Goal: Task Accomplishment & Management: Manage account settings

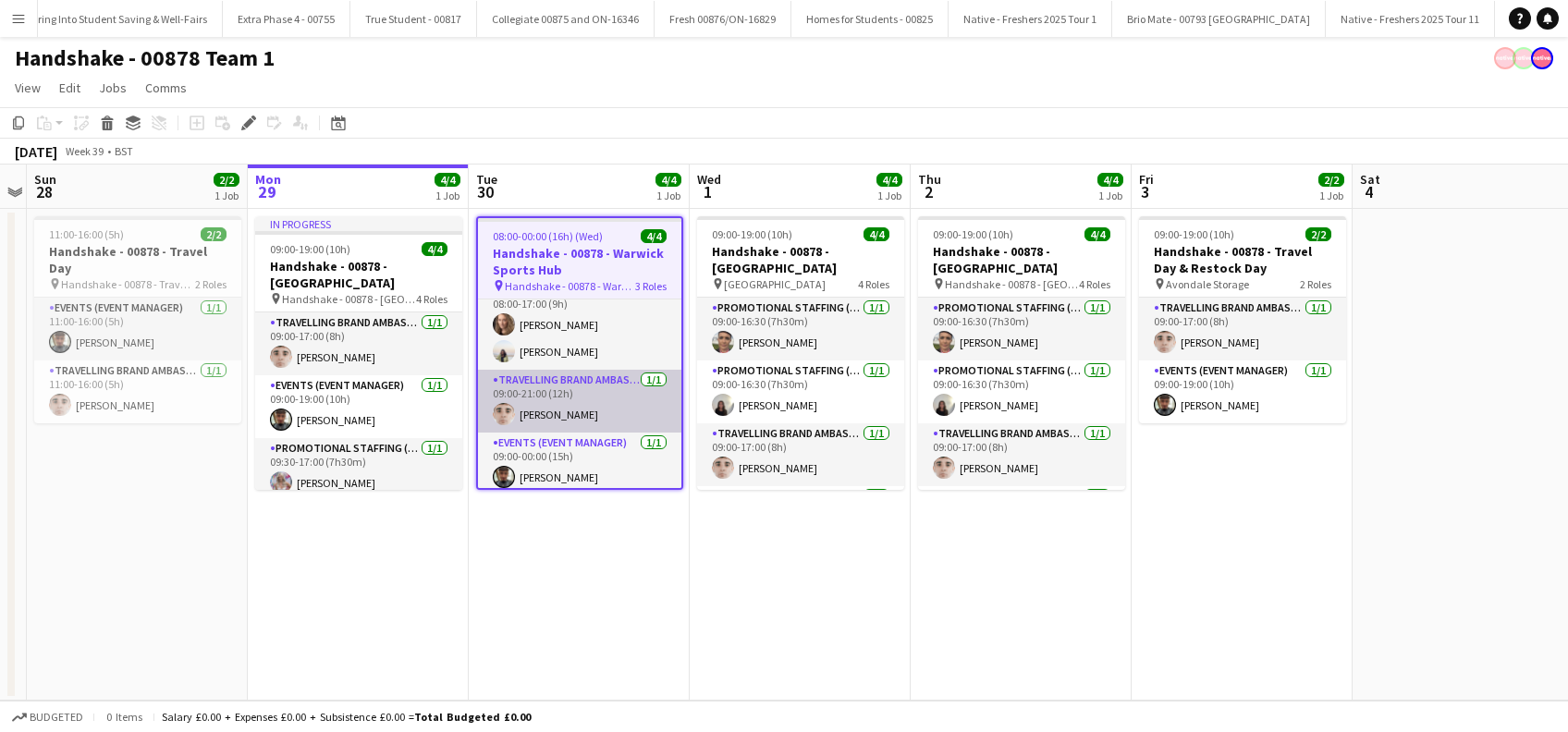
scroll to position [26, 0]
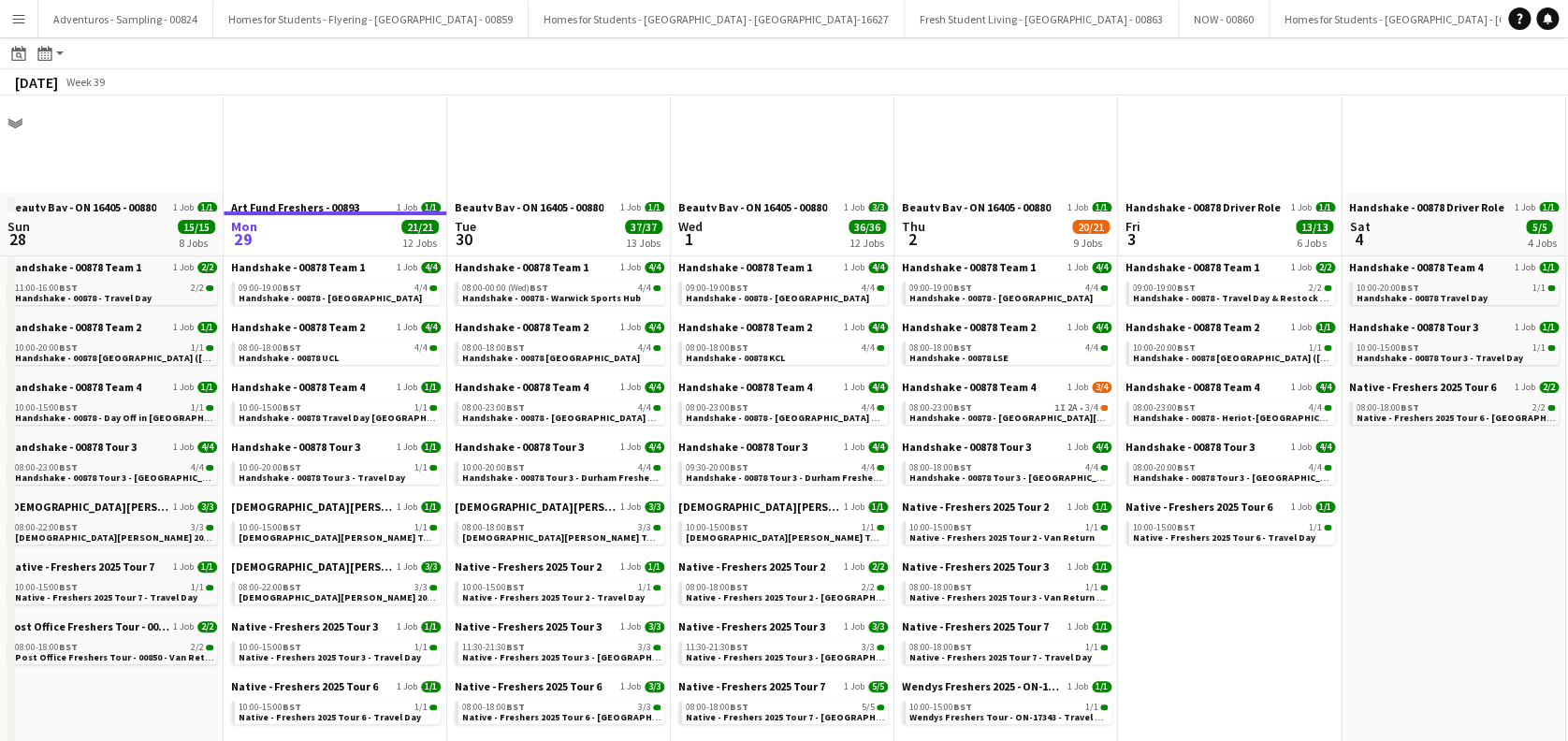
scroll to position [124, 0]
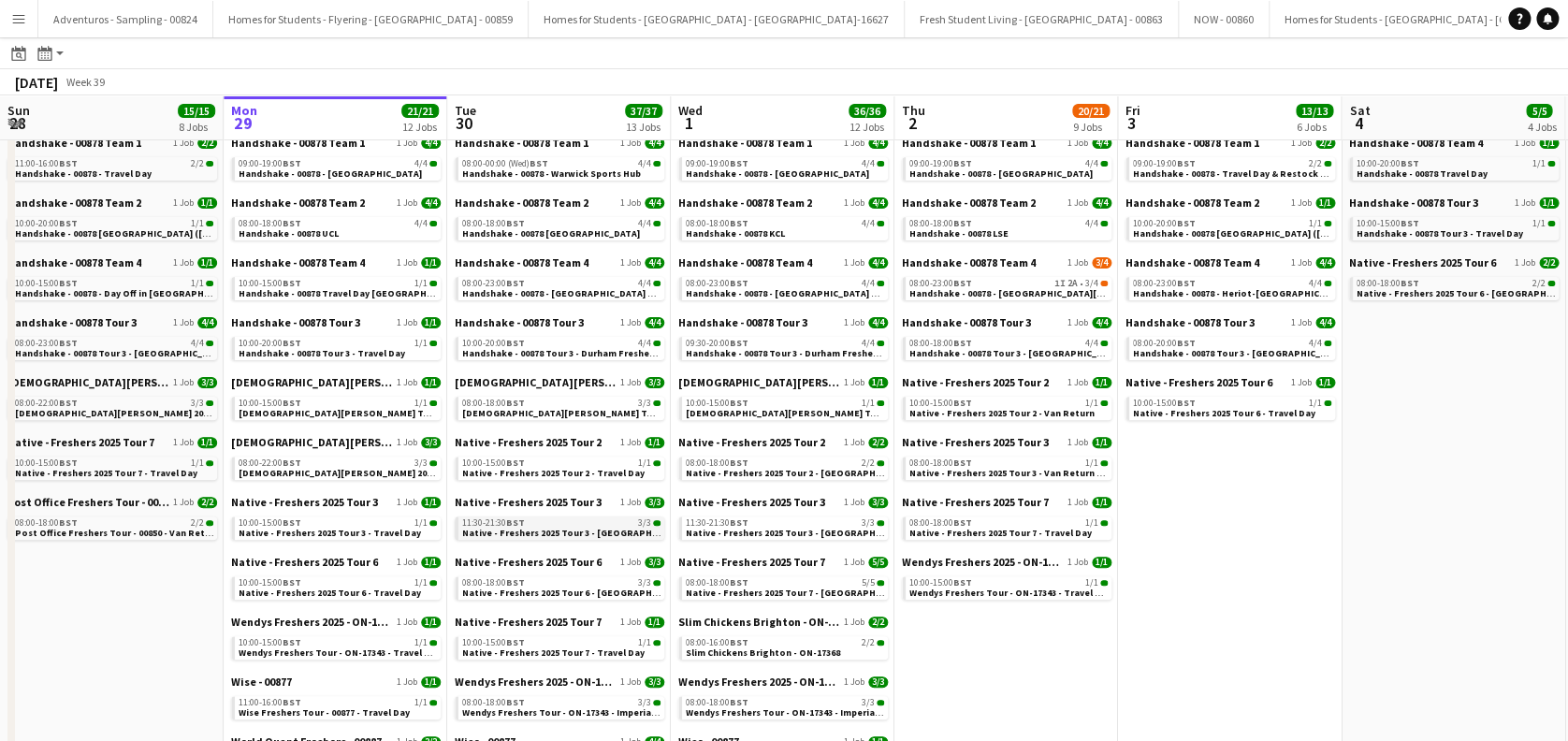
click at [582, 530] on span "Native - Freshers 2025 Tour 3 - [GEOGRAPHIC_DATA] Day 1" at bounding box center [589, 532] width 254 height 12
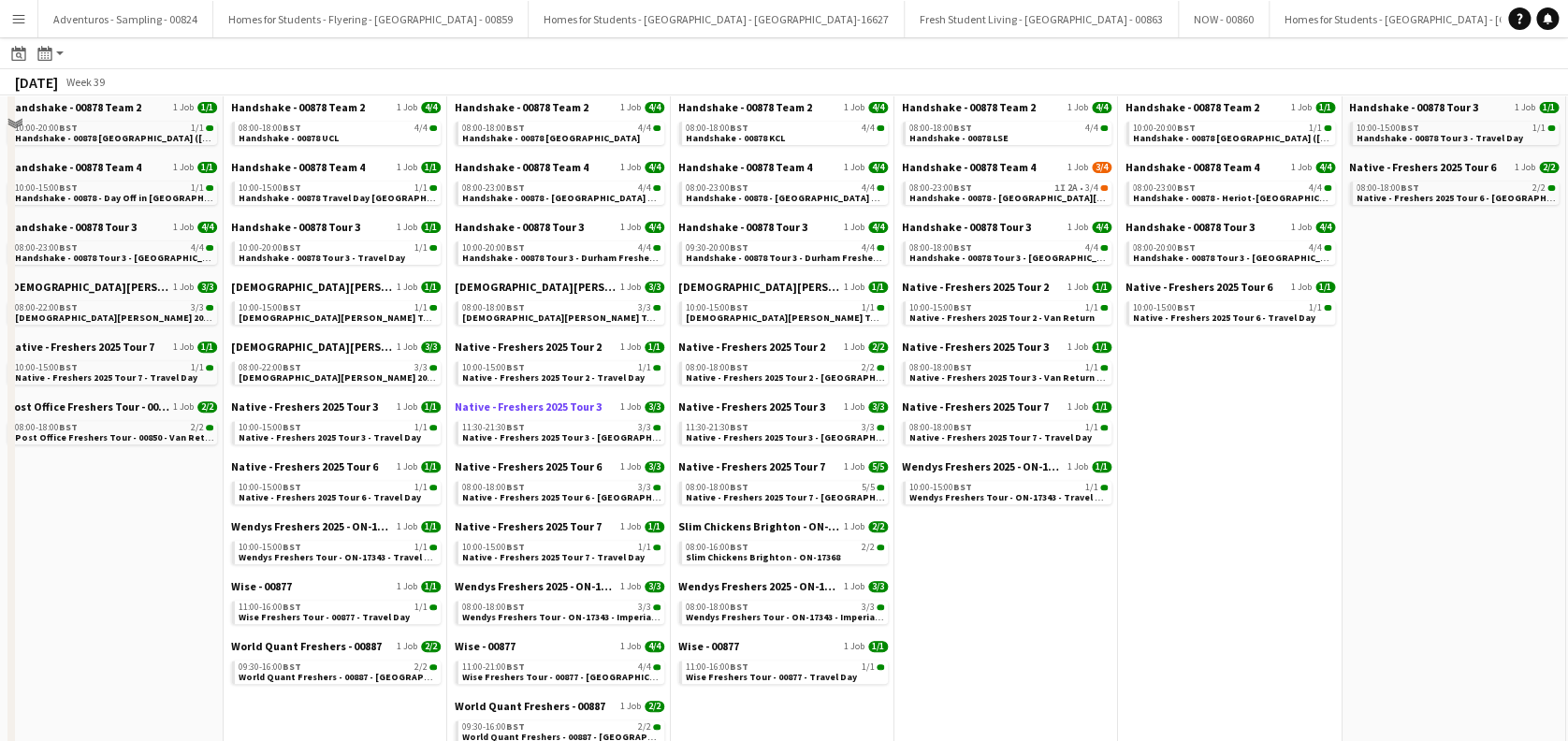
scroll to position [249, 0]
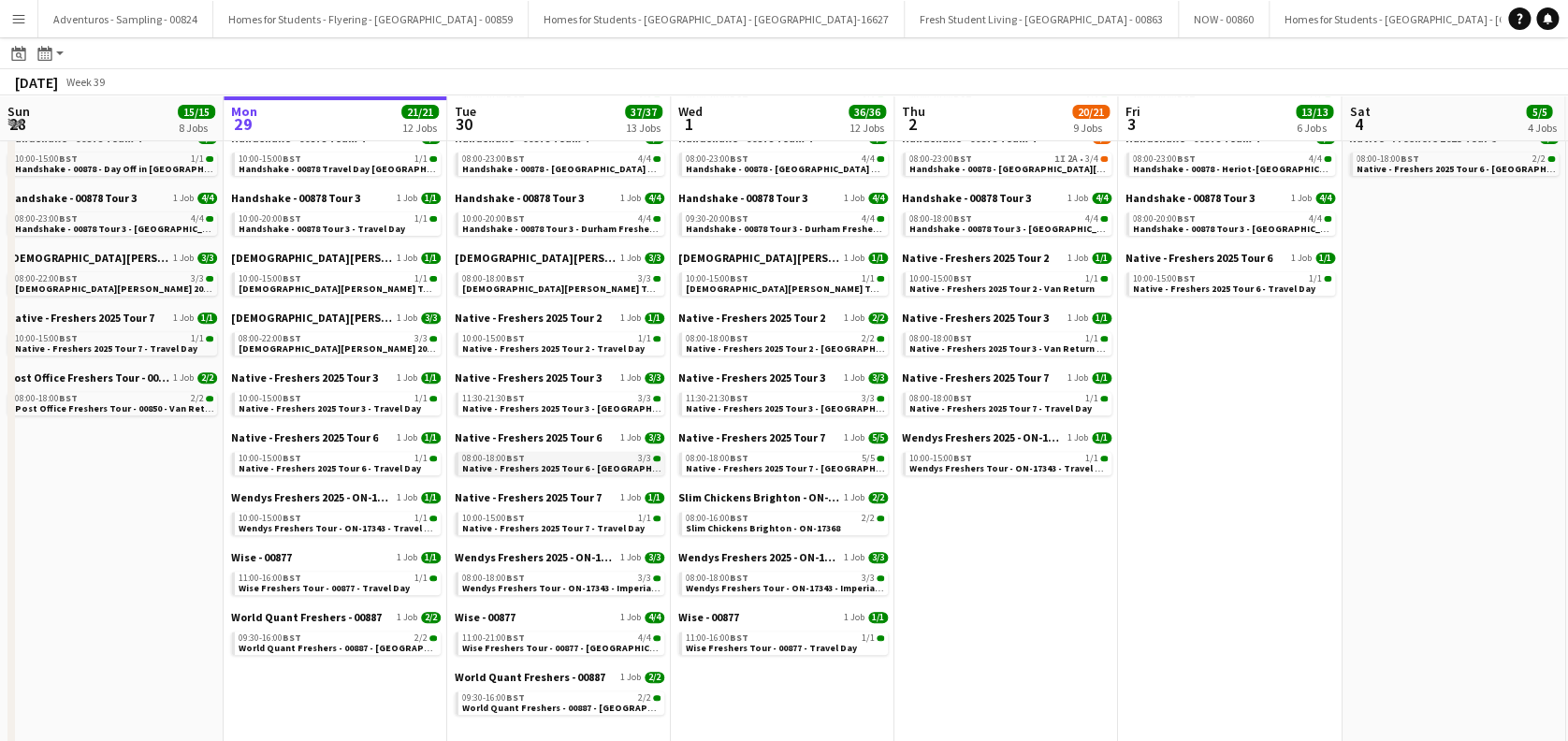
click at [590, 470] on span "Native - Freshers 2025 Tour 6 - University of West London" at bounding box center [577, 467] width 230 height 12
click at [598, 285] on span "Lady Garden Tour 1 - 00848 - Imperial College" at bounding box center [631, 288] width 340 height 12
click at [569, 638] on div "11:00-21:00 BST 4/4" at bounding box center [561, 638] width 198 height 9
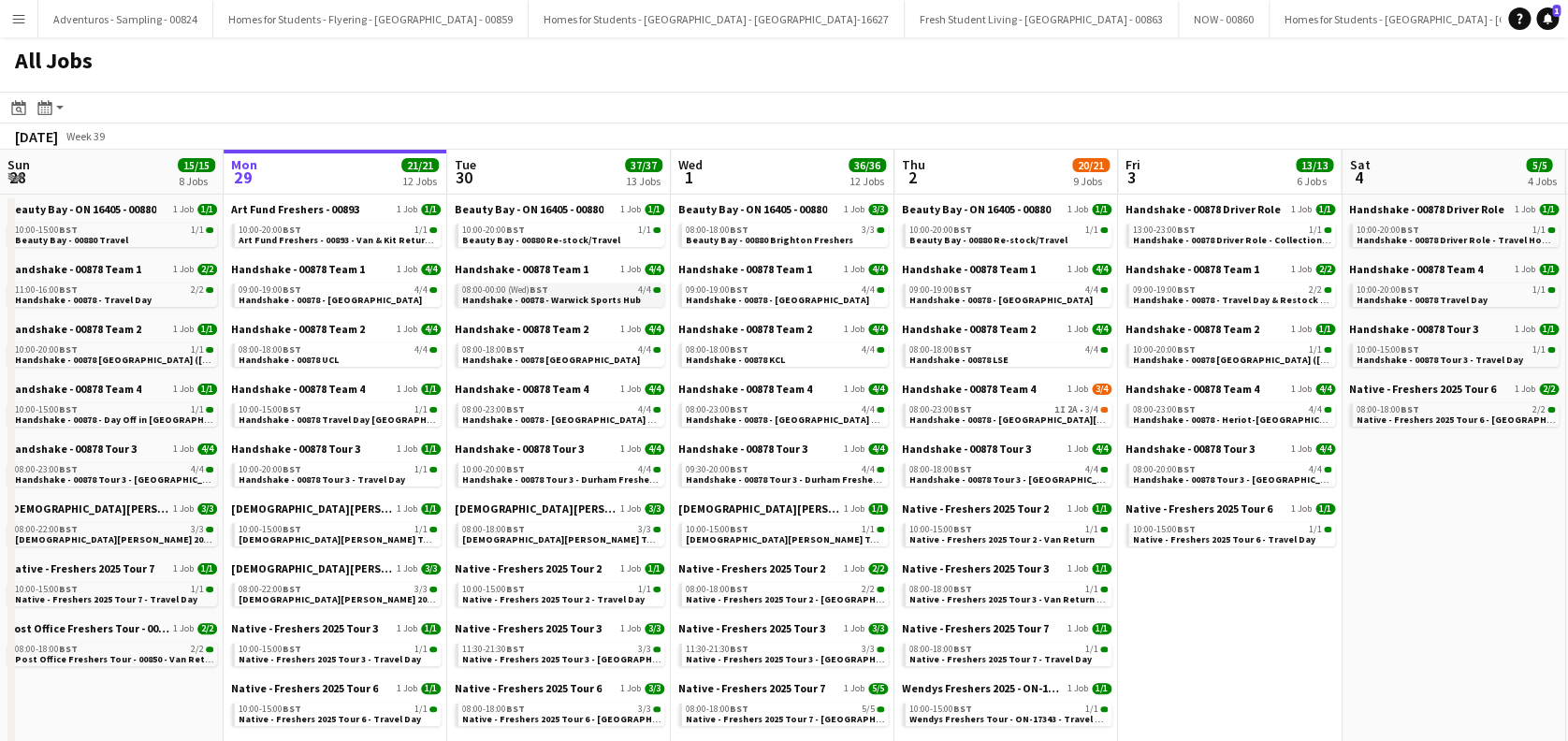
scroll to position [0, 446]
click at [592, 299] on span "Handshake - 00878 - Warwick Sports Hub" at bounding box center [552, 299] width 179 height 12
click at [592, 473] on span "Handshake - 00878 Tour 3 - Durham Freshers Day 1" at bounding box center [573, 479] width 221 height 12
click at [582, 298] on span "Handshake - 00878 - Warwick Sports Hub" at bounding box center [552, 299] width 179 height 12
click at [590, 476] on span "Handshake - 00878 Tour 3 - Durham Freshers Day 1" at bounding box center [573, 479] width 221 height 12
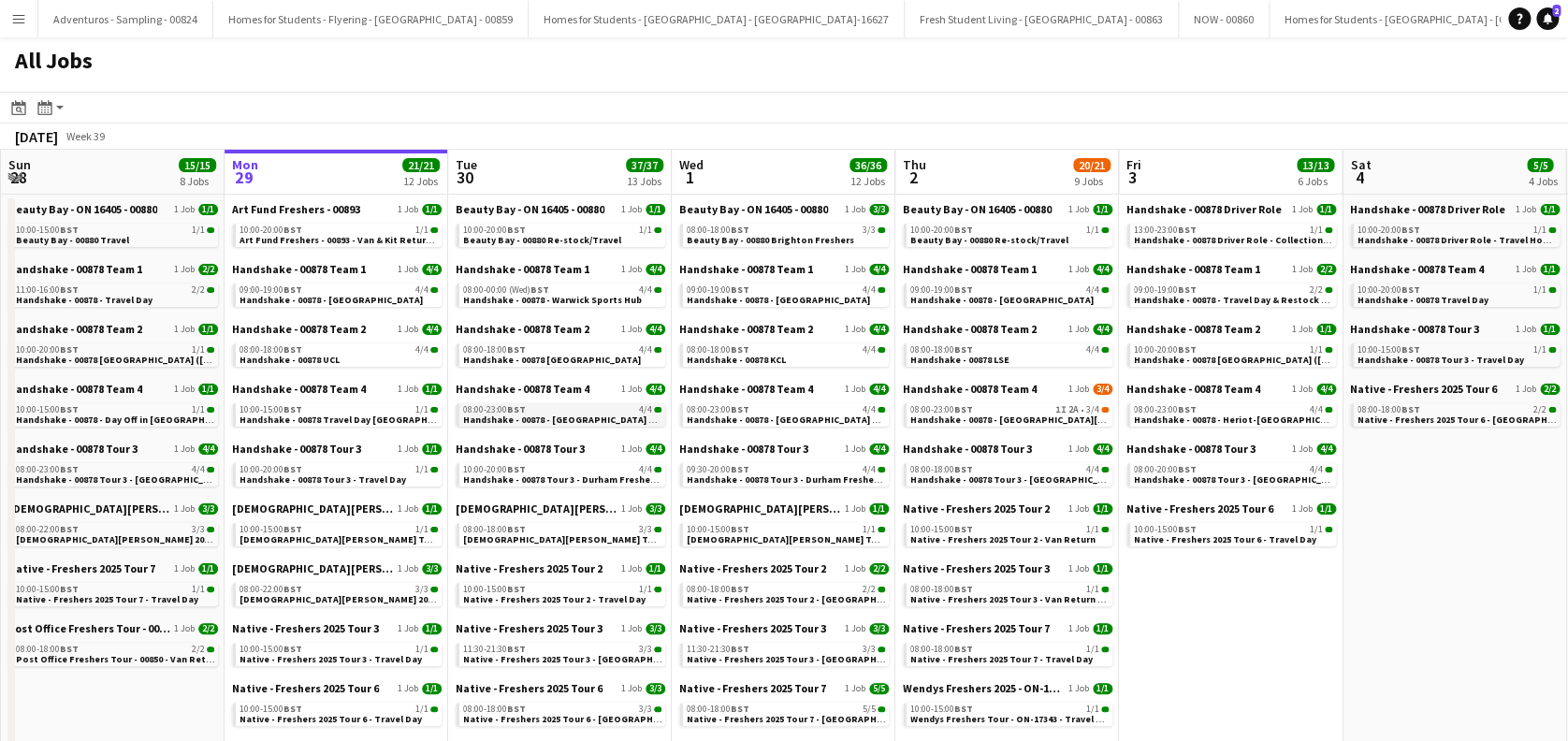
click at [570, 415] on span "Handshake - 00878 - Strathclyde University On Site Day" at bounding box center [581, 419] width 238 height 12
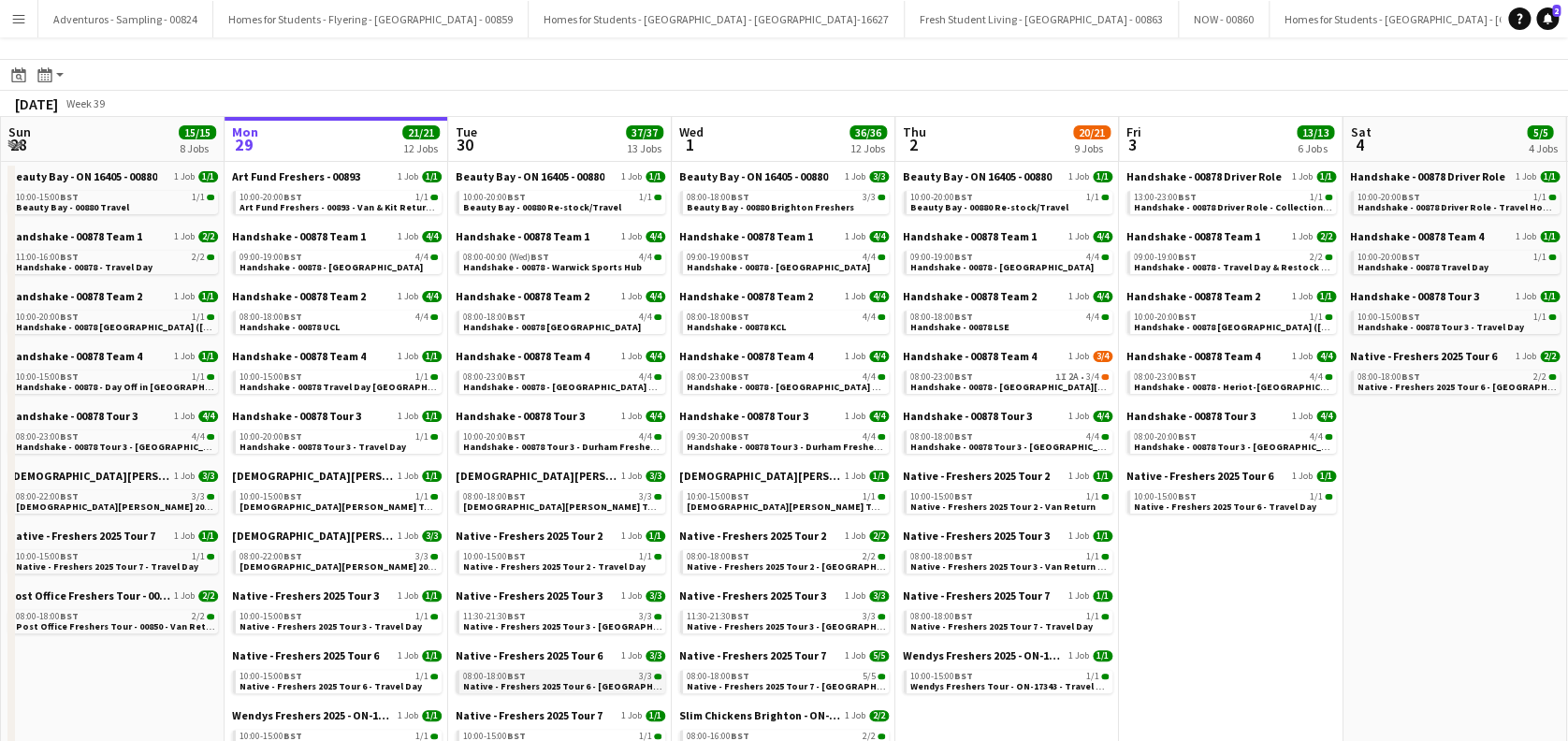
scroll to position [0, 0]
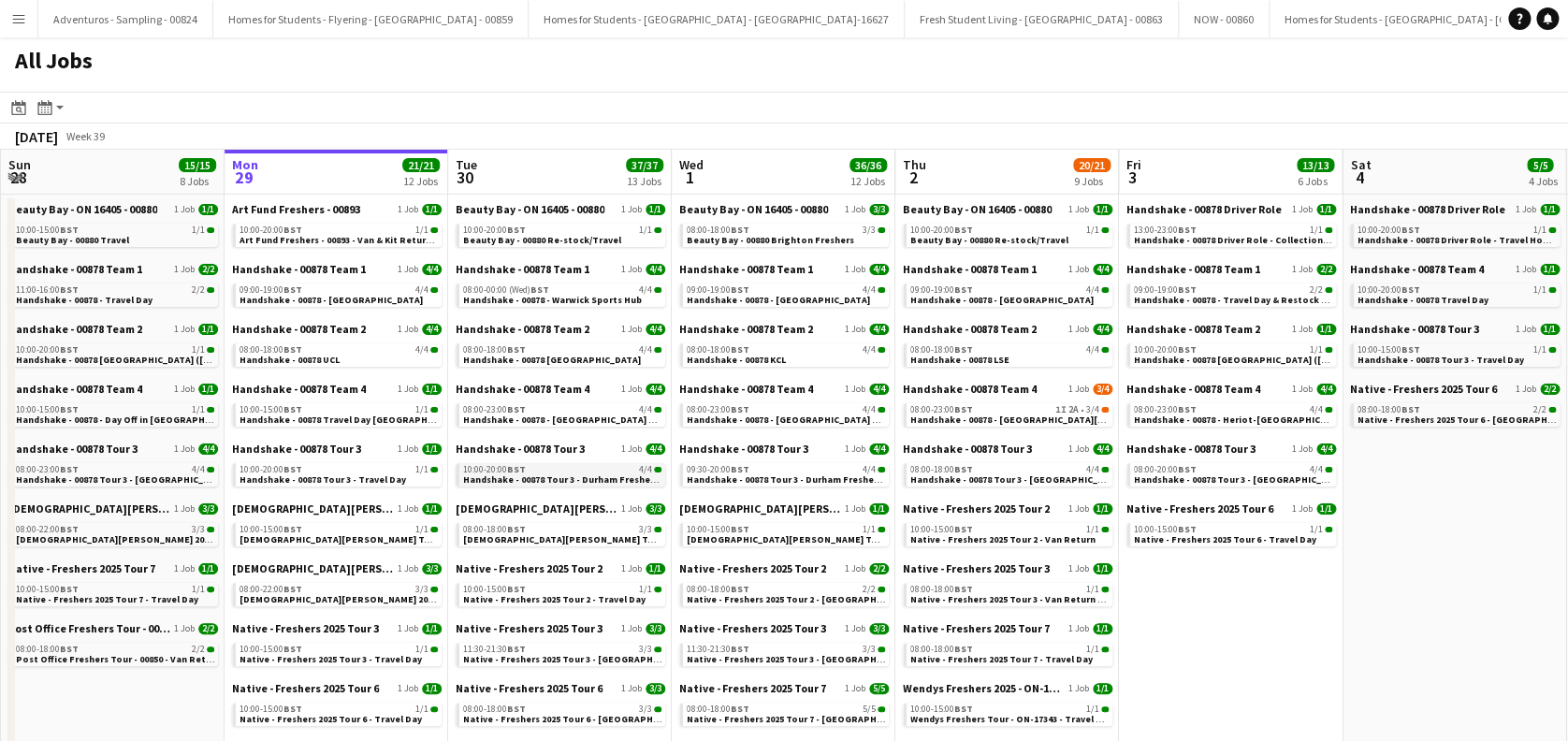
click at [584, 473] on span "Handshake - 00878 Tour 3 - Durham Freshers Day 1" at bounding box center [573, 479] width 221 height 12
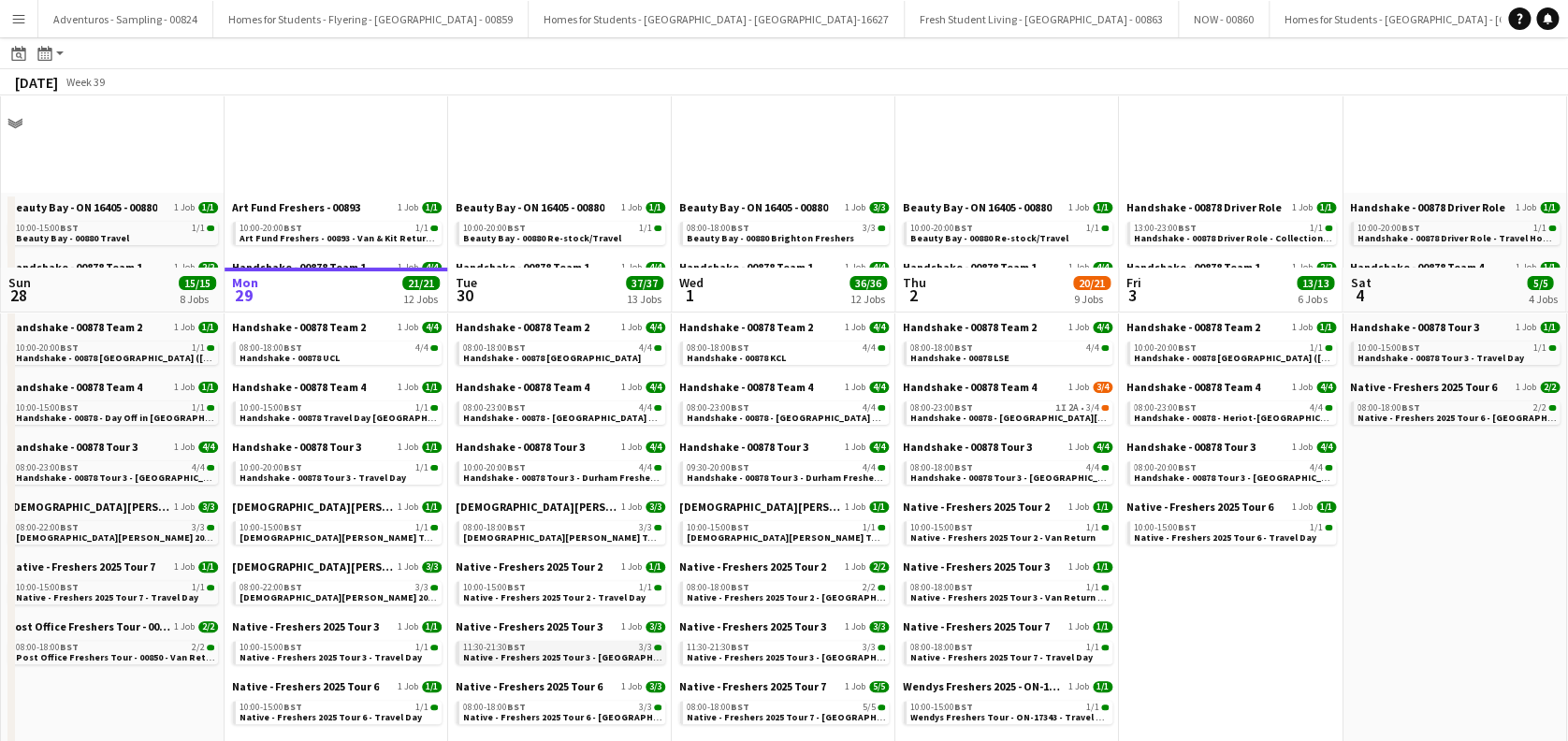
scroll to position [249, 0]
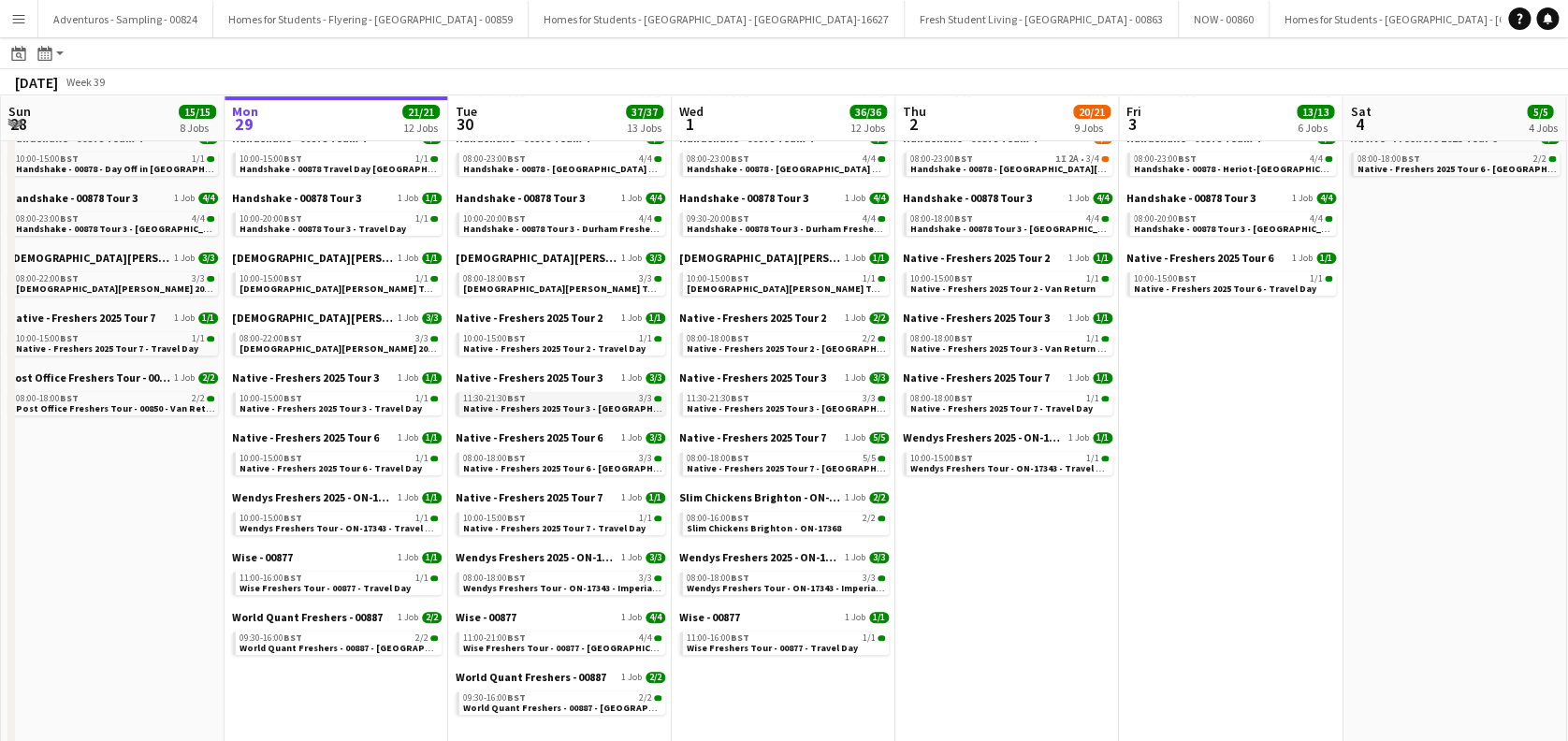
click at [598, 403] on span "Native - Freshers 2025 Tour 3 - University of Durham Day 1" at bounding box center [590, 408] width 254 height 12
click at [562, 407] on span "Native - Freshers 2025 Tour 3 - University of Durham Day 1" at bounding box center [590, 408] width 254 height 12
click at [585, 228] on span "Handshake - 00878 Tour 3 - Durham Freshers Day 1" at bounding box center [574, 229] width 221 height 12
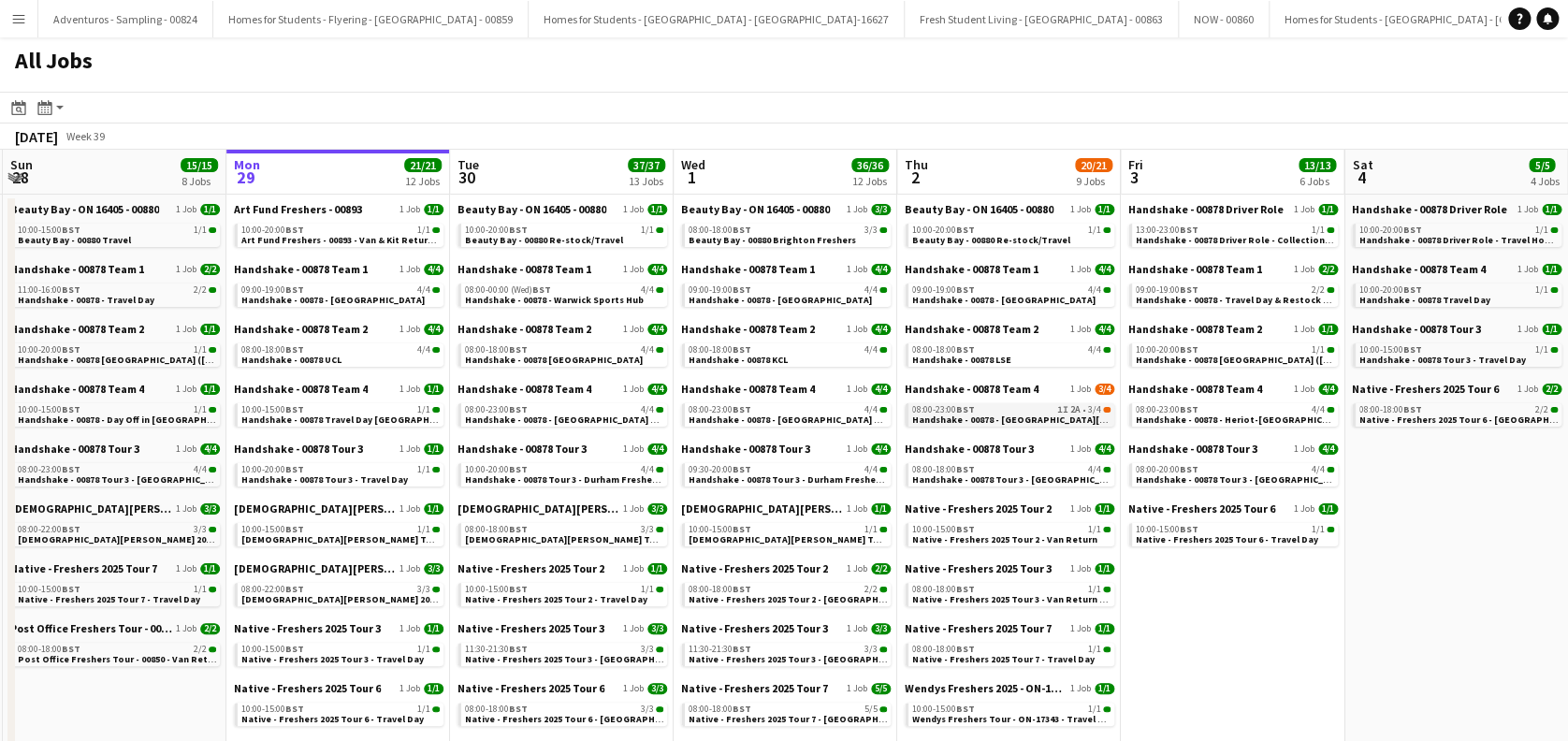
click at [1016, 417] on span "Handshake - 00878 - University of St Andrews On Site Day" at bounding box center [1069, 419] width 312 height 12
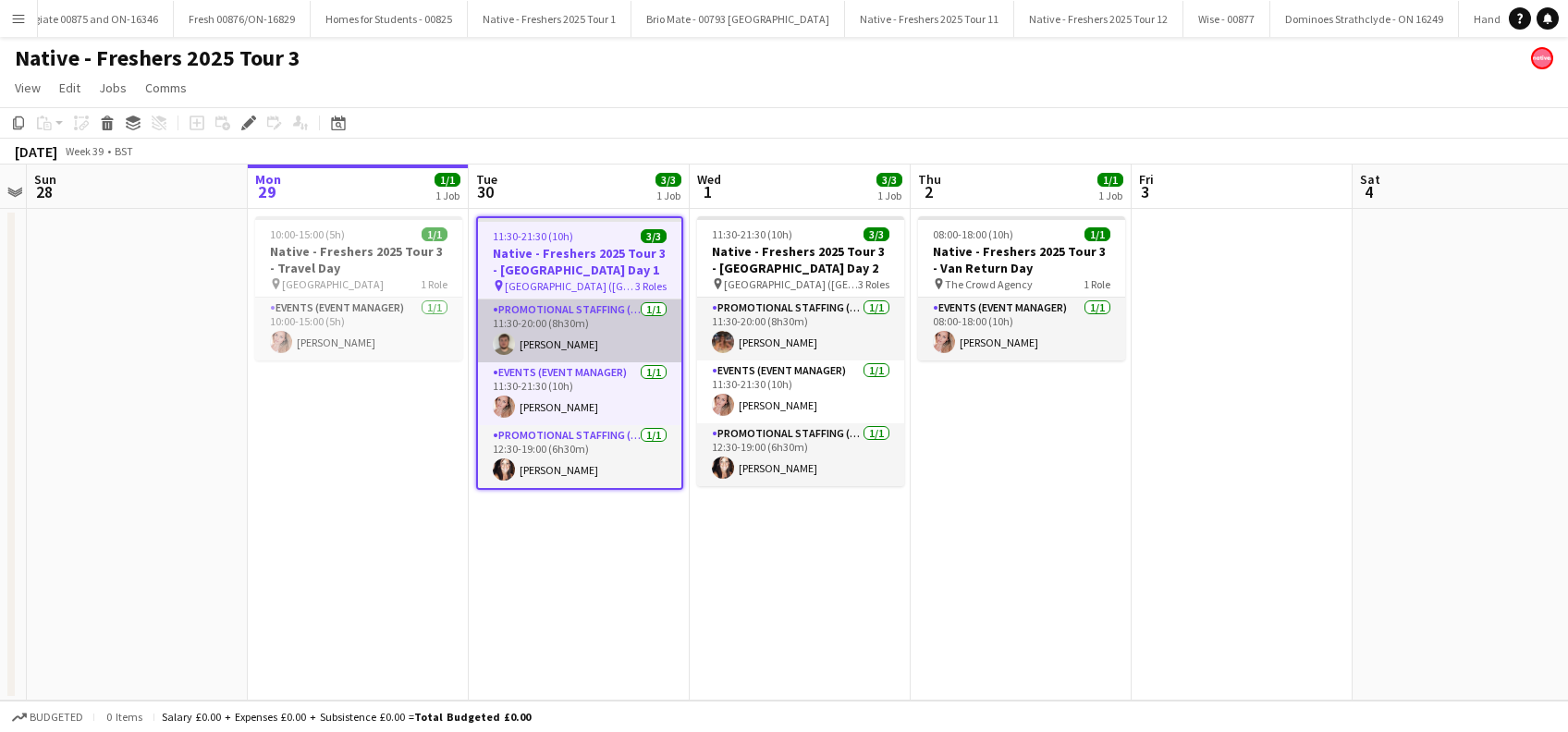
click at [548, 343] on app-card-role "Promotional Staffing (Brand Ambassadors) 1/1 11:30-20:00 (8h30m) Josh Porter" at bounding box center [579, 331] width 204 height 63
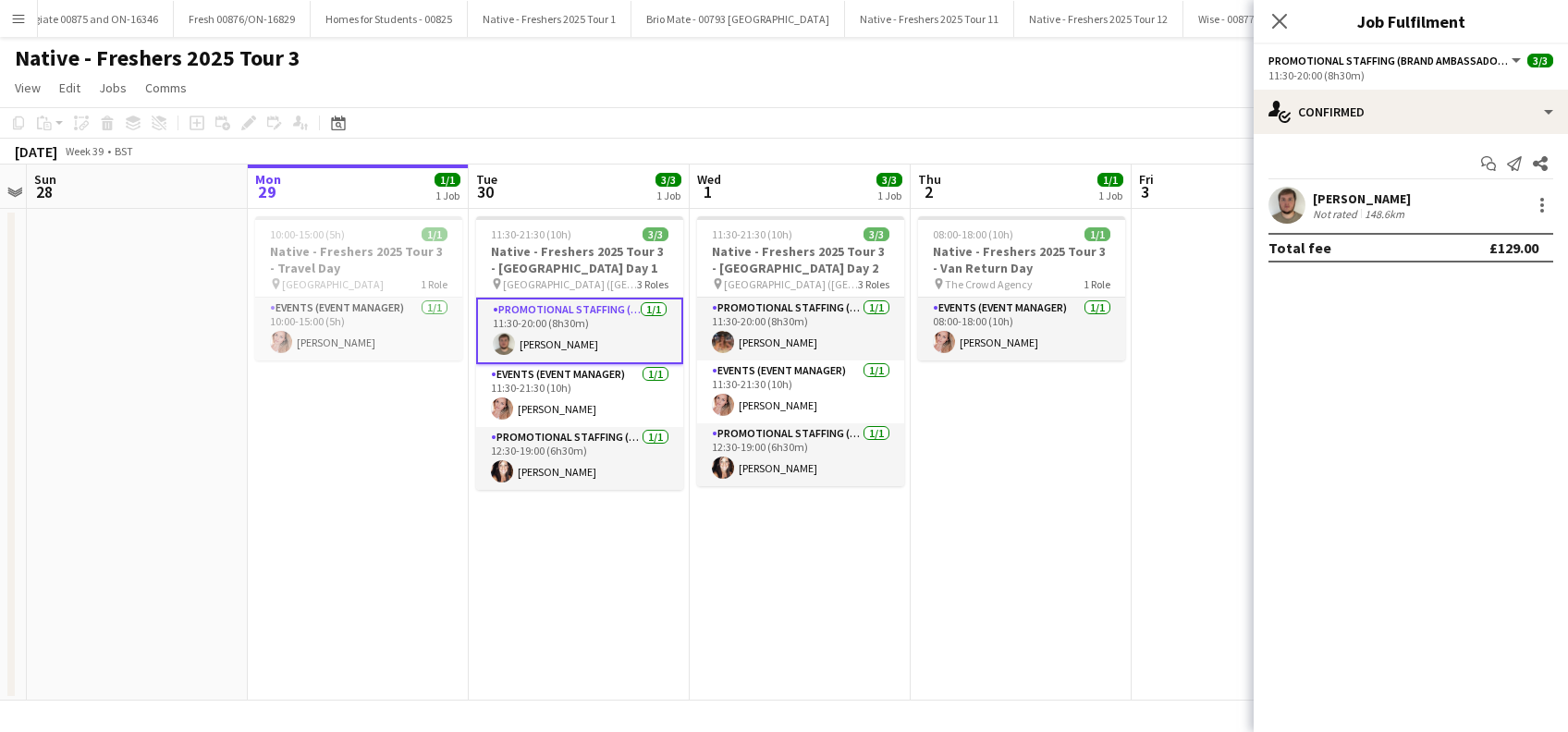
click at [1364, 192] on div "Josh Porter" at bounding box center [1361, 199] width 98 height 17
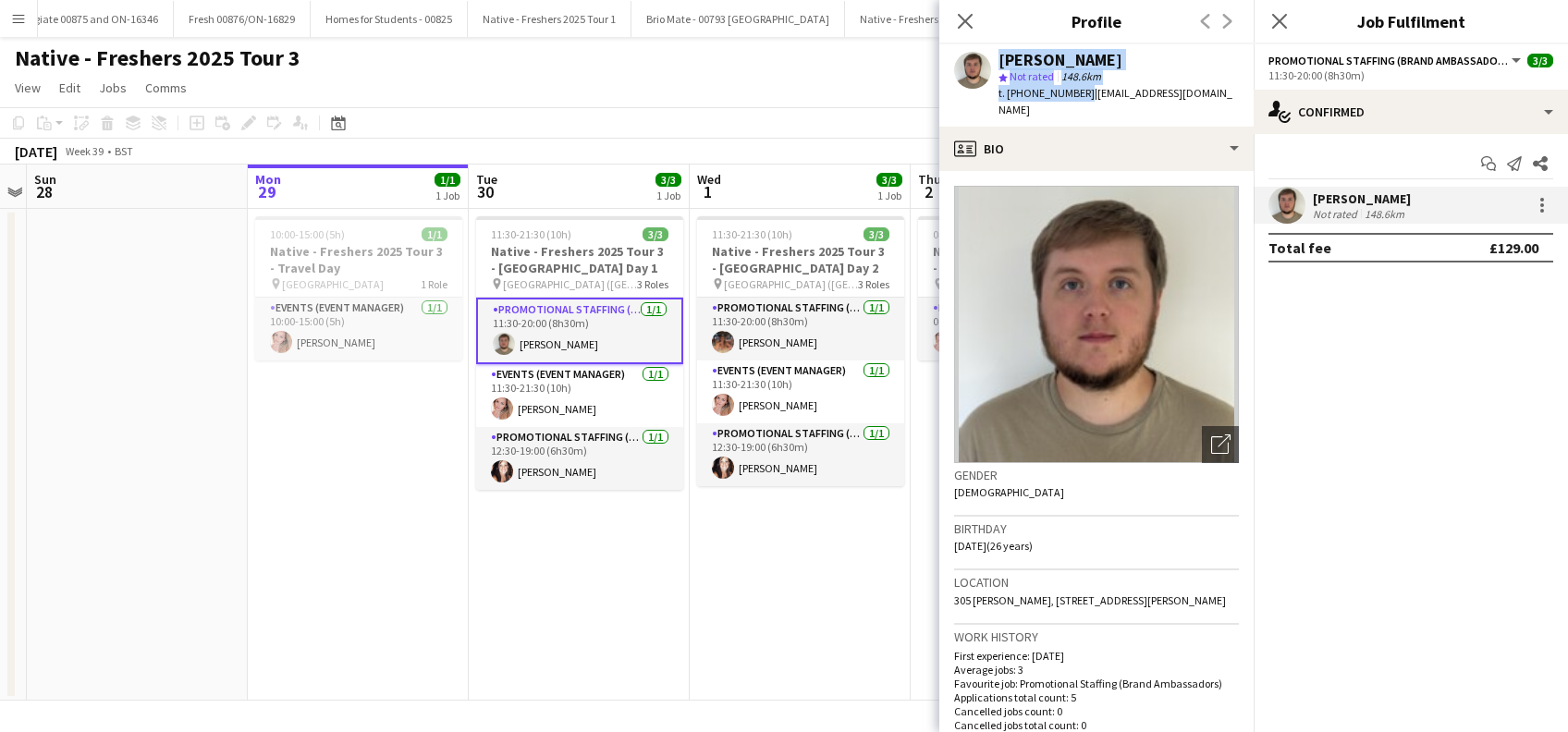
drag, startPoint x: 1052, startPoint y: 93, endPoint x: 998, endPoint y: 60, distance: 63.3
click at [998, 61] on div "Josh Porter star Not rated 148.6km t. +447554749661 | joshporterfilms@gmail.com" at bounding box center [1118, 85] width 241 height 68
copy div "Josh Porter star Not rated 148.6km t. +447554749661"
drag, startPoint x: 969, startPoint y: 19, endPoint x: 1207, endPoint y: 3, distance: 238.5
click at [969, 20] on icon "Close pop-in" at bounding box center [965, 21] width 15 height 15
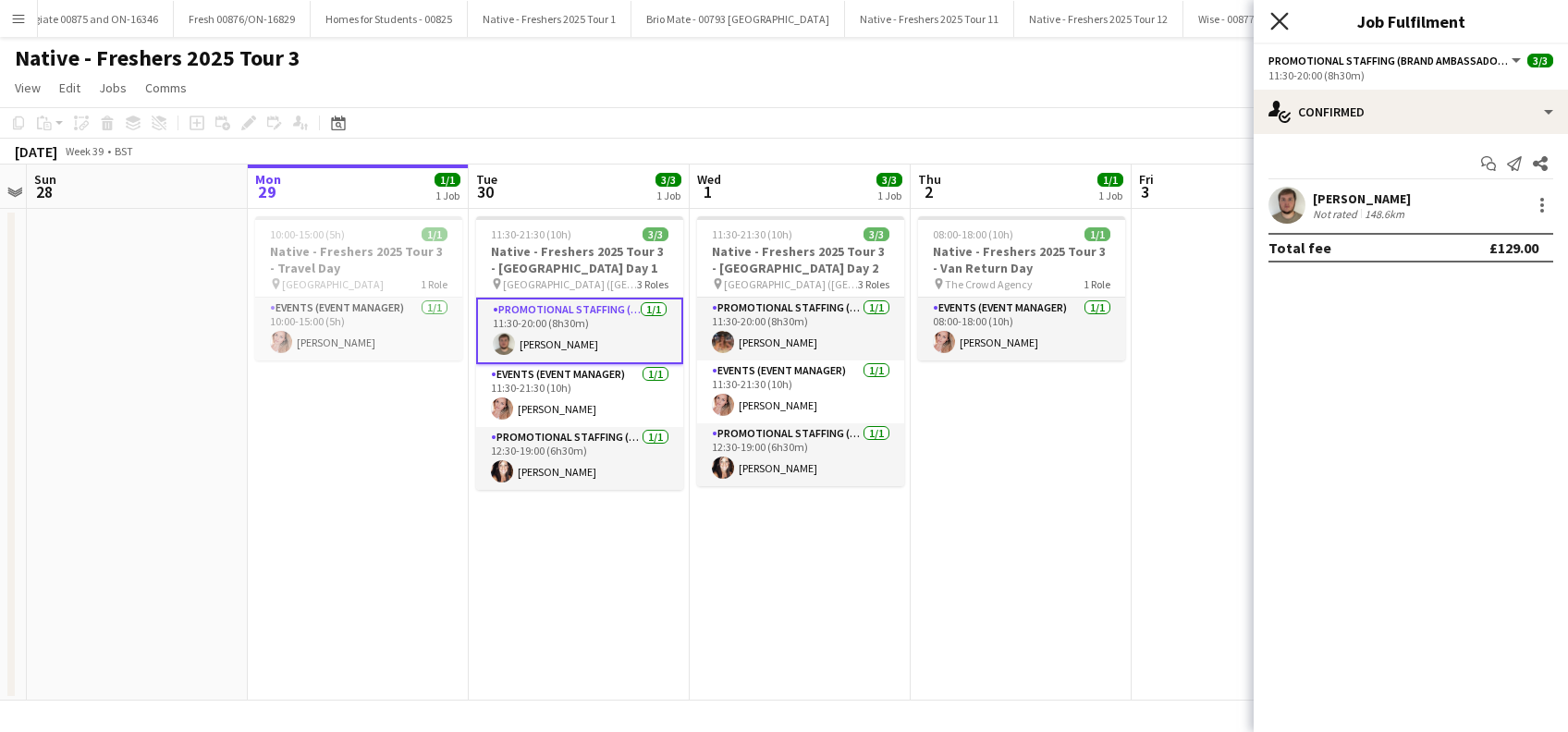
click at [1279, 22] on icon at bounding box center [1278, 20] width 18 height 18
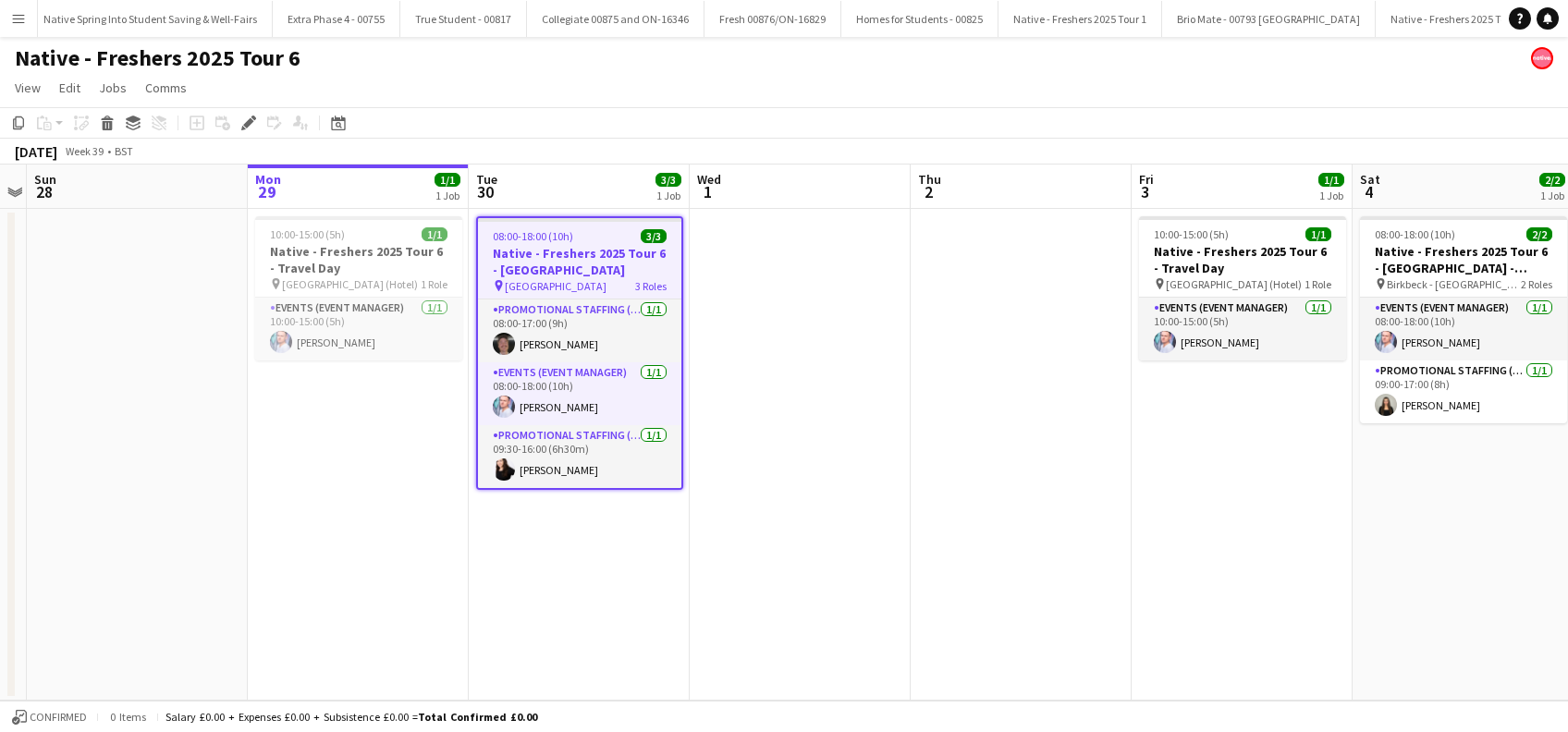
scroll to position [0, 4268]
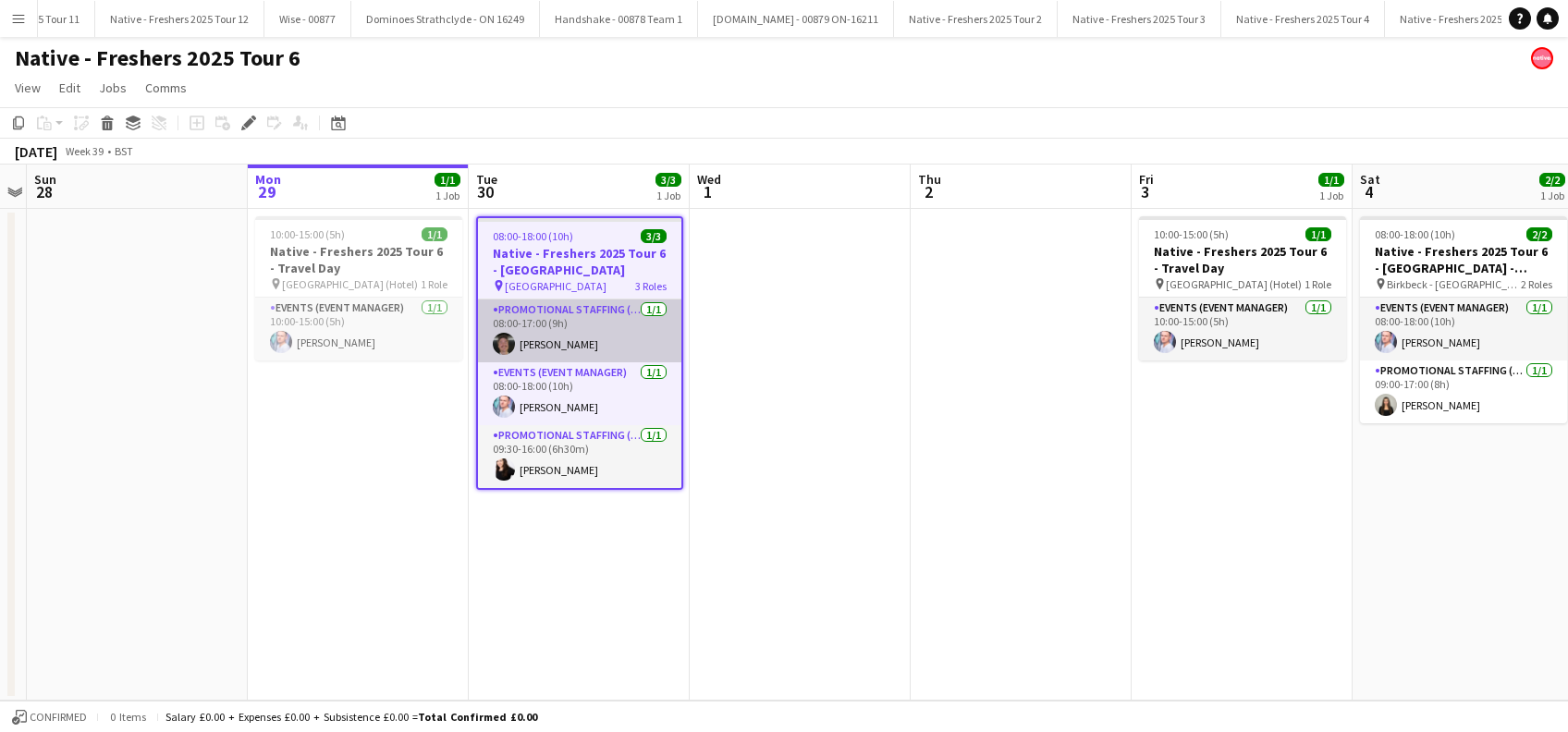
click at [561, 346] on app-card-role "Promotional Staffing (Brand Ambassadors) 1/1 08:00-17:00 (9h) Charlie Hunter" at bounding box center [579, 331] width 204 height 63
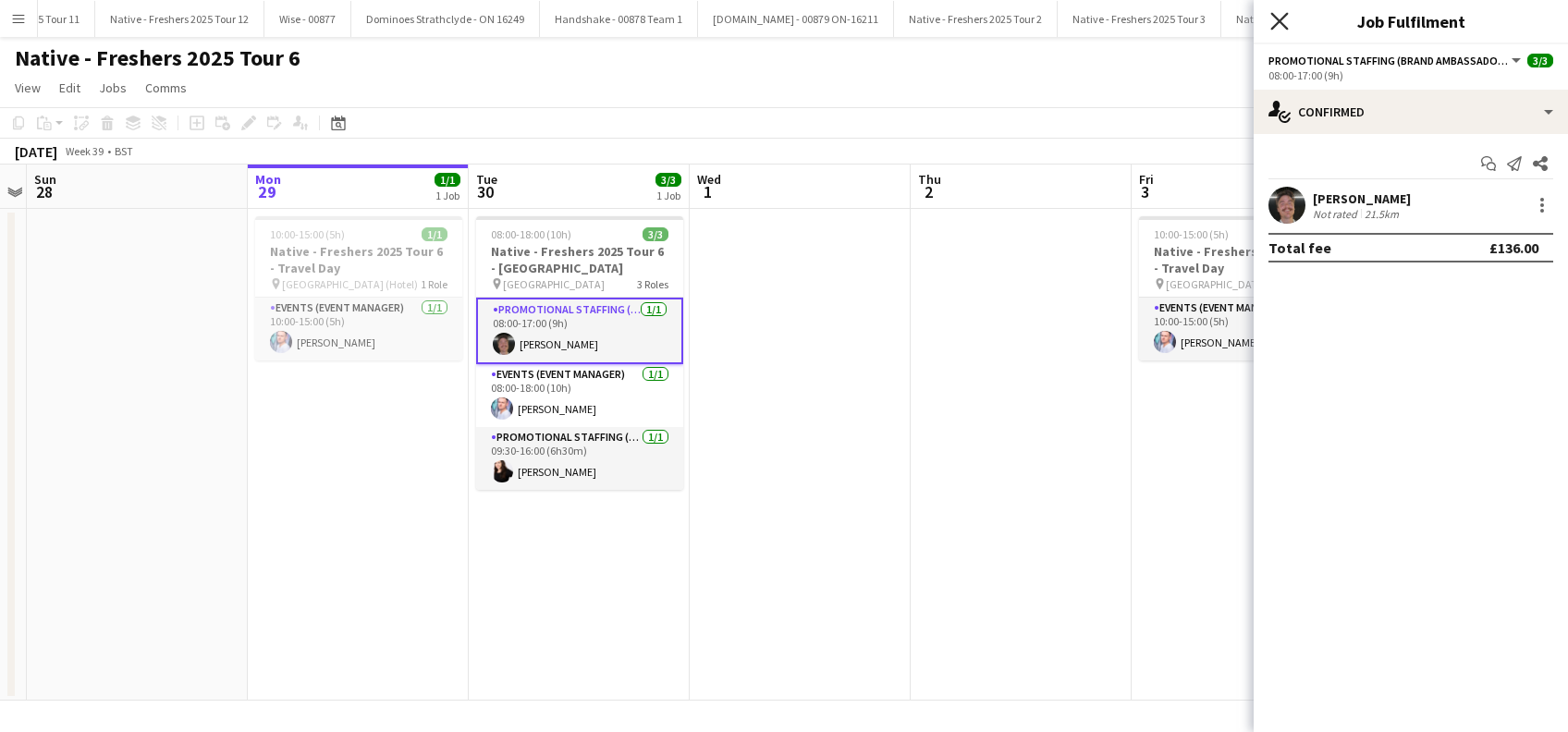
click at [1272, 19] on icon "Close pop-in" at bounding box center [1278, 20] width 18 height 18
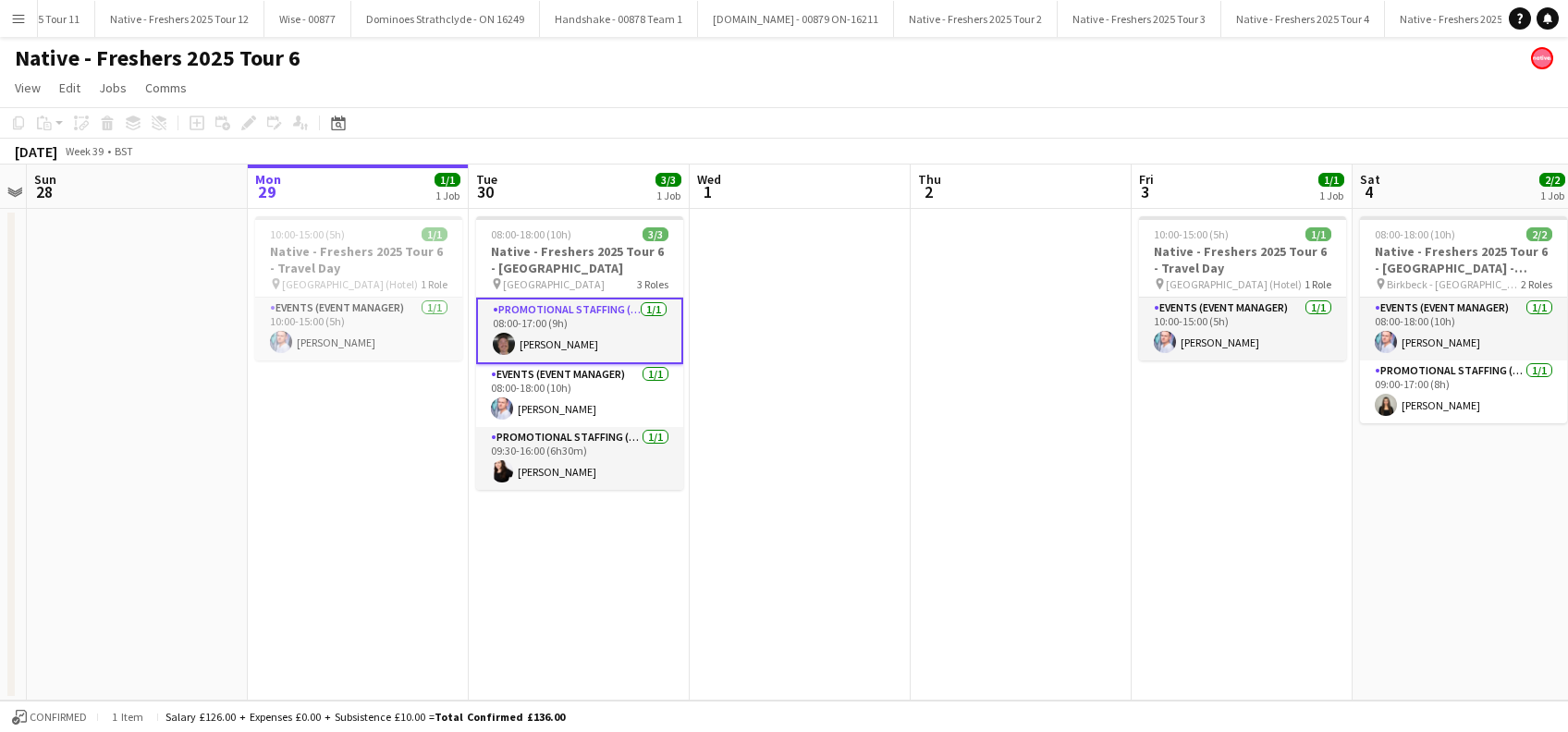
click at [614, 550] on app-date-cell "08:00-18:00 (10h) 3/3 Native - Freshers 2025 Tour 6 - University of West London…" at bounding box center [579, 454] width 221 height 491
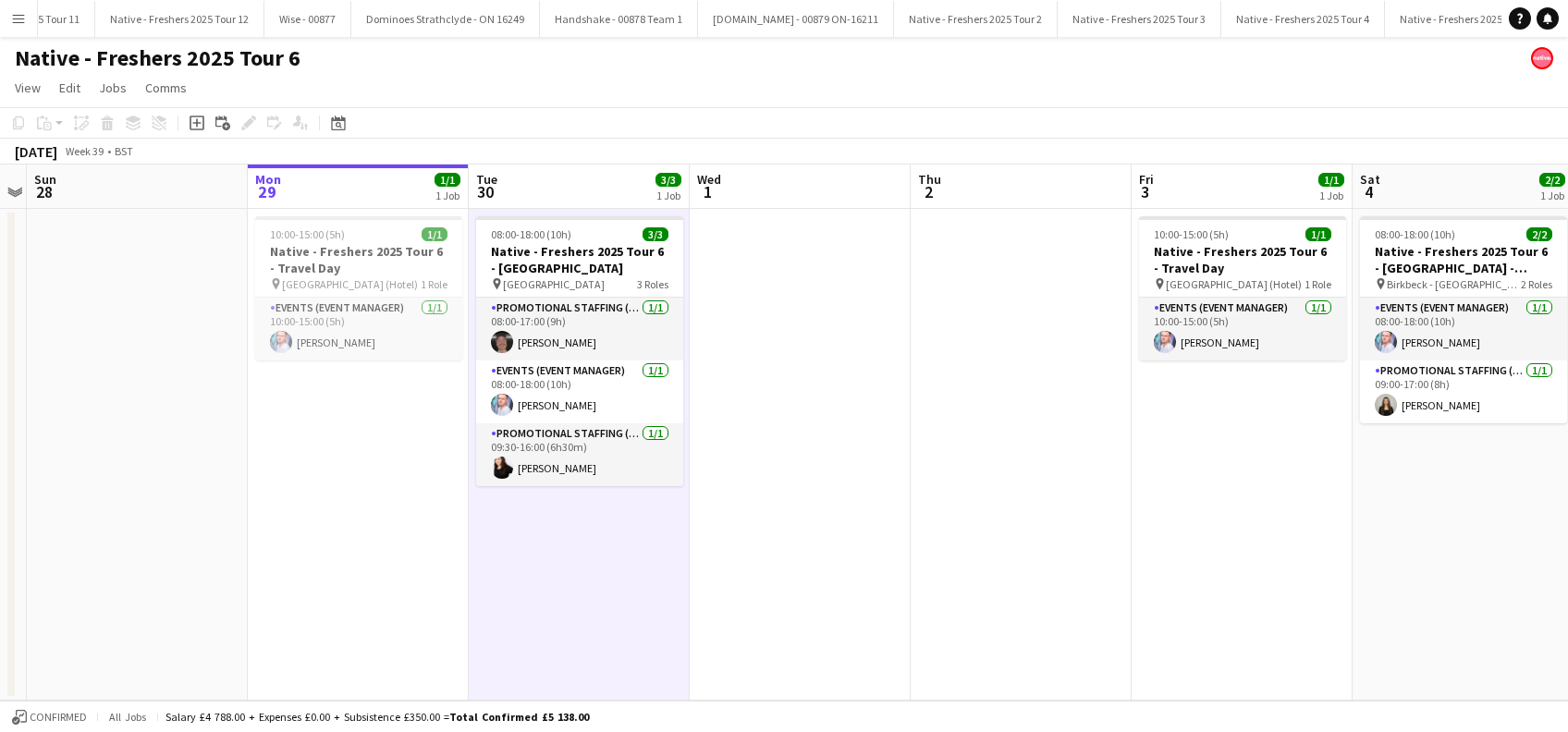
click at [860, 519] on app-date-cell at bounding box center [800, 454] width 221 height 491
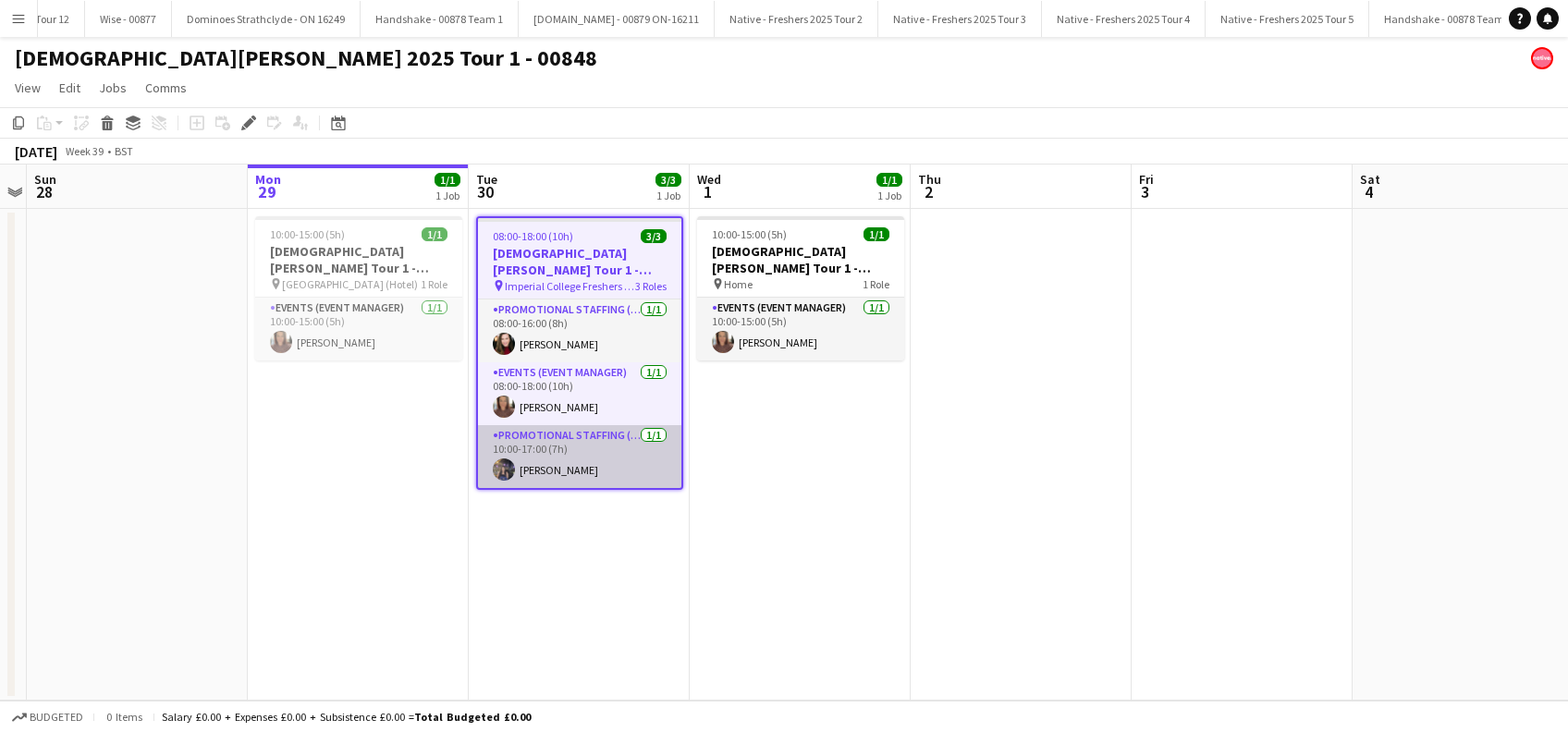
click at [567, 468] on app-card-role "Promotional Staffing (Brand Ambassadors) 1/1 10:00-17:00 (7h) Vishruti Patel" at bounding box center [579, 456] width 204 height 63
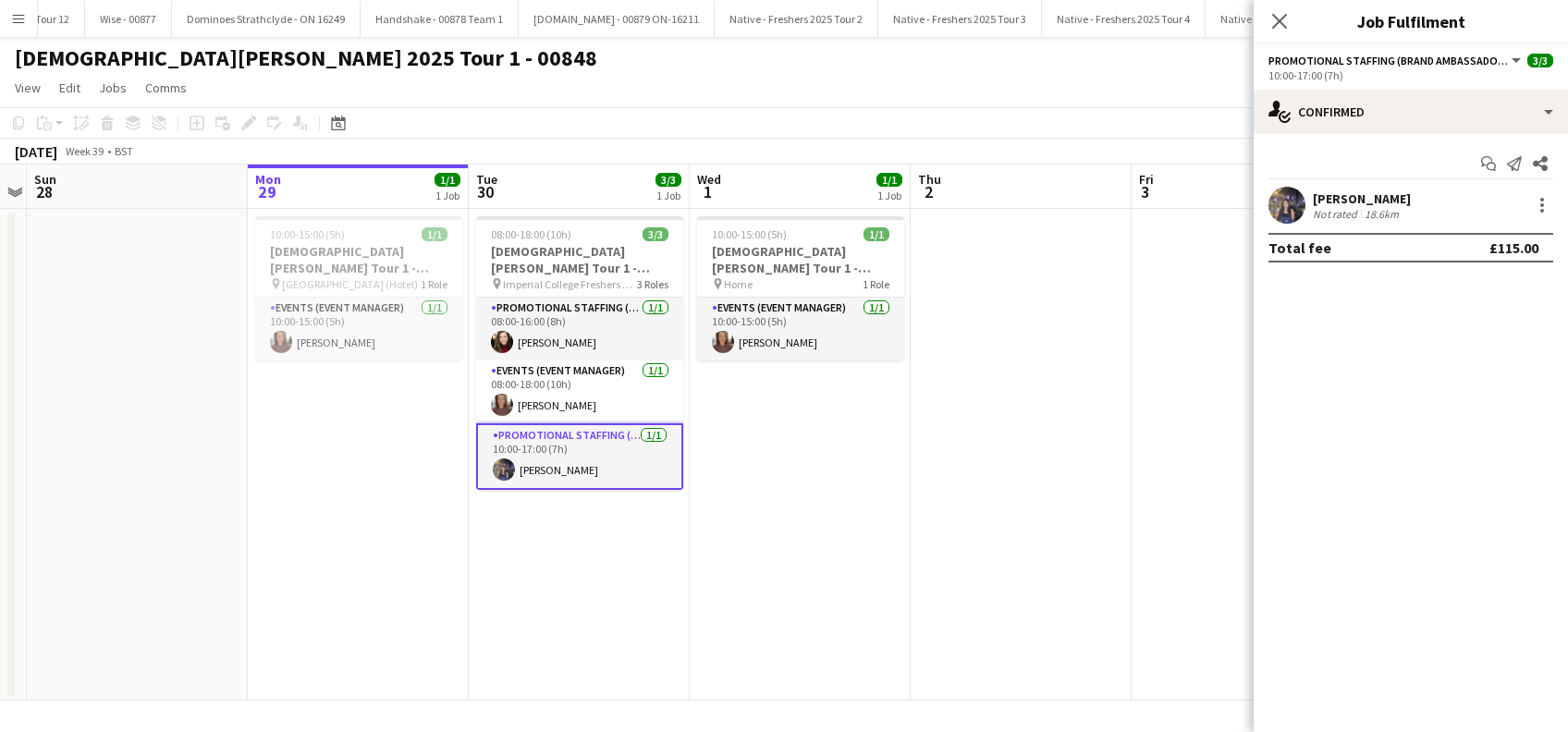
click at [1376, 195] on div "Vishruti Patel" at bounding box center [1361, 199] width 98 height 17
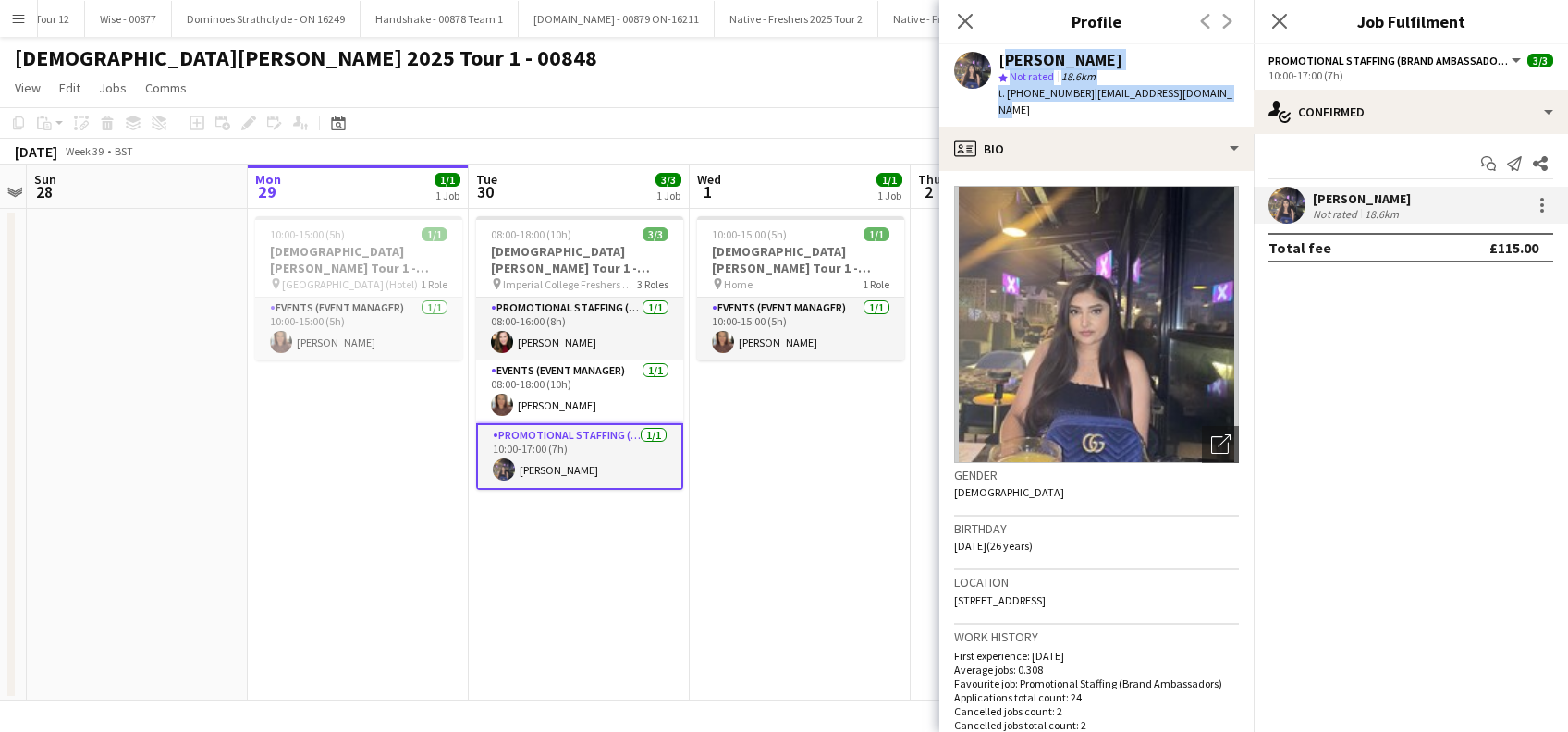
drag, startPoint x: 1223, startPoint y: 94, endPoint x: 1000, endPoint y: 58, distance: 225.9
click at [1000, 58] on div "Vishruti Patel star Not rated 18.6km t. +447949949094 | vishruti1999@hotmail.com" at bounding box center [1096, 85] width 314 height 83
copy div "Vishruti Patel star Not rated 18.6km t. +447949949094 | vishruti1999@hotmail.com"
click at [1041, 82] on span "Not rated" at bounding box center [1032, 76] width 45 height 14
click at [823, 597] on app-date-cell "10:00-15:00 (5h) 1/1 Lady Garden Tour 1 - 00848 - Travel Day pin Home 1 Role Ev…" at bounding box center [800, 454] width 221 height 491
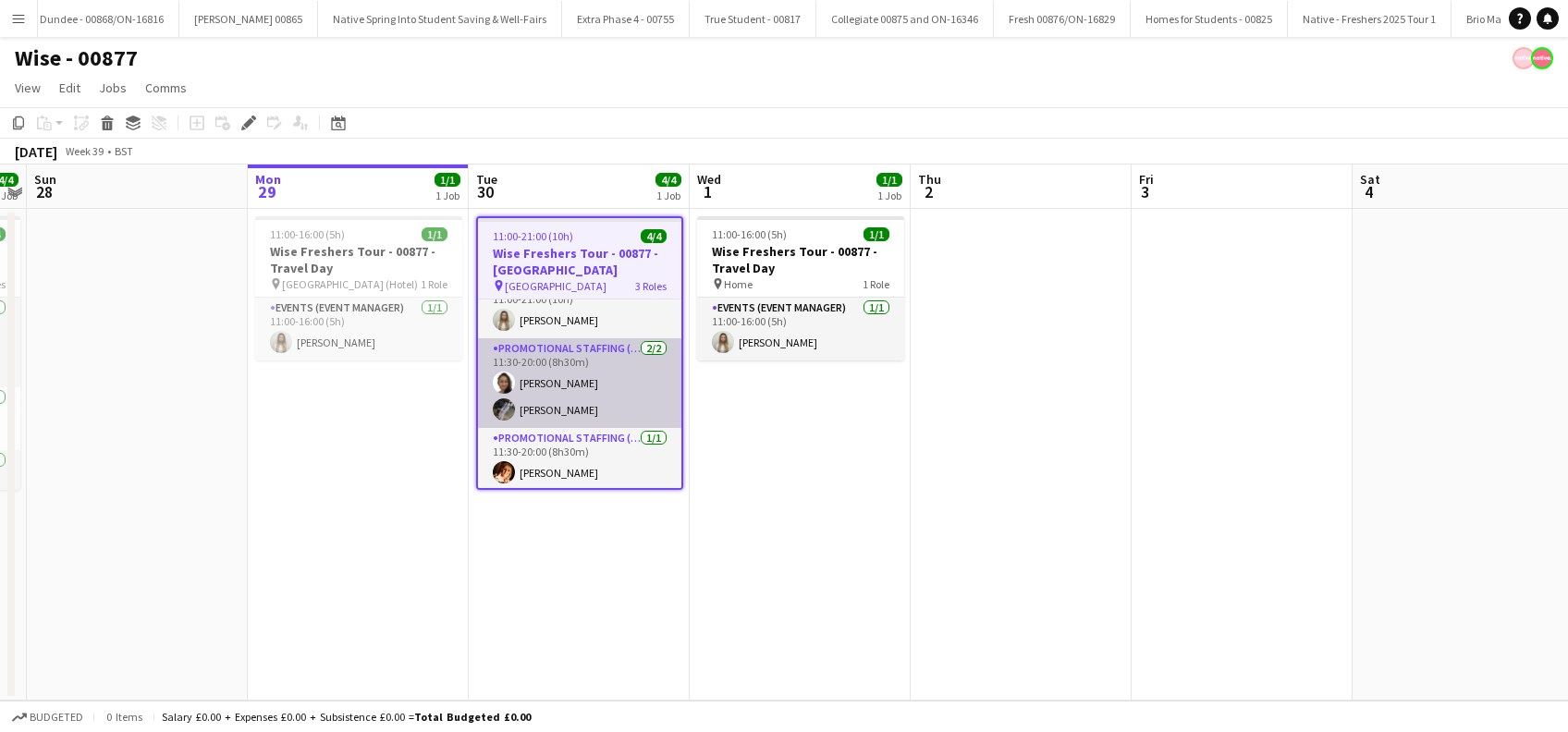
scroll to position [26, 0]
click at [560, 404] on app-card-role "Promotional Staffing (Brand Ambassadors) [DATE] 11:30-20:00 (8h30m) [PERSON_NAM…" at bounding box center [579, 381] width 204 height 89
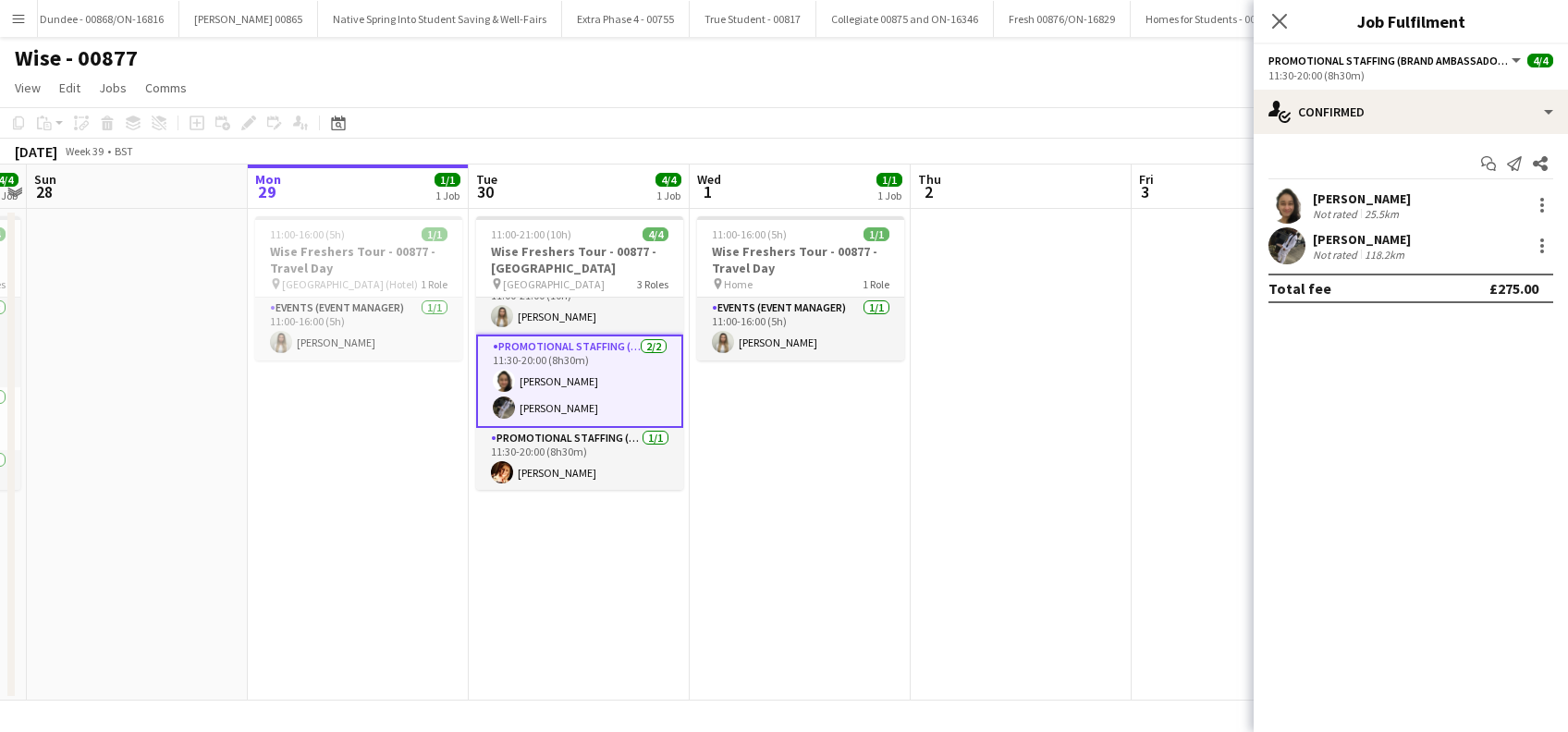
click at [1371, 239] on div "[PERSON_NAME]" at bounding box center [1361, 240] width 98 height 17
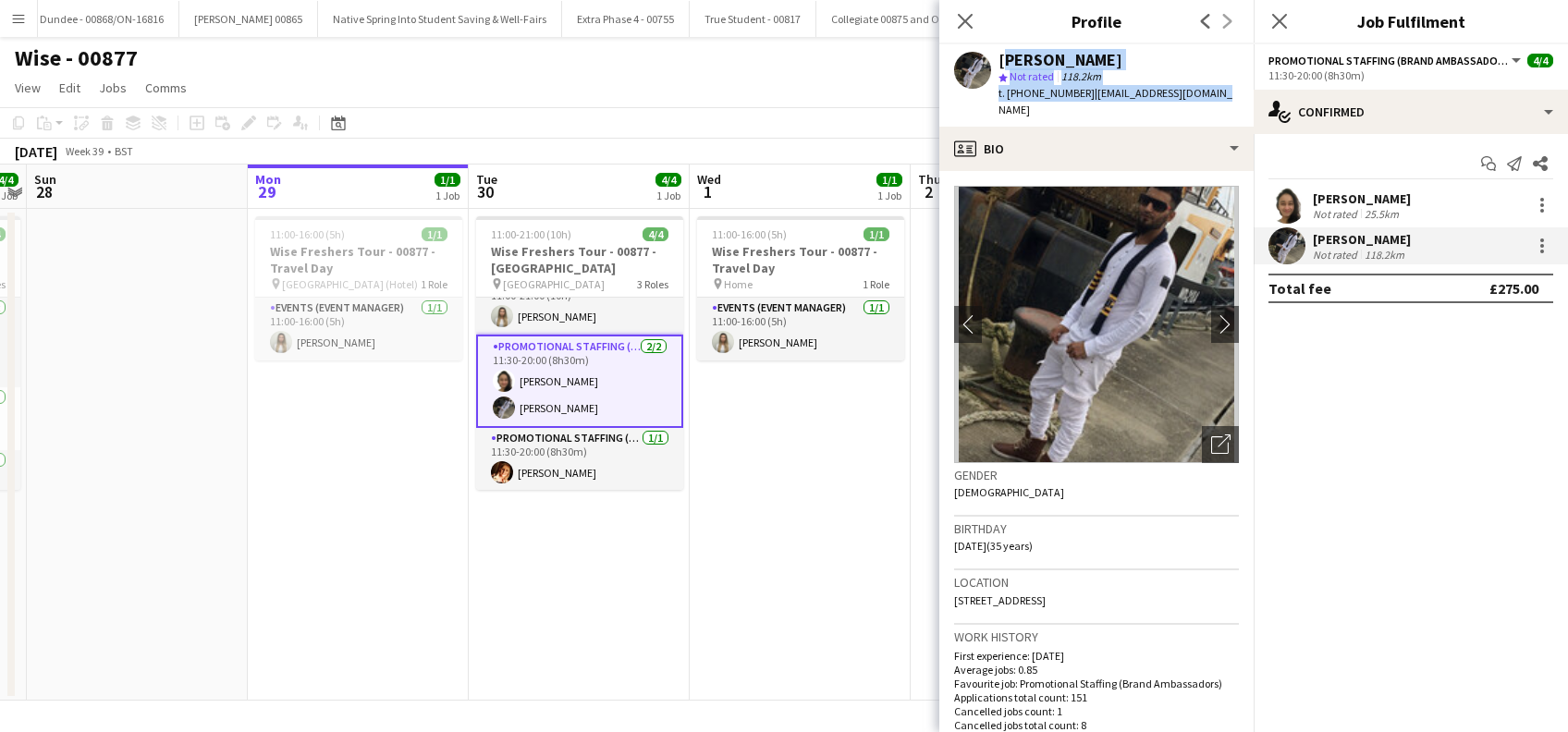
drag, startPoint x: 1222, startPoint y: 89, endPoint x: 998, endPoint y: 56, distance: 226.4
click at [999, 58] on div "Waqas Zaman star Not rated 118.2km t. +447542766687 | waaqszaman@yahoo.co.uk" at bounding box center [1096, 85] width 314 height 83
copy div "Waqas Zaman star Not rated 118.2km t. +447542766687 | waaqszaman@yahoo.co.uk"
click at [585, 310] on app-card-role "Events (Event Manager) 1/1 11:00-21:00 (10h) gemma waddington" at bounding box center [579, 303] width 207 height 63
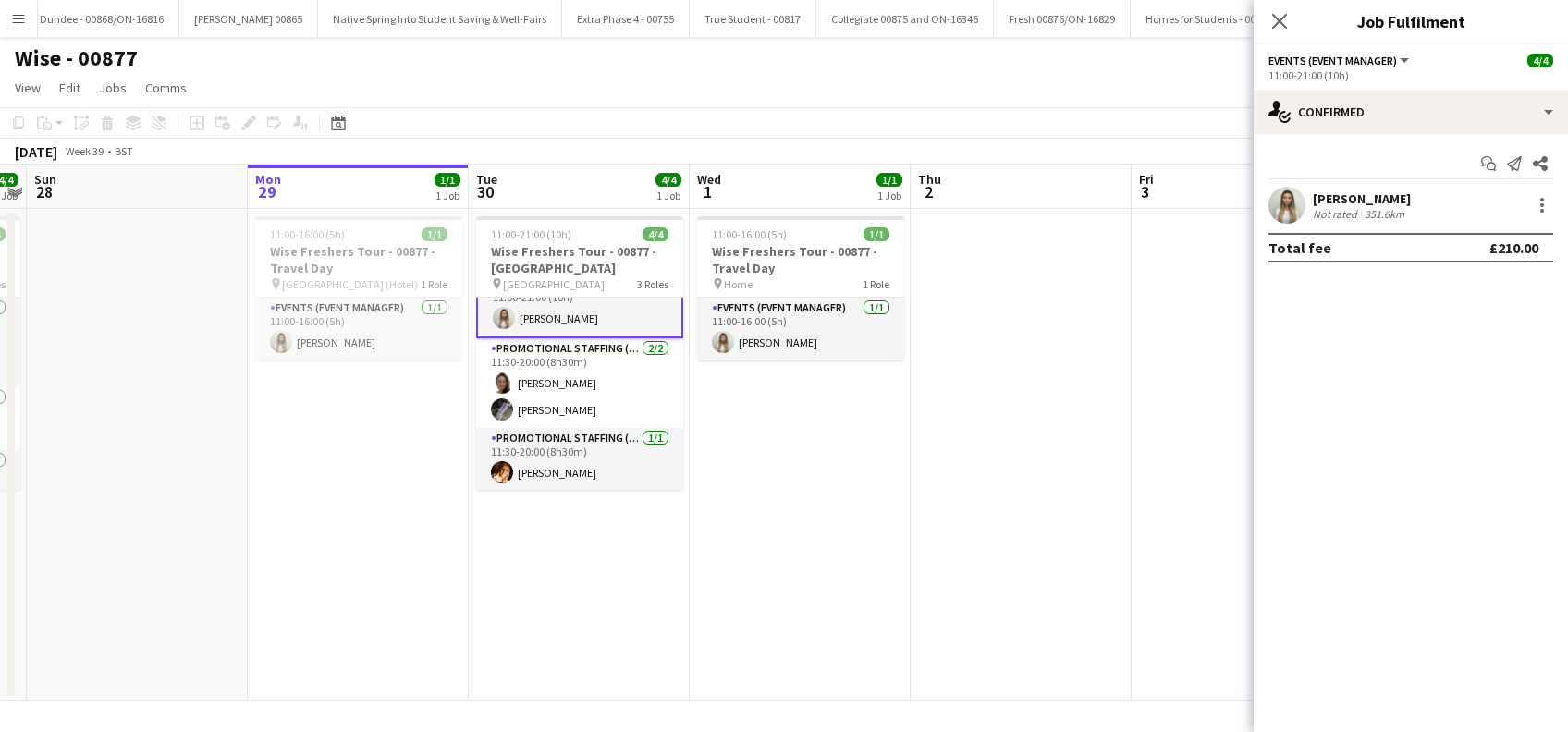
click at [591, 305] on app-card-role "Events (Event Manager) 1/1 11:00-21:00 (10h) gemma waddington" at bounding box center [579, 305] width 207 height 67
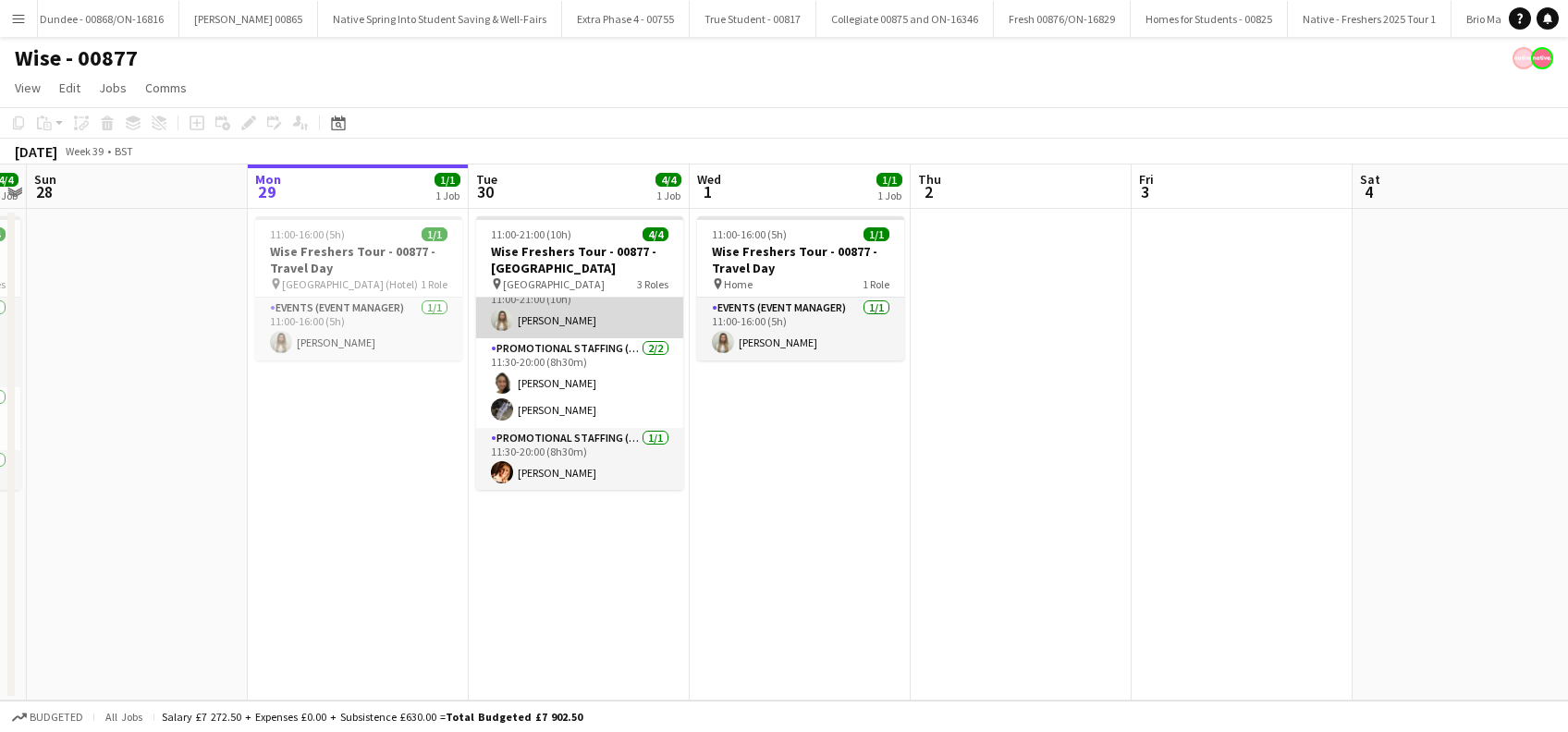
click at [548, 320] on app-card-role "Events (Event Manager) 1/1 11:00-21:00 (10h) gemma waddington" at bounding box center [579, 307] width 207 height 63
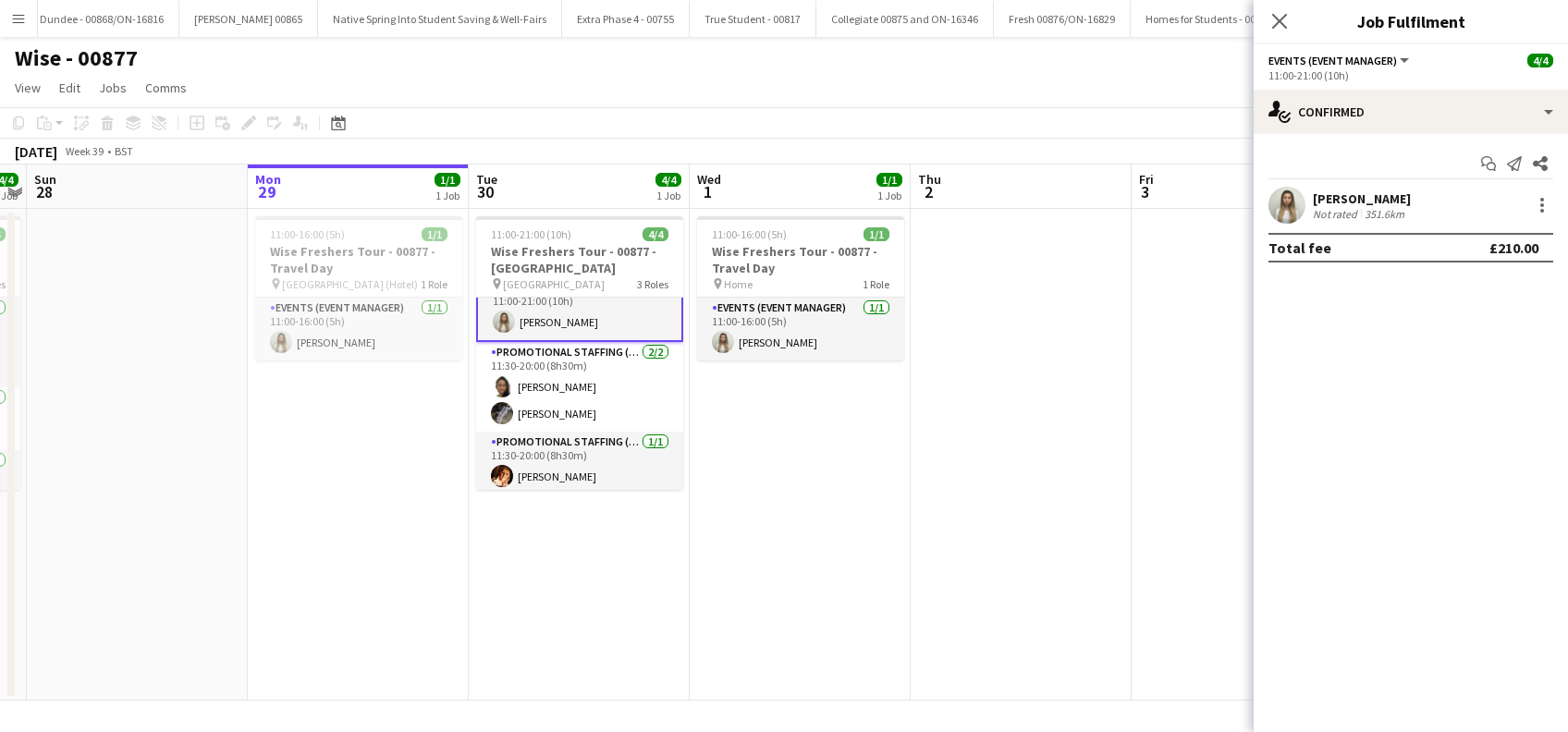
scroll to position [26, 0]
click at [1379, 197] on div "[PERSON_NAME]" at bounding box center [1361, 199] width 98 height 17
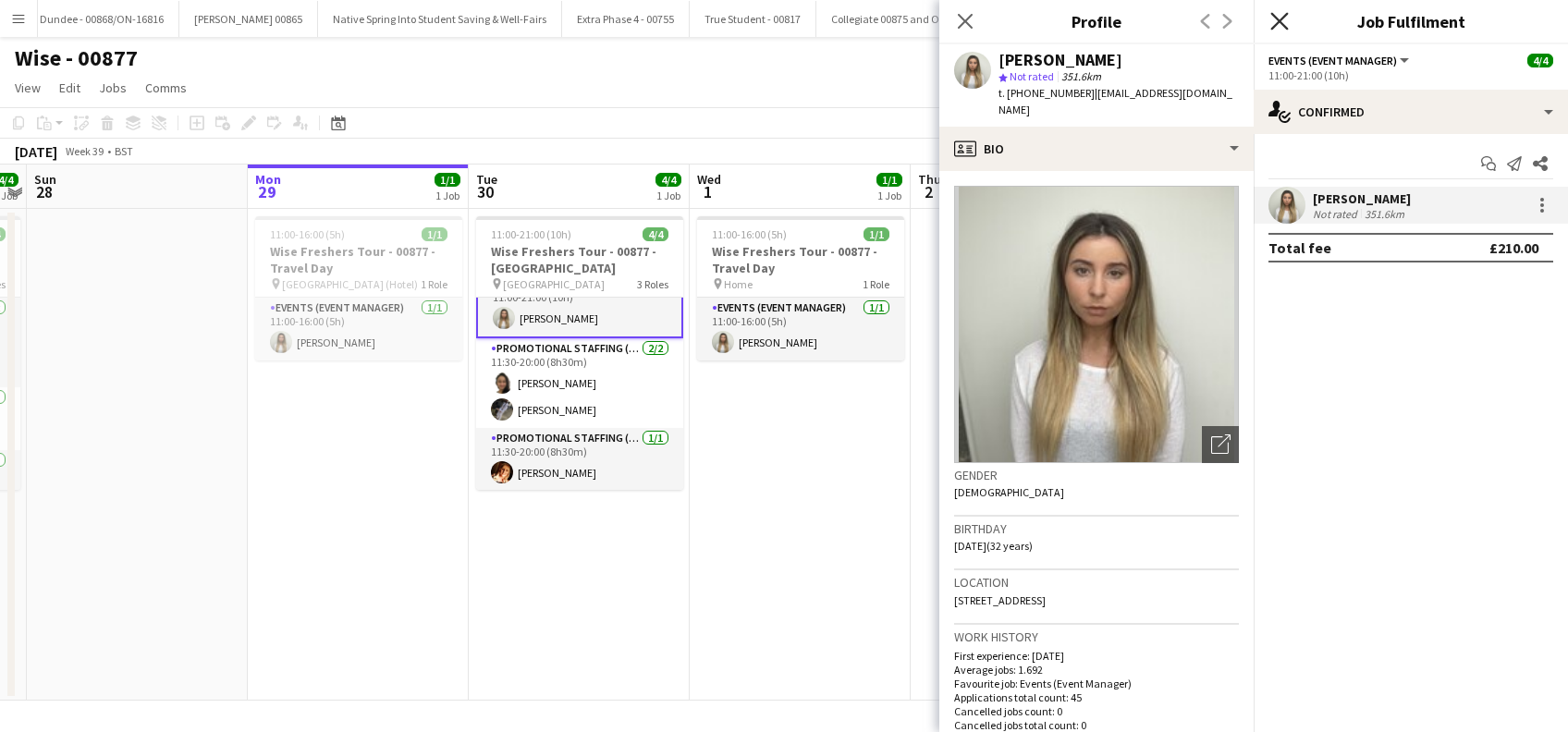
click at [1285, 24] on icon "Close pop-in" at bounding box center [1278, 20] width 18 height 18
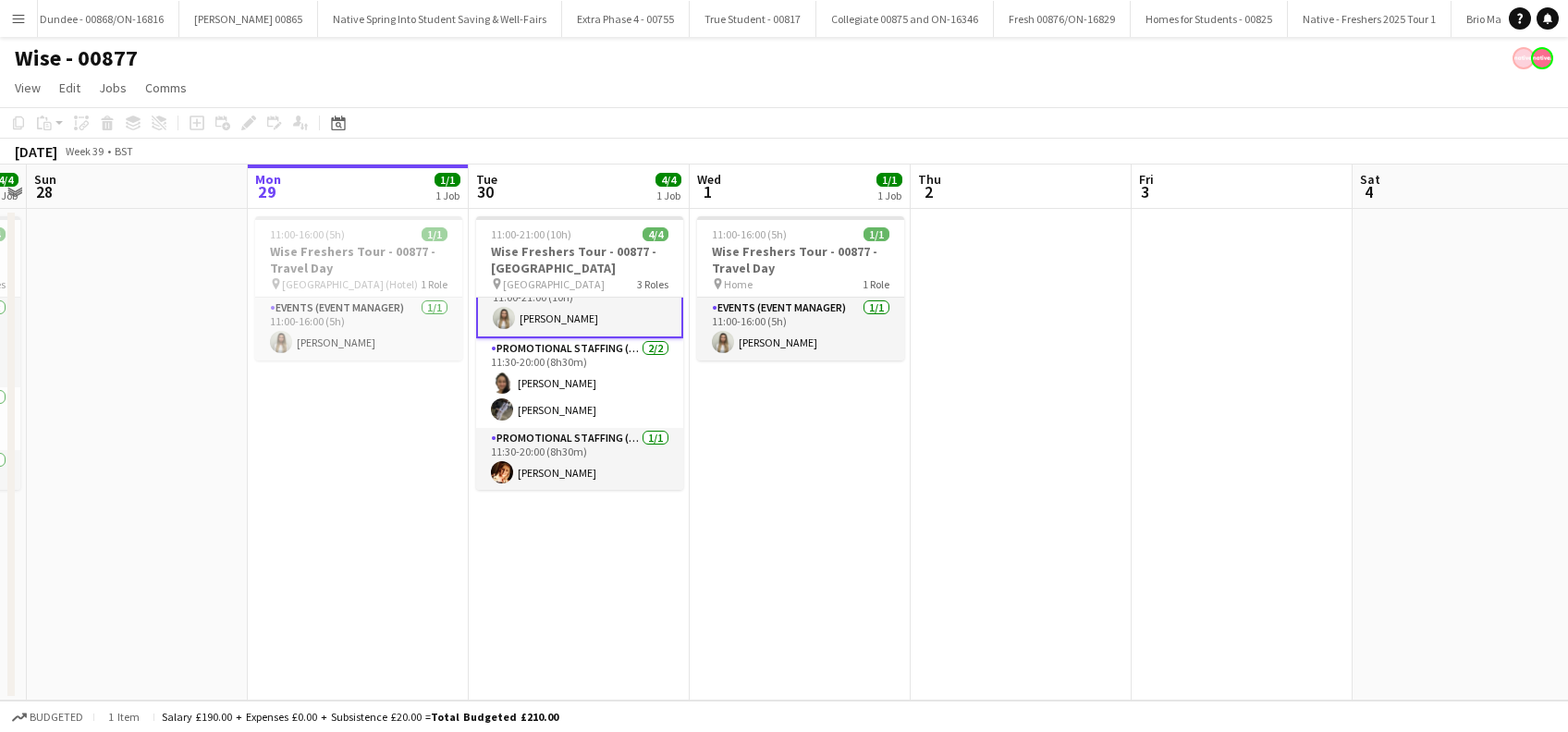
click at [571, 547] on app-date-cell "11:00-21:00 (10h) 4/4 Wise Freshers Tour - 00877 - Durham University pin Durham…" at bounding box center [579, 454] width 221 height 491
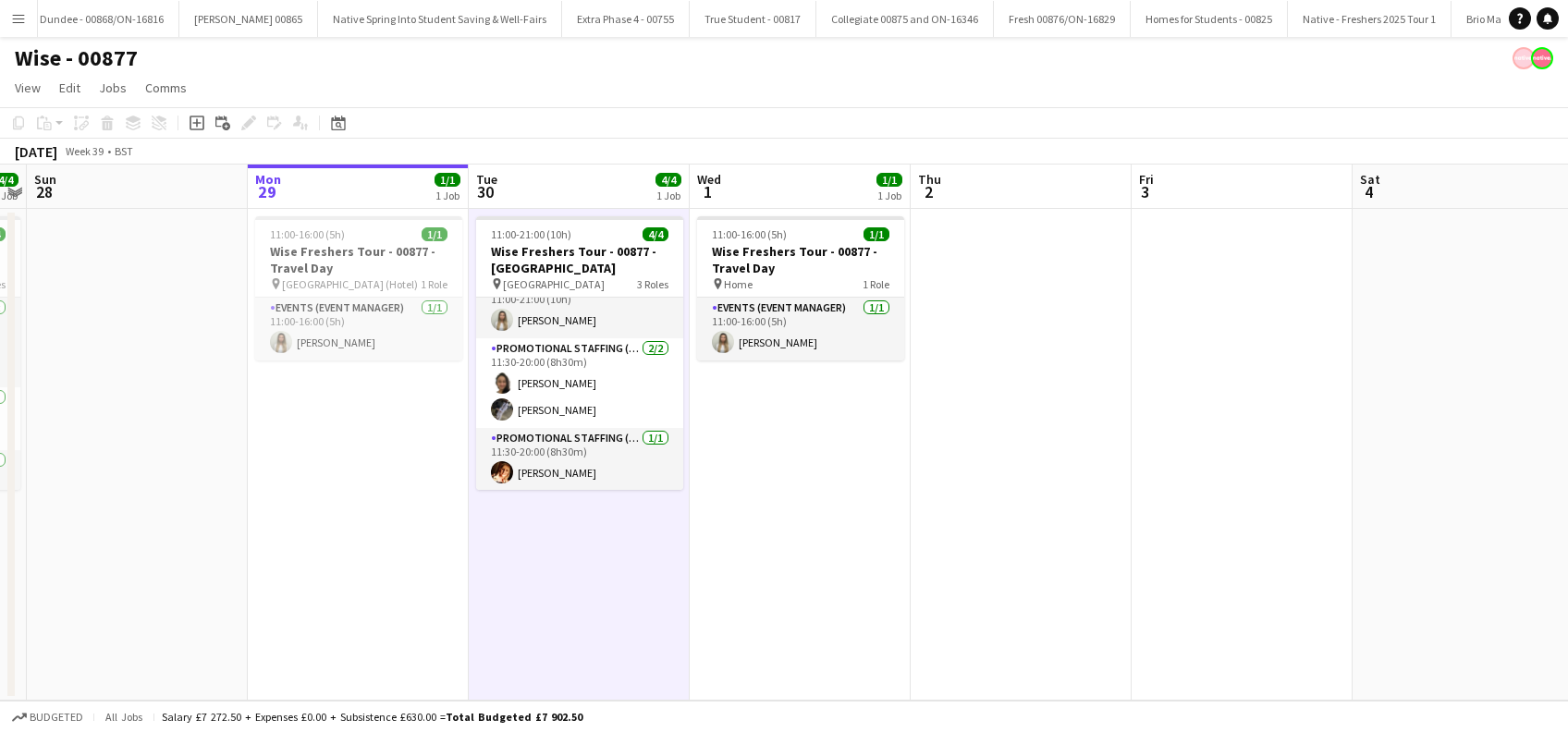
click at [791, 560] on app-date-cell "11:00-16:00 (5h) 1/1 Wise Freshers Tour - 00877 - Travel Day pin Home 1 Role Ev…" at bounding box center [800, 454] width 221 height 491
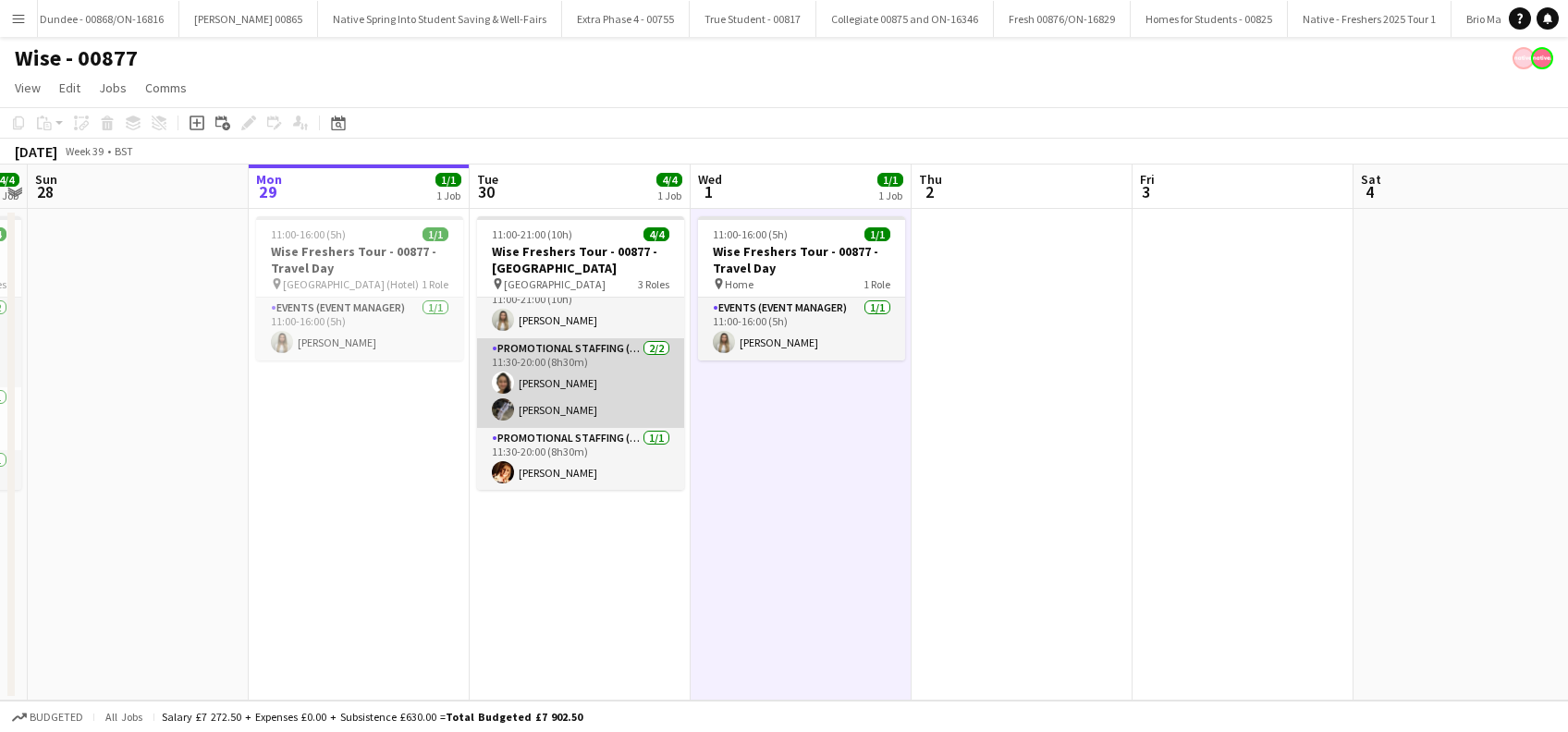
click at [563, 410] on app-card-role "Promotional Staffing (Brand Ambassadors) 2/2 11:30-20:00 (8h30m) Adlina Othman …" at bounding box center [580, 383] width 207 height 89
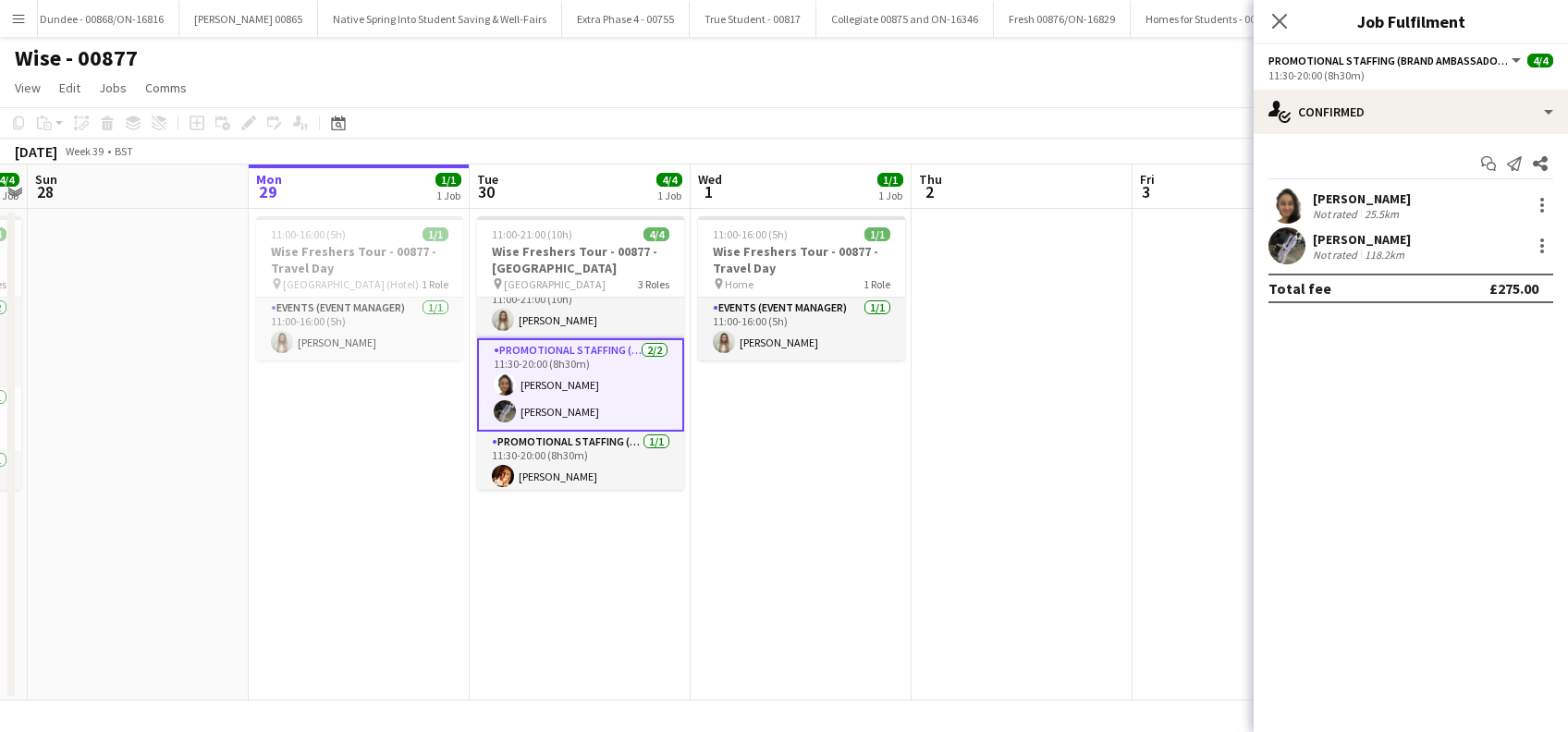
drag, startPoint x: 570, startPoint y: 500, endPoint x: 437, endPoint y: 505, distance: 133.1
click at [570, 501] on app-date-cell "11:00-21:00 (10h) 4/4 Wise Freshers Tour - 00877 - Durham University pin Durham…" at bounding box center [580, 454] width 221 height 491
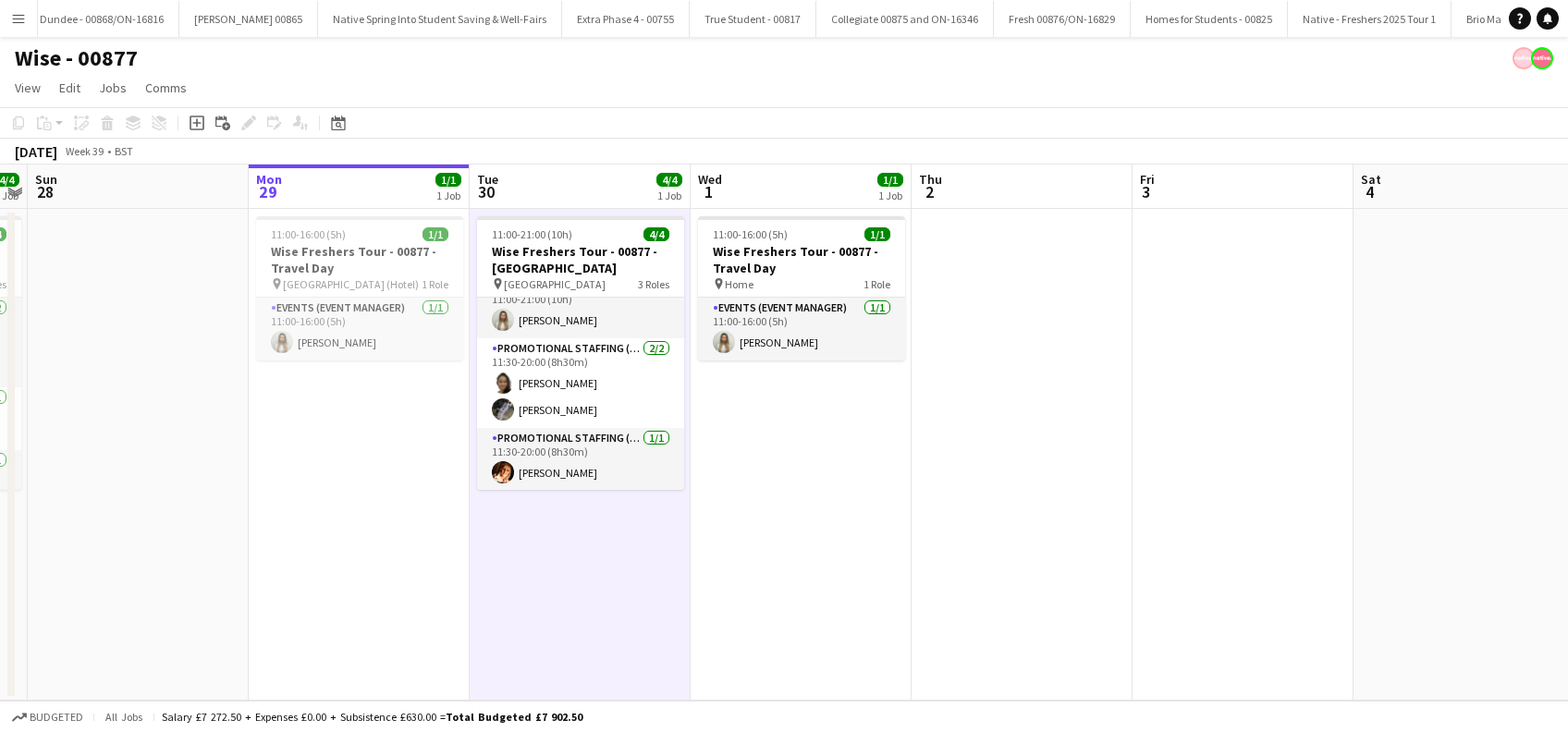
click at [318, 521] on app-date-cell "11:00-16:00 (5h) 1/1 Wise Freshers Tour - 00877 - Travel Day pin Durham (Hotel)…" at bounding box center [360, 454] width 221 height 491
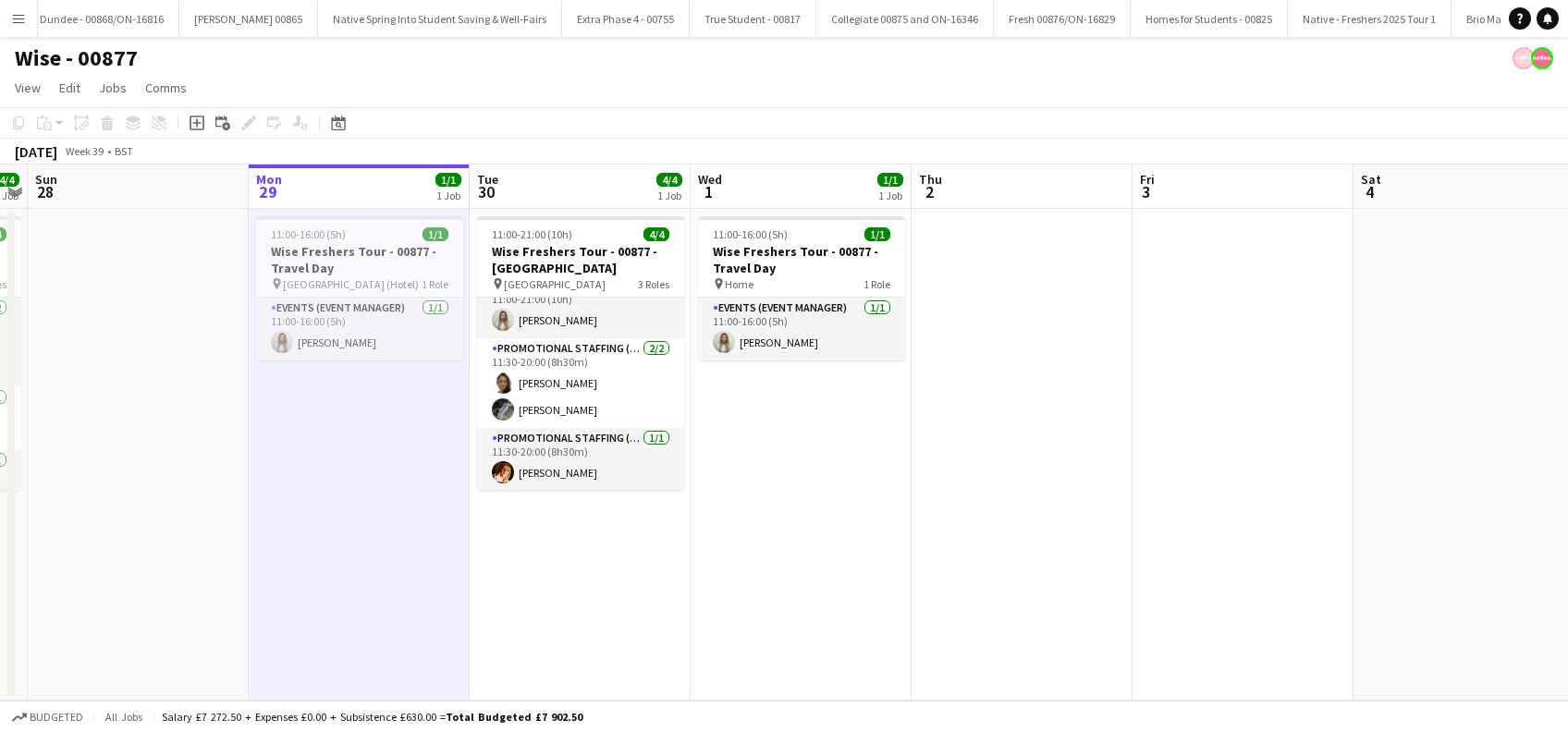
click at [557, 606] on app-date-cell "11:00-21:00 (10h) 4/4 Wise Freshers Tour - 00877 - Durham University pin Durham…" at bounding box center [580, 454] width 221 height 491
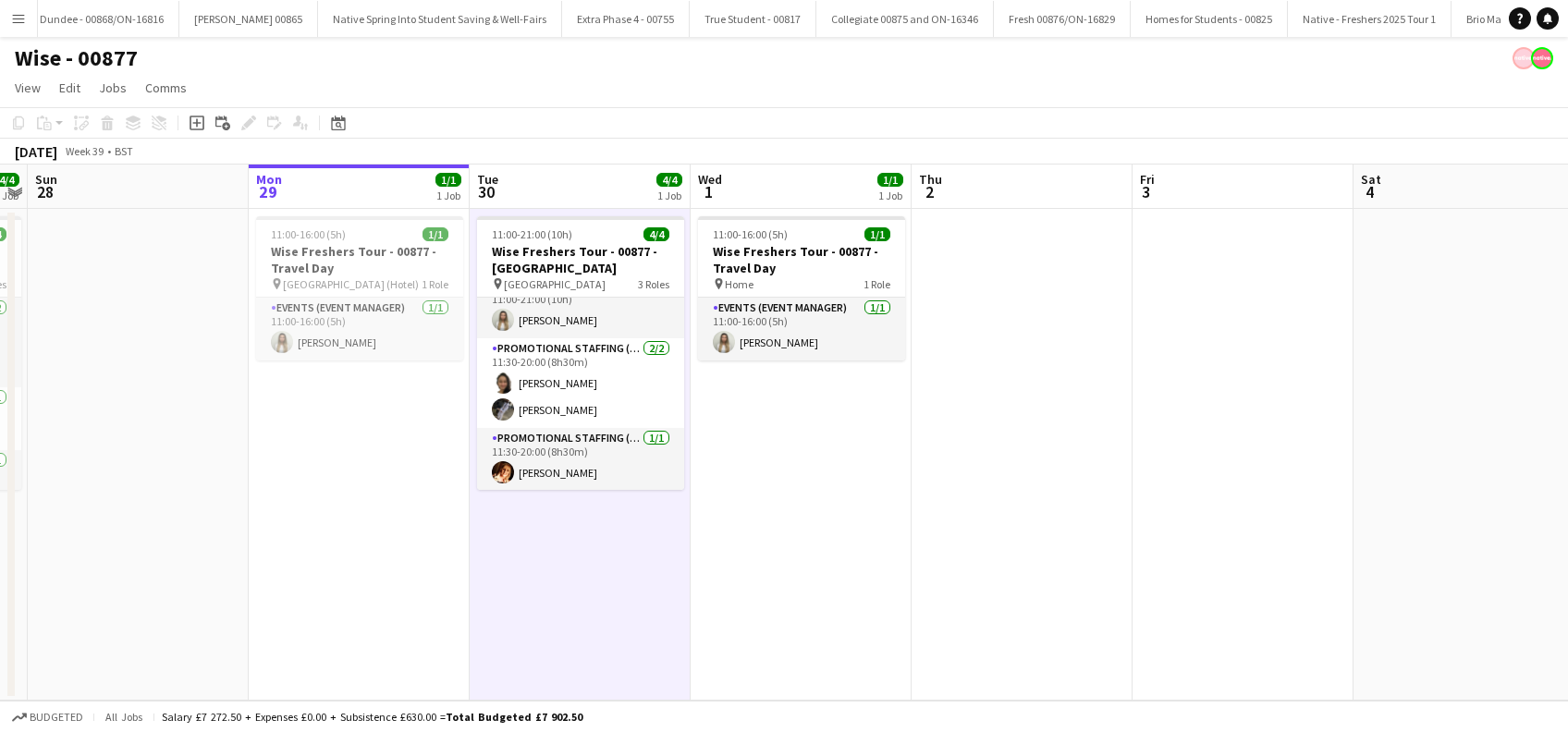
click at [779, 563] on app-date-cell "11:00-16:00 (5h) 1/1 Wise Freshers Tour - 00877 - Travel Day pin Home 1 Role Ev…" at bounding box center [801, 454] width 221 height 491
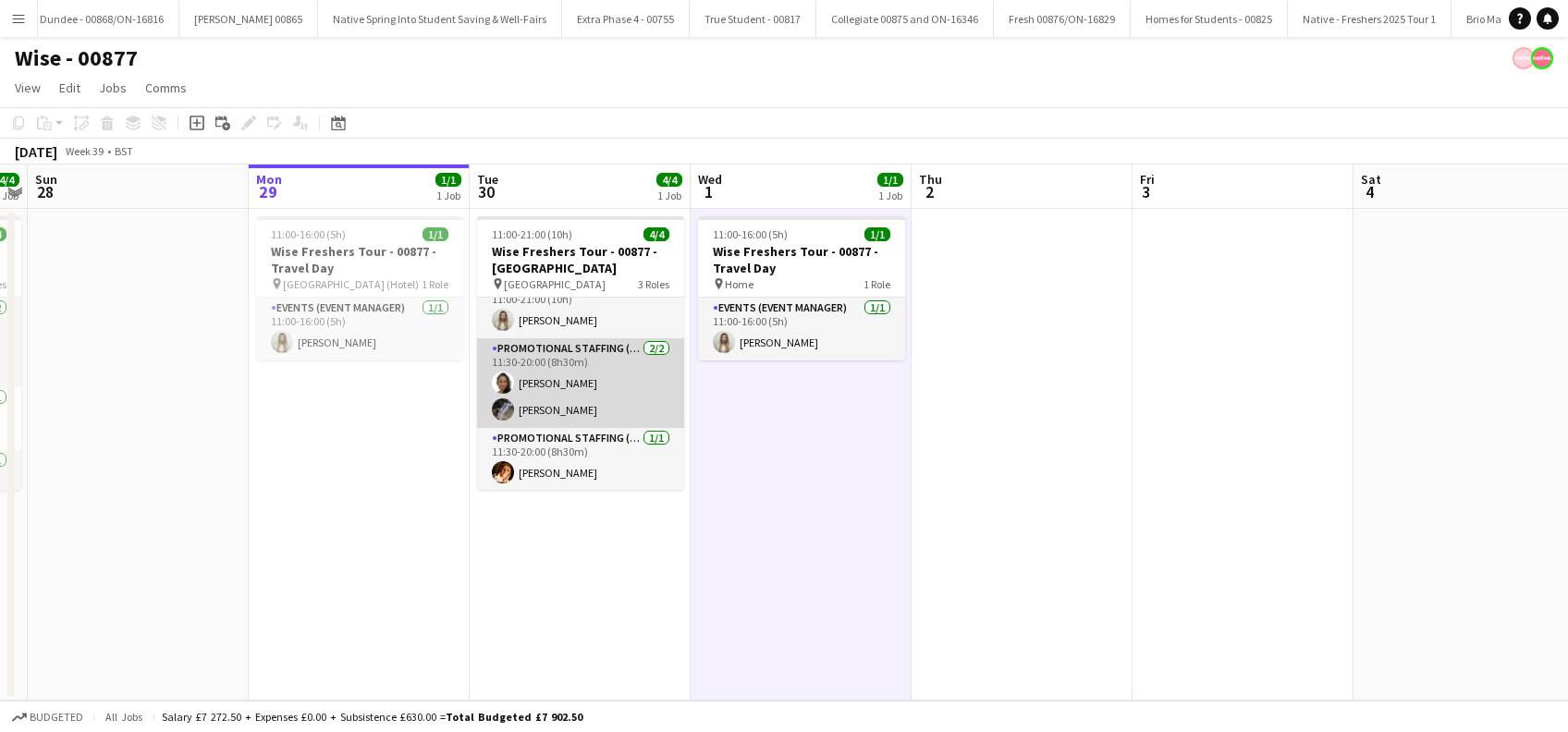
scroll to position [0, 0]
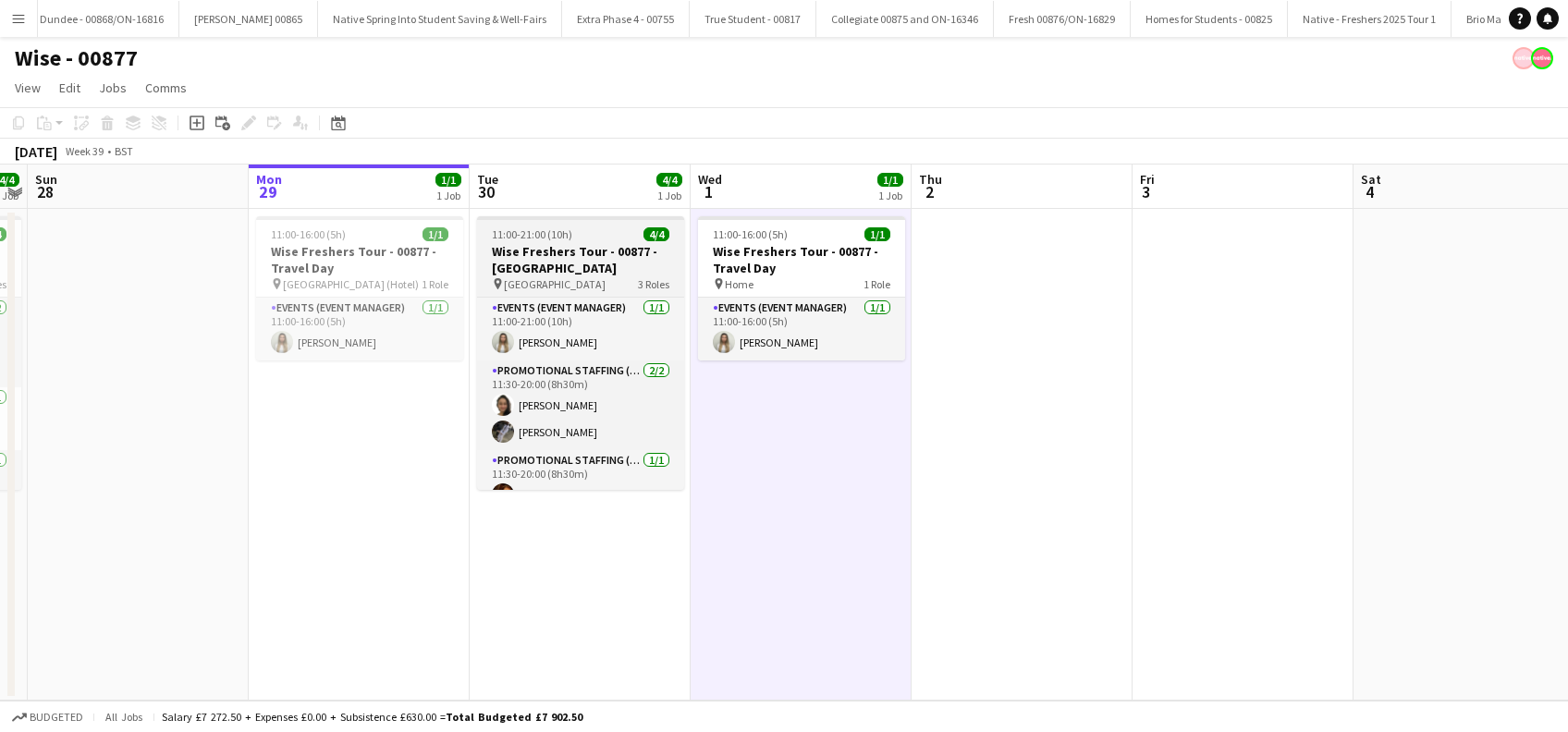
click at [557, 257] on h3 "Wise Freshers Tour - 00877 - Durham University" at bounding box center [580, 260] width 207 height 33
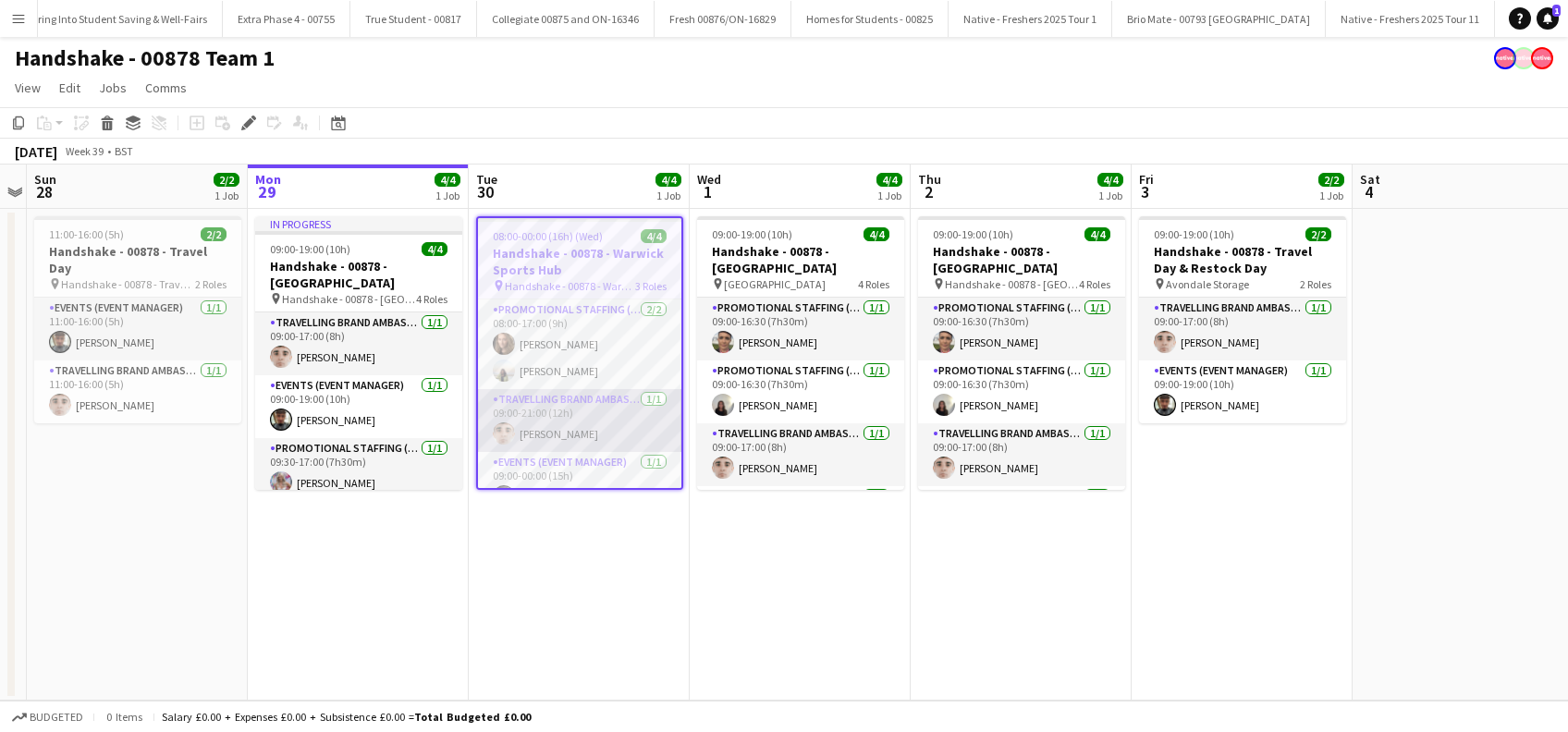
scroll to position [26, 0]
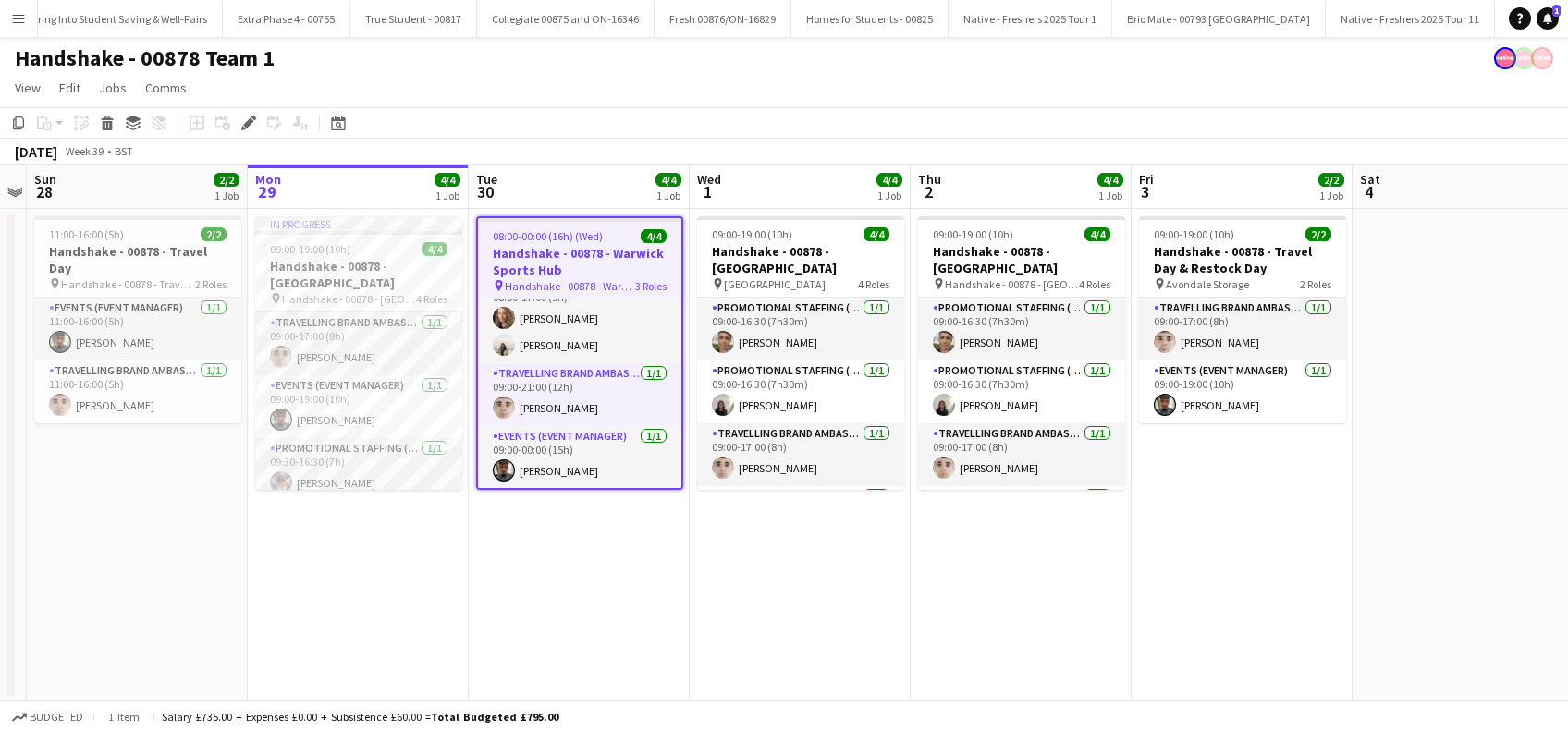
drag, startPoint x: 331, startPoint y: 535, endPoint x: 637, endPoint y: 530, distance: 306.0
click at [333, 534] on app-date-cell "In progress 09:00-19:00 (10h) 4/4 Handshake - 00878 - [GEOGRAPHIC_DATA] pin Han…" at bounding box center [359, 454] width 221 height 491
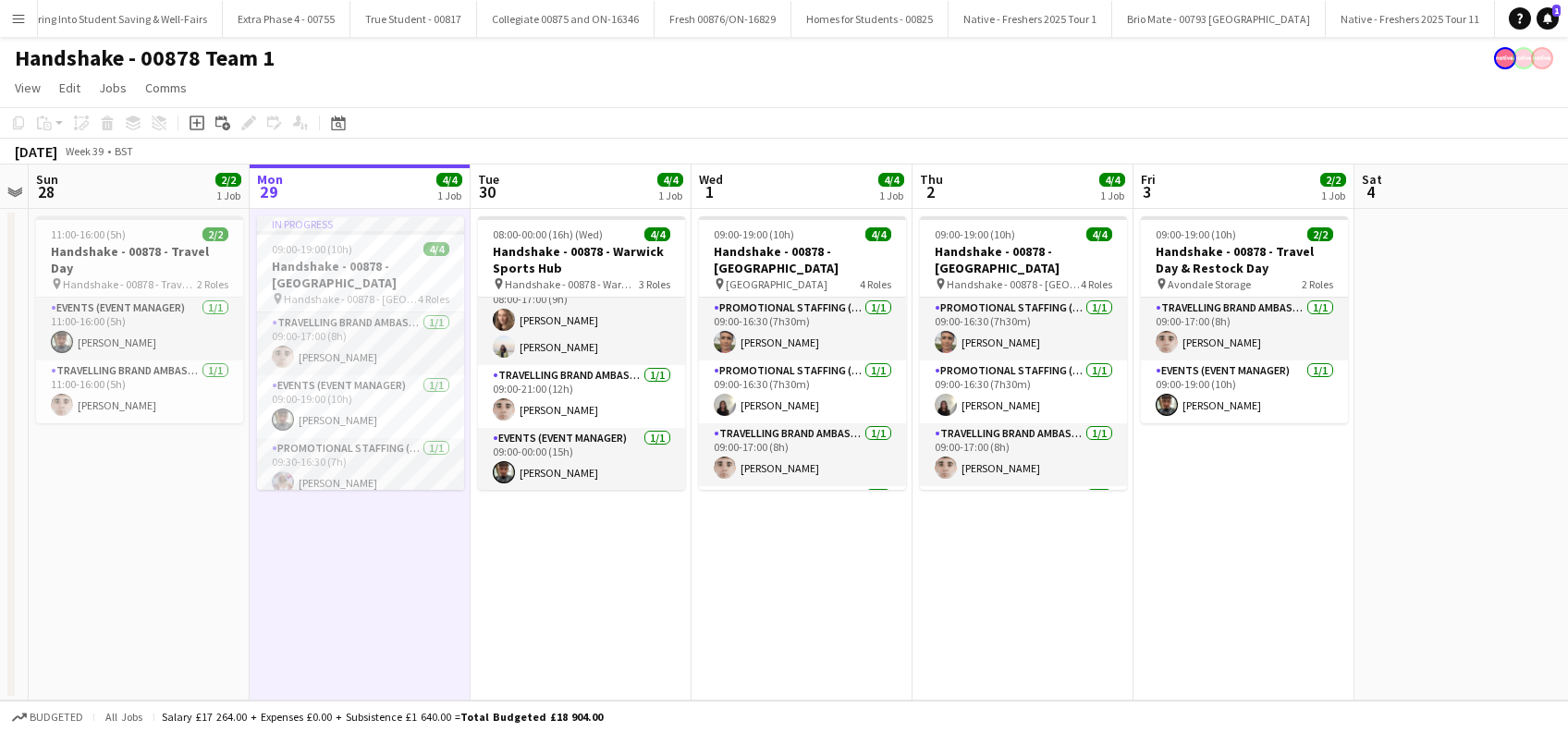
click at [638, 529] on app-date-cell "08:00-00:00 (16h) (Wed) 4/4 Handshake - 00878 - Warwick Sports Hub pin Handshak…" at bounding box center [581, 454] width 221 height 491
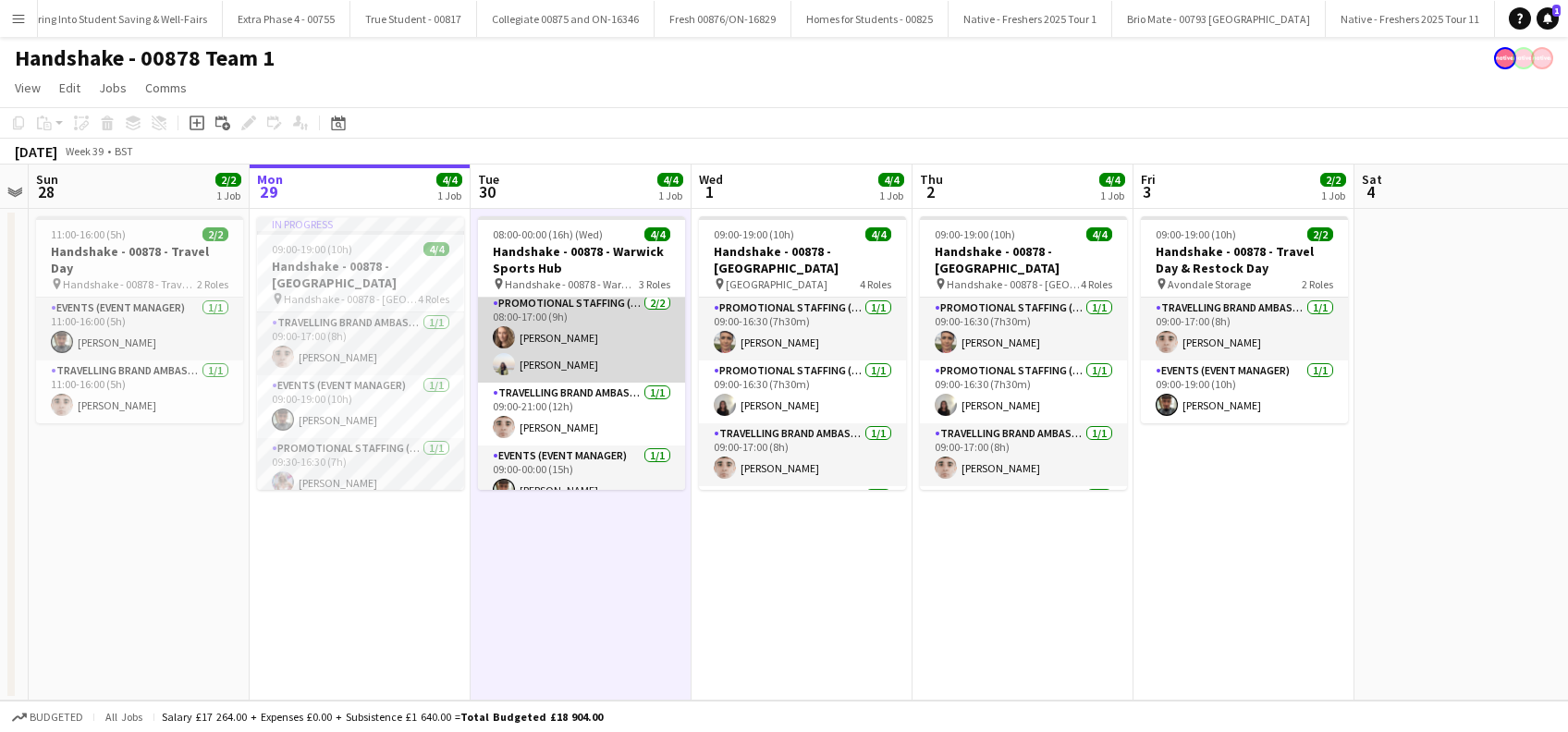
scroll to position [0, 0]
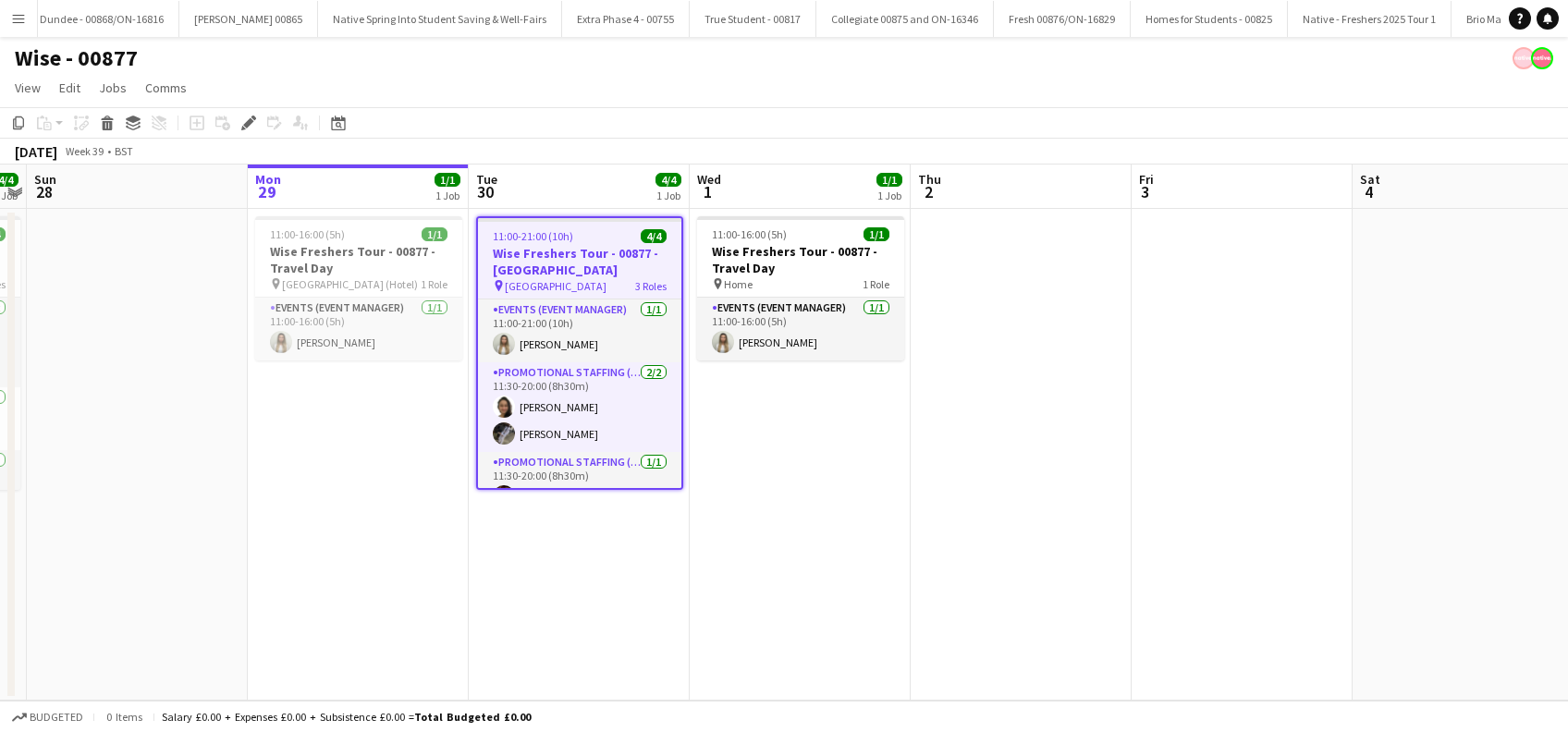
click at [635, 547] on app-date-cell "11:00-21:00 (10h) 4/4 Wise Freshers Tour - 00877 - Durham University pin Durham…" at bounding box center [579, 454] width 221 height 491
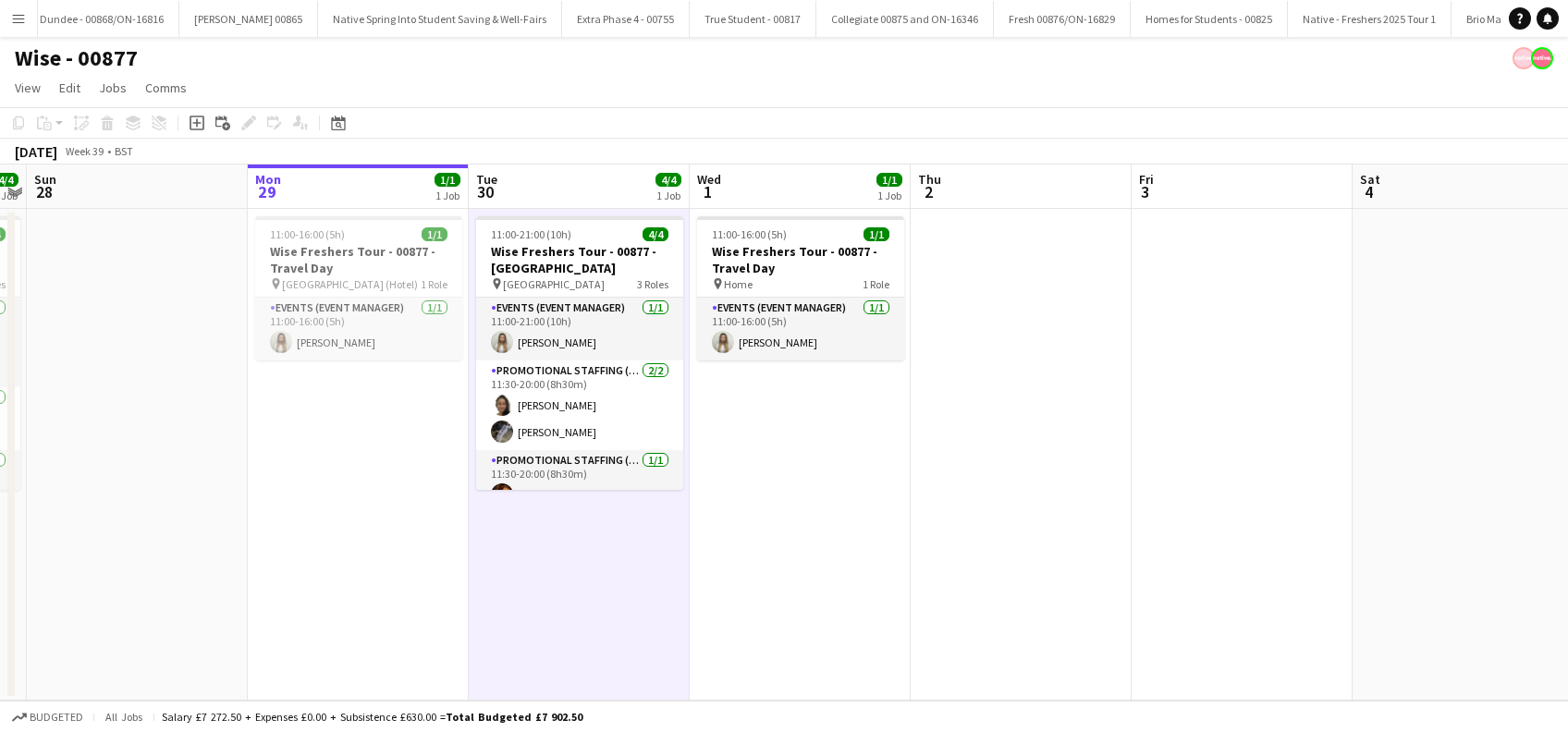
click at [760, 534] on app-date-cell "11:00-16:00 (5h) 1/1 Wise Freshers Tour - 00877 - Travel Day pin Home 1 Role Ev…" at bounding box center [800, 454] width 221 height 491
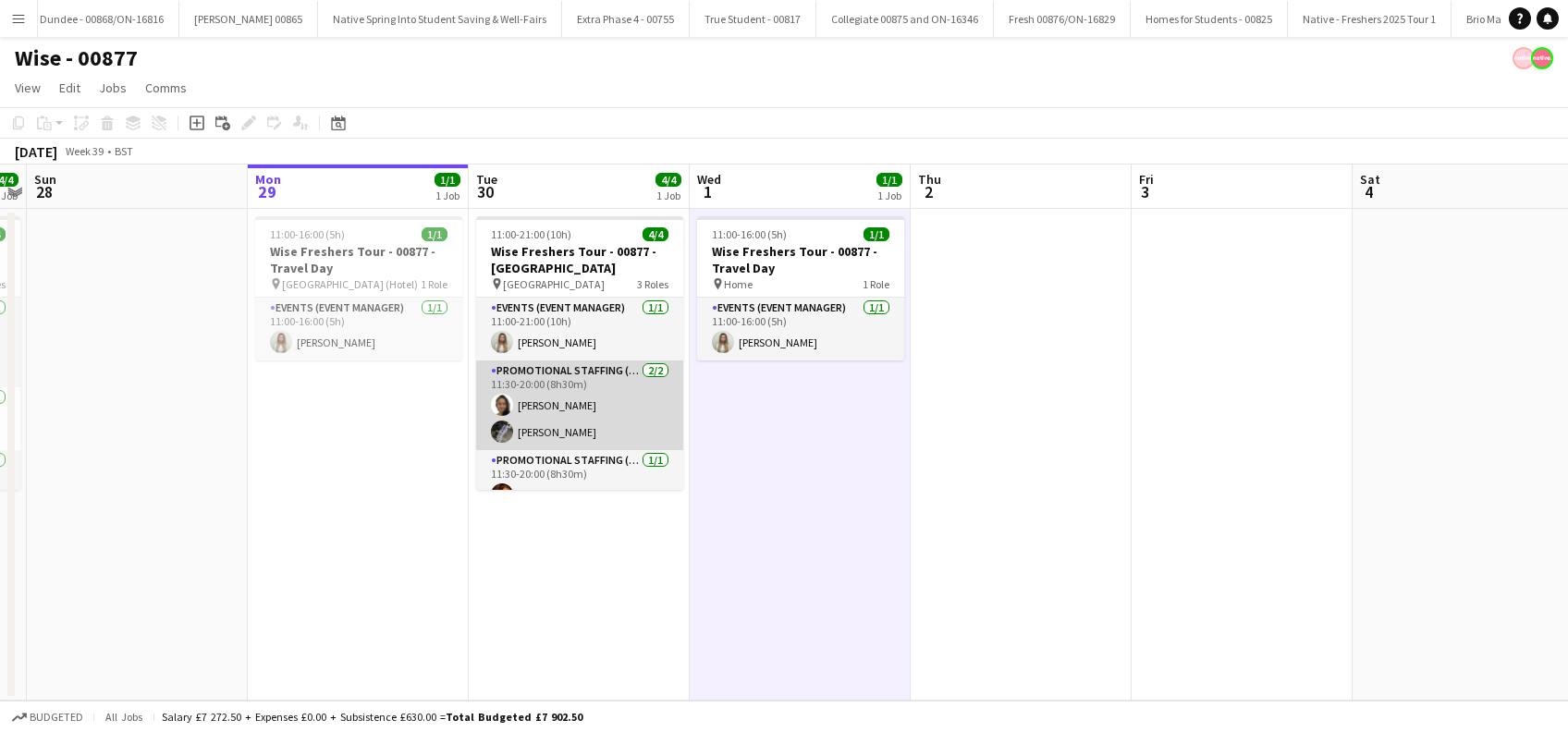
scroll to position [22, 0]
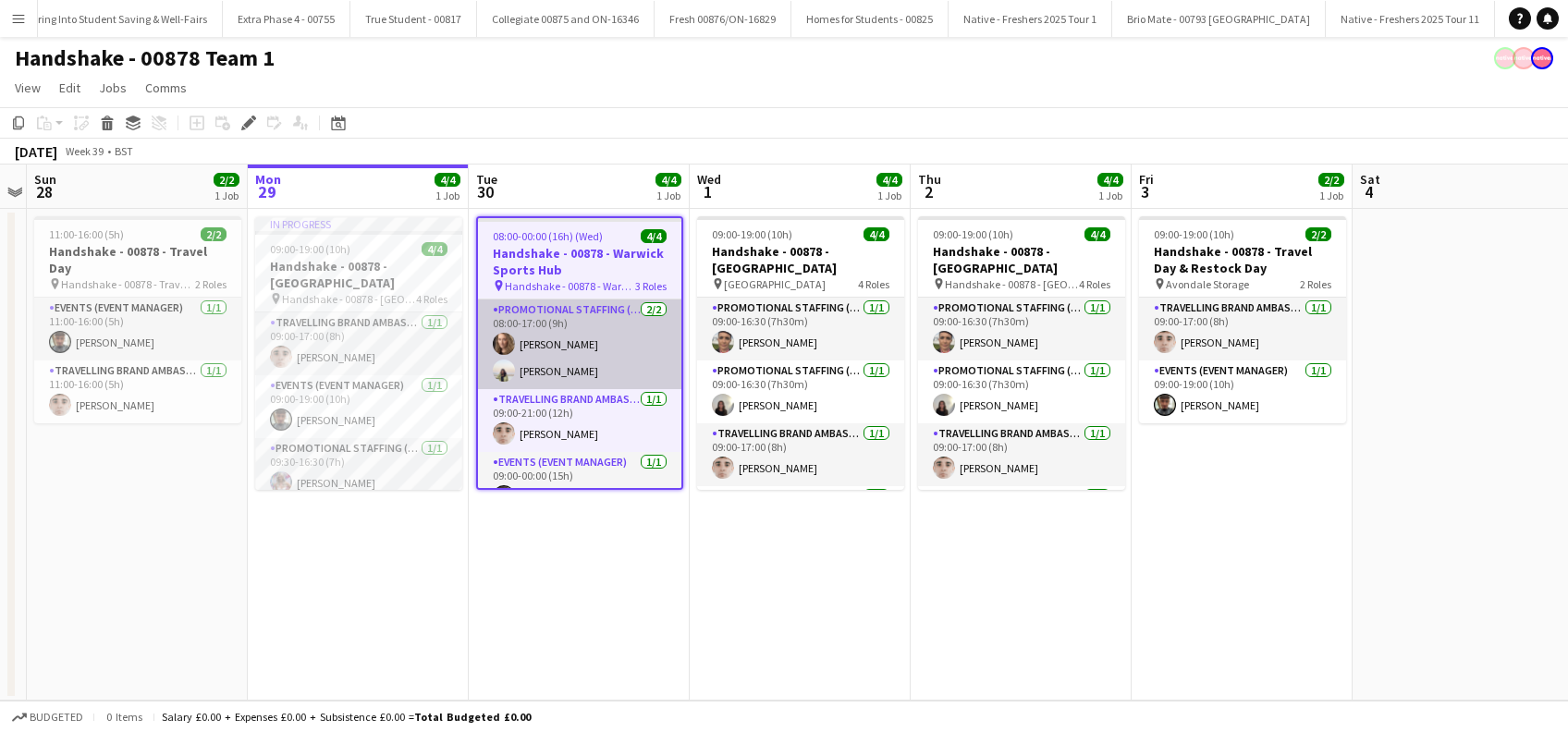
scroll to position [26, 0]
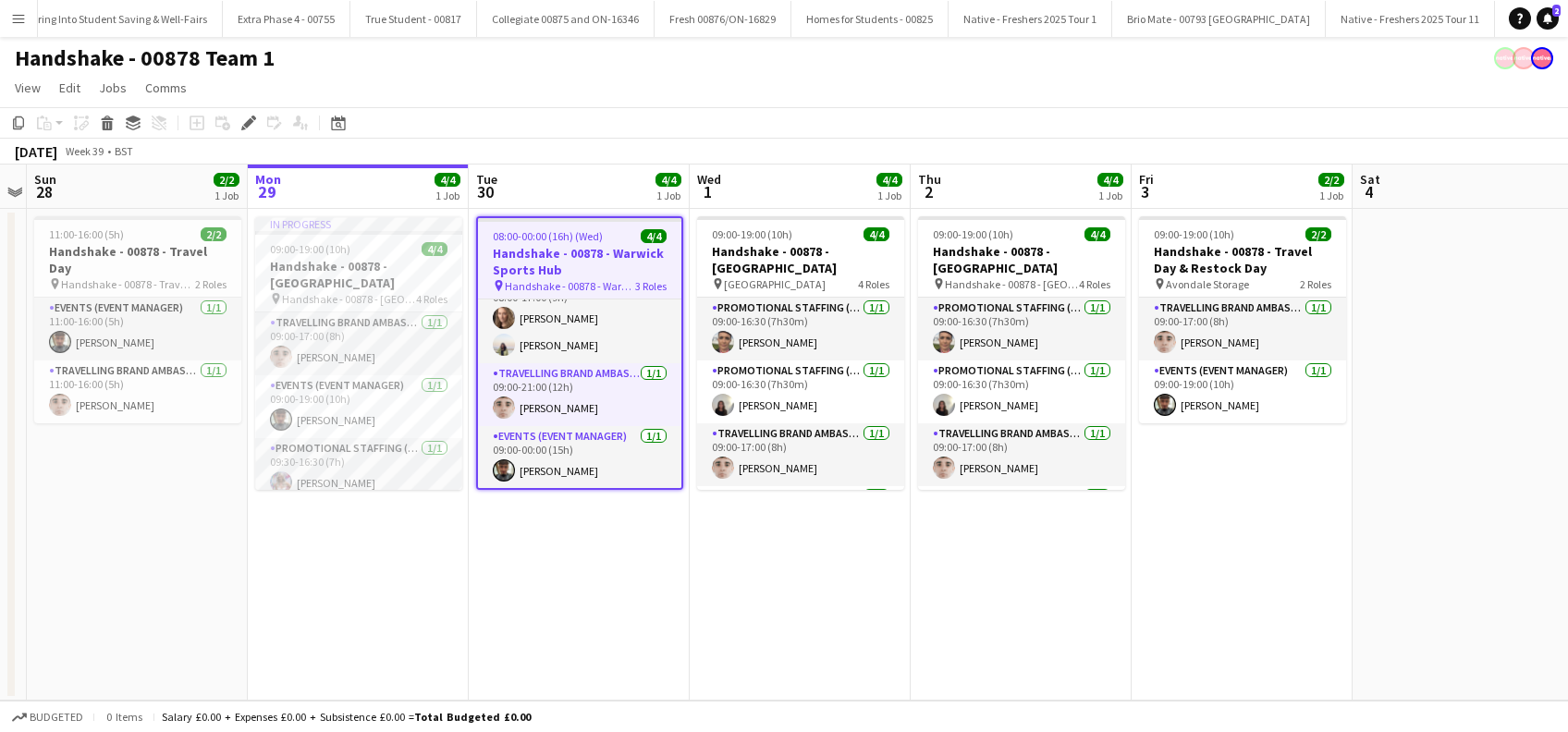
click at [567, 613] on app-date-cell "08:00-00:00 (16h) (Wed) 4/4 Handshake - 00878 - Warwick Sports Hub pin Handshak…" at bounding box center [579, 454] width 221 height 491
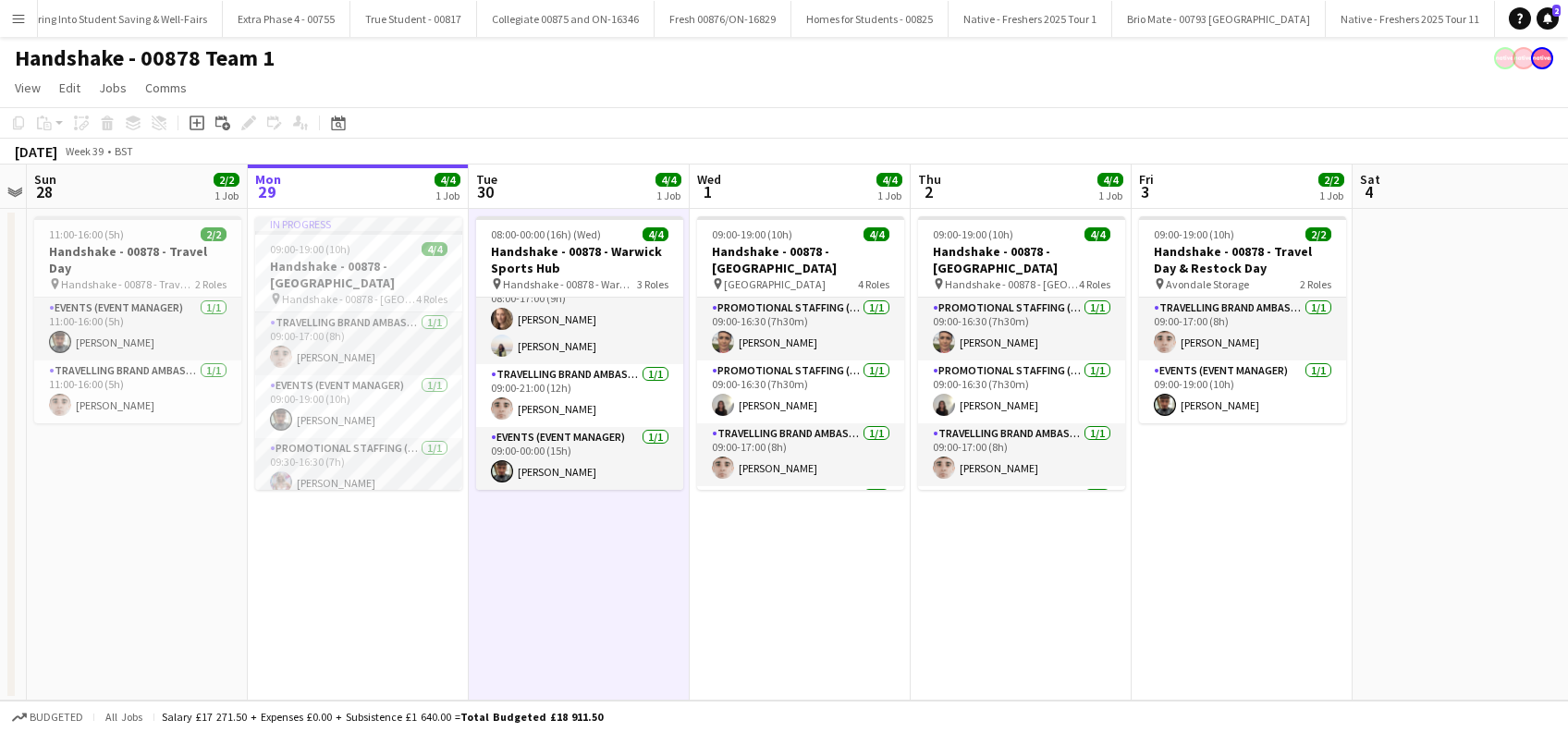
scroll to position [22, 0]
click at [744, 613] on app-date-cell "09:00-19:00 (10h) 4/4 Handshake - 00878 - University of Leeds pin University of…" at bounding box center [800, 454] width 221 height 491
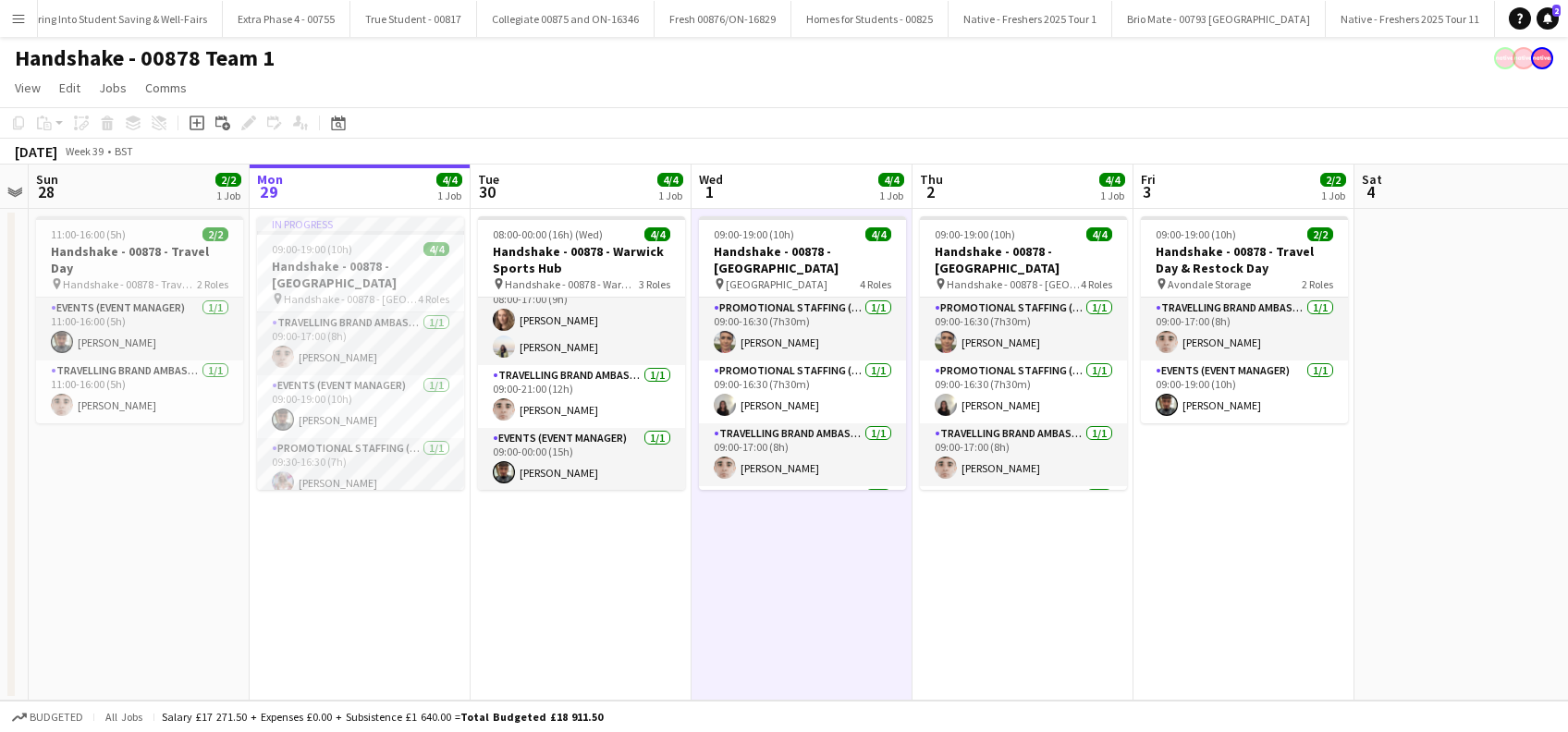
click at [560, 546] on app-date-cell "08:00-00:00 (16h) (Wed) 4/4 Handshake - 00878 - Warwick Sports Hub pin Handshak…" at bounding box center [581, 454] width 221 height 491
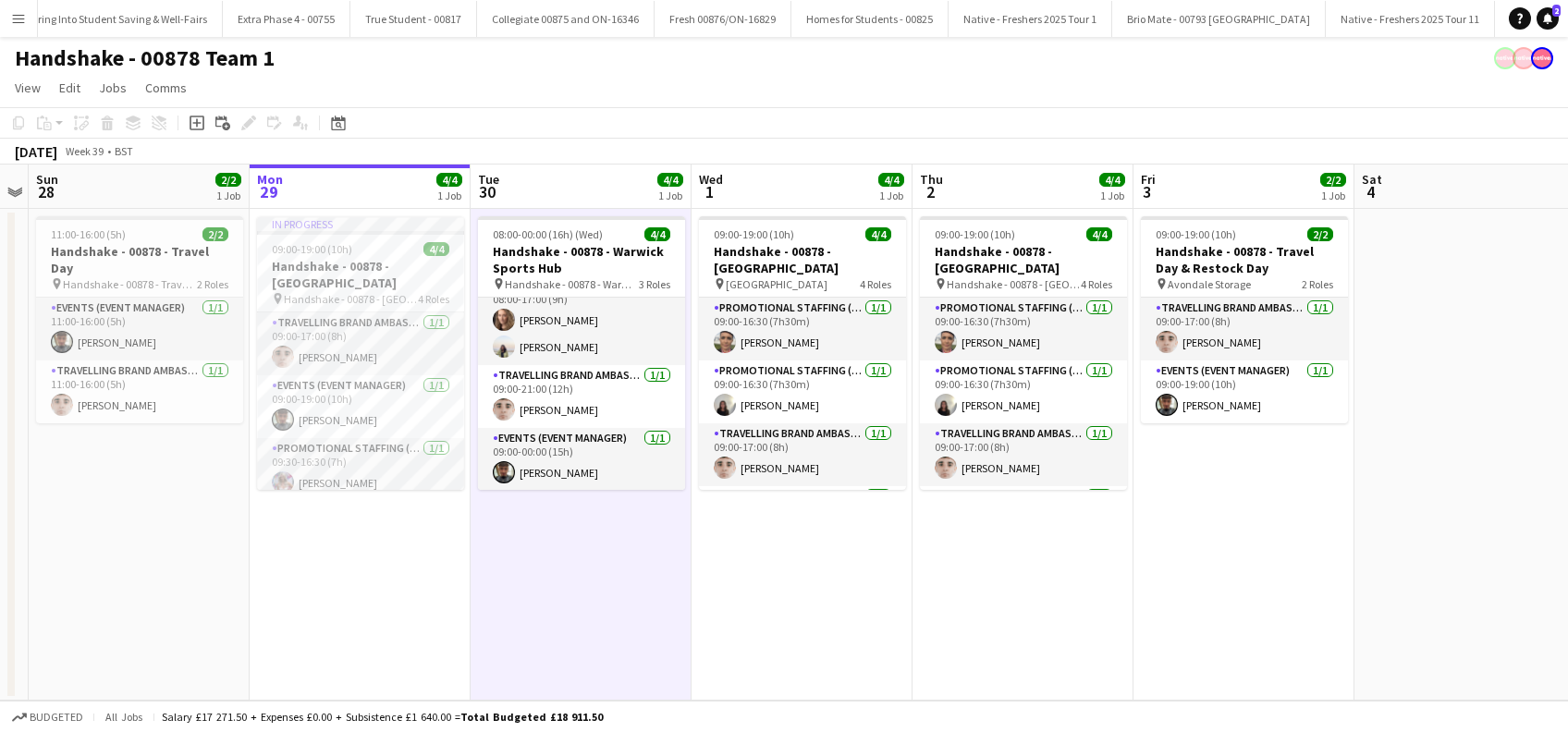
click at [759, 569] on app-date-cell "09:00-19:00 (10h) 4/4 Handshake - 00878 - University of Leeds pin University of…" at bounding box center [802, 454] width 221 height 491
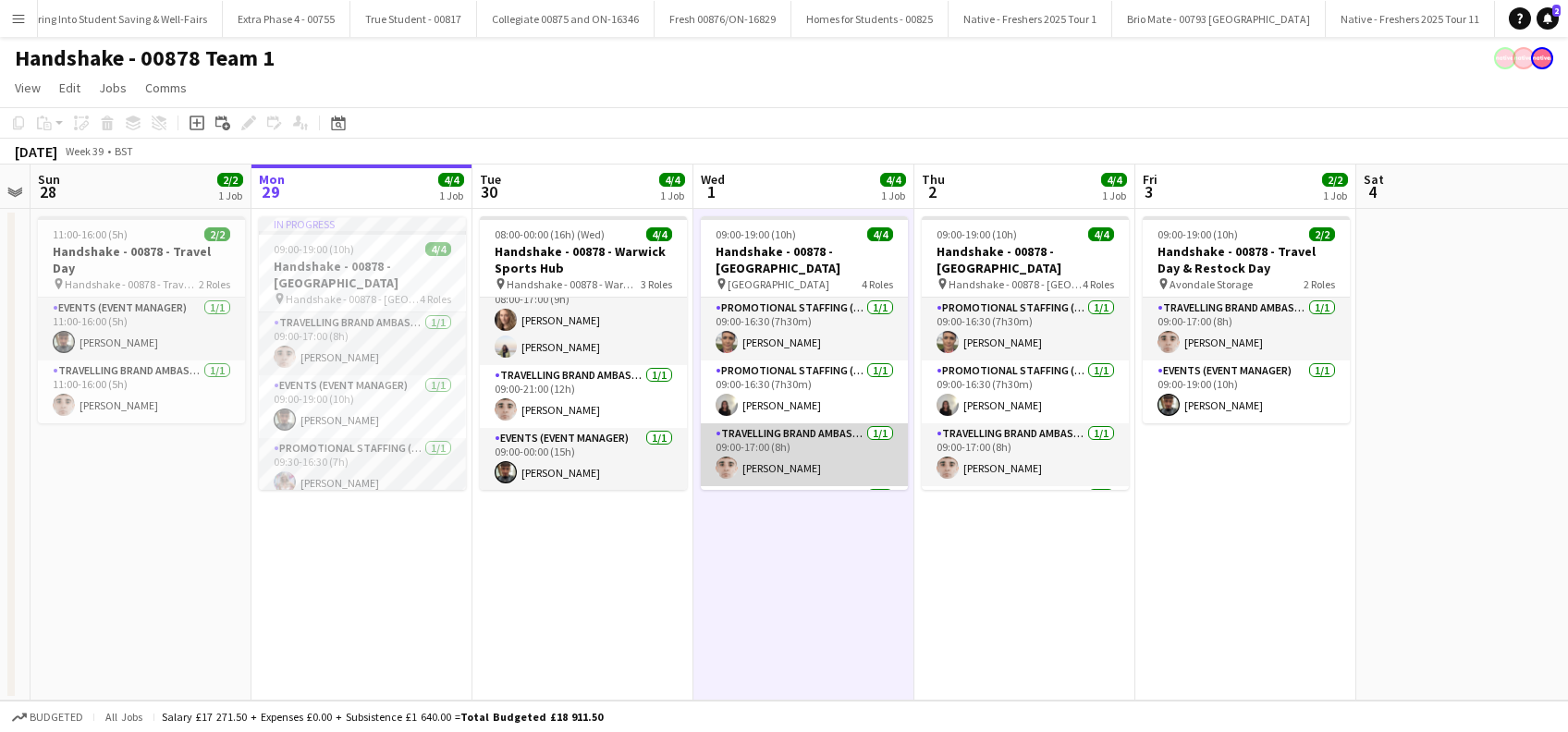
scroll to position [0, 0]
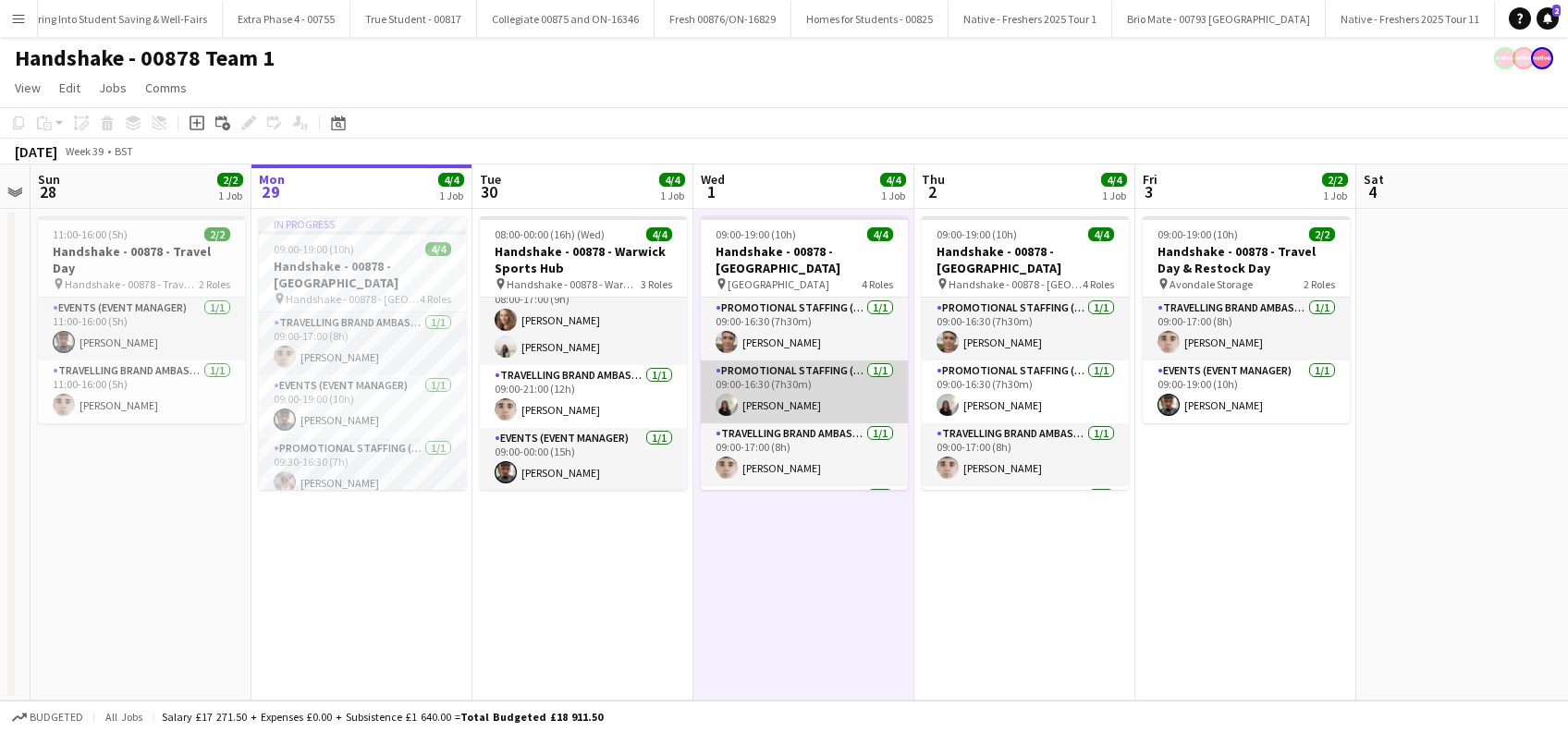
click at [793, 399] on app-card-role "Promotional Staffing (Brand Ambassadors) 1/1 09:00-16:30 (7h30m) marianna matti" at bounding box center [804, 392] width 207 height 63
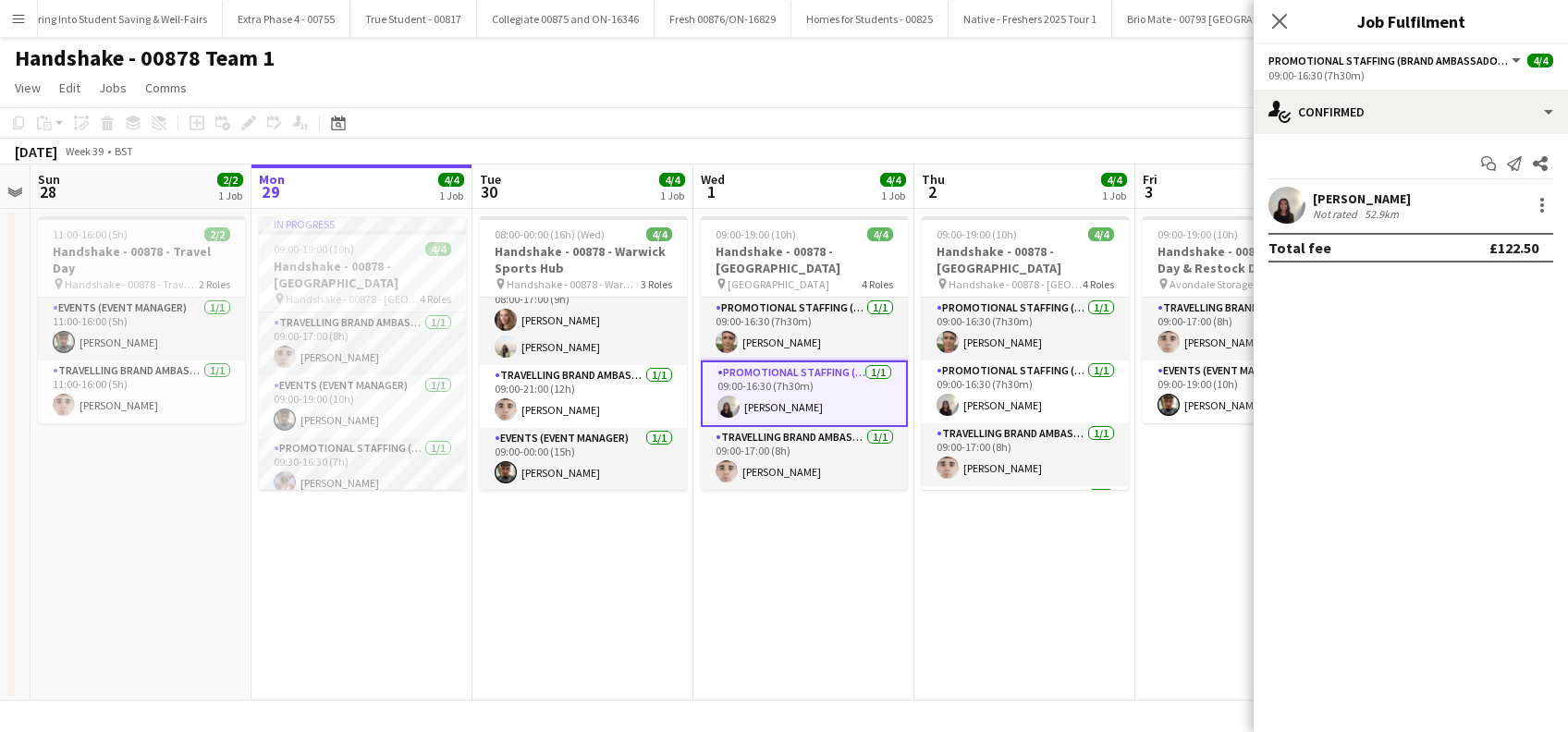
click at [1392, 194] on div "marianna matti" at bounding box center [1361, 199] width 98 height 17
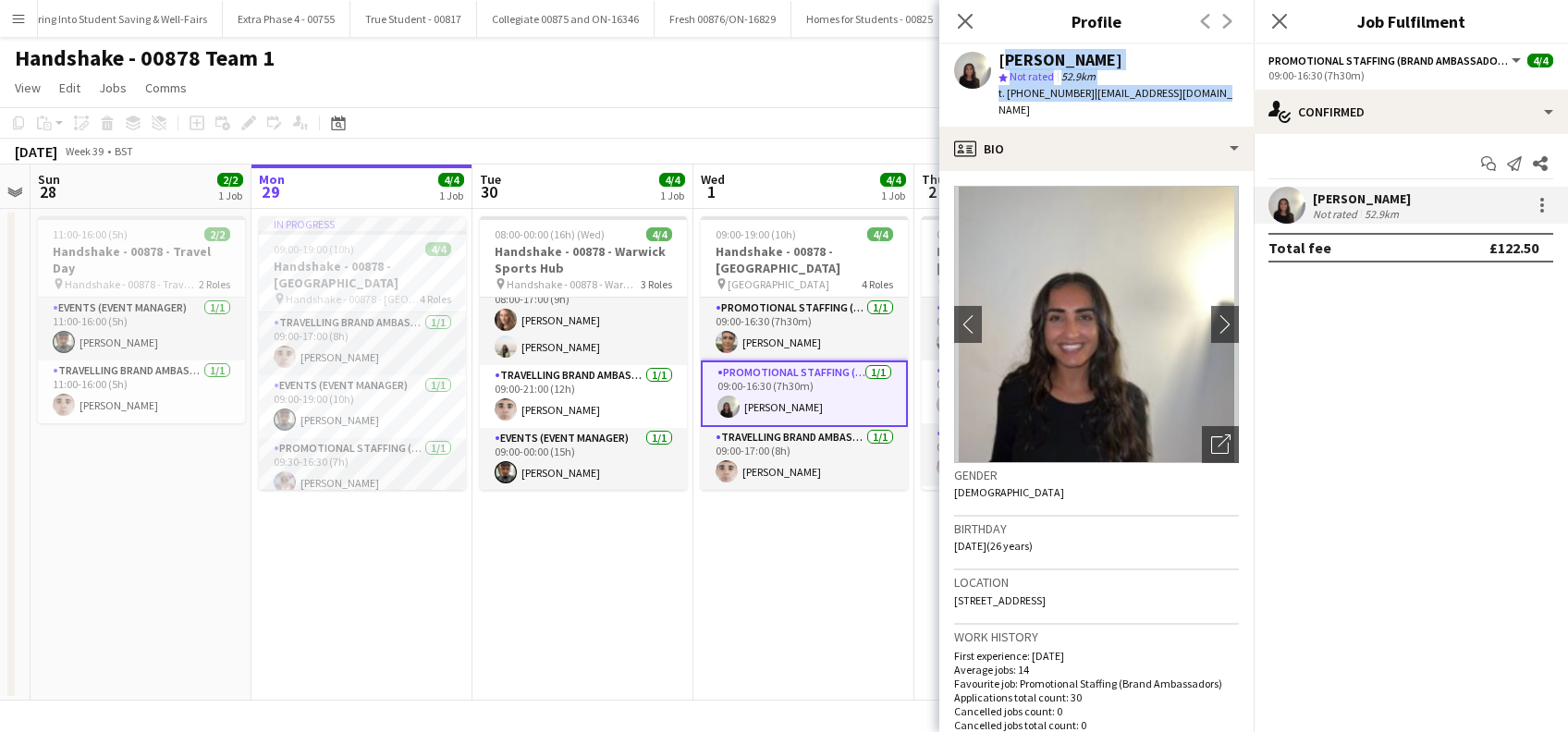
drag, startPoint x: 1216, startPoint y: 86, endPoint x: 999, endPoint y: 52, distance: 219.6
click at [999, 52] on div "marianna matti star Not rated 52.9km t. +447861758599 | mariannaanis@gmail.com" at bounding box center [1096, 85] width 314 height 83
copy div "marianna matti star Not rated 52.9km t. +447861758599 | mariannaanis@gmail.com"
click at [784, 339] on app-card-role "Promotional Staffing (Brand Ambassadors) 1/1 09:00-16:30 (7h30m) Emma Eckton" at bounding box center [804, 329] width 207 height 63
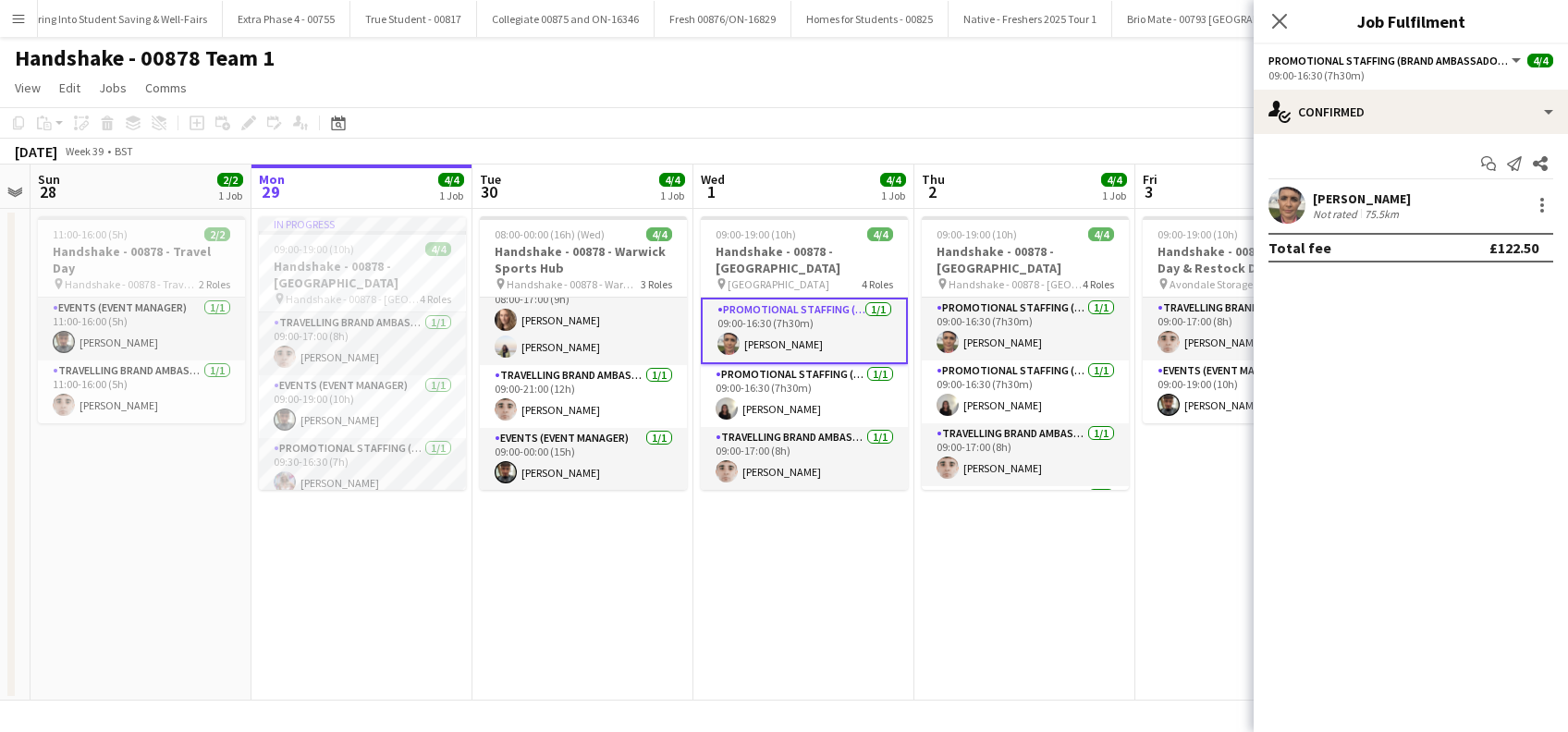
click at [1365, 197] on div "Emma Eckton" at bounding box center [1361, 199] width 98 height 17
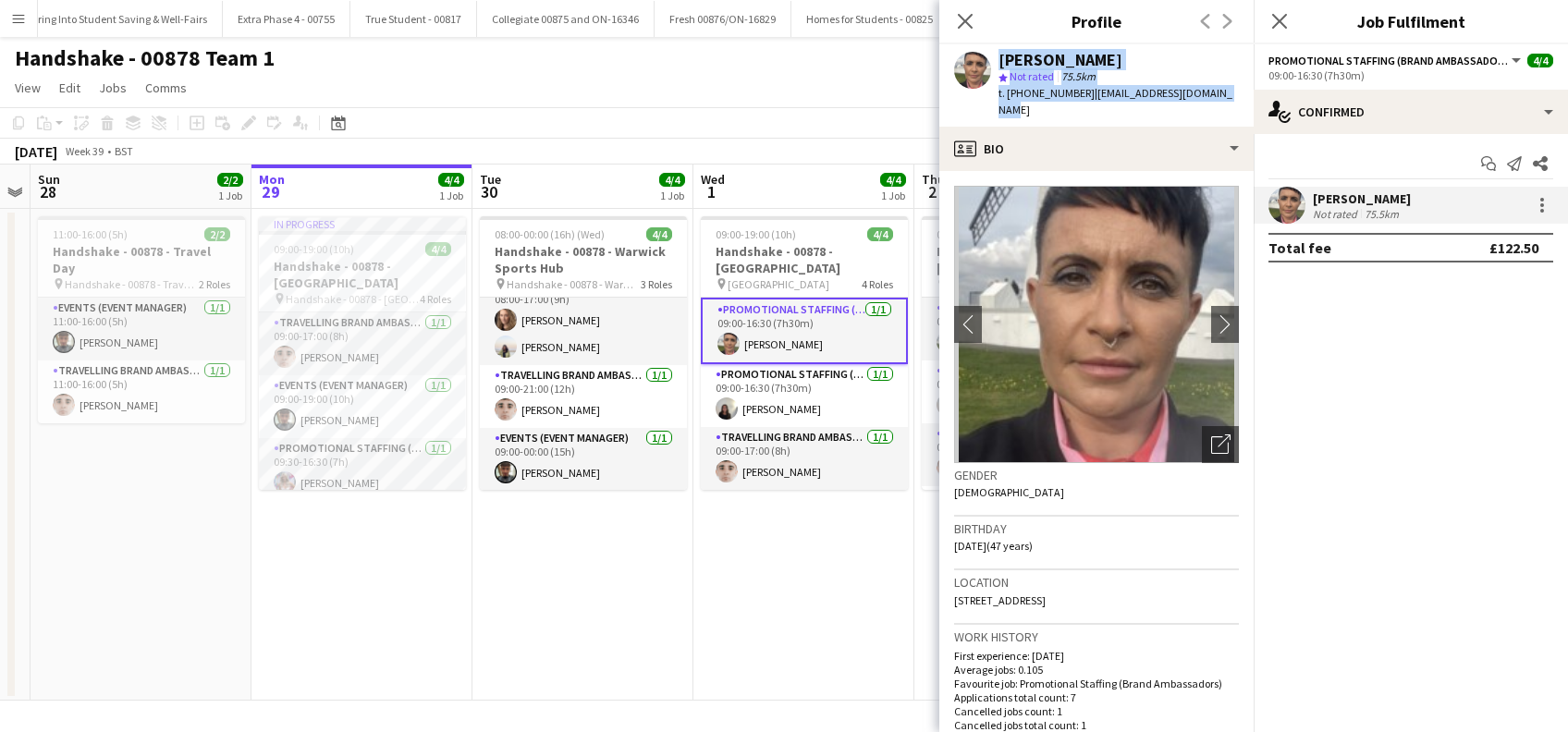
drag, startPoint x: 1235, startPoint y: 88, endPoint x: 983, endPoint y: 59, distance: 253.7
click at [983, 59] on div "Emma Eckton star Not rated 75.5km t. +4407399403425 | emma.eckton78@outlook.com" at bounding box center [1096, 85] width 314 height 83
copy div "Emma Eckton star Not rated 75.5km t. +4407399403425 | emma.eckton78@outlook.com"
click at [613, 575] on app-date-cell "08:00-00:00 (16h) (Wed) 4/4 Handshake - 00878 - Warwick Sports Hub pin Handshak…" at bounding box center [583, 454] width 221 height 491
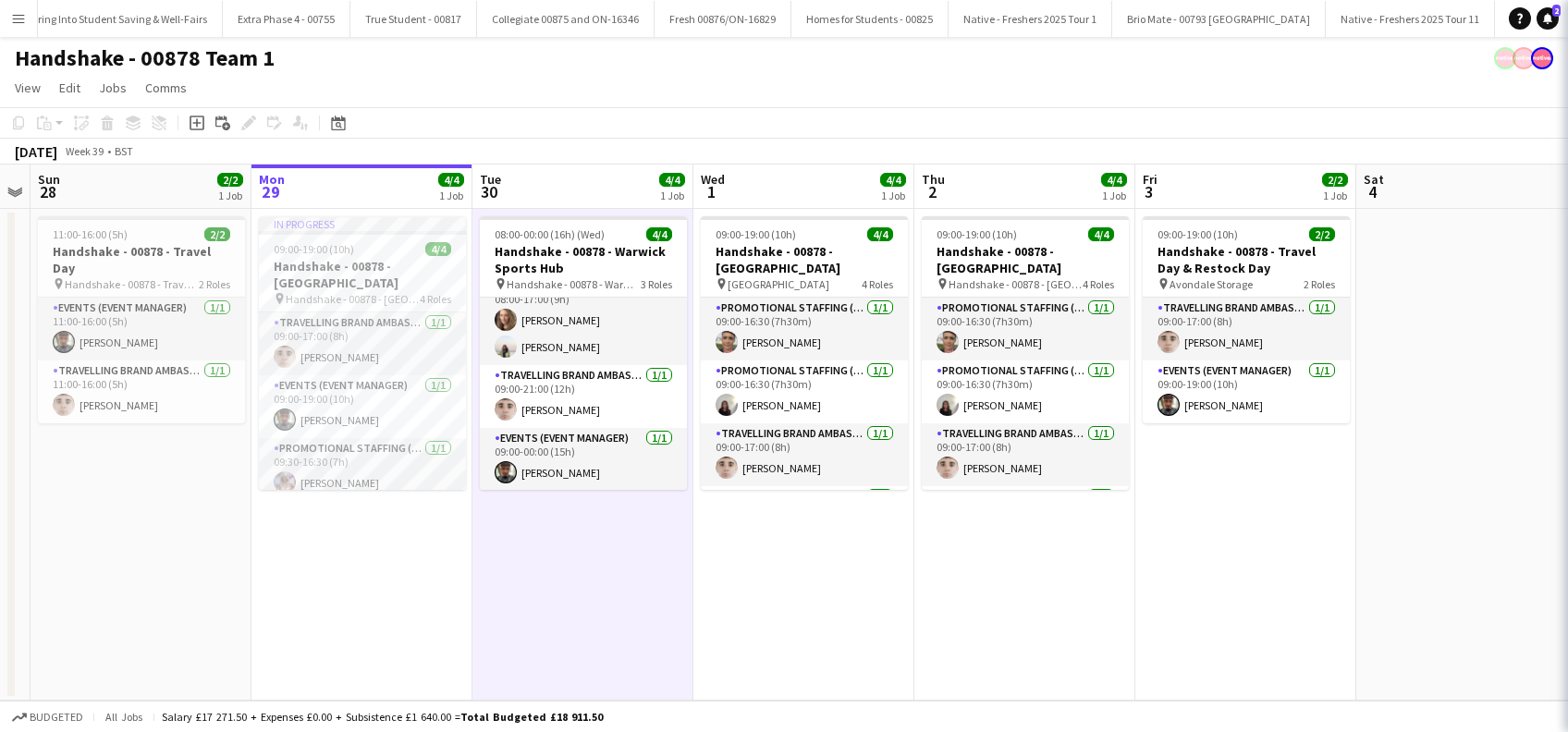
click at [769, 575] on app-date-cell "09:00-19:00 (10h) 4/4 Handshake - 00878 - University of Leeds pin University of…" at bounding box center [804, 454] width 221 height 491
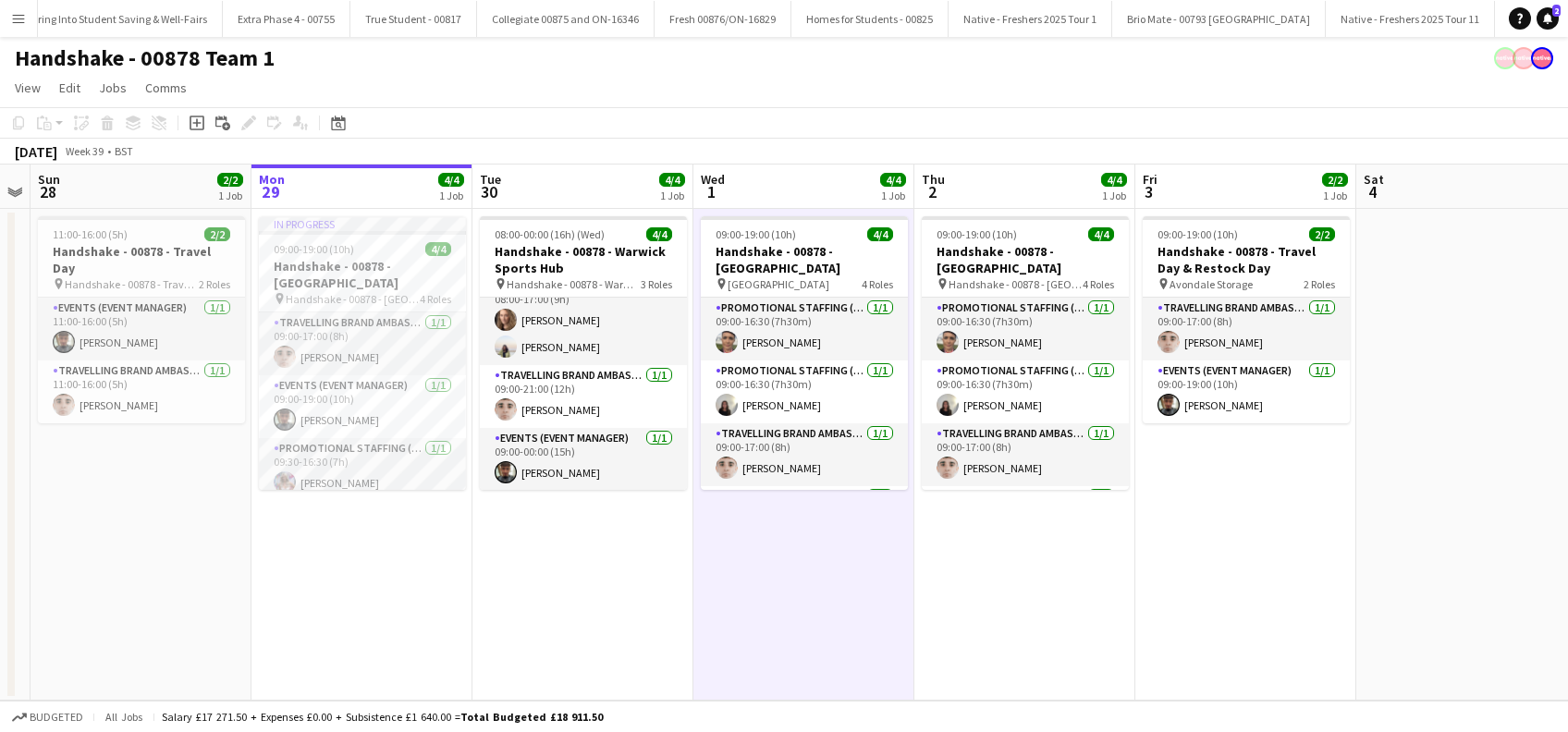
scroll to position [0, 766]
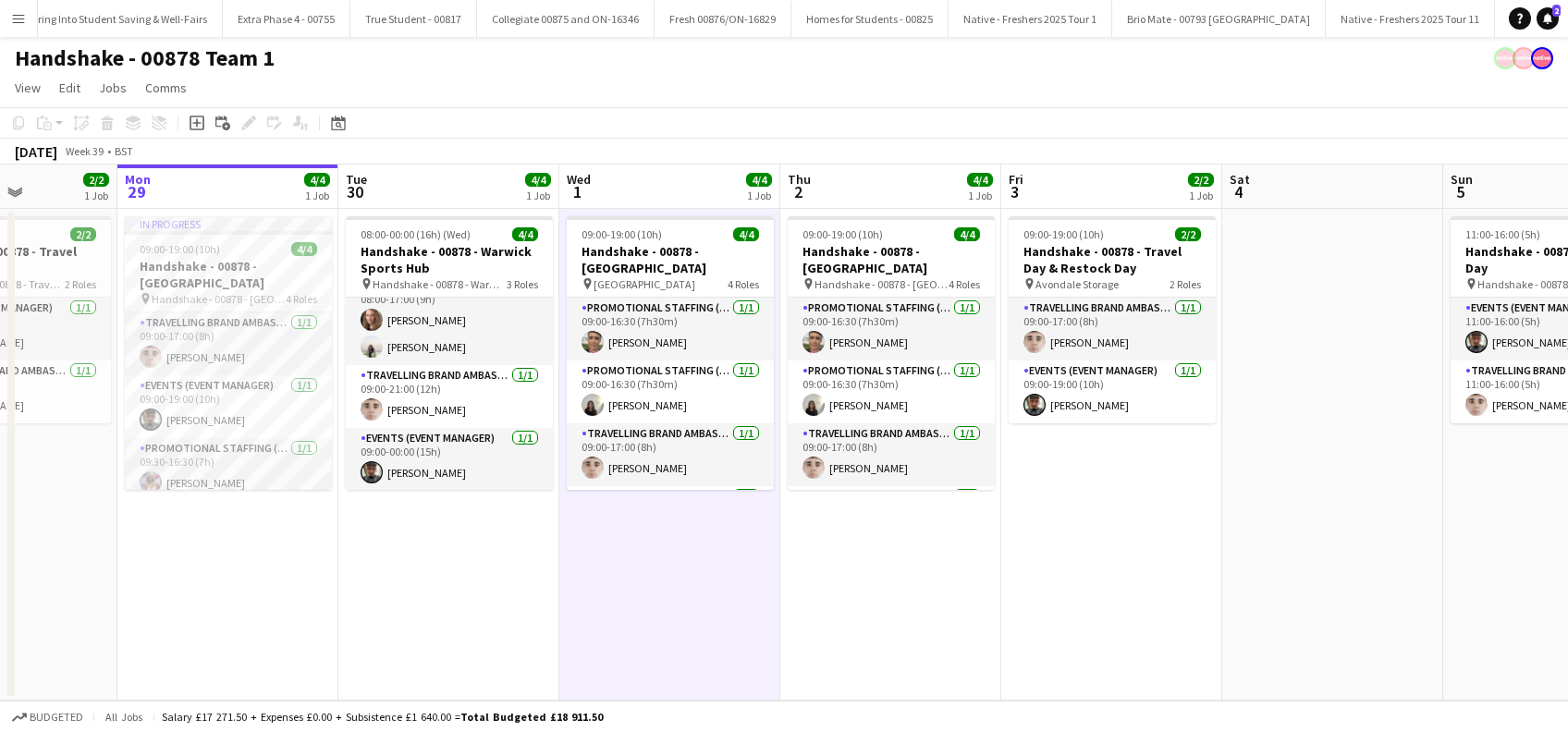
drag, startPoint x: 931, startPoint y: 622, endPoint x: 869, endPoint y: 637, distance: 63.8
click at [870, 637] on app-calendar-viewport "Thu 25 4/4 1 Job Fri 26 2/2 1 Job Sat 27 Sun 28 2/2 1 Job Mon 29 4/4 1 Job Tue …" at bounding box center [784, 432] width 1568 height 536
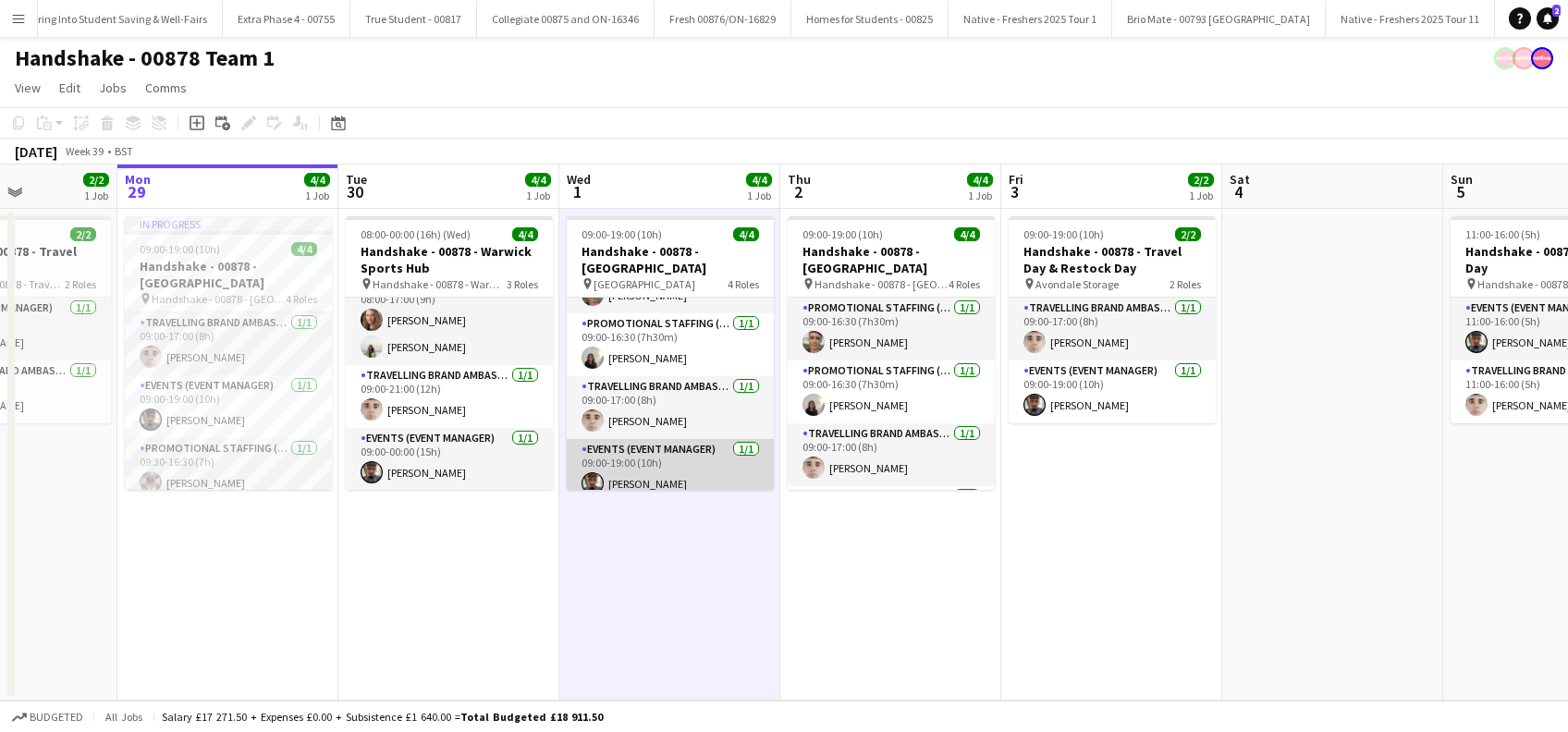
scroll to position [59, 0]
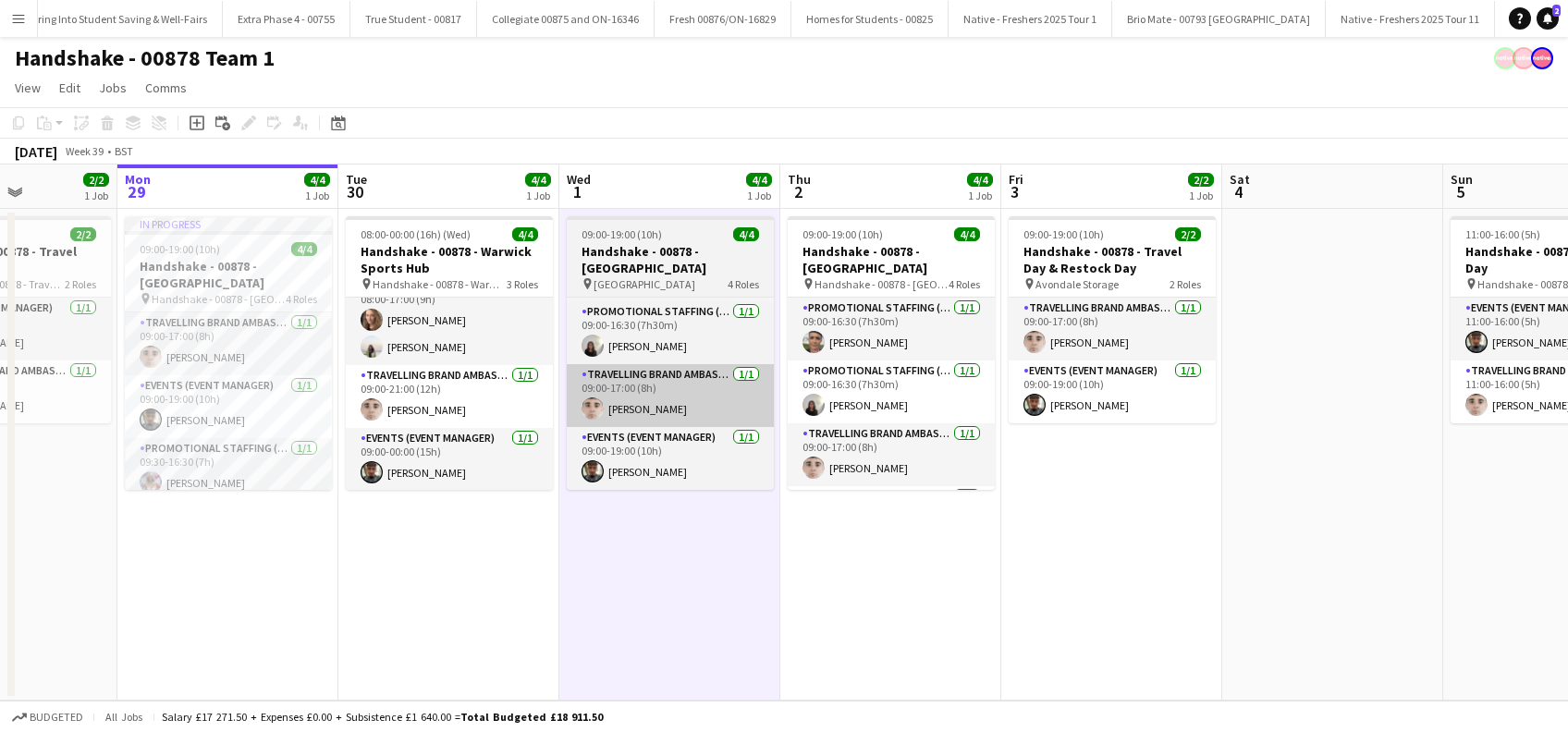
click at [703, 547] on app-date-cell "09:00-19:00 (10h) 4/4 Handshake - 00878 - University of Leeds pin University of…" at bounding box center [670, 454] width 221 height 491
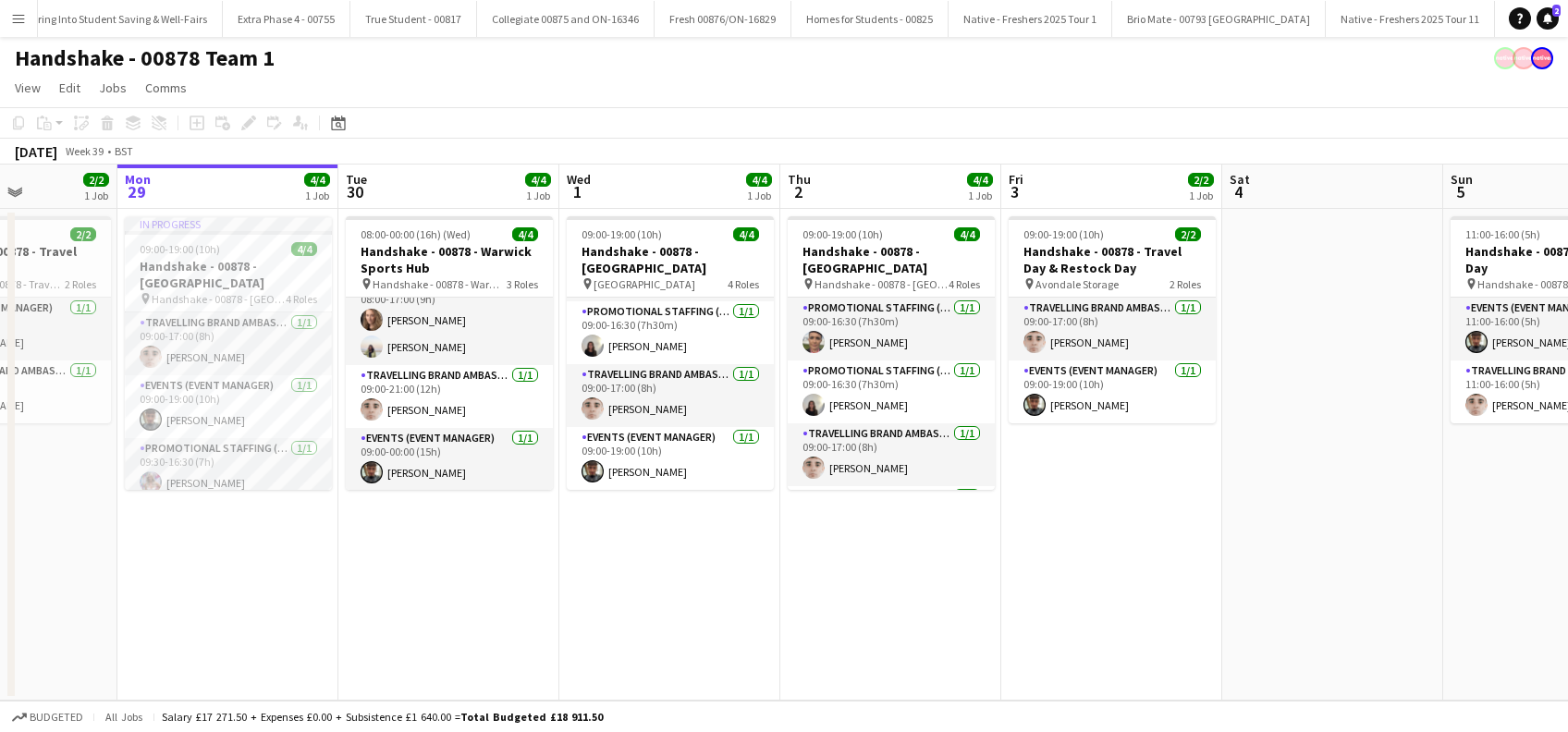
click at [1085, 577] on app-date-cell "09:00-19:00 (10h) 2/2 Handshake - 00878 - Travel Day & Restock Day pin Avondale…" at bounding box center [1112, 454] width 221 height 491
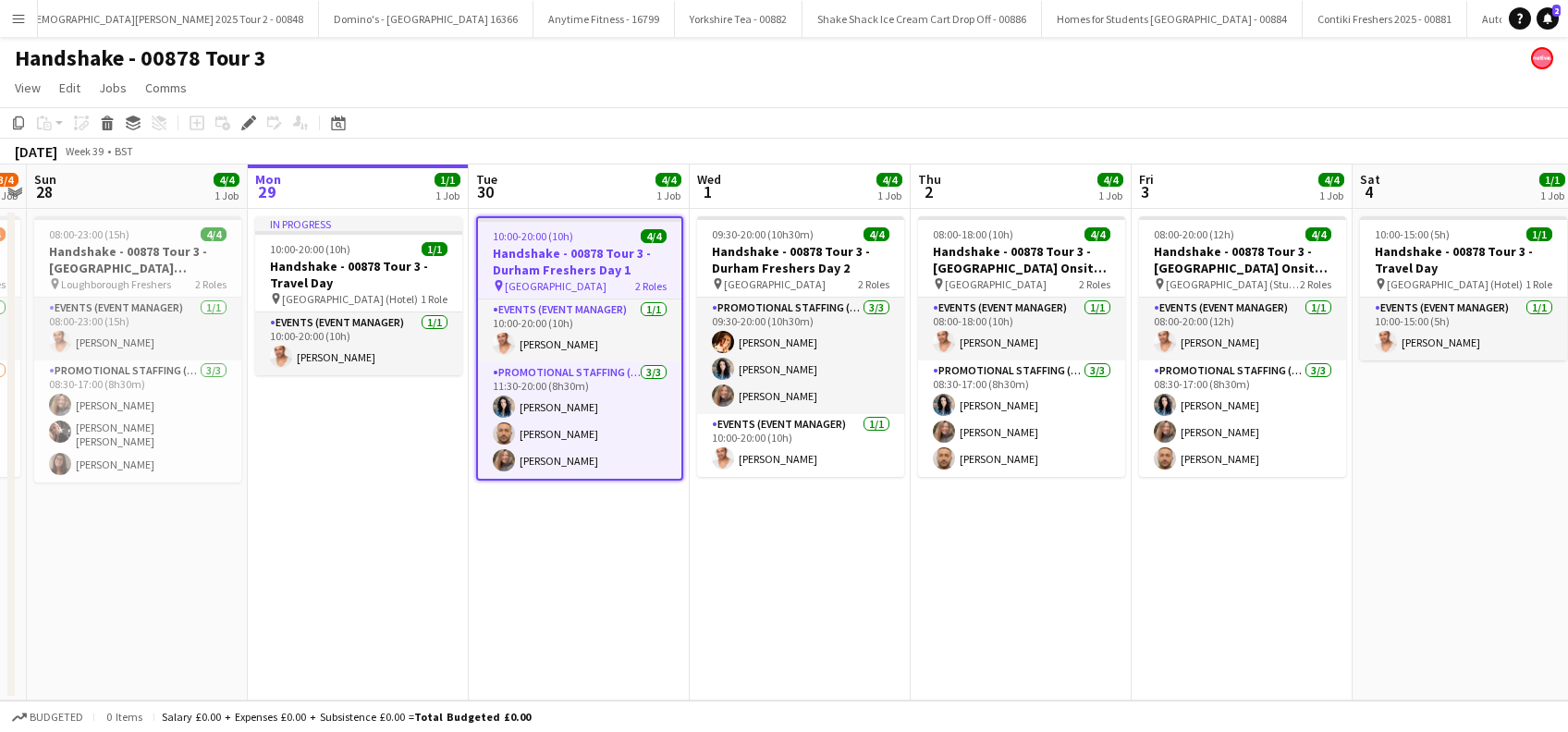
click at [562, 569] on app-date-cell "10:00-20:00 (10h) 4/4 Handshake - 00878 Tour 3 - Durham Freshers Day 1 pin Durh…" at bounding box center [579, 454] width 221 height 491
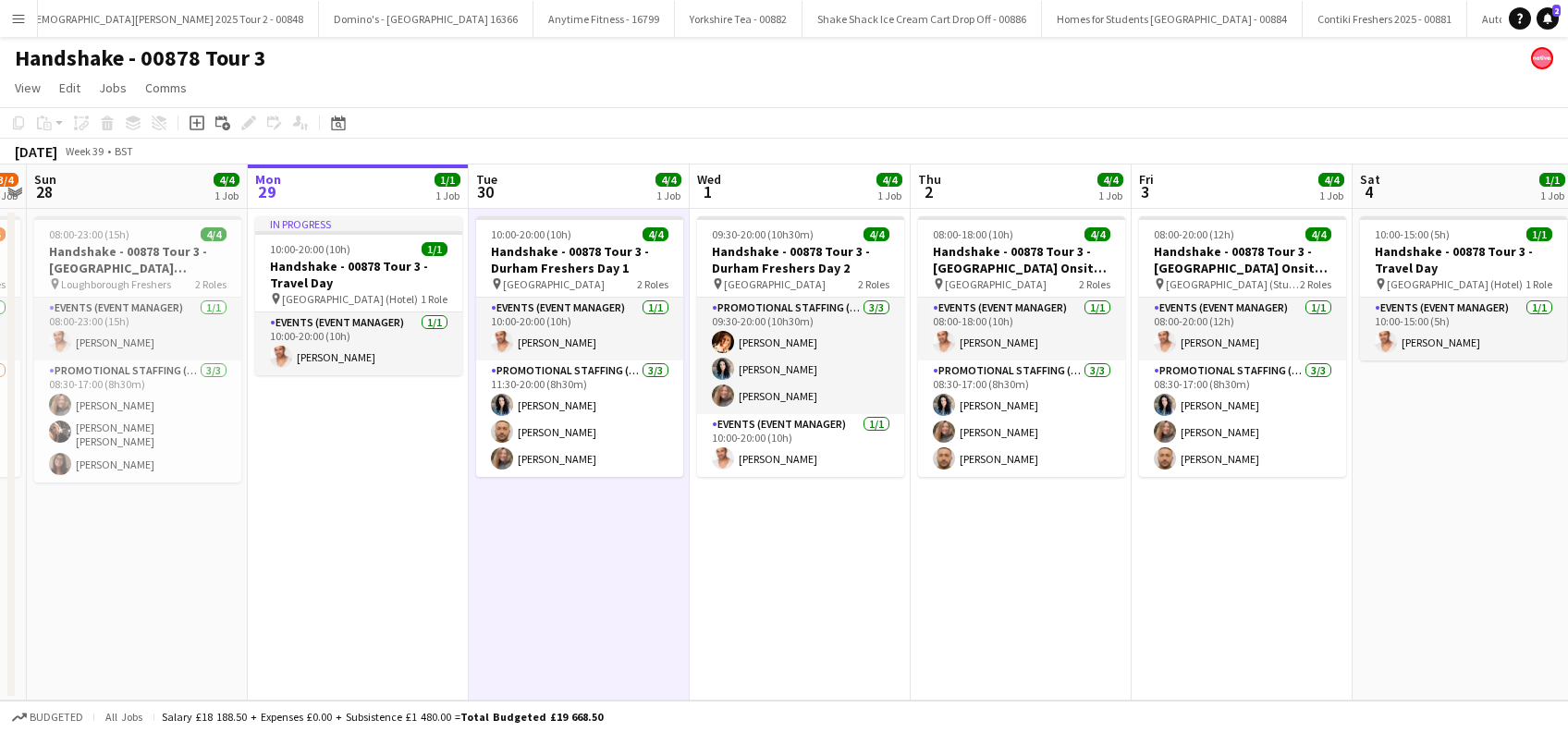
click at [740, 590] on app-date-cell "09:30-20:00 (10h30m) 4/4 Handshake - 00878 Tour 3 - Durham Freshers Day 2 pin D…" at bounding box center [800, 454] width 221 height 491
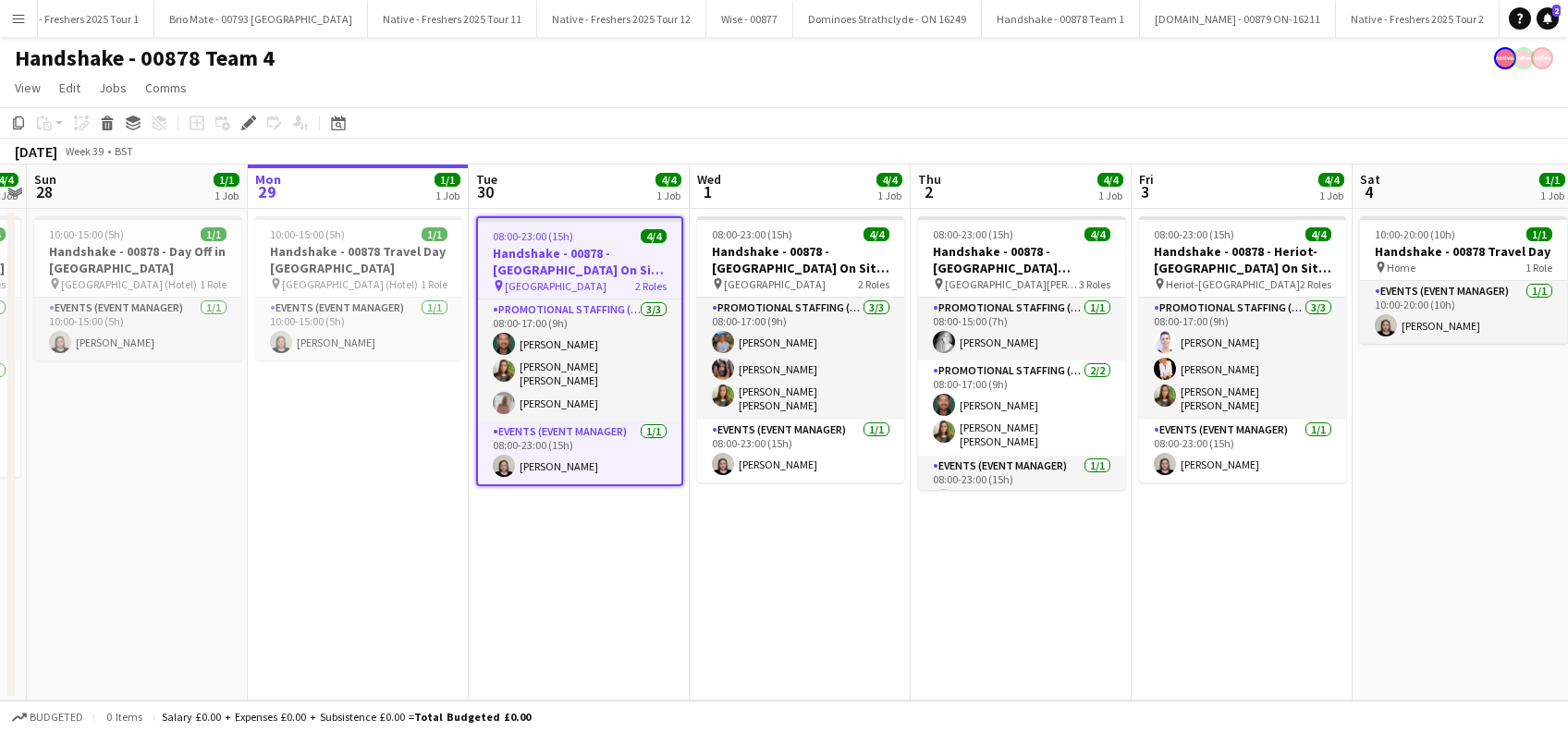
click at [754, 542] on app-date-cell "08:00-23:00 (15h) 4/4 Handshake - 00878 - University of Aberdeen On Site Day pi…" at bounding box center [800, 454] width 221 height 491
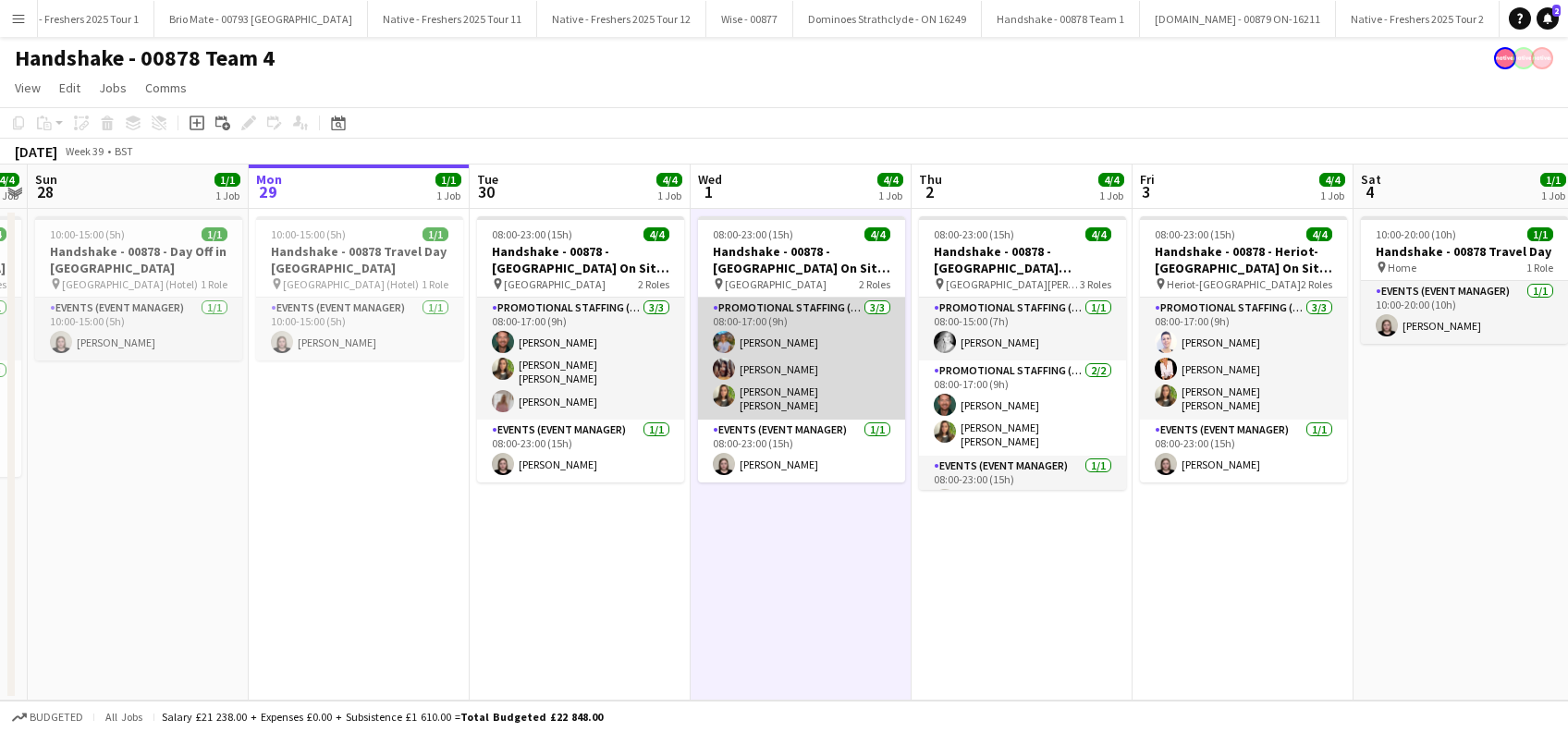
click at [773, 333] on app-card-role "Promotional Staffing (Brand Ambassadors) 3/3 08:00-17:00 (9h) Donna Deans Ting …" at bounding box center [801, 358] width 207 height 122
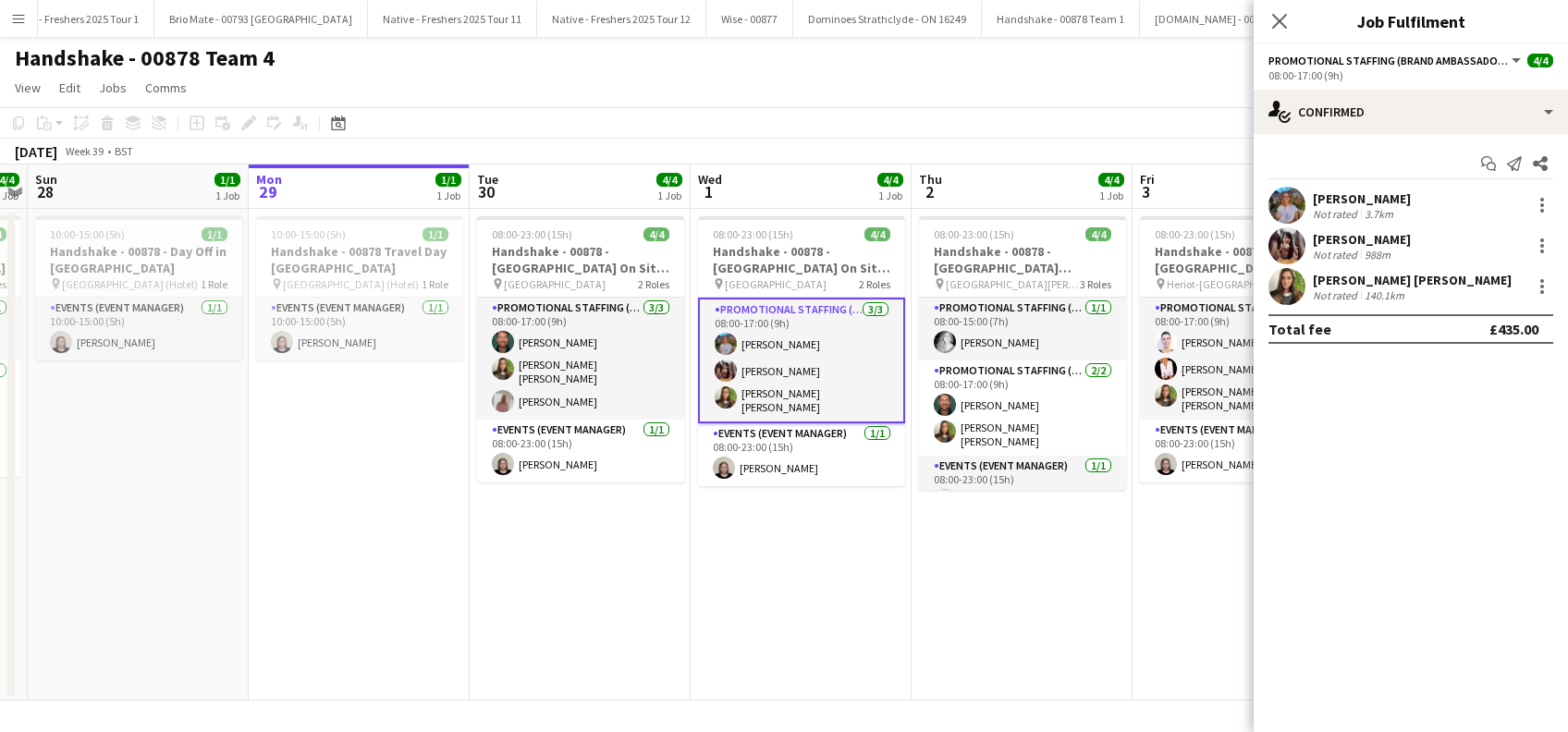
click at [1369, 199] on div "Donna Deans" at bounding box center [1361, 199] width 98 height 17
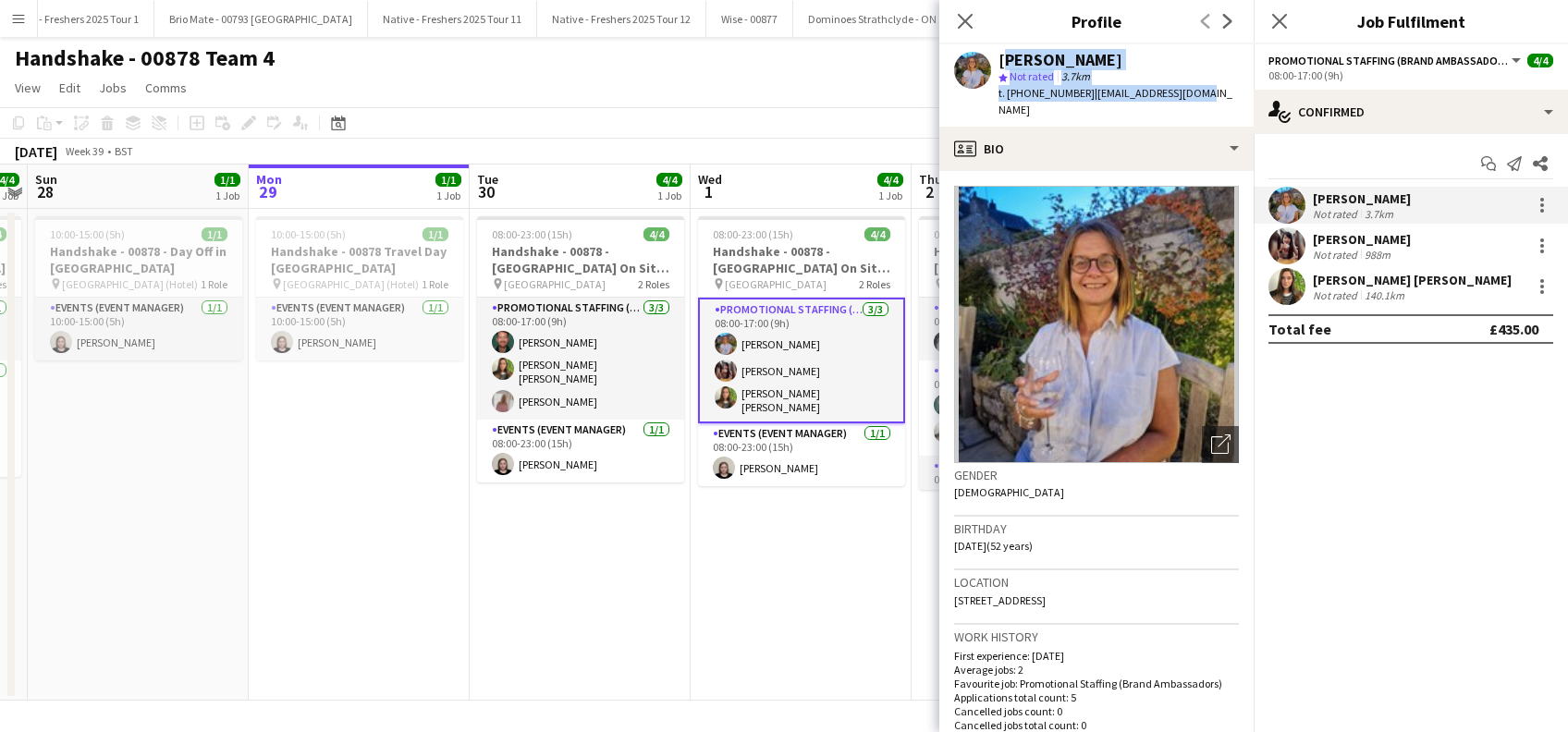
drag, startPoint x: 1206, startPoint y: 90, endPoint x: 997, endPoint y: 60, distance: 211.1
click at [997, 60] on div "Donna Deans star Not rated 3.7km t. +447540524262 | dadeans72@gmail.com" at bounding box center [1096, 85] width 314 height 83
copy div "Donna Deans star Not rated 3.7km t. +447540524262 | dadeans72@gmail.com"
click at [1348, 242] on div "Ting Yan Ng" at bounding box center [1361, 240] width 98 height 17
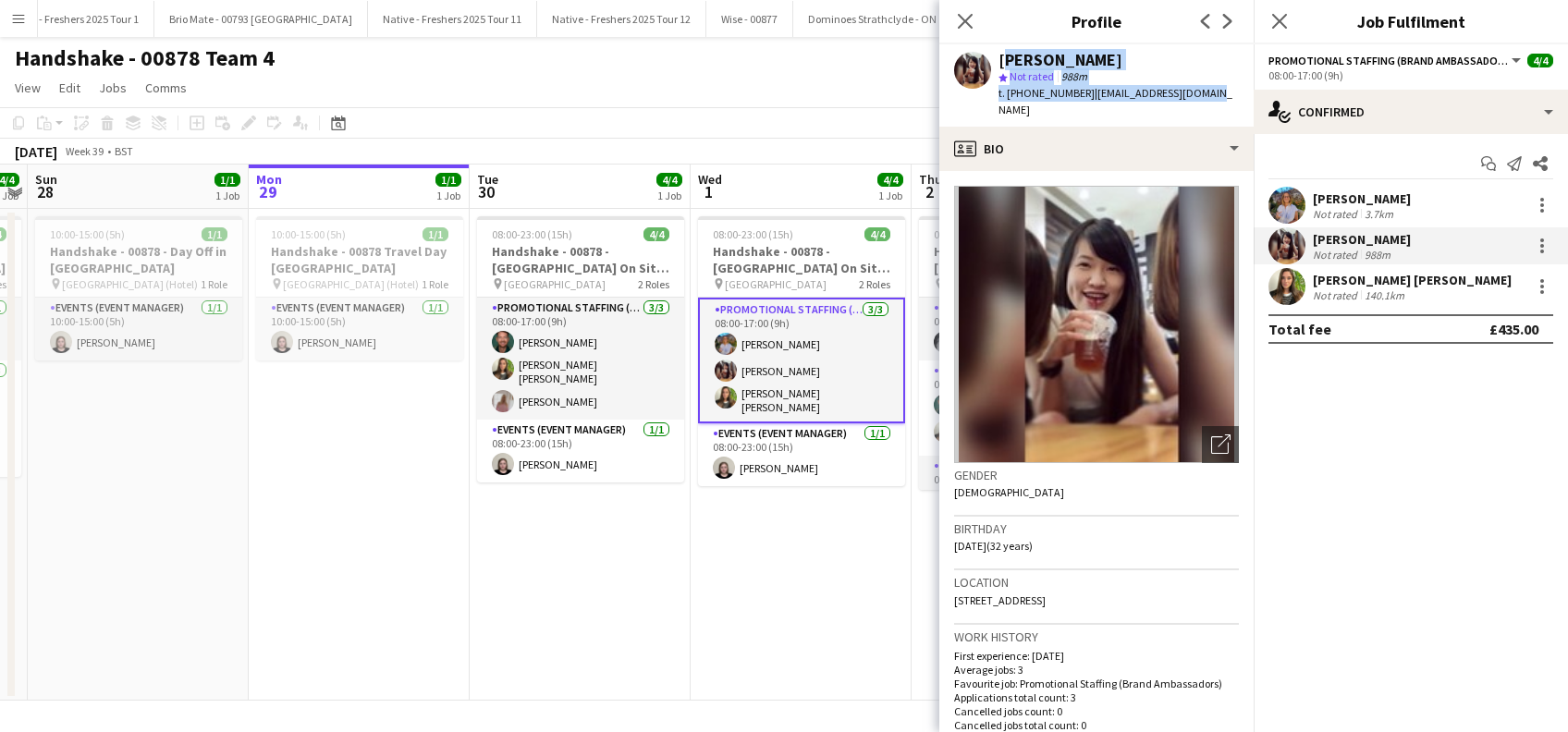
drag, startPoint x: 1211, startPoint y: 85, endPoint x: 997, endPoint y: 62, distance: 215.2
click at [997, 62] on div "Ting Yan Ng star Not rated 988m t. +447598939974 | tingyan0530@gmail.com" at bounding box center [1096, 85] width 314 height 83
copy div "Ting Yan Ng star Not rated 988m t. +447598939974 | tingyan0530@gmail.com"
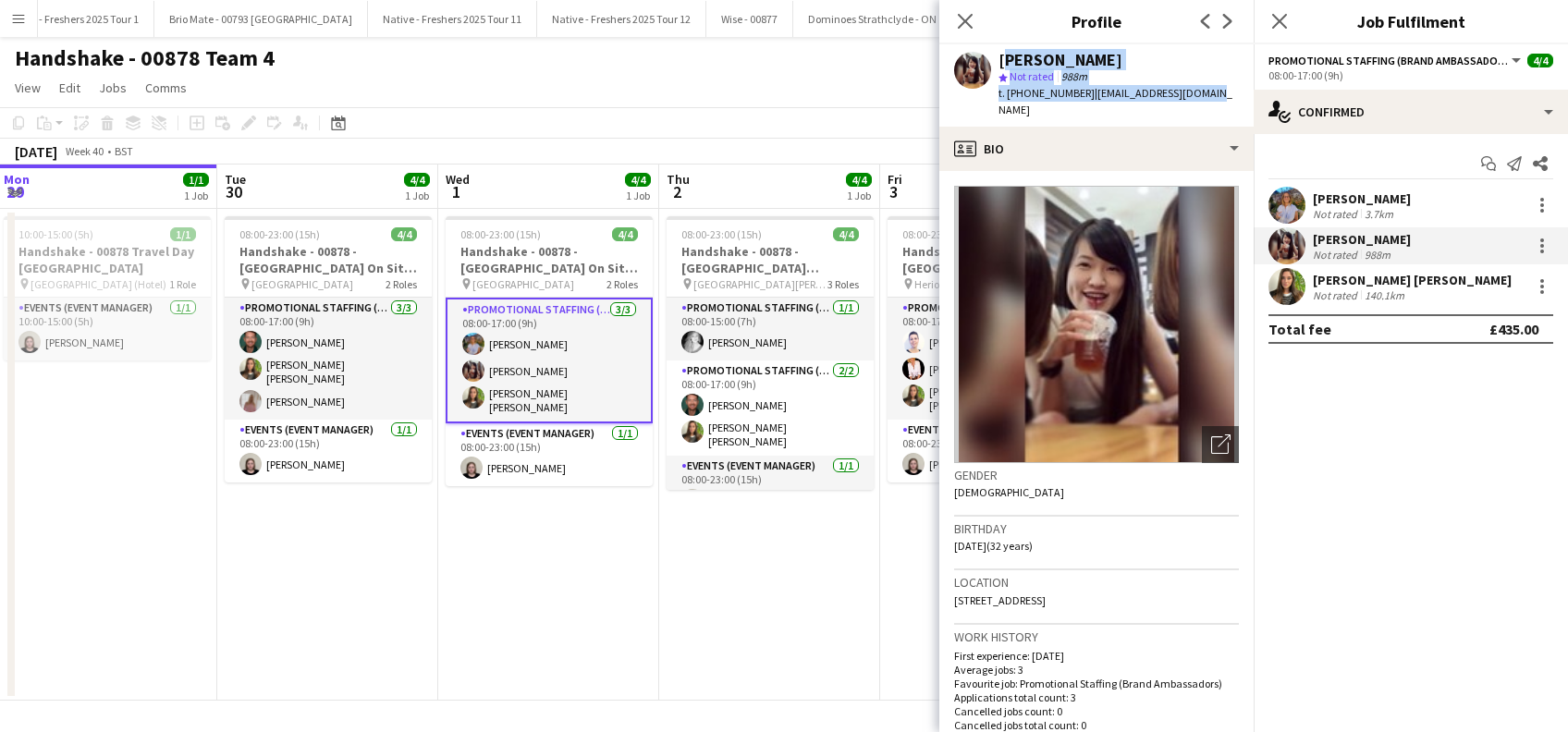
drag, startPoint x: 793, startPoint y: 578, endPoint x: 541, endPoint y: 597, distance: 252.7
click at [541, 597] on app-calendar-viewport "Thu 25 5/5 1 Job Fri 26 1/1 1 Job Sat 27 4/4 1 Job Sun 28 1/1 1 Job Mon 29 1/1 …" at bounding box center [784, 432] width 1568 height 536
click at [1372, 279] on div "Sophie Stone smith" at bounding box center [1412, 280] width 199 height 17
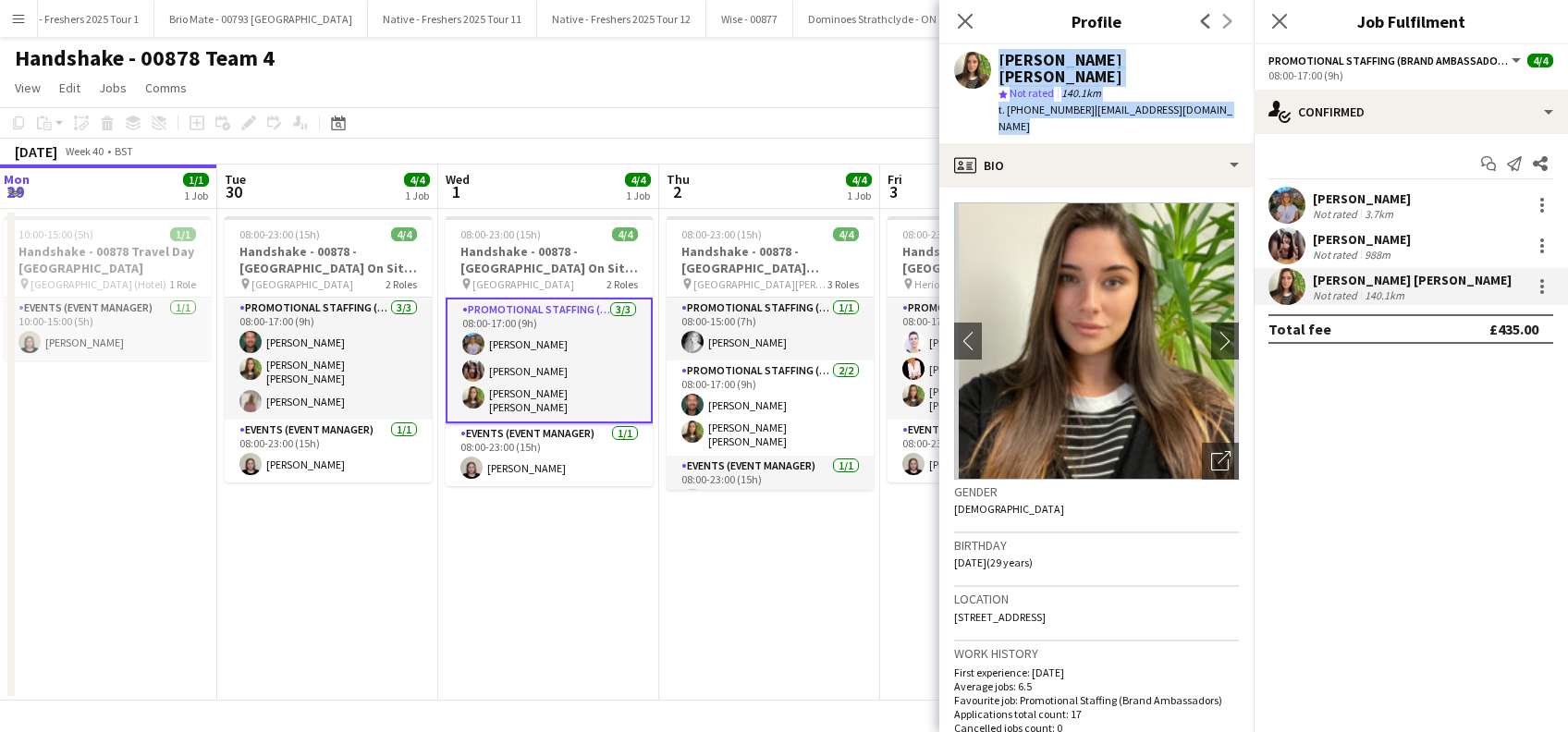
drag, startPoint x: 1240, startPoint y: 90, endPoint x: 987, endPoint y: 60, distance: 254.8
click at [987, 60] on div "Sophie Stone smith star Not rated 140.1km t. +447464347393 | sophienstonesmith@…" at bounding box center [1096, 94] width 314 height 98
copy div "Sophie Stone smith star Not rated 140.1km t. +447464347393 | sophienstonesmith@…"
click at [756, 581] on app-date-cell "08:00-23:00 (15h) 4/4 Handshake - 00878 - University of St Andrews On Site Day …" at bounding box center [770, 454] width 221 height 491
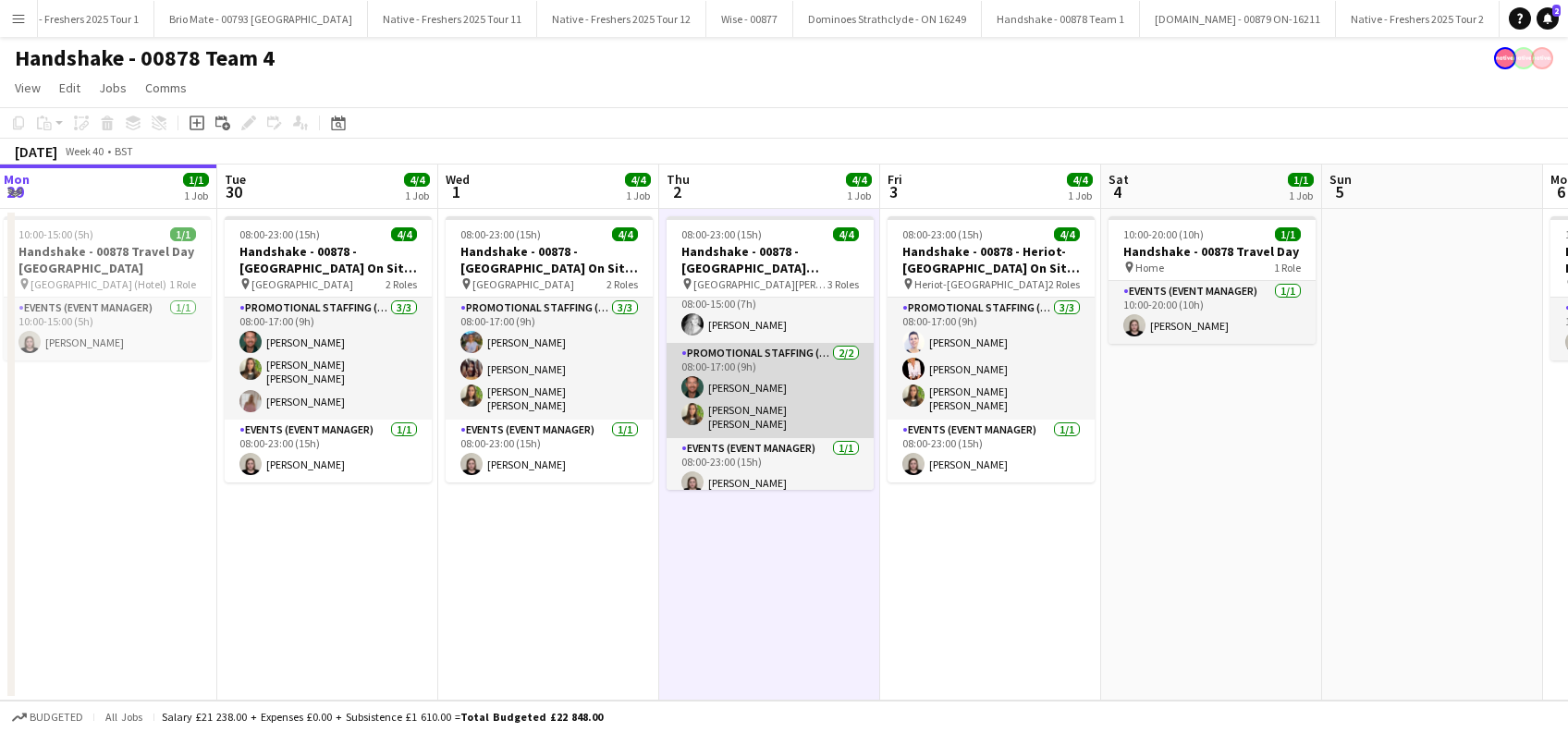
scroll to position [22, 0]
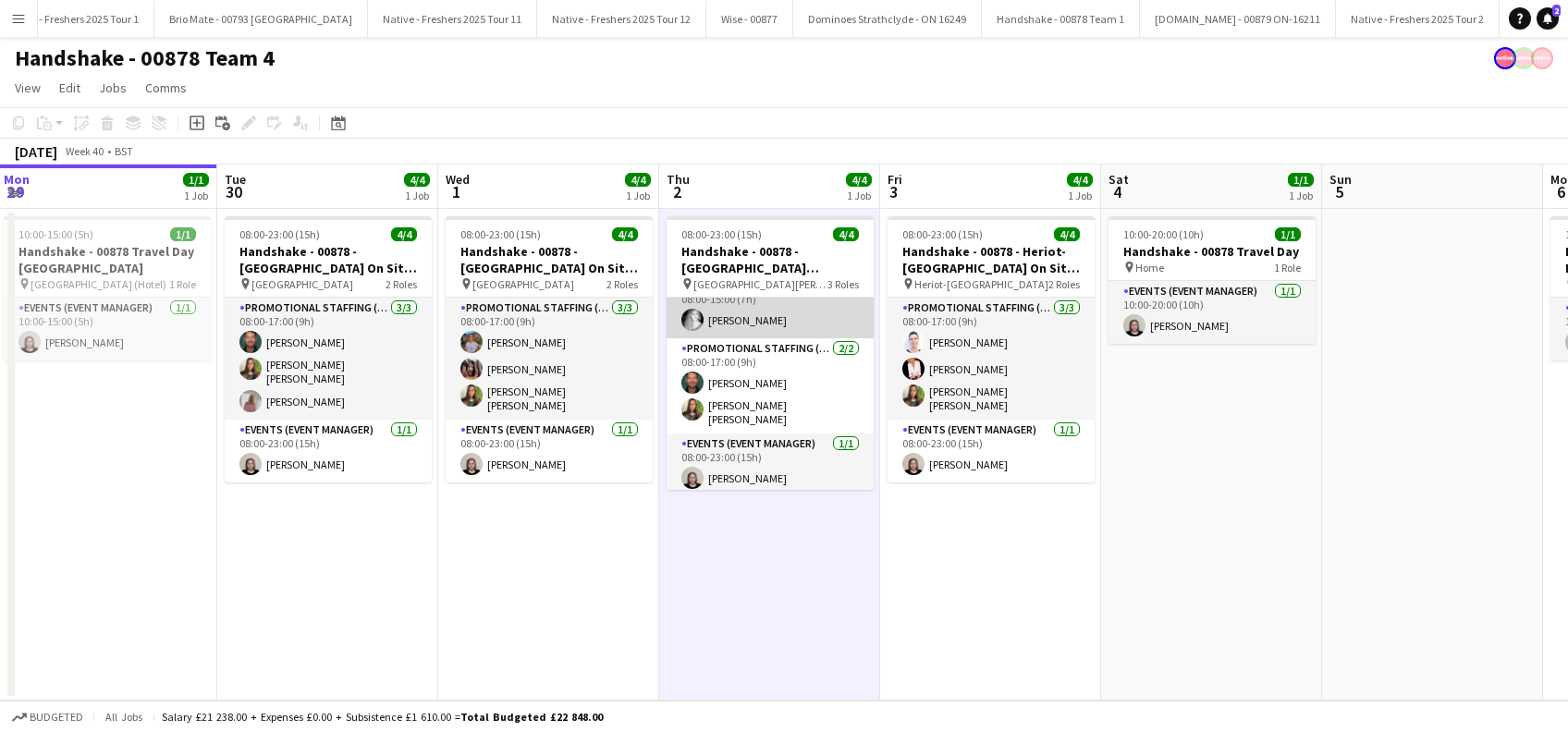
click at [753, 323] on app-card-role "Promotional Staffing (Brand Ambassadors) 1/1 08:00-15:00 (7h) Emily Buchanan" at bounding box center [770, 307] width 207 height 63
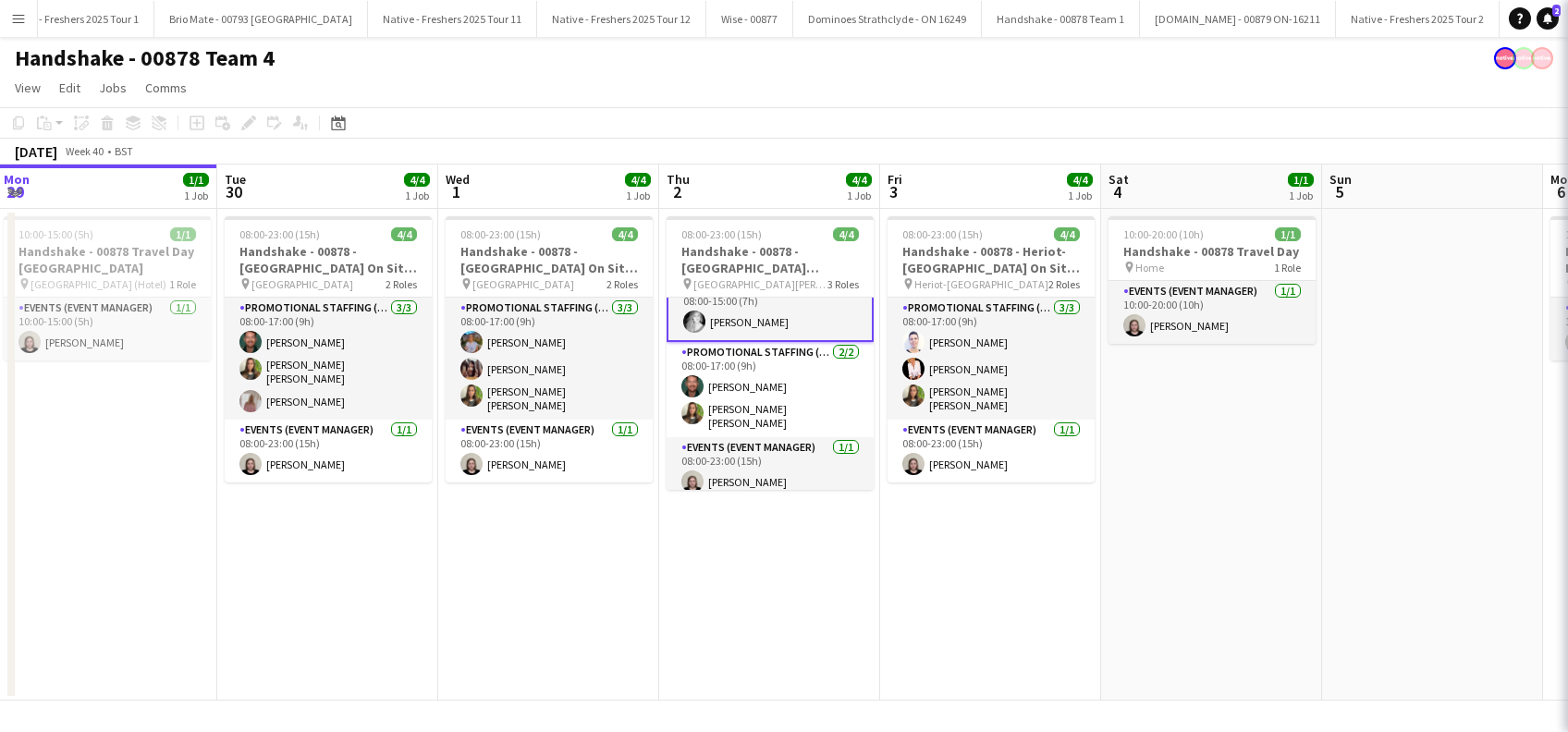
scroll to position [24, 0]
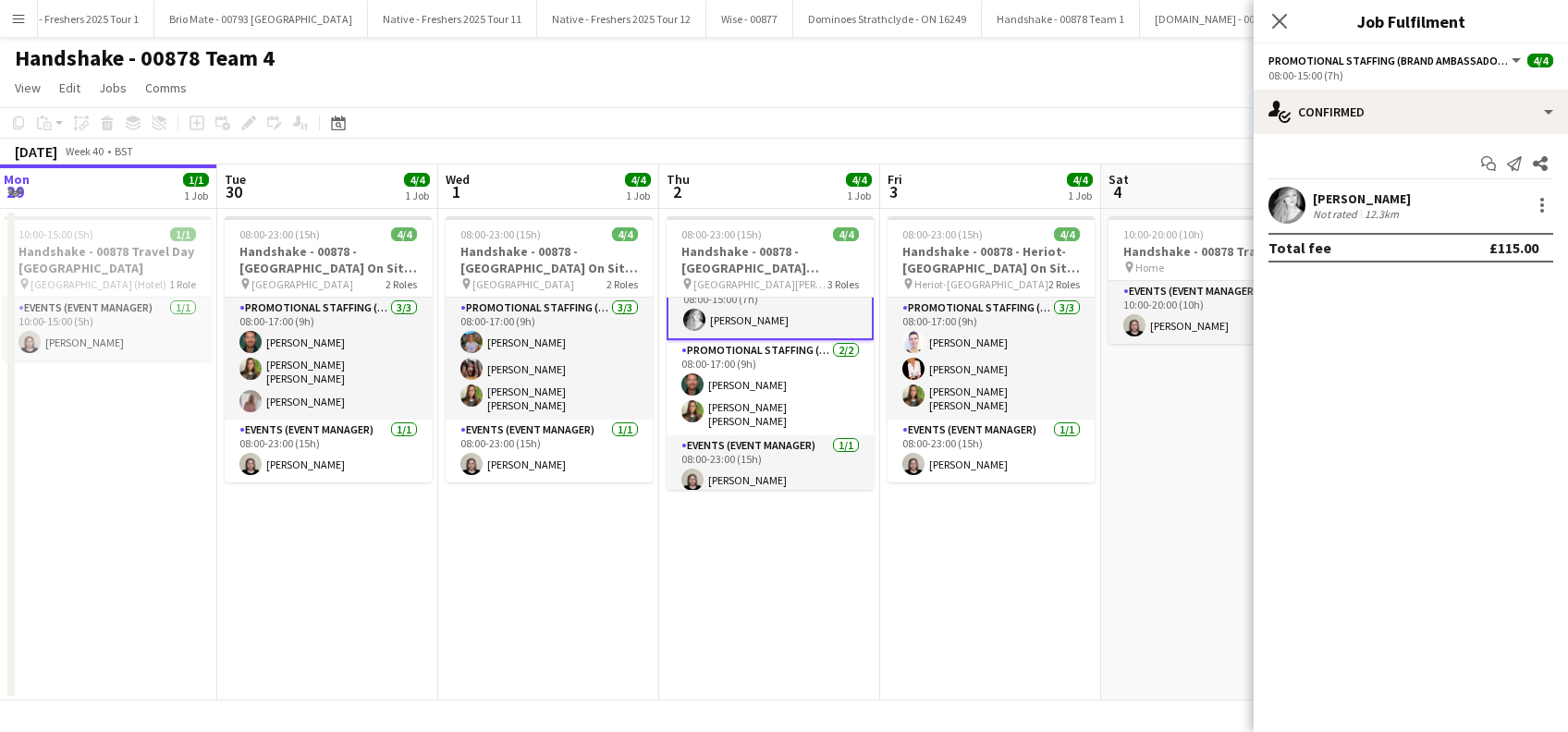
click at [1369, 194] on div "Emily Buchanan" at bounding box center [1361, 199] width 98 height 17
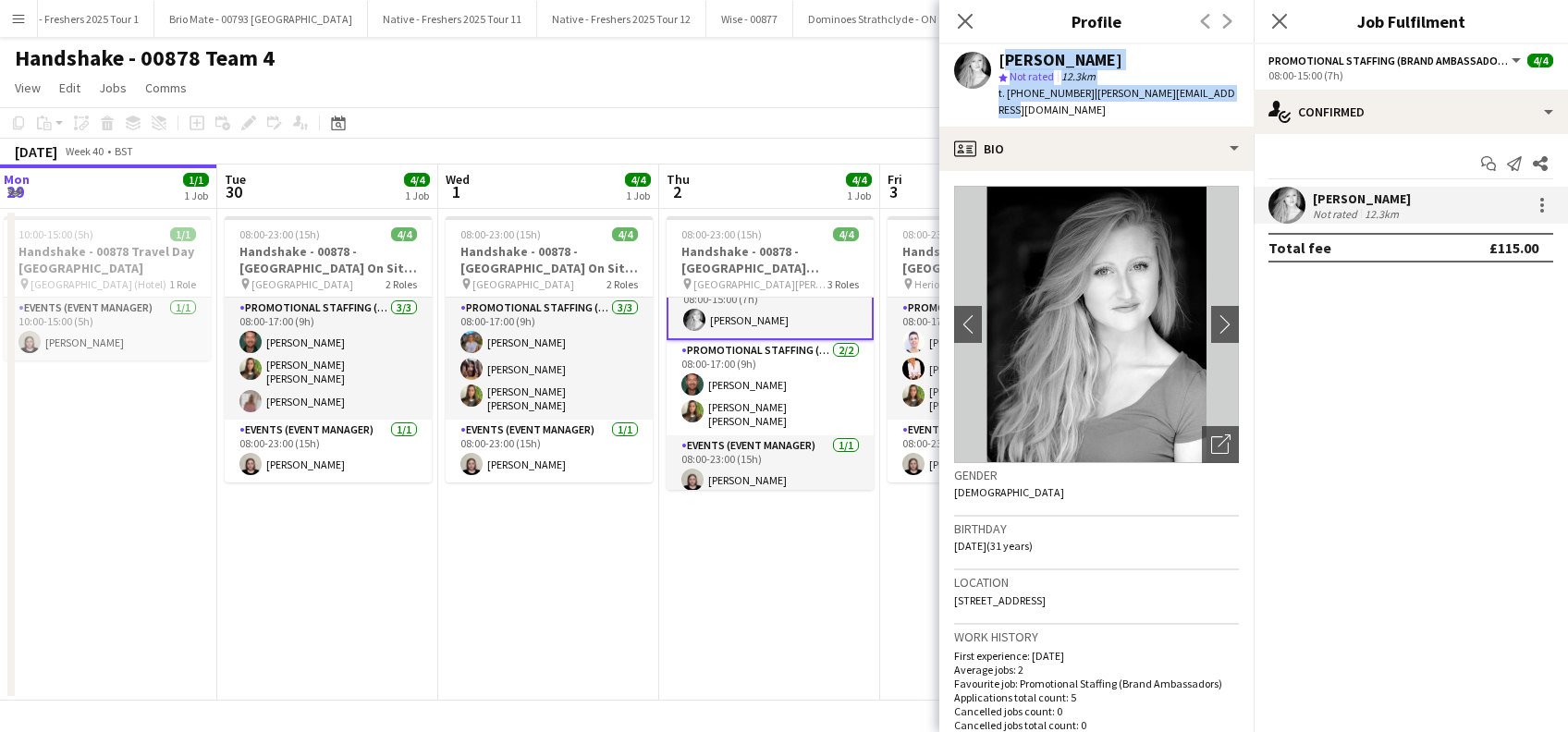
drag, startPoint x: 1231, startPoint y: 85, endPoint x: 999, endPoint y: 60, distance: 233.3
click at [999, 60] on div "Emily Buchanan star Not rated 12.3km t. +447872436554 | emily.bee.94@hotmail.co…" at bounding box center [1096, 85] width 314 height 83
copy div "Emily Buchanan star Not rated 12.3km t. +447872436554 | emily.bee.94@hotmail.co…"
click at [964, 30] on icon "Close pop-in" at bounding box center [964, 20] width 18 height 18
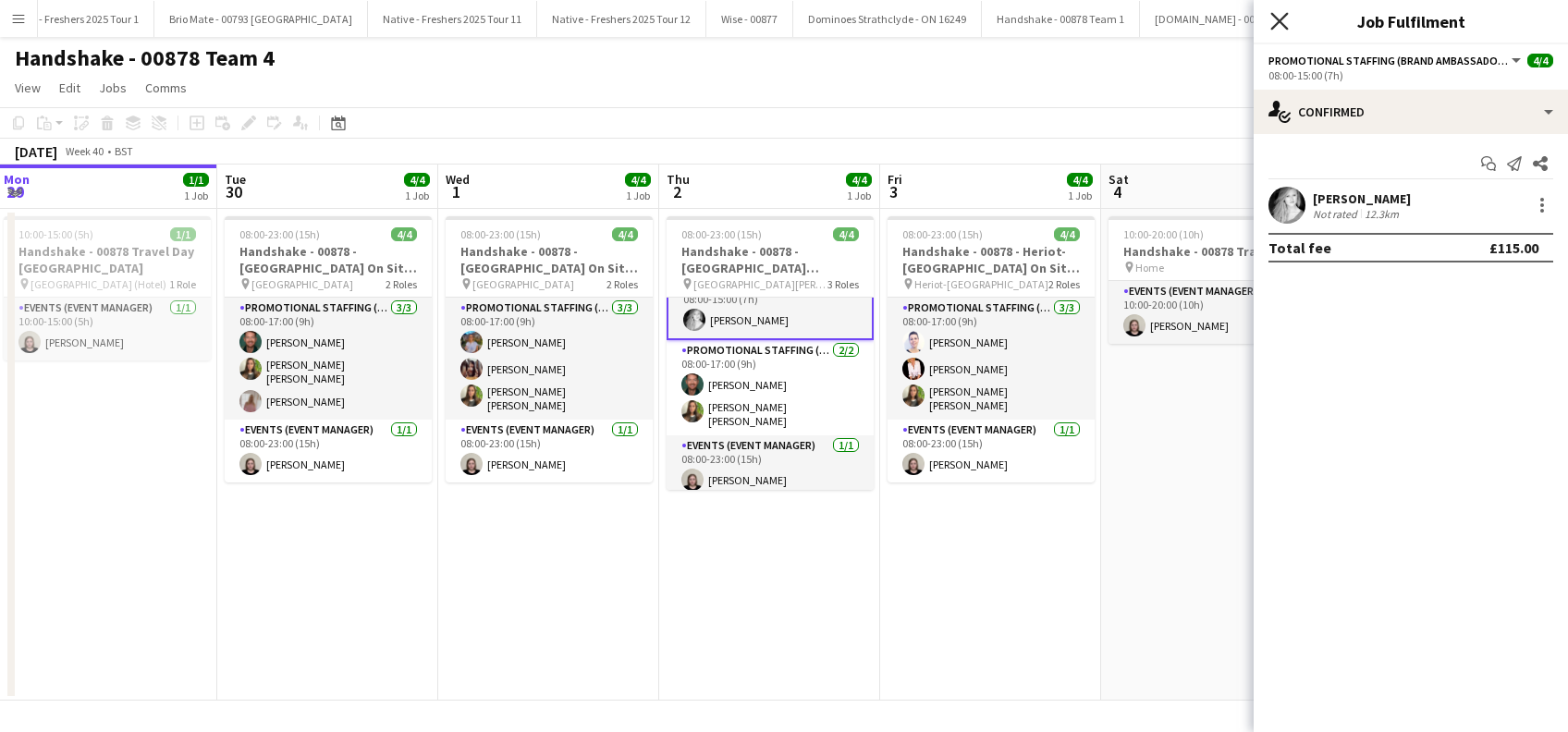
click at [1280, 22] on icon at bounding box center [1278, 20] width 18 height 18
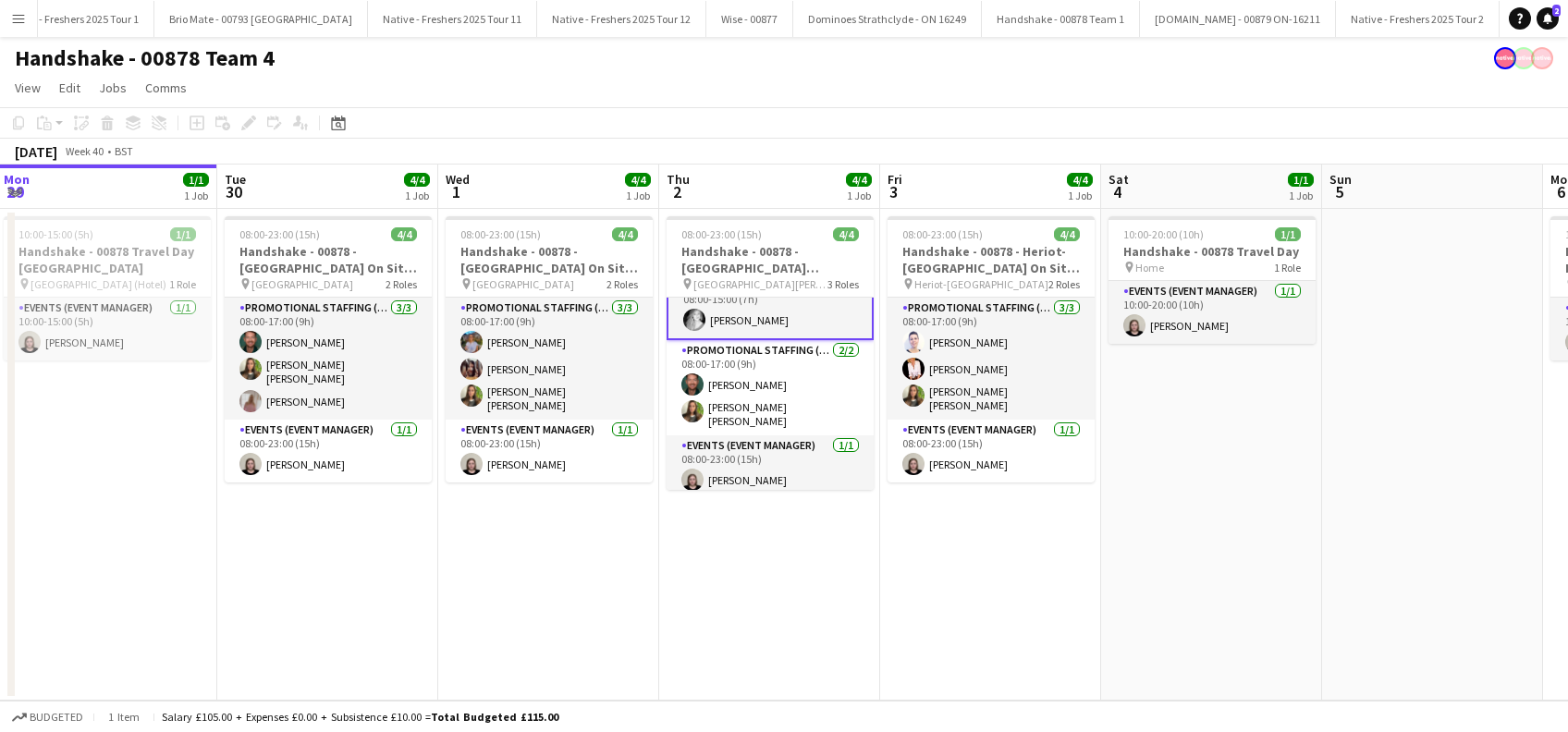
click at [535, 595] on app-date-cell "08:00-23:00 (15h) 4/4 Handshake - 00878 - University of Aberdeen On Site Day pi…" at bounding box center [548, 454] width 221 height 491
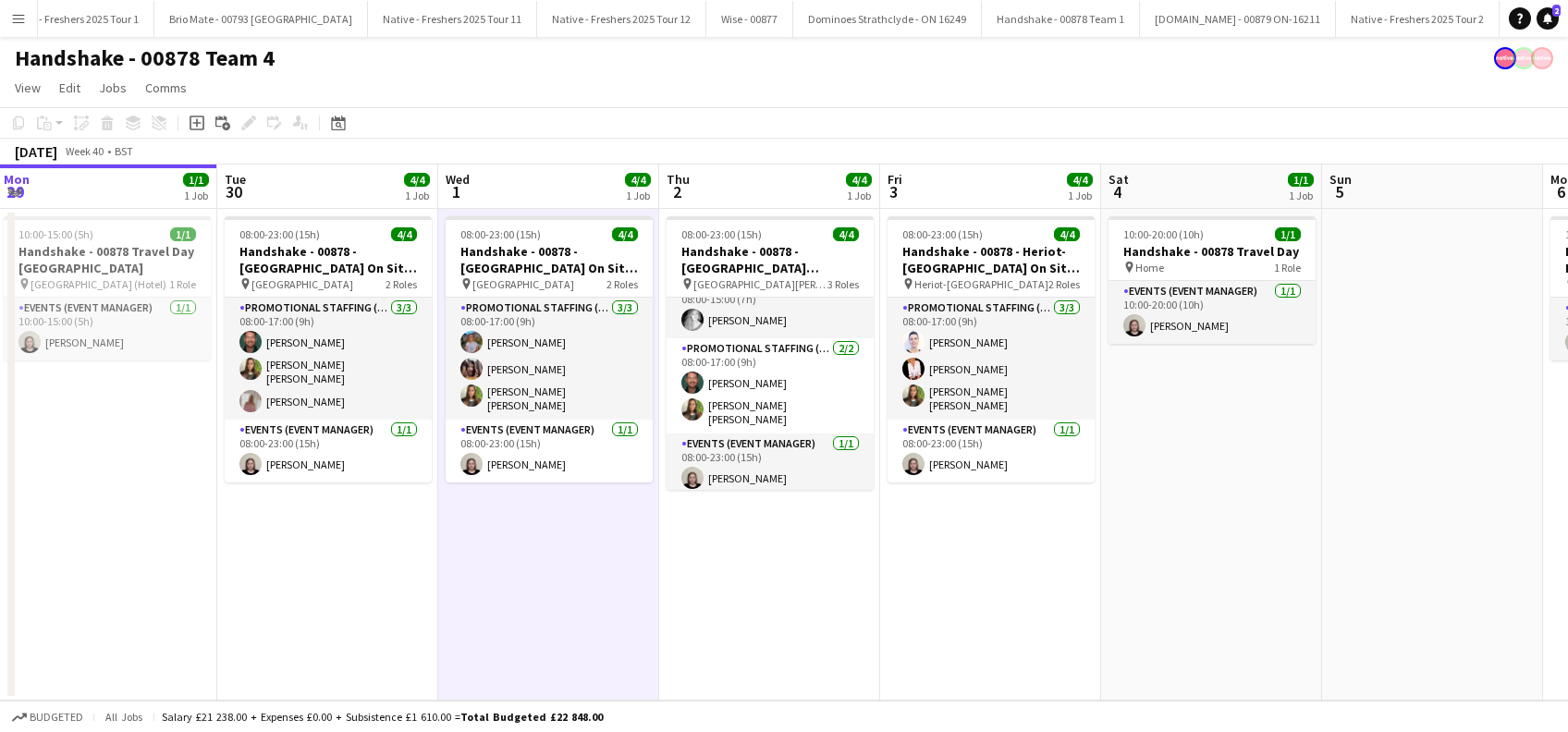
click at [828, 593] on app-date-cell "08:00-23:00 (15h) 4/4 Handshake - 00878 - [GEOGRAPHIC_DATA][PERSON_NAME] On Sit…" at bounding box center [770, 454] width 221 height 491
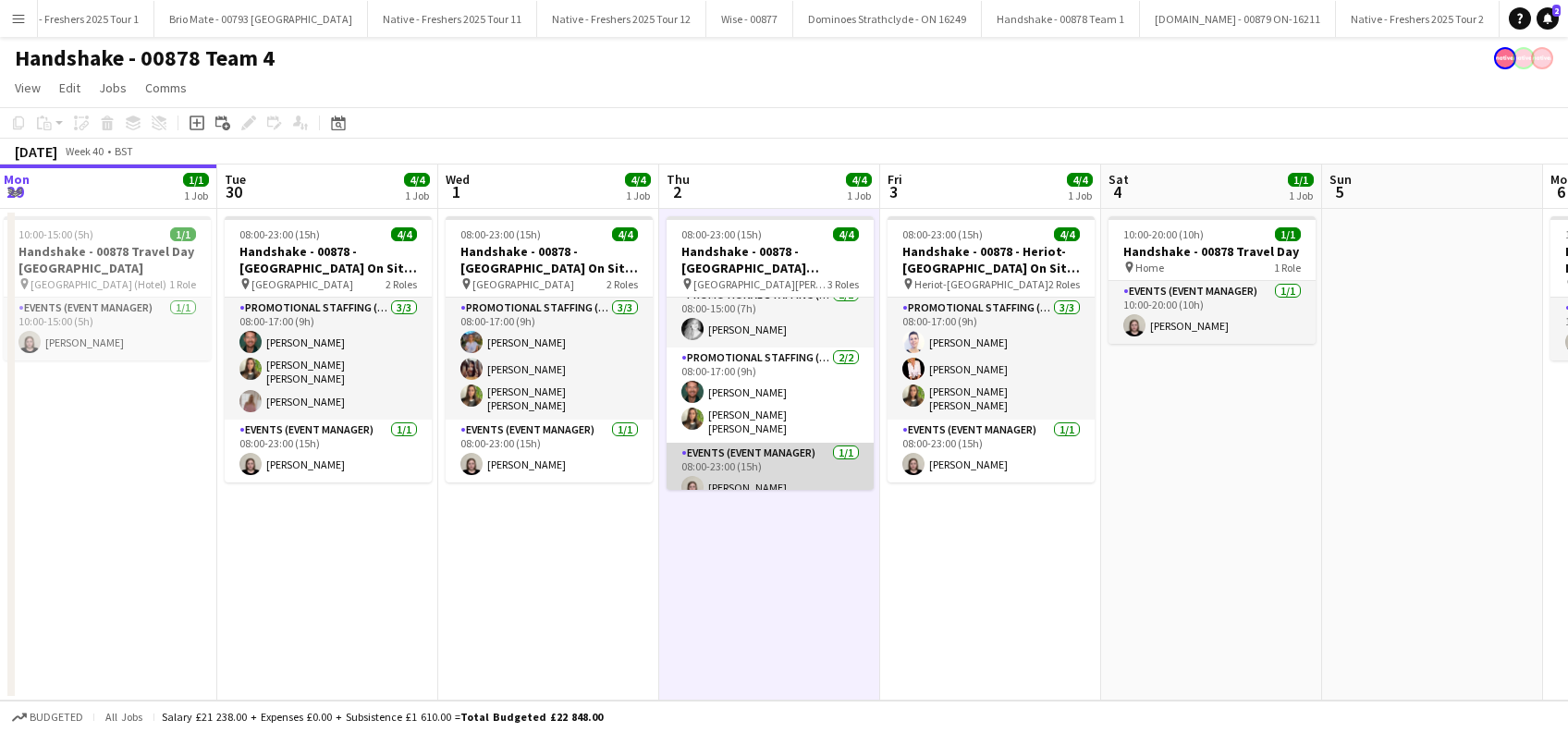
scroll to position [0, 0]
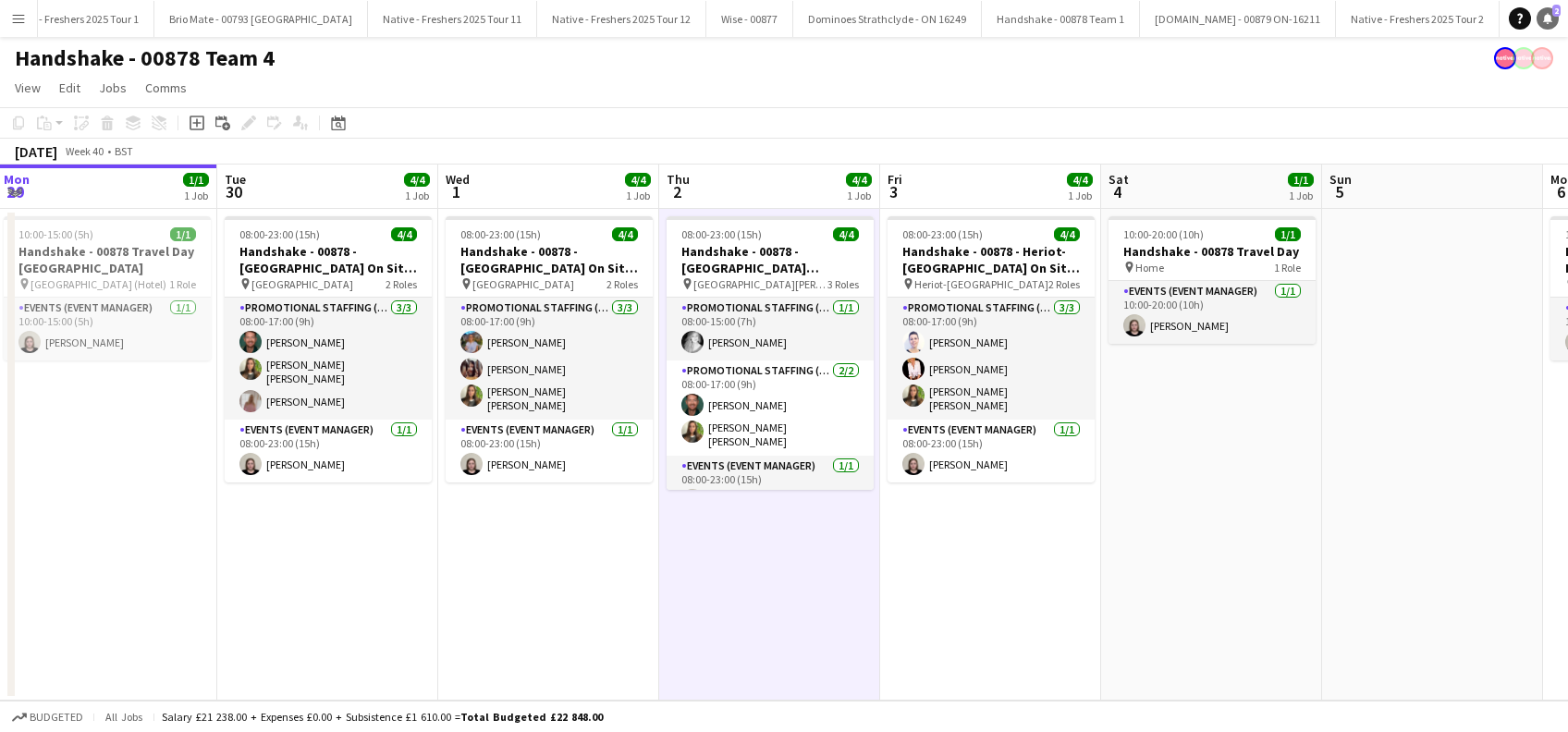
drag, startPoint x: 1547, startPoint y: 10, endPoint x: 1543, endPoint y: 20, distance: 10.8
click at [1547, 10] on link "Notifications 2" at bounding box center [1548, 19] width 22 height 22
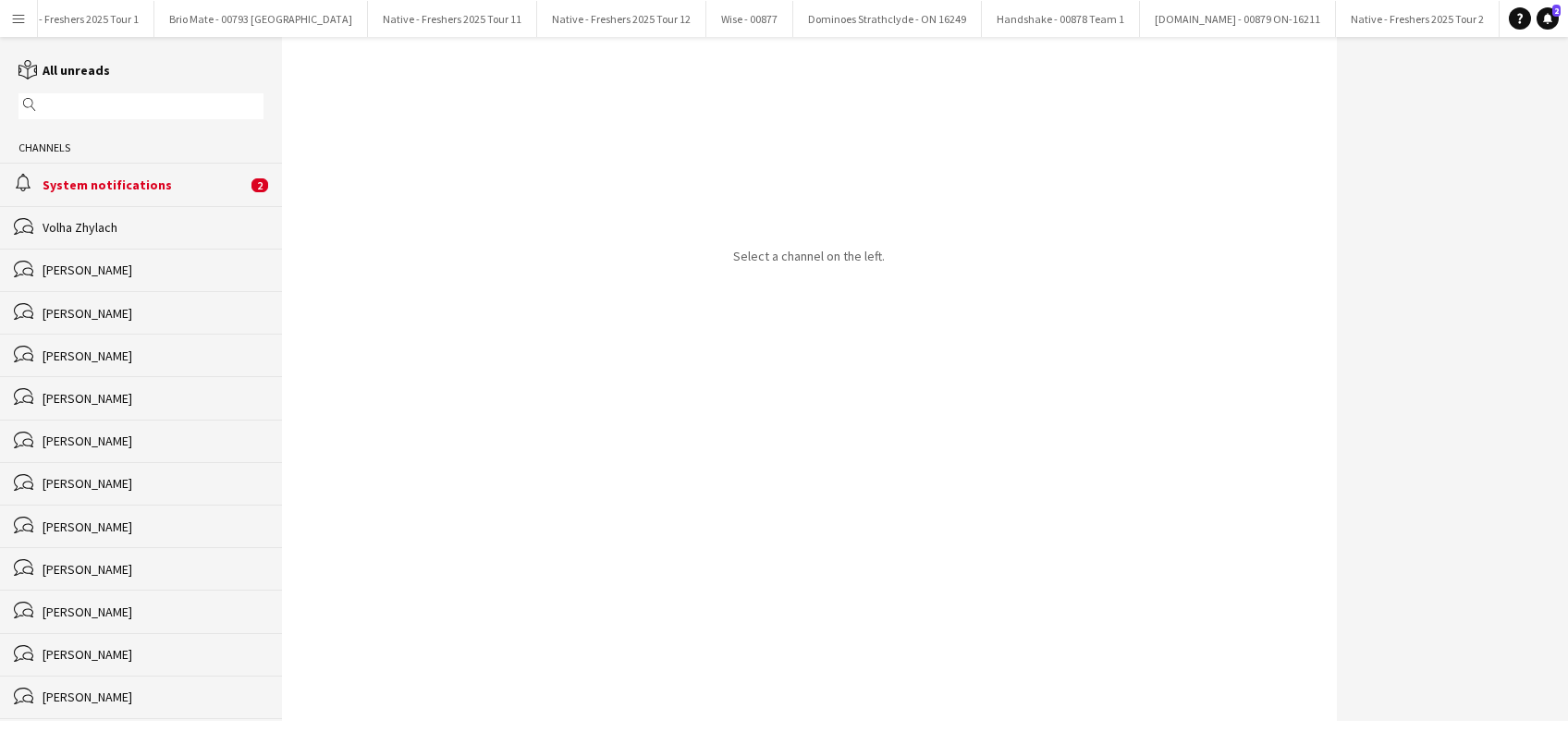
click at [124, 186] on div "System notifications" at bounding box center [145, 185] width 204 height 17
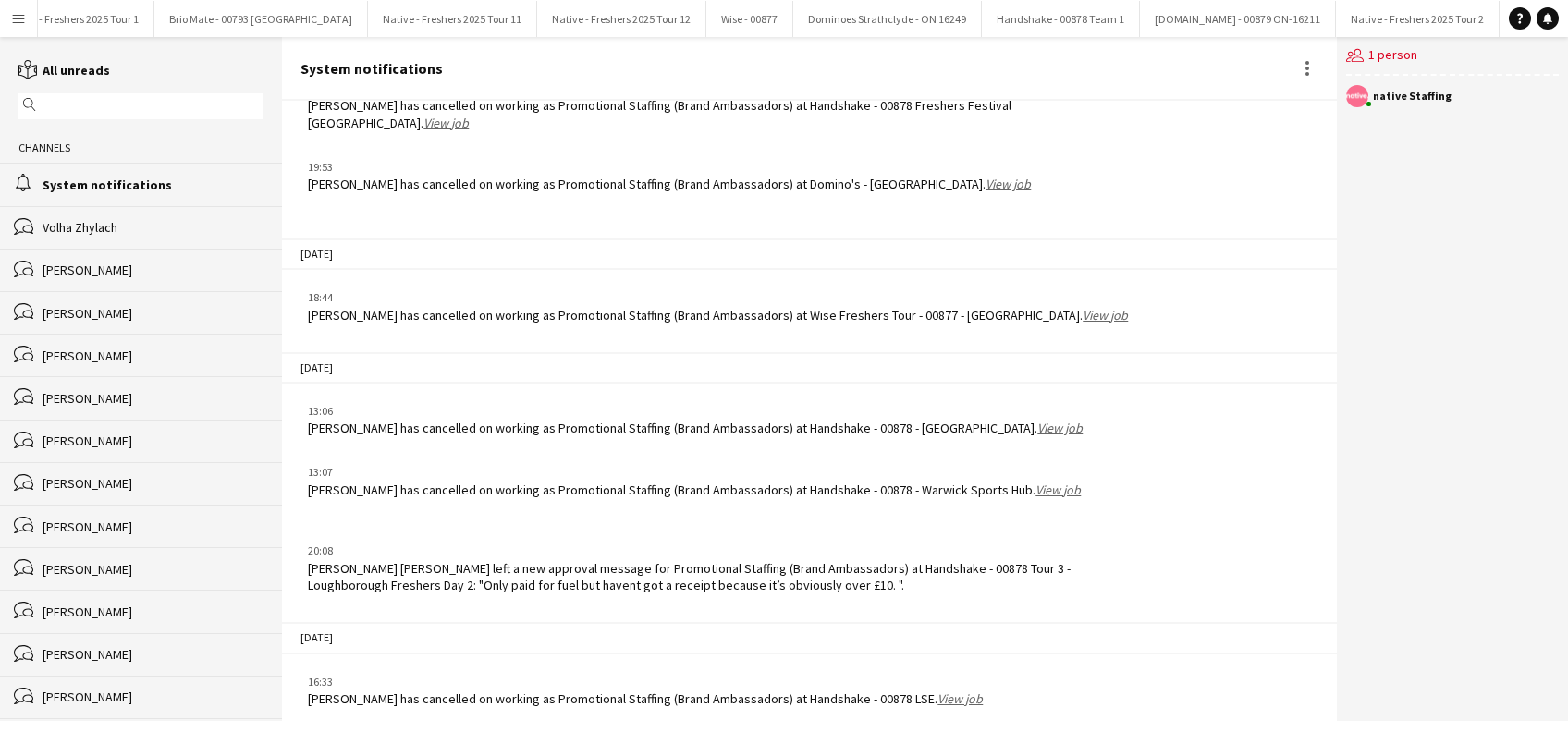
scroll to position [2239, 0]
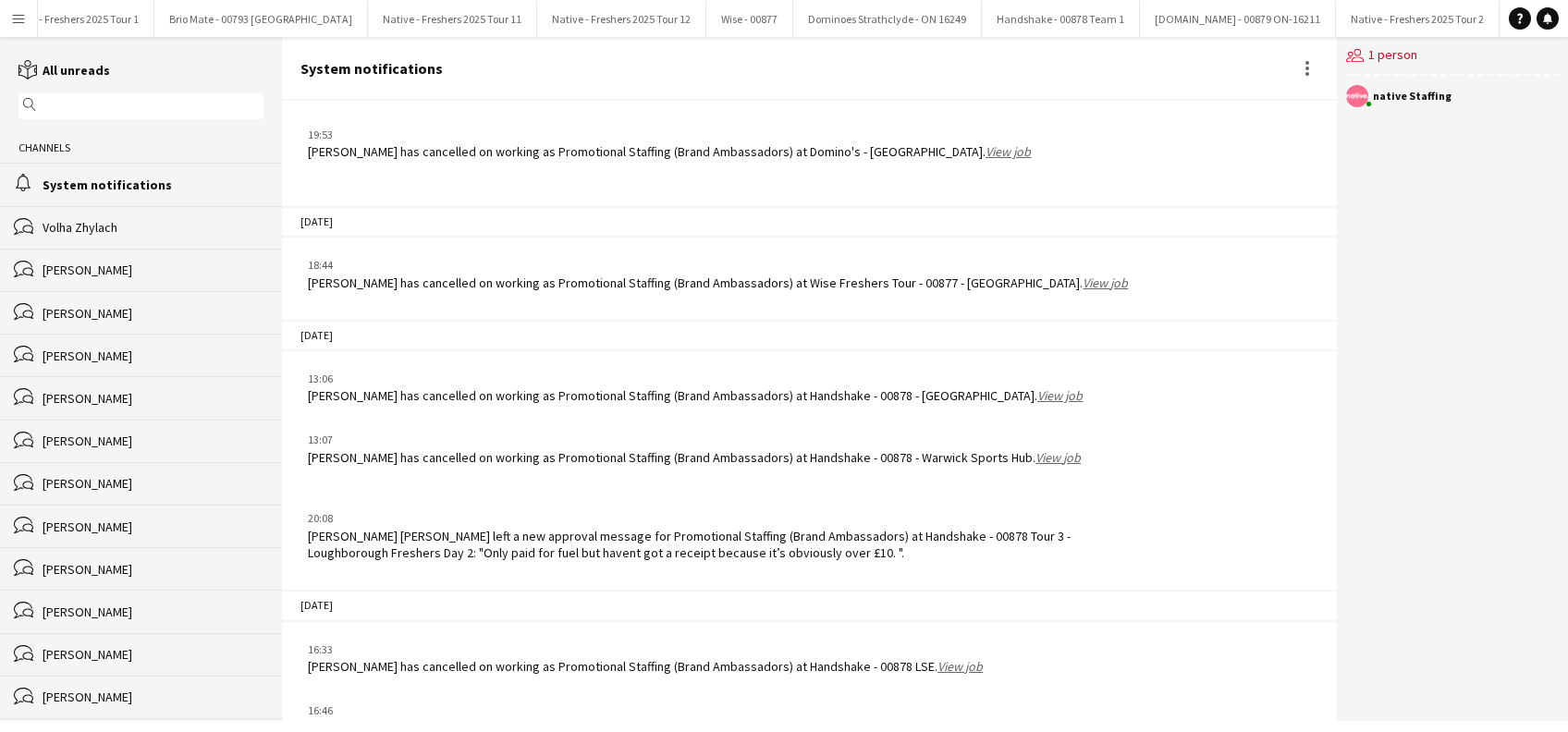
click at [15, 22] on app-icon "Menu" at bounding box center [19, 19] width 15 height 15
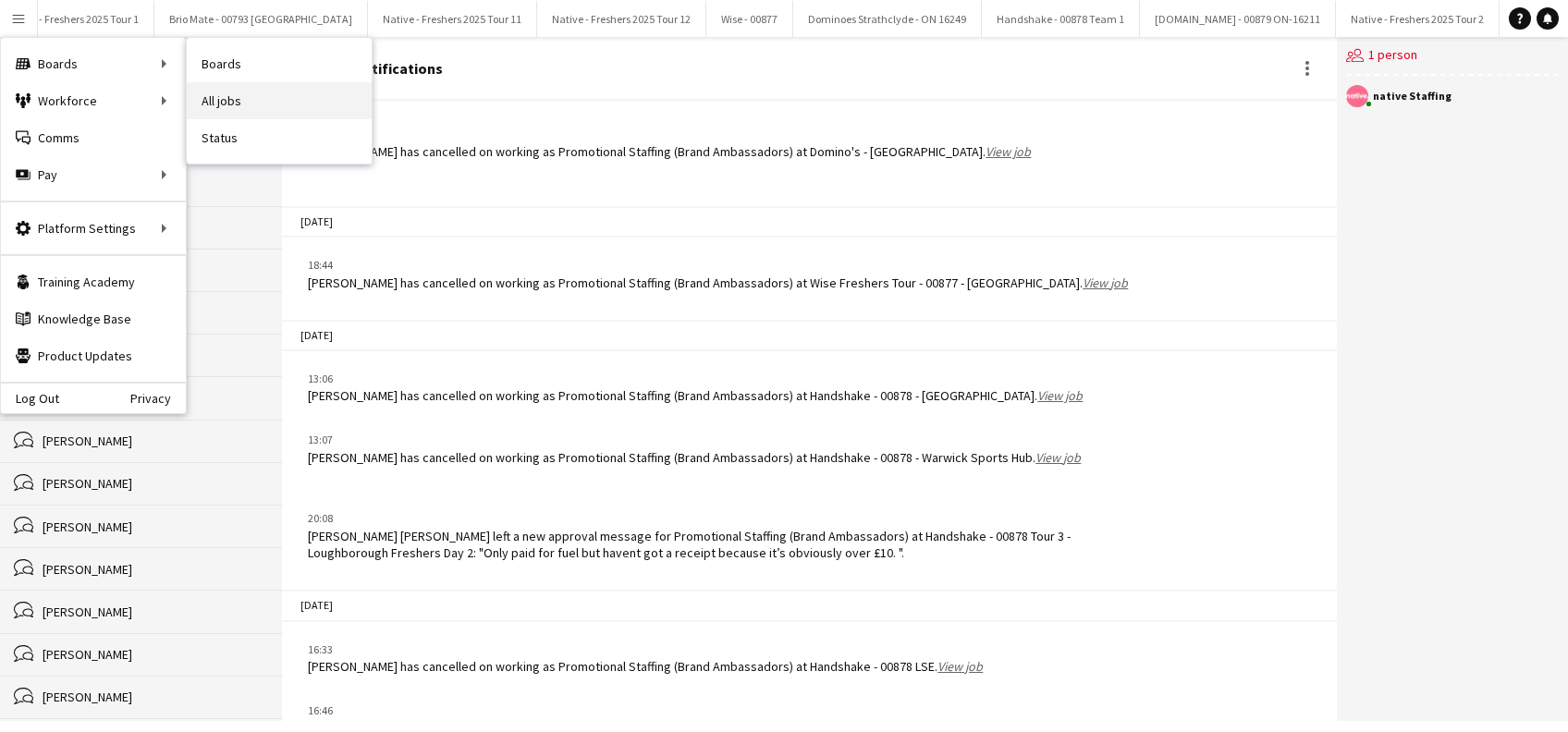
click at [266, 88] on link "All jobs" at bounding box center [279, 101] width 185 height 37
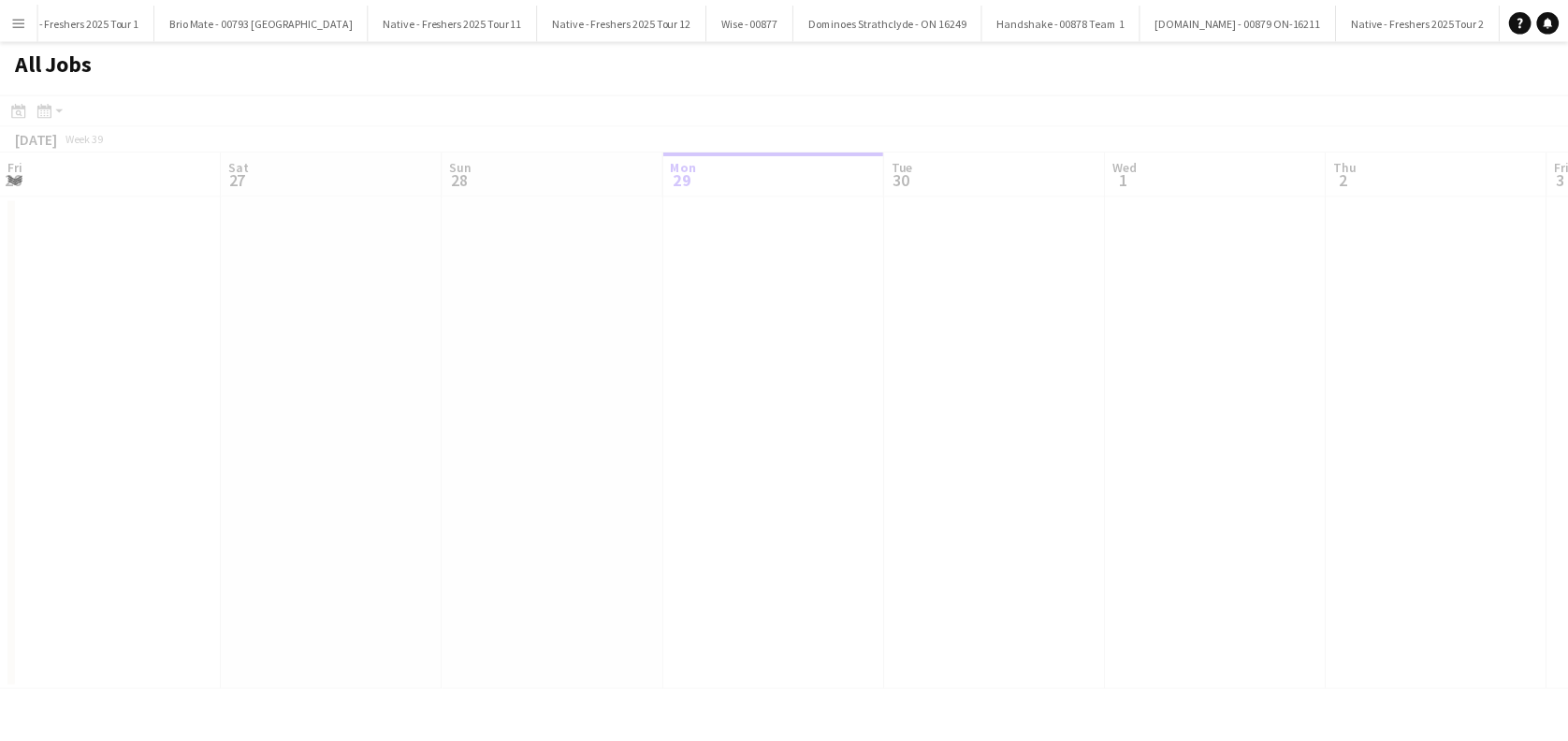
scroll to position [0, 447]
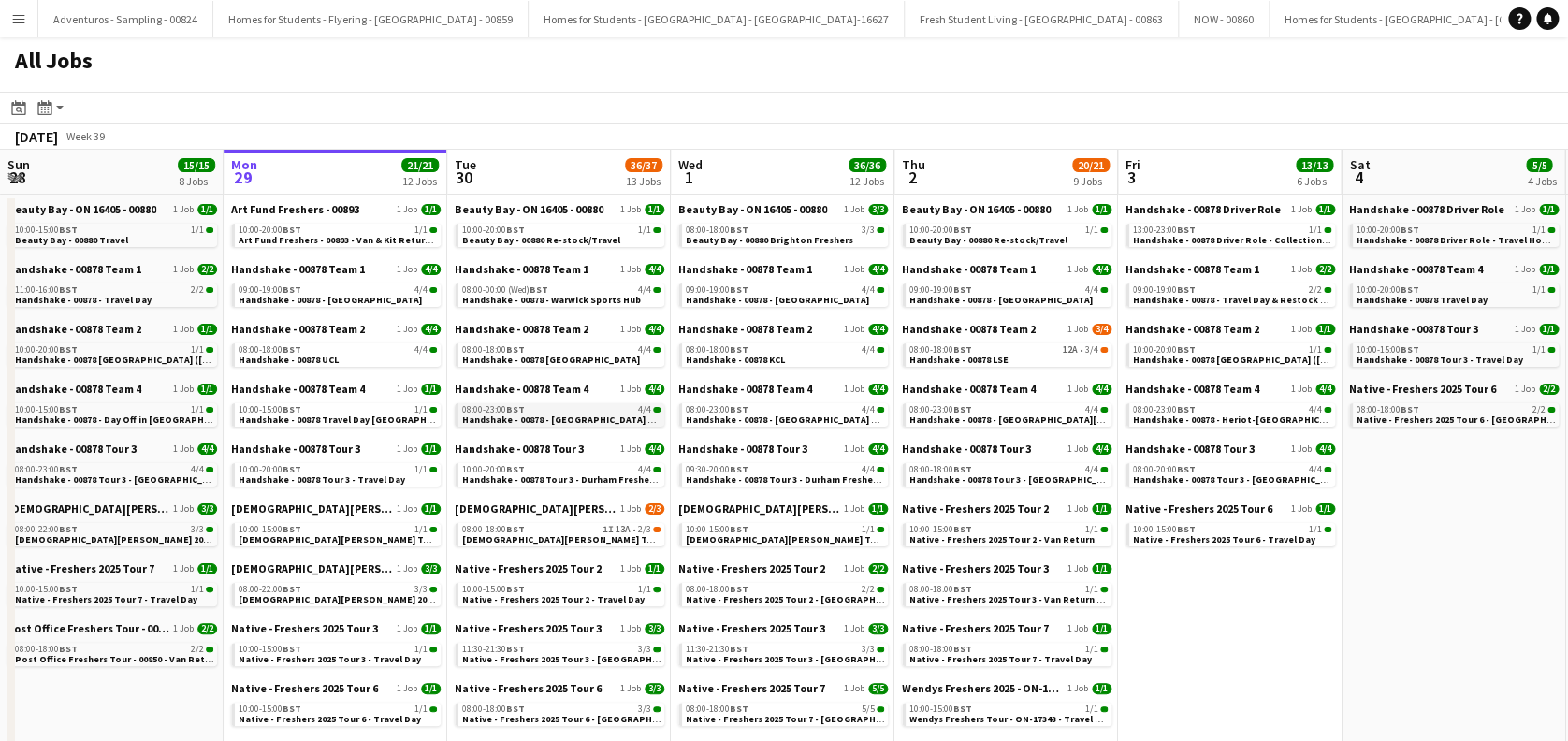
click at [562, 422] on span "Handshake - 00878 - [GEOGRAPHIC_DATA] On Site Day" at bounding box center [580, 419] width 238 height 12
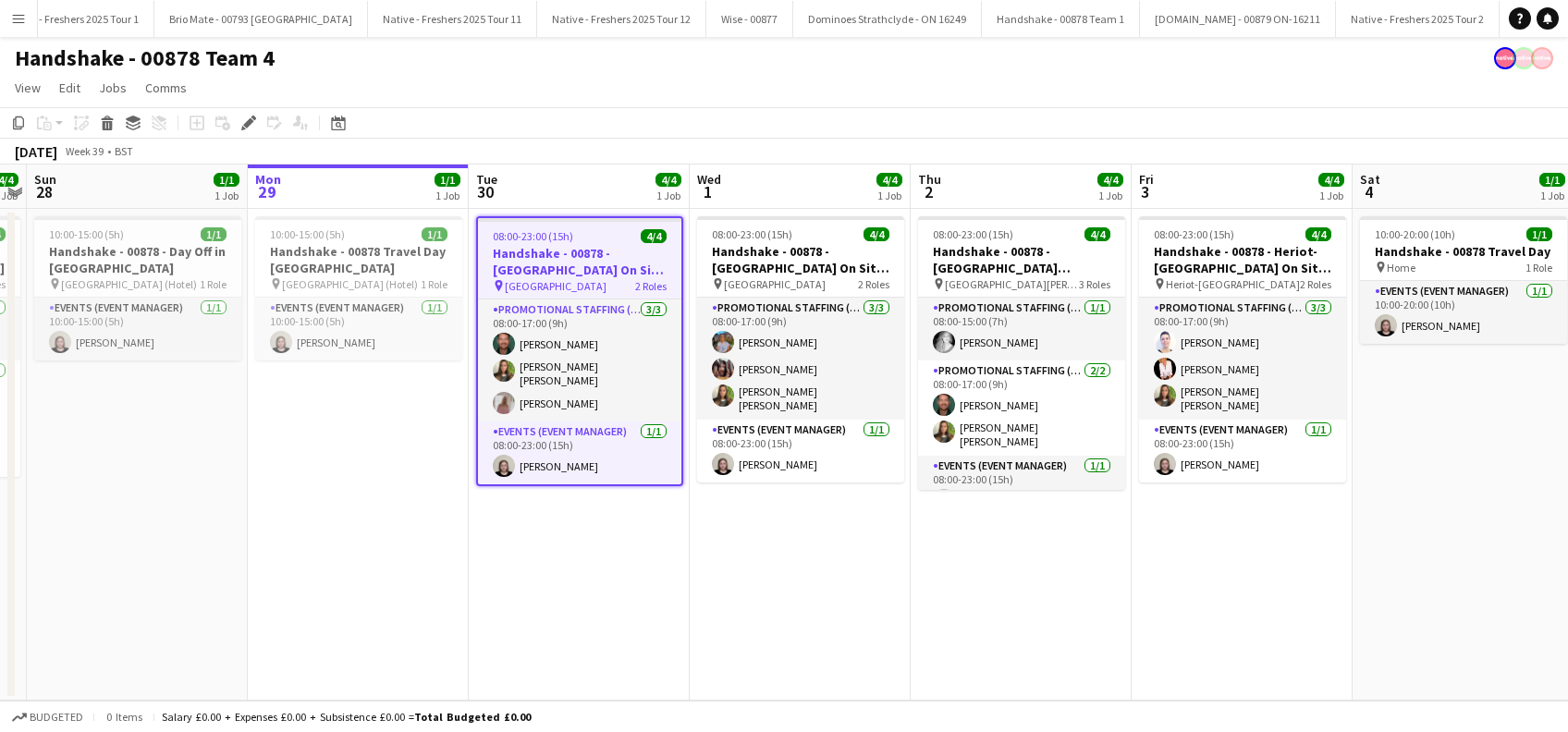
click at [801, 556] on app-date-cell "08:00-23:00 (15h) 4/4 Handshake - 00878 - University of Aberdeen On Site Day pi…" at bounding box center [800, 454] width 221 height 491
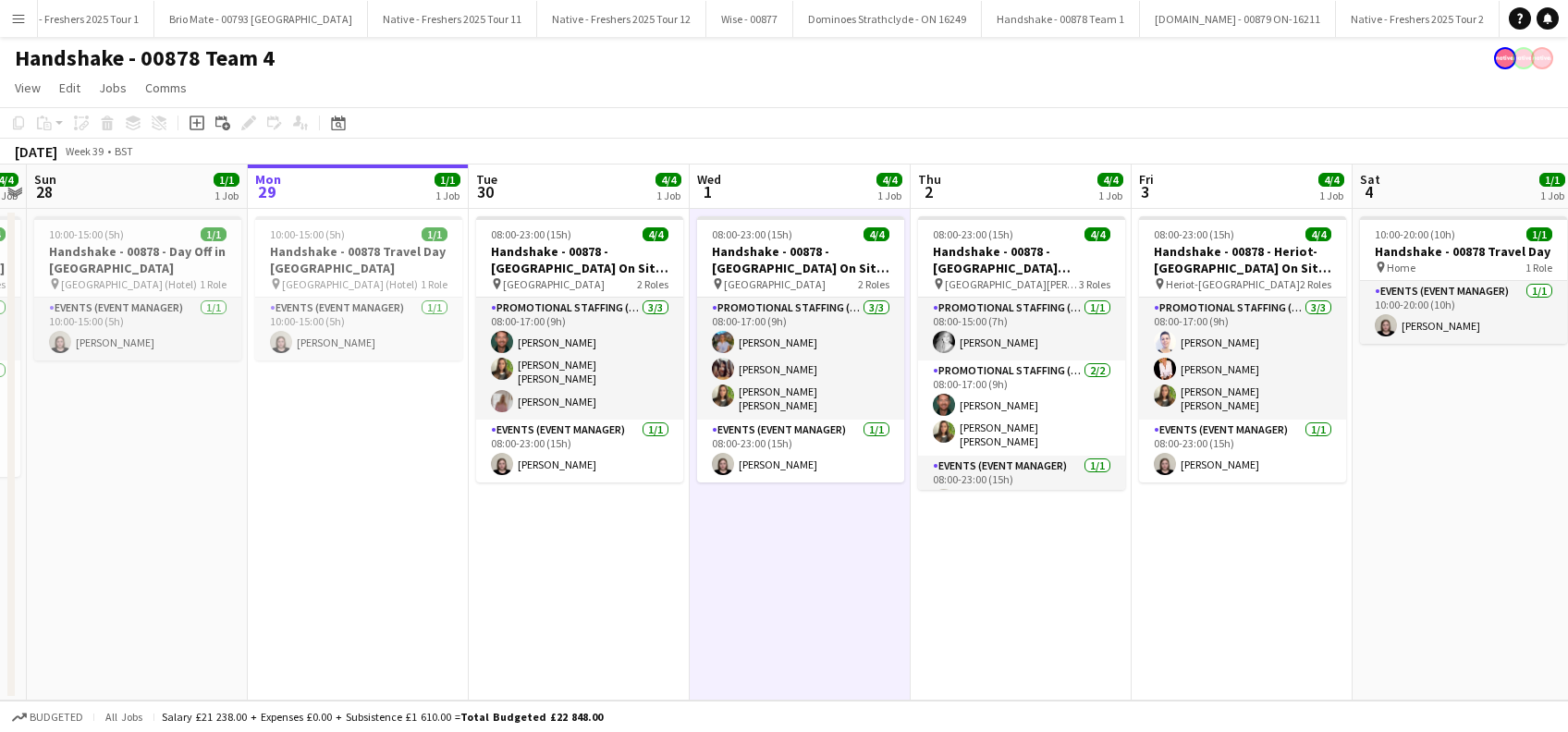
click at [1001, 569] on app-date-cell "08:00-23:00 (15h) 4/4 Handshake - 00878 - University of St Andrews On Site Day …" at bounding box center [1021, 454] width 221 height 491
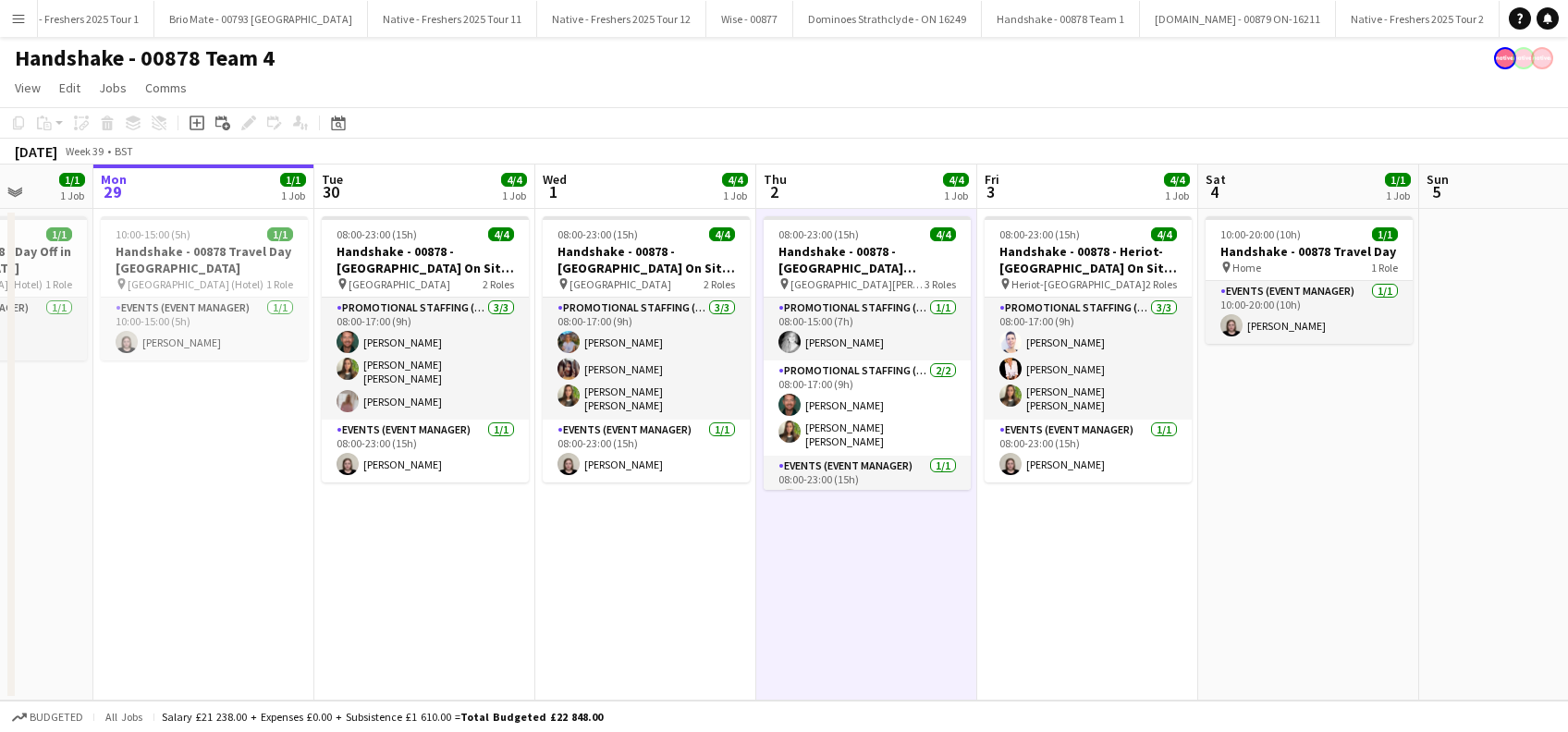
scroll to position [0, 806]
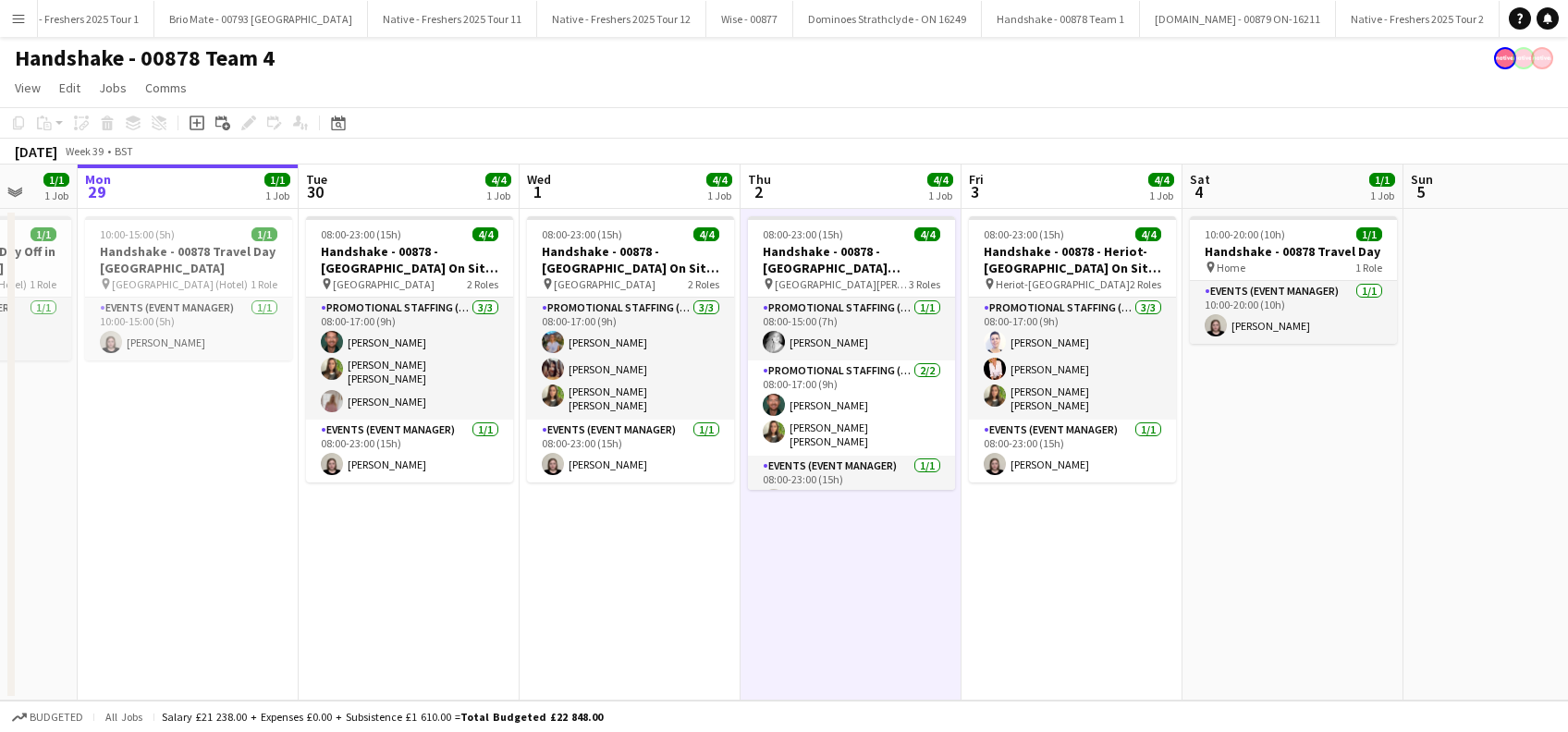
drag, startPoint x: 1237, startPoint y: 583, endPoint x: 1068, endPoint y: 638, distance: 177.7
click at [1068, 638] on app-calendar-viewport "Thu 25 5/5 1 Job Fri 26 1/1 1 Job Sat 27 4/4 1 Job Sun 28 1/1 1 Job Mon 29 1/1 …" at bounding box center [784, 432] width 1568 height 536
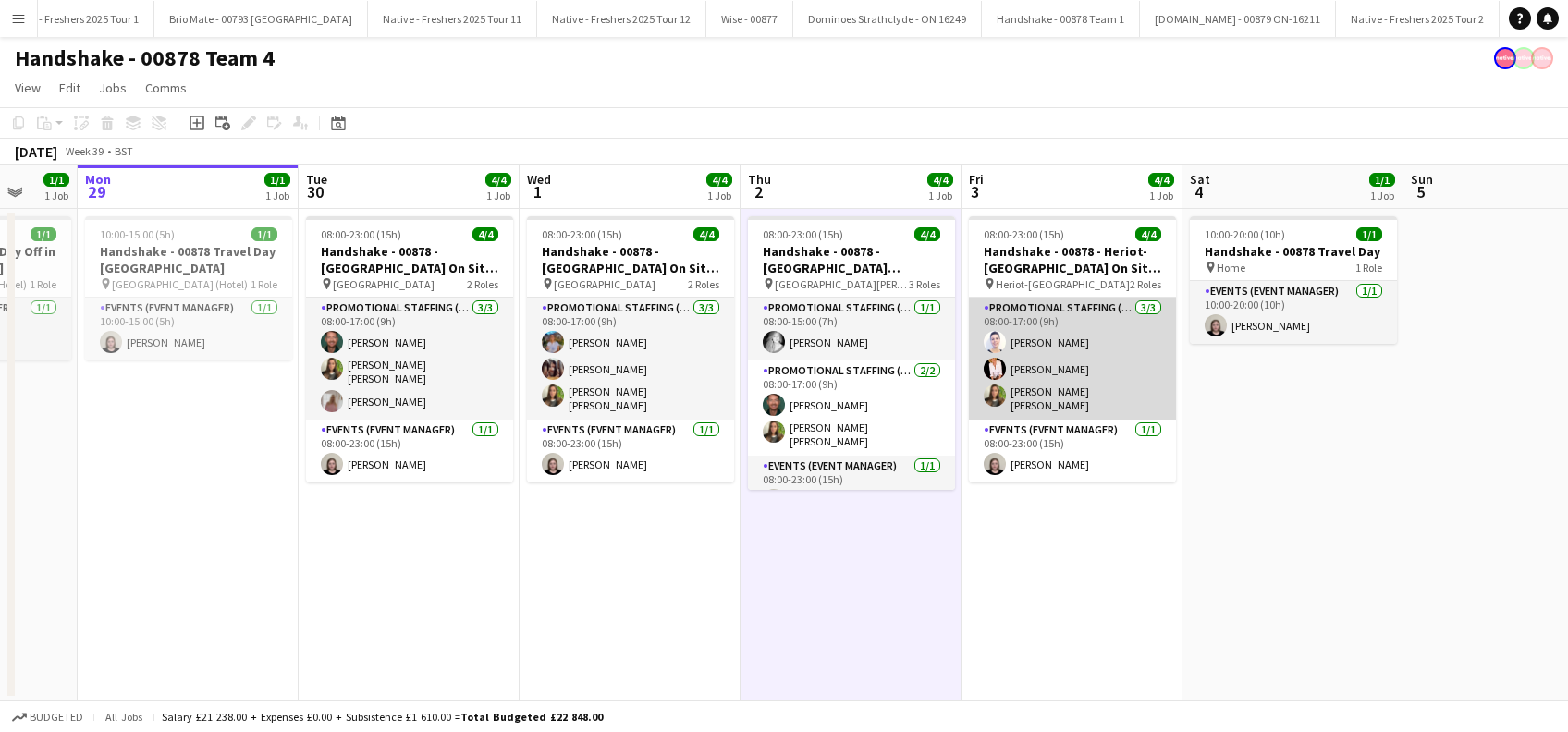
click at [1066, 368] on app-card-role "Promotional Staffing (Brand Ambassadors) 3/3 08:00-17:00 (9h) Cleo Gifford Inge…" at bounding box center [1072, 358] width 207 height 122
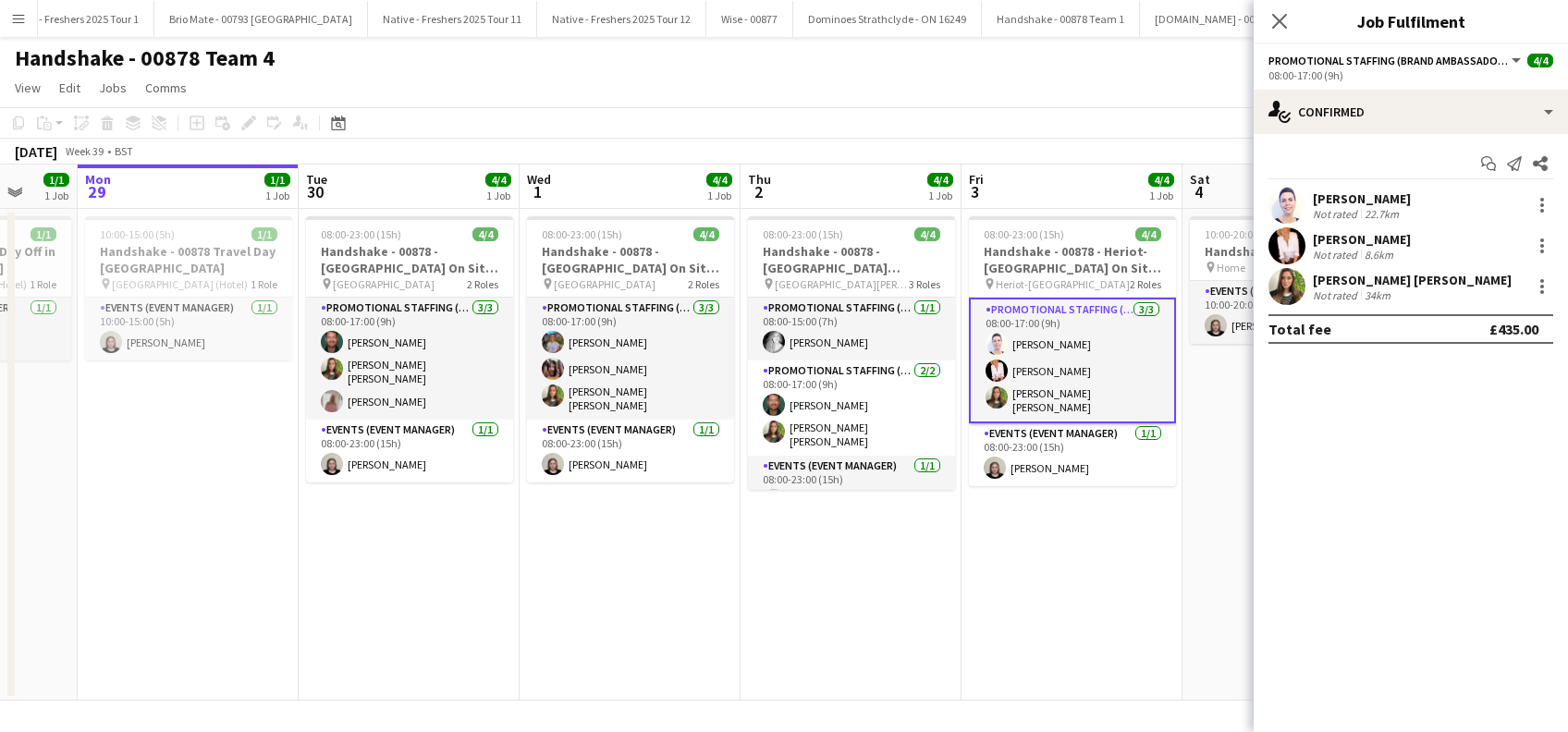
click at [1381, 239] on div "Inger Stevenson" at bounding box center [1361, 240] width 98 height 17
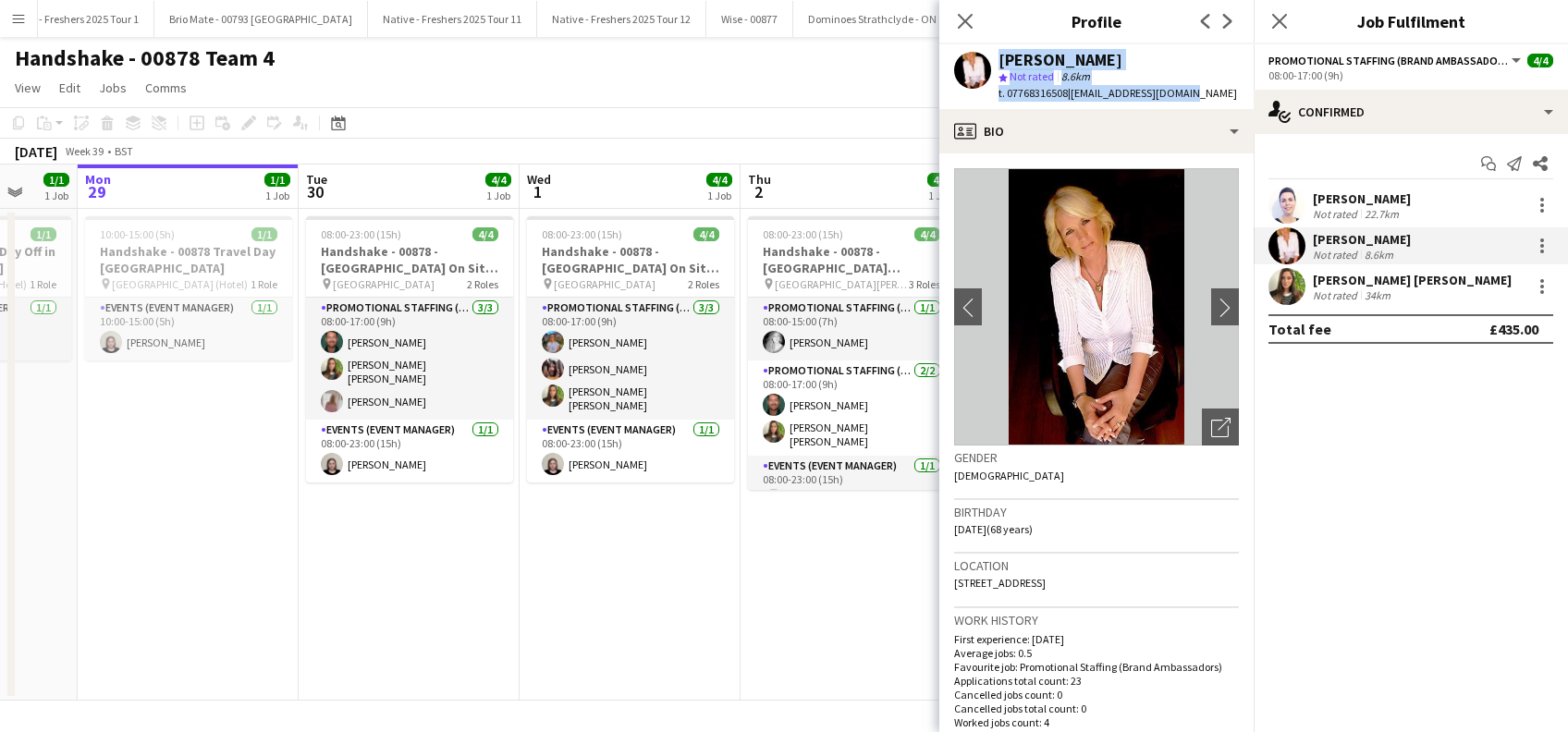
drag, startPoint x: 1198, startPoint y: 90, endPoint x: 992, endPoint y: 61, distance: 208.0
click at [992, 61] on div "Inger Stevenson star Not rated 8.6km t. 07768316508 | msofficebiz@gmail.com" at bounding box center [1095, 77] width 312 height 65
copy div "Inger Stevenson star Not rated 8.6km t. 07768316508 | msofficebiz@gmail.com"
click at [1372, 193] on div "Cleo Gifford" at bounding box center [1361, 199] width 98 height 17
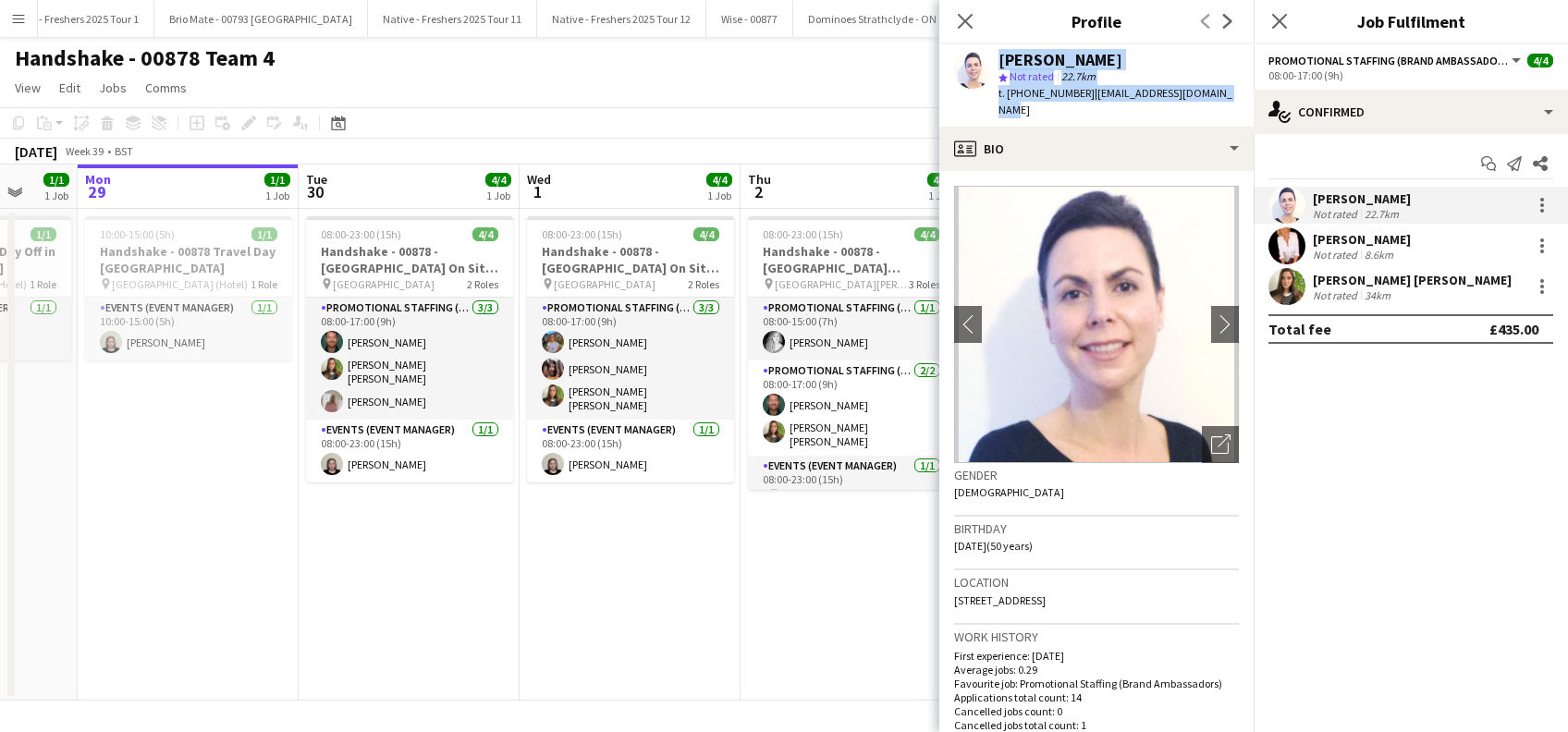
drag, startPoint x: 1215, startPoint y: 89, endPoint x: 992, endPoint y: 69, distance: 223.9
click at [992, 69] on div "Cleo Gifford star Not rated 22.7km t. +447949539452 | cleogifford@hotmail.co.uk" at bounding box center [1096, 85] width 314 height 83
copy div "Cleo Gifford star Not rated 22.7km t. +447949539452 | cleogifford@hotmail.co.uk"
click at [1278, 20] on icon "Close pop-in" at bounding box center [1278, 20] width 18 height 18
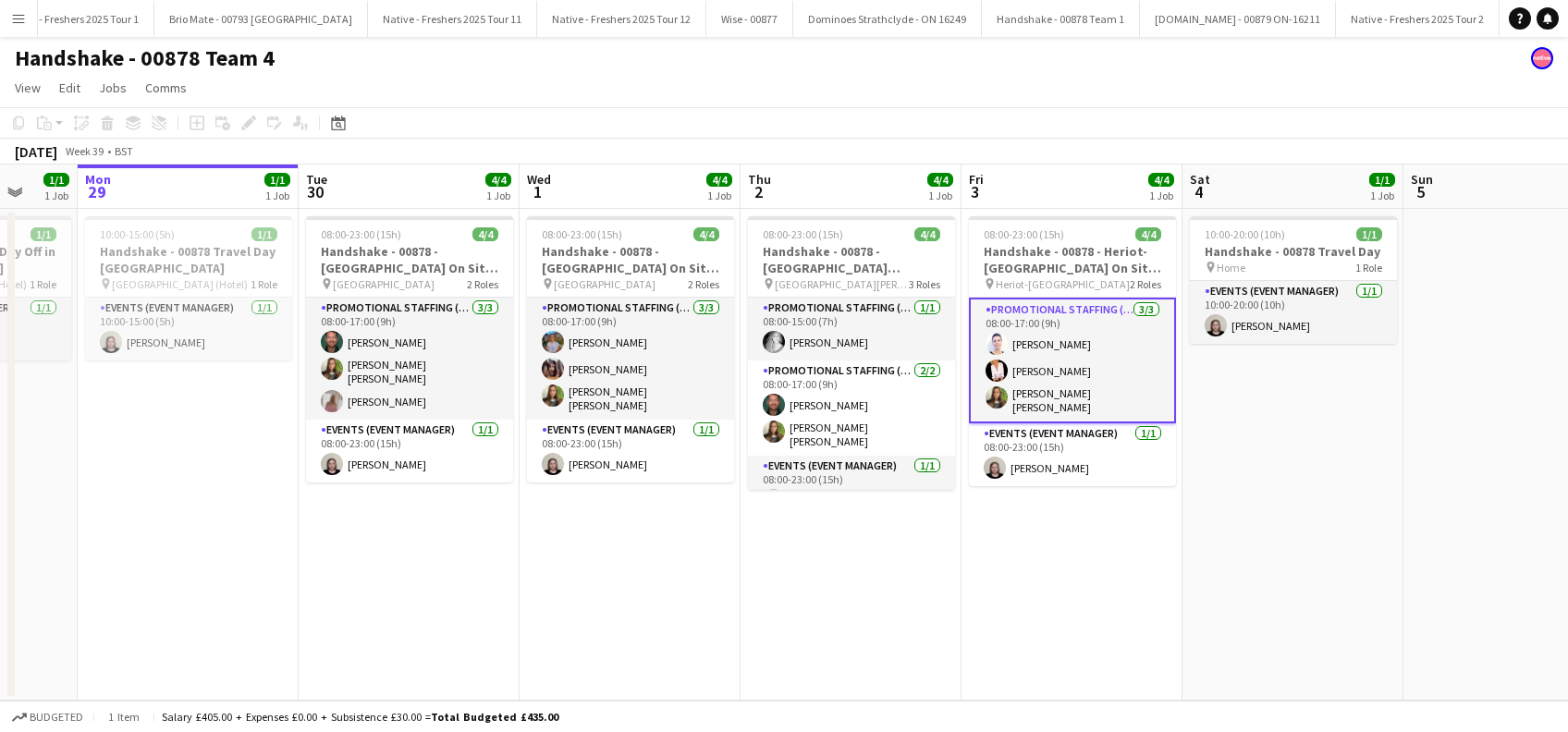
click at [639, 590] on app-date-cell "08:00-23:00 (15h) 4/4 Handshake - 00878 - University of Aberdeen On Site Day pi…" at bounding box center [630, 454] width 221 height 491
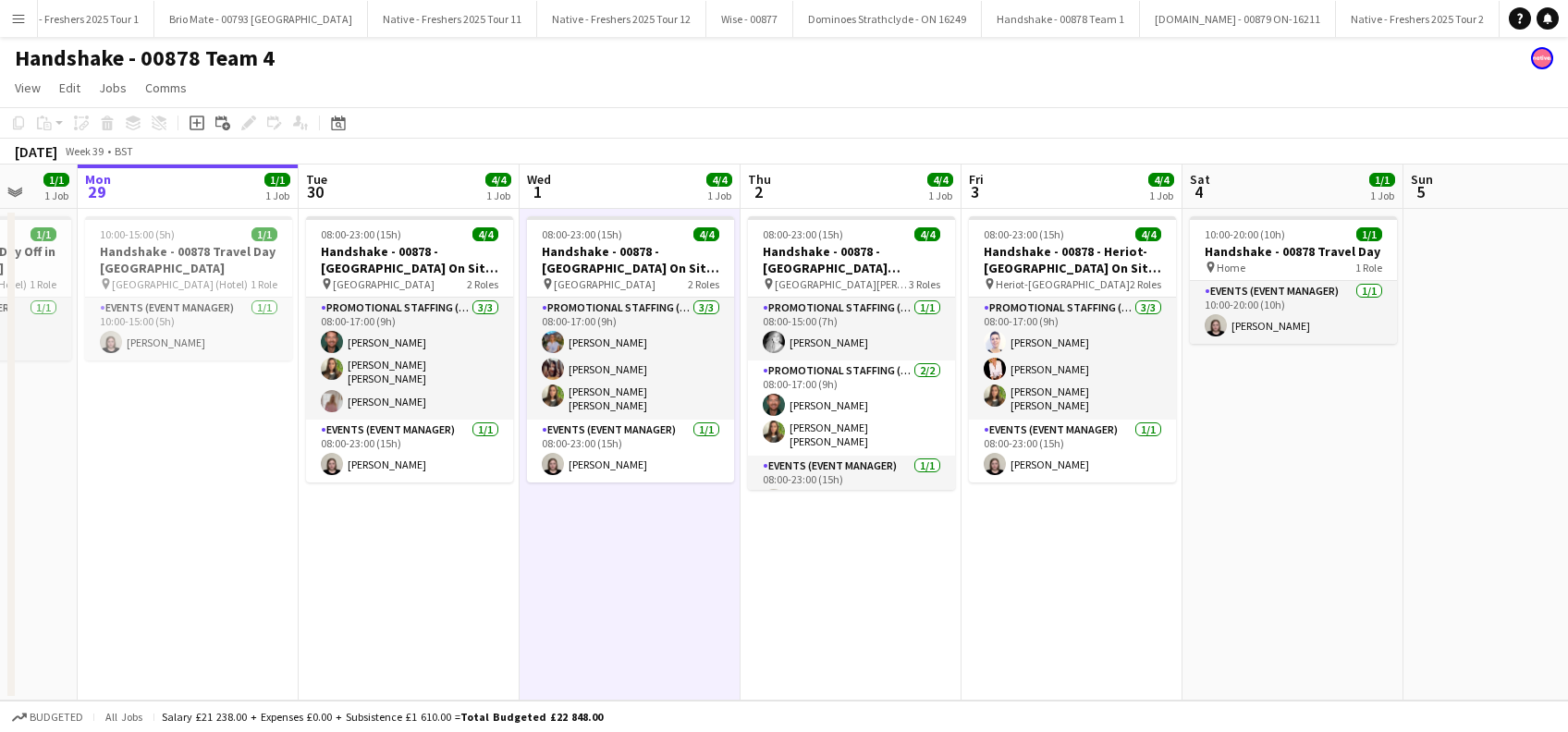
click at [758, 581] on app-date-cell "08:00-23:00 (15h) 4/4 Handshake - 00878 - University of St Andrews On Site Day …" at bounding box center [851, 454] width 221 height 491
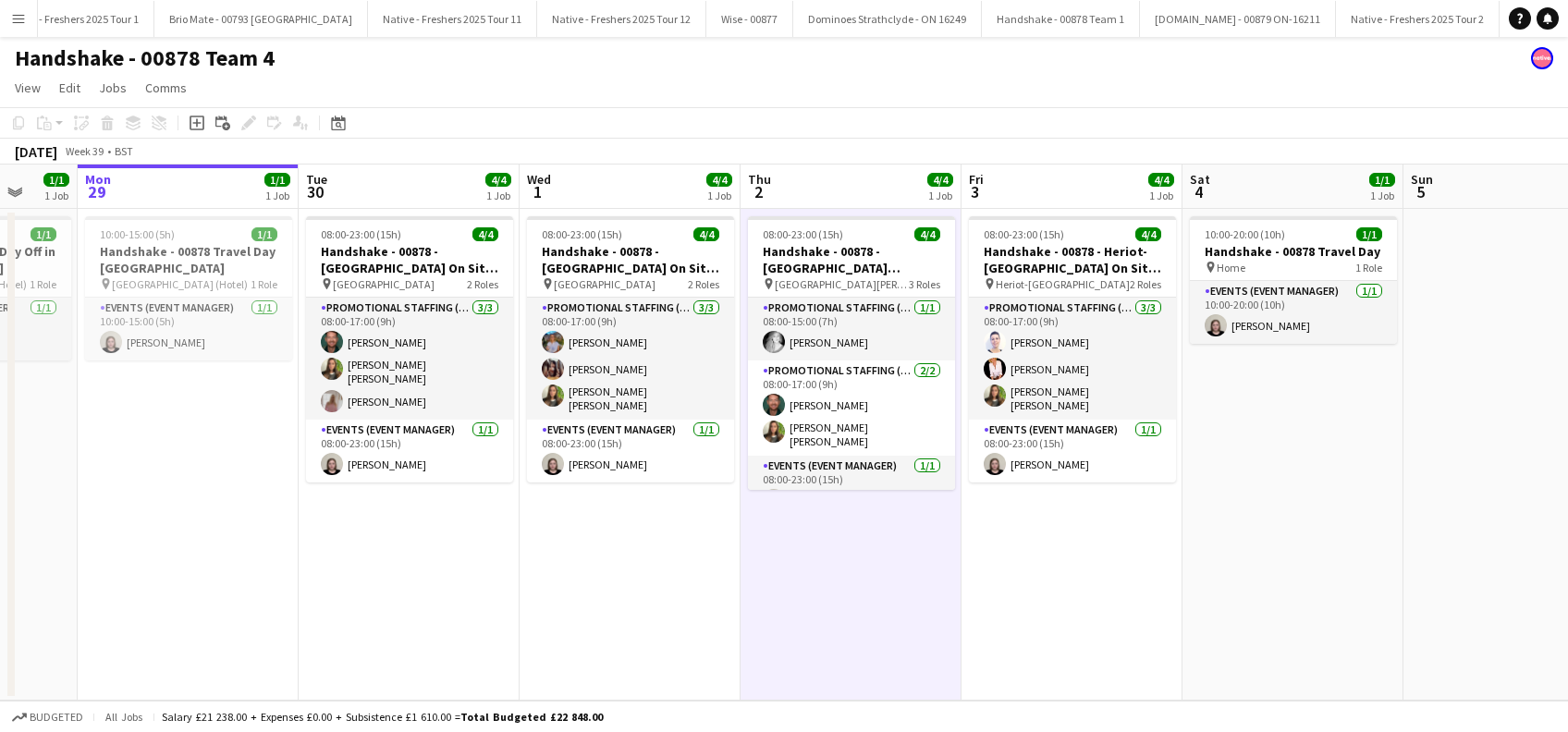
click at [1265, 564] on app-date-cell "10:00-20:00 (10h) 1/1 Handshake - 00878 Travel Day pin Home 1 Role Events (Even…" at bounding box center [1293, 454] width 221 height 491
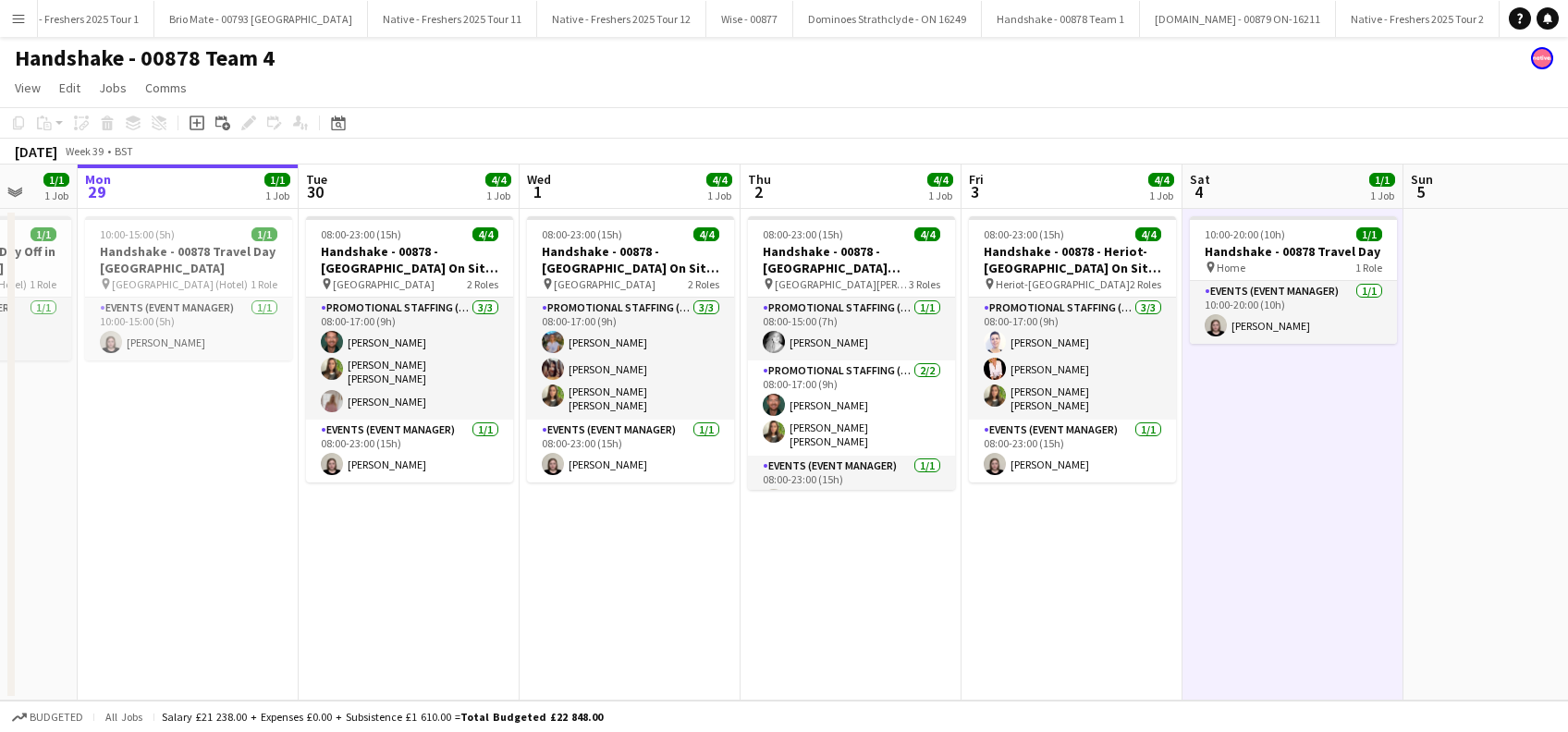
click at [345, 598] on app-date-cell "08:00-23:00 (15h) 4/4 Handshake - 00878 - Strathclyde University On Site Day pi…" at bounding box center [409, 454] width 221 height 491
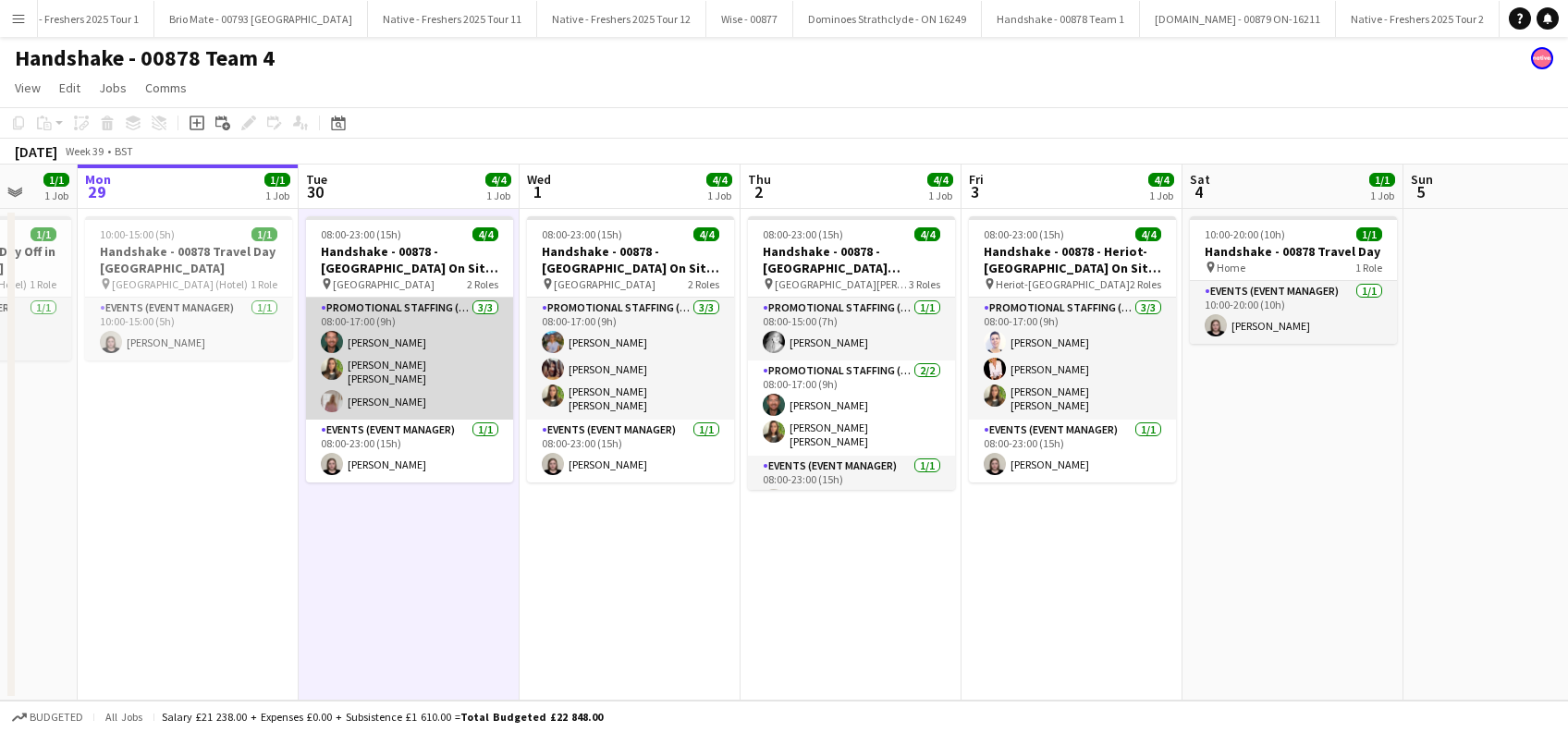
click at [419, 364] on app-card-role "Promotional Staffing (Brand Ambassadors) 3/3 08:00-17:00 (9h) Dean Moffat Sophi…" at bounding box center [409, 358] width 207 height 122
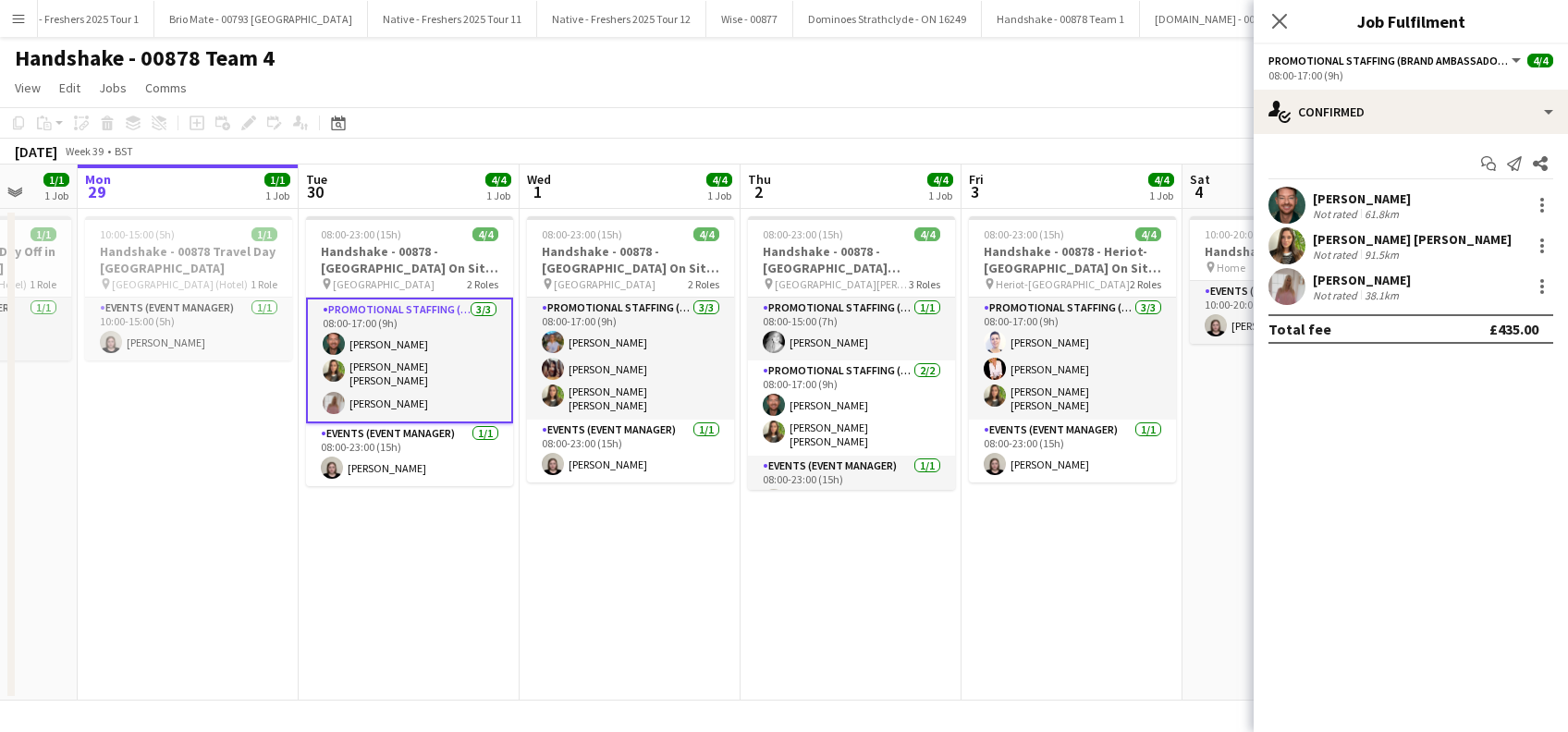
click at [1279, 15] on icon "Close pop-in" at bounding box center [1279, 21] width 15 height 15
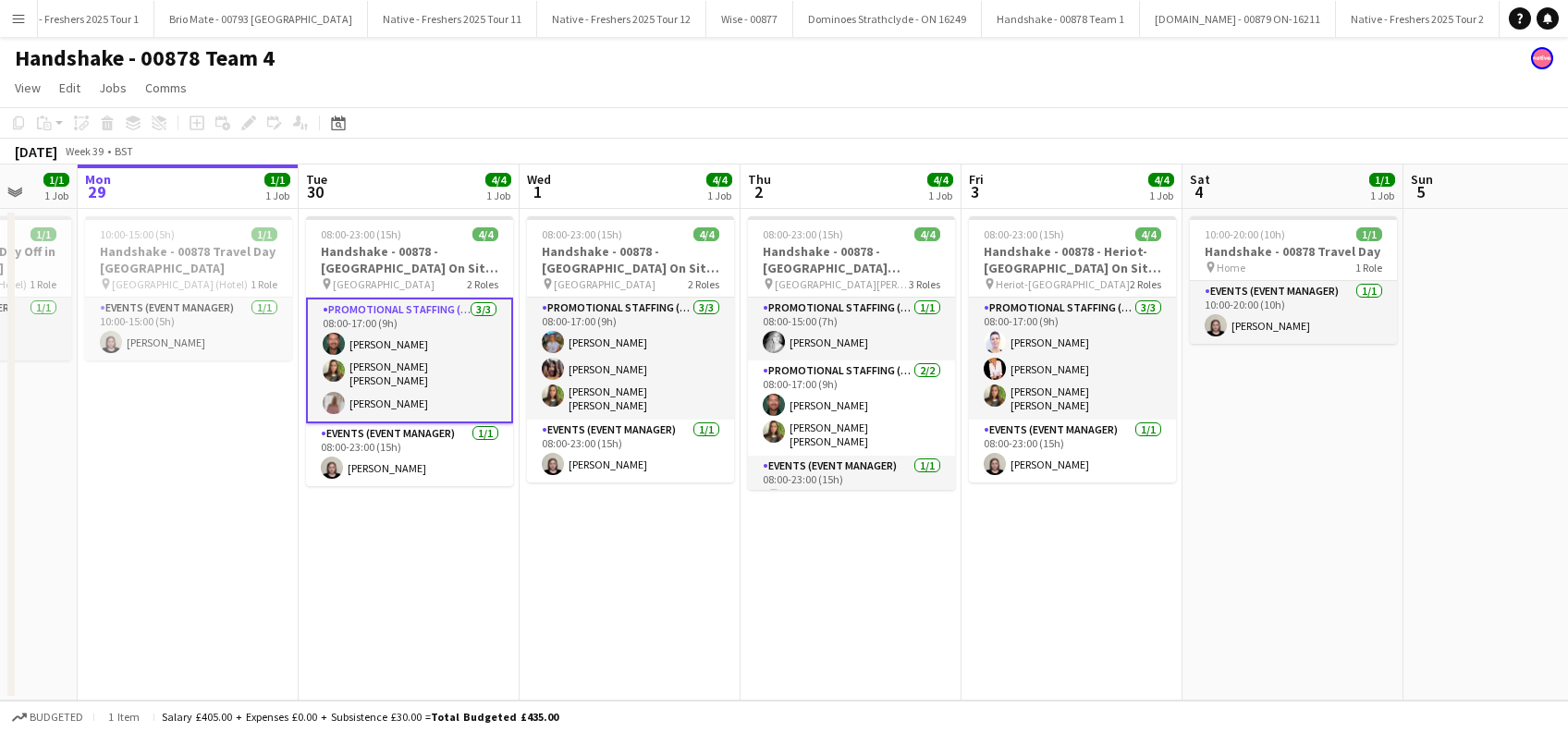
click at [438, 523] on app-date-cell "08:00-23:00 (15h) 4/4 Handshake - 00878 - Strathclyde University On Site Day pi…" at bounding box center [409, 454] width 221 height 491
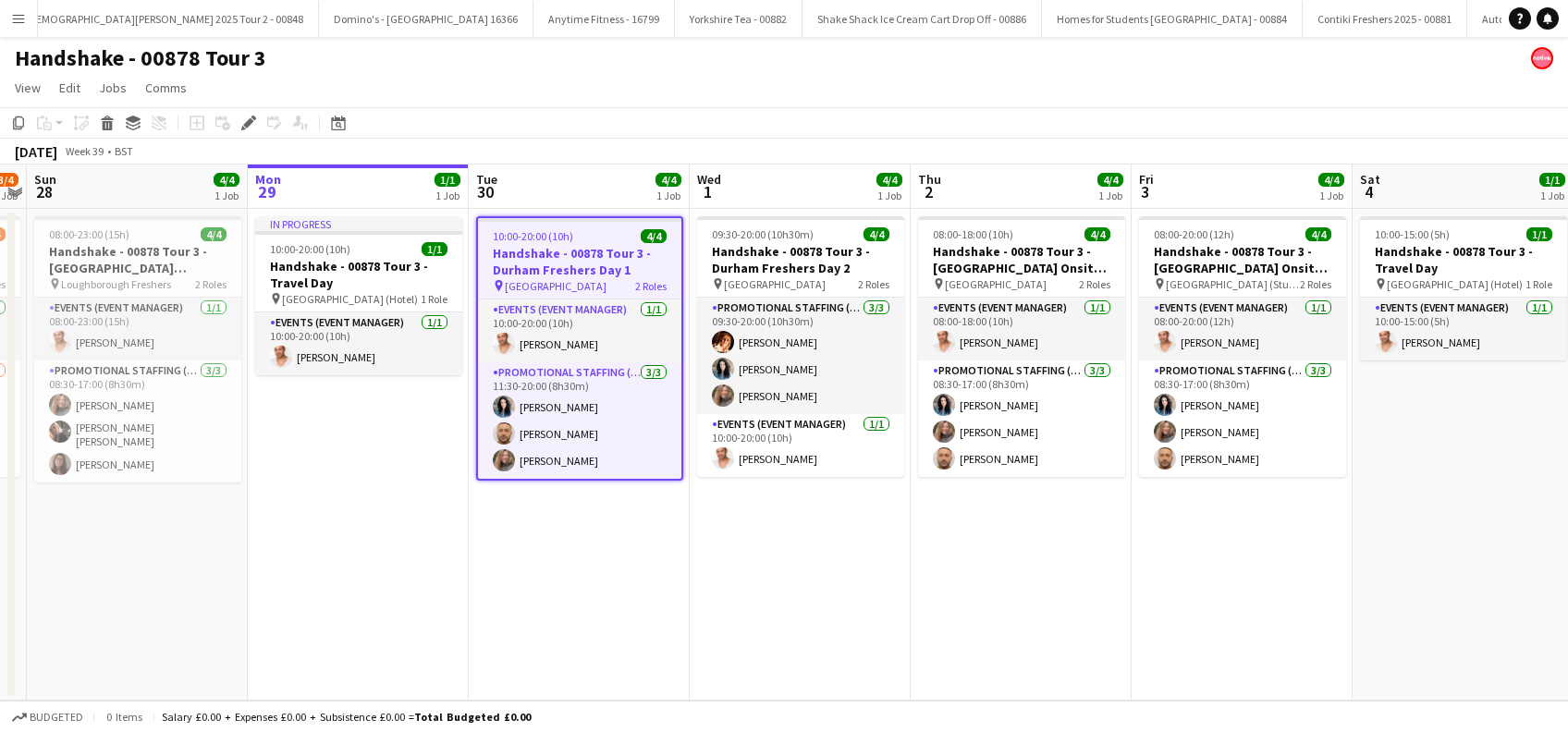
click at [571, 510] on app-date-cell "10:00-20:00 (10h) 4/4 Handshake - 00878 Tour 3 - Durham Freshers Day 1 pin Durh…" at bounding box center [579, 454] width 221 height 491
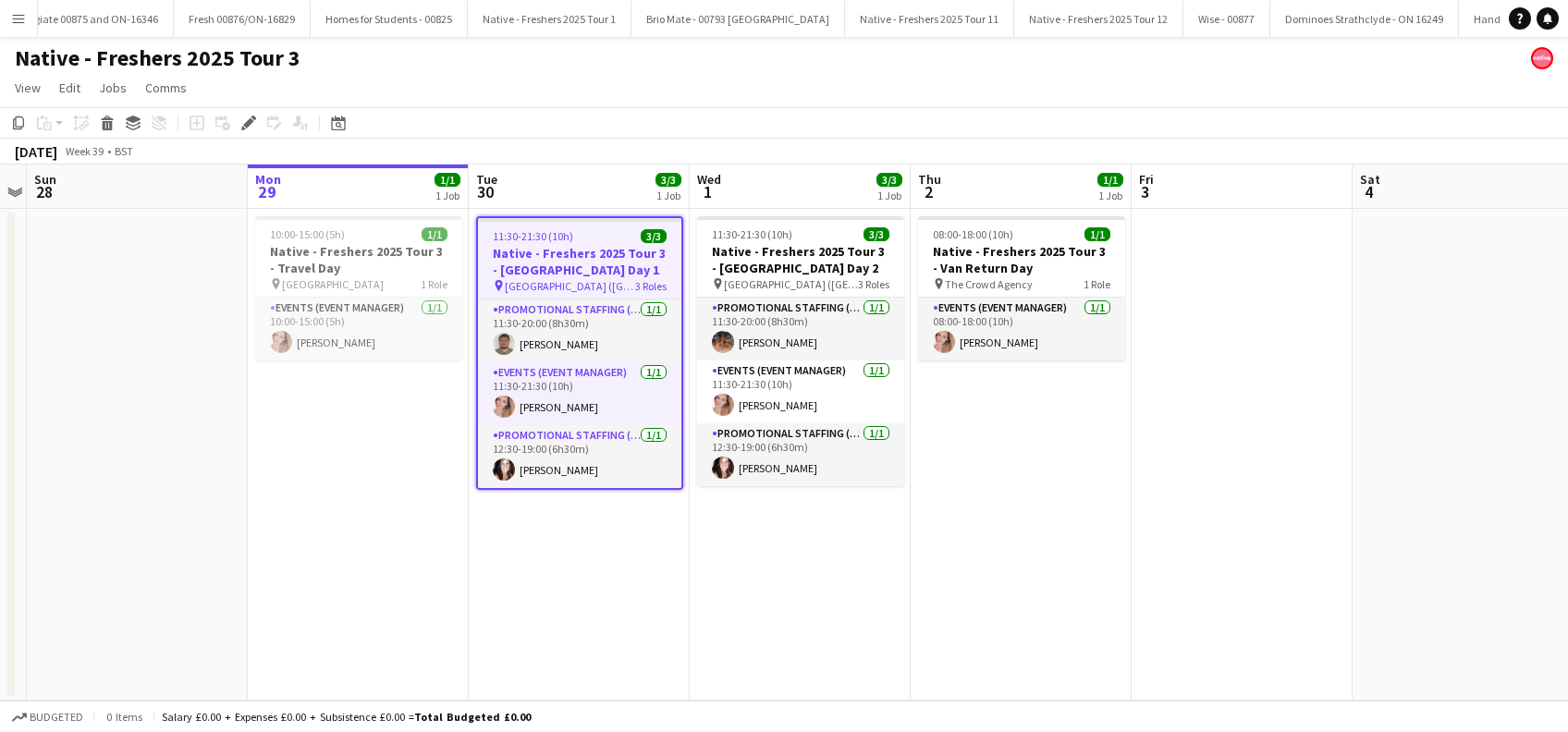
click at [573, 273] on h3 "Native - Freshers 2025 Tour 3 - [GEOGRAPHIC_DATA] Day 1" at bounding box center [579, 262] width 204 height 33
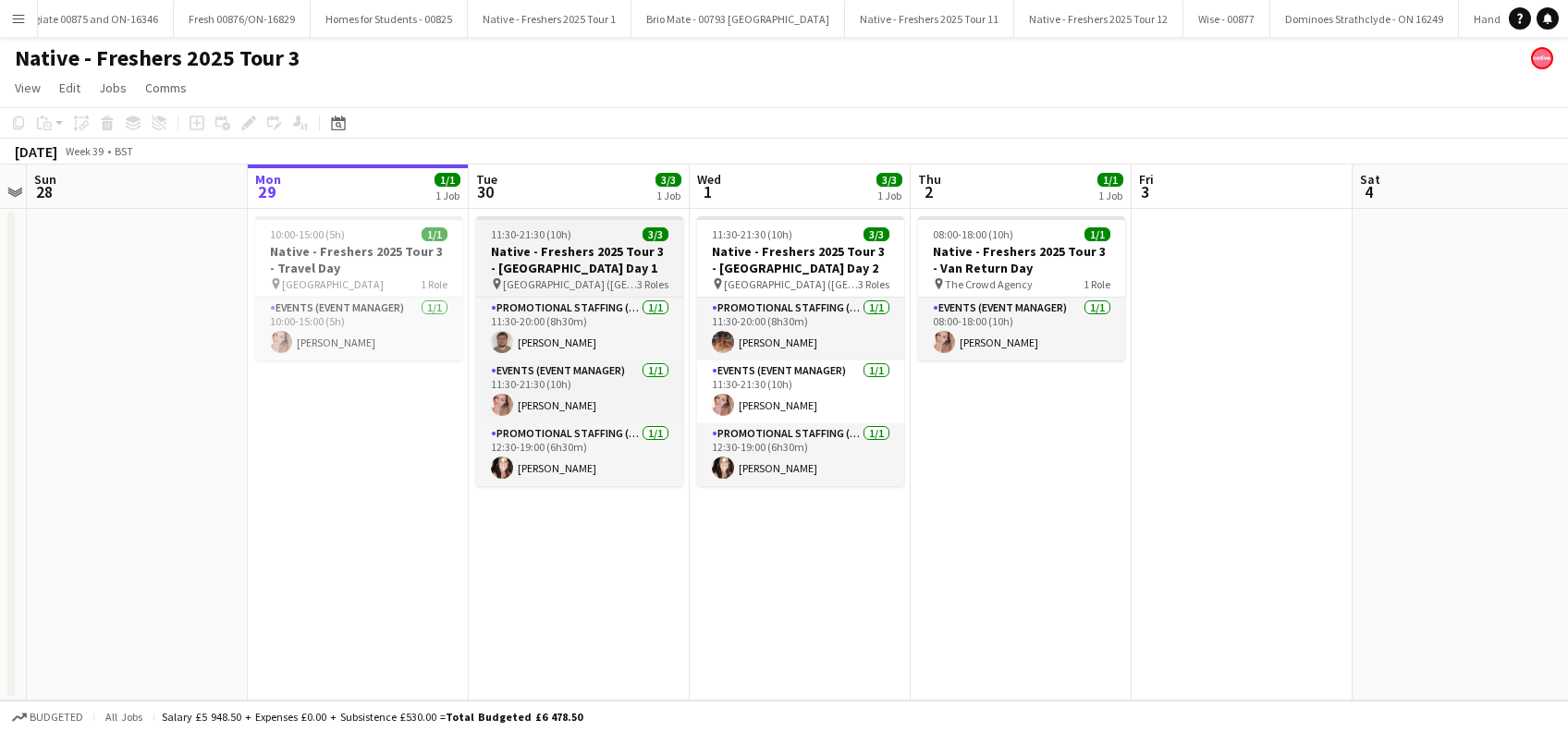
click at [549, 258] on h3 "Native - Freshers 2025 Tour 3 - [GEOGRAPHIC_DATA] Day 1" at bounding box center [579, 260] width 207 height 33
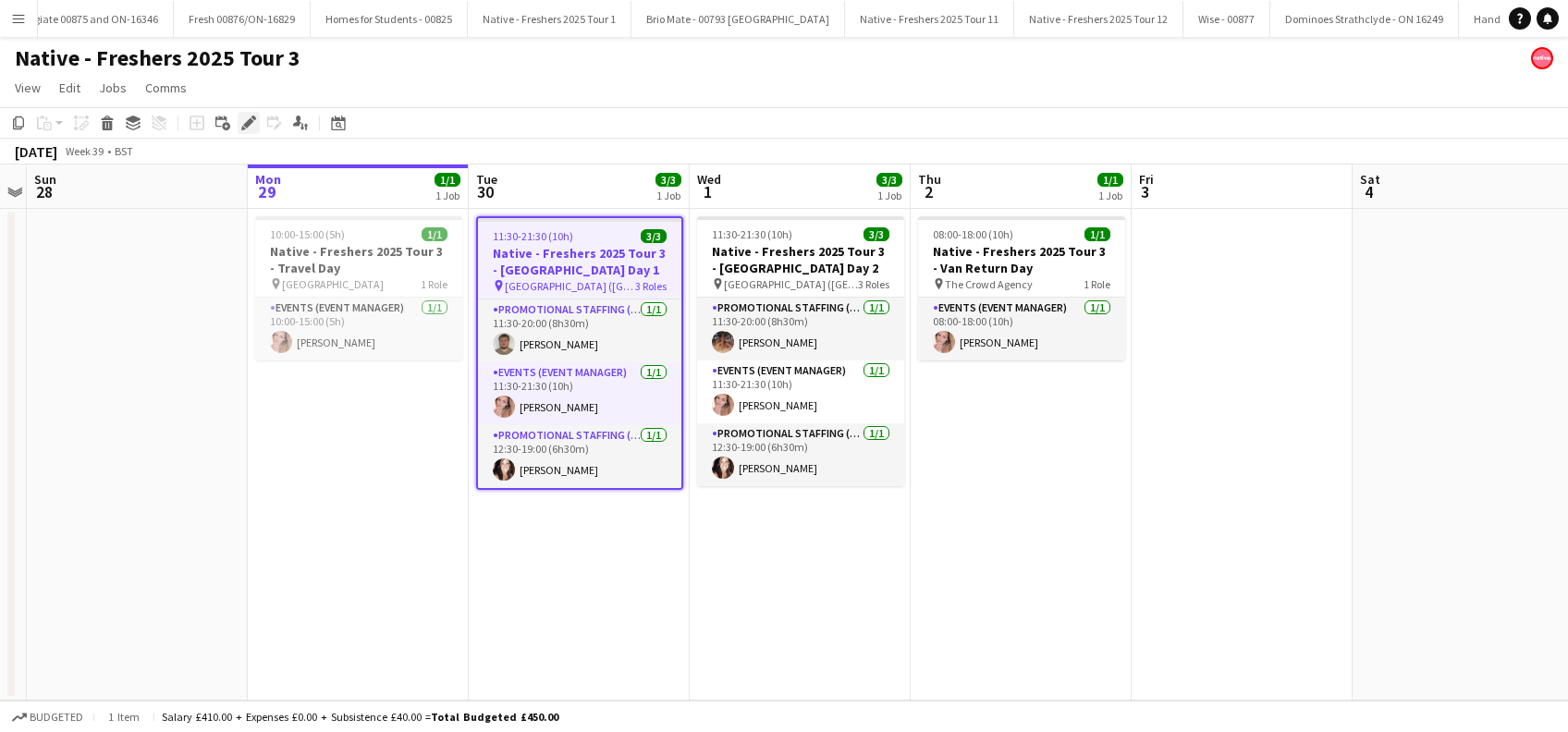
click at [251, 121] on icon at bounding box center [248, 123] width 10 height 10
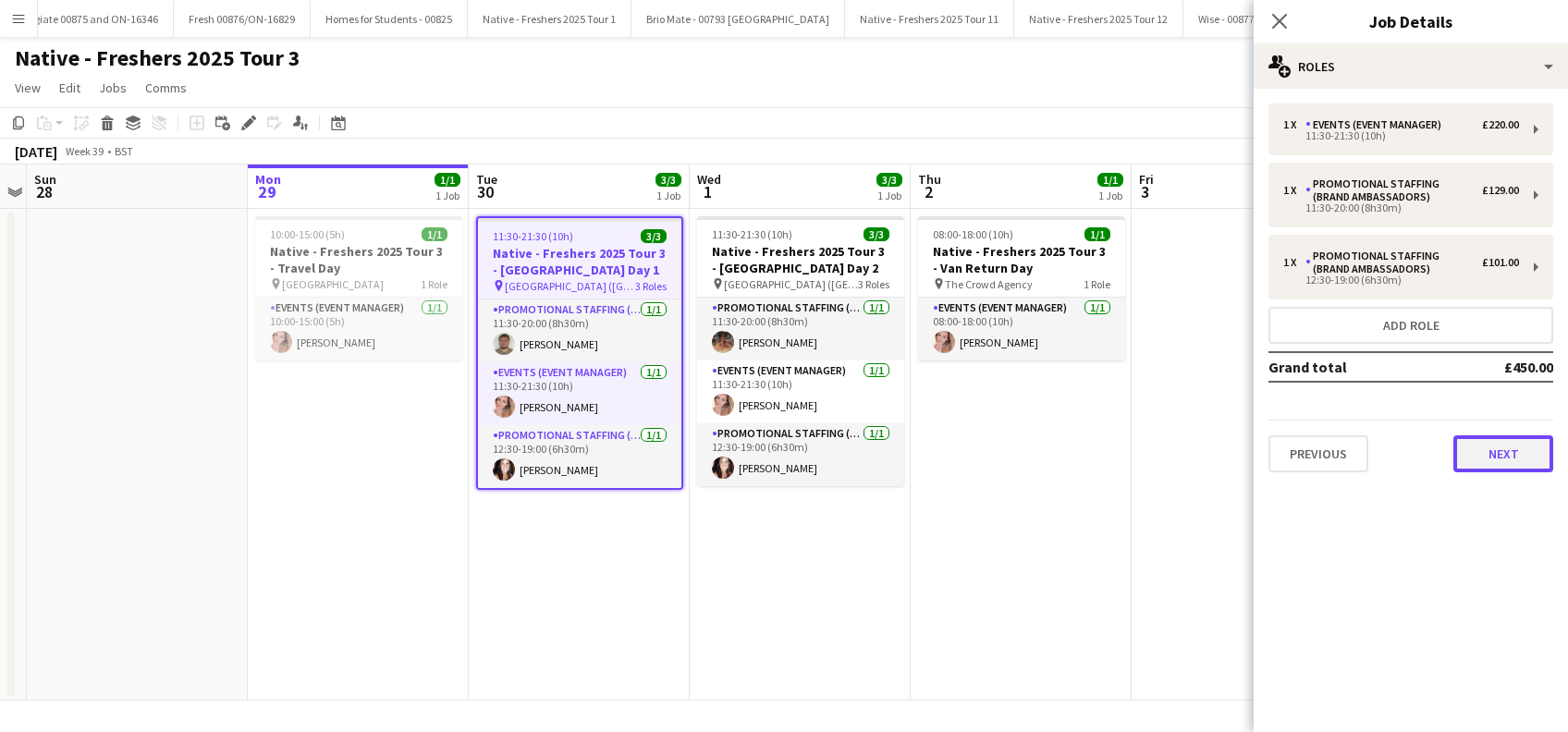
click at [1493, 462] on button "Next" at bounding box center [1502, 453] width 99 height 37
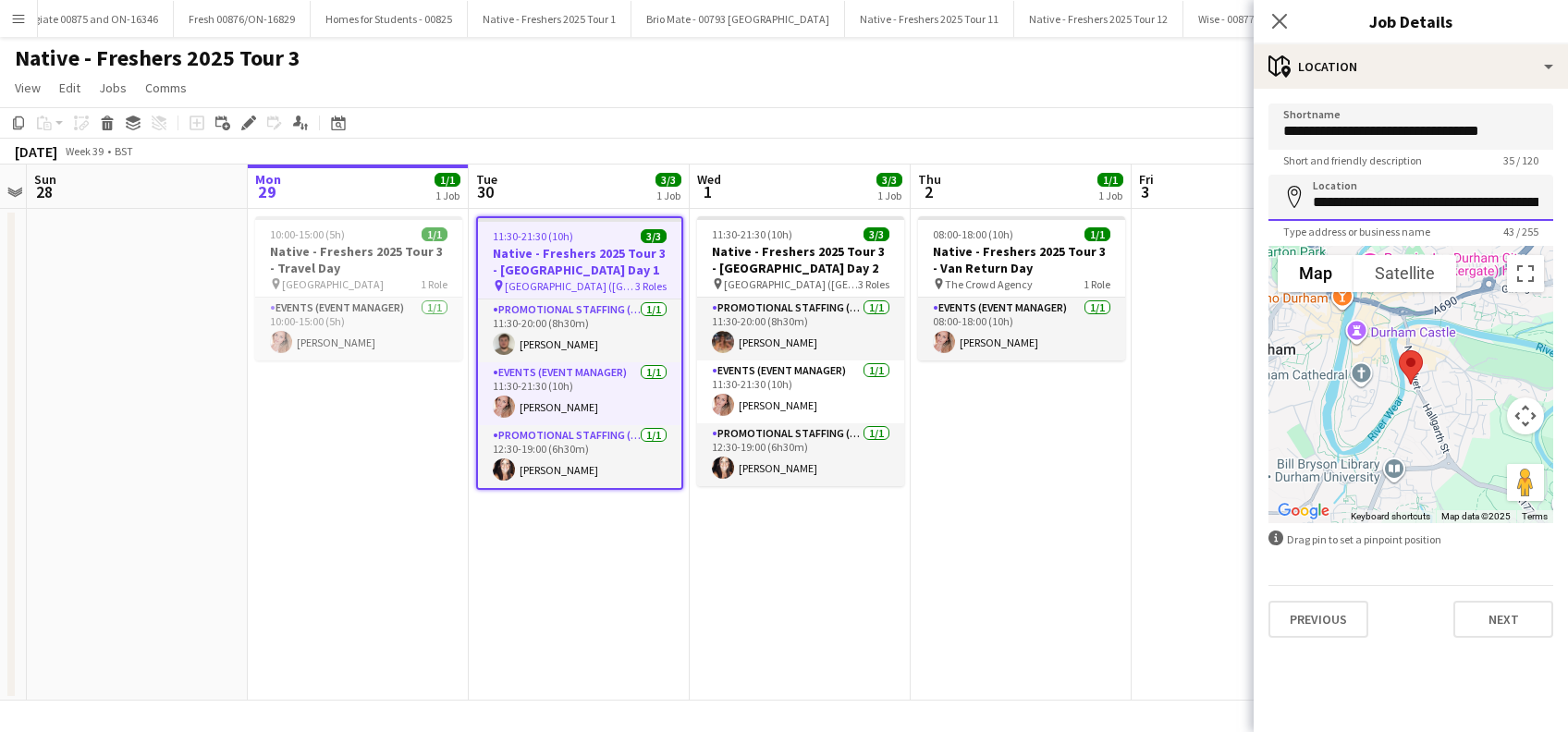
click at [1488, 213] on input "**********" at bounding box center [1410, 198] width 284 height 46
type input "*"
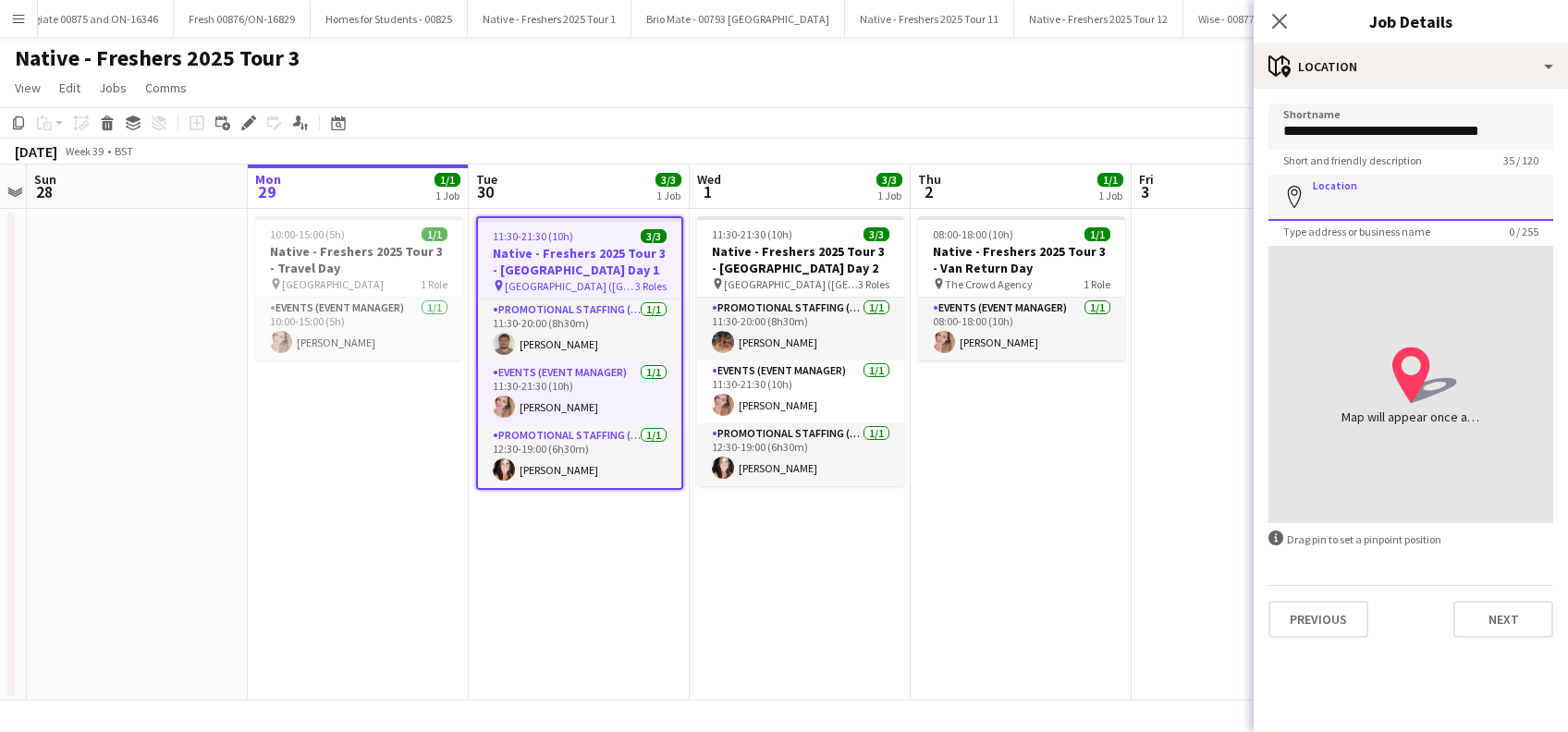
paste input "**********"
click at [1416, 215] on input "**********" at bounding box center [1410, 198] width 284 height 46
click at [1448, 203] on input "**********" at bounding box center [1410, 198] width 284 height 46
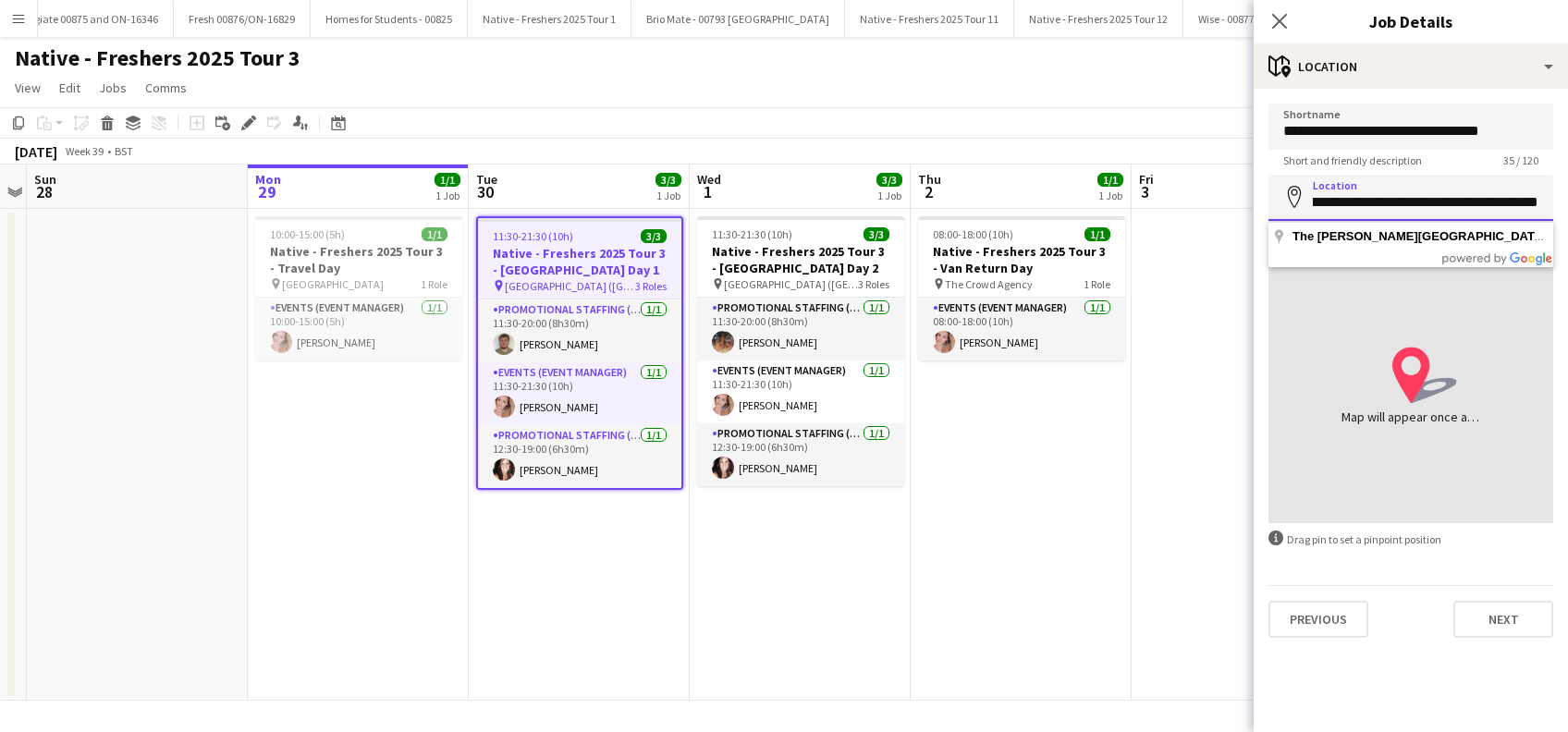
click at [1419, 194] on input "**********" at bounding box center [1410, 198] width 284 height 46
click at [1438, 200] on input "**********" at bounding box center [1410, 198] width 284 height 46
type input "**********"
click at [1452, 409] on div "Map will appear once address has been added" at bounding box center [1410, 417] width 138 height 19
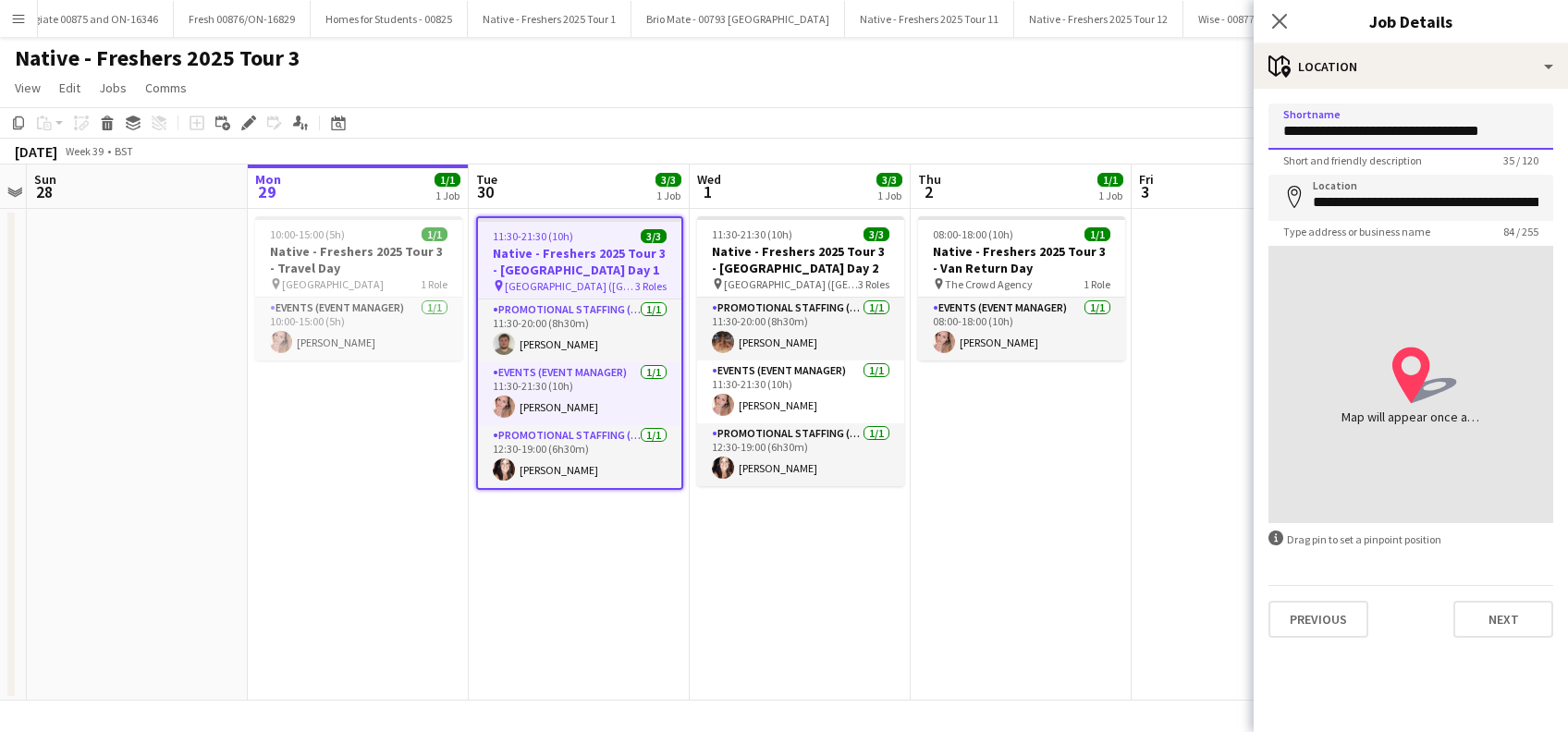
click at [1534, 126] on input "**********" at bounding box center [1410, 126] width 284 height 46
type input "**********"
click at [1424, 206] on input "**********" at bounding box center [1410, 198] width 284 height 46
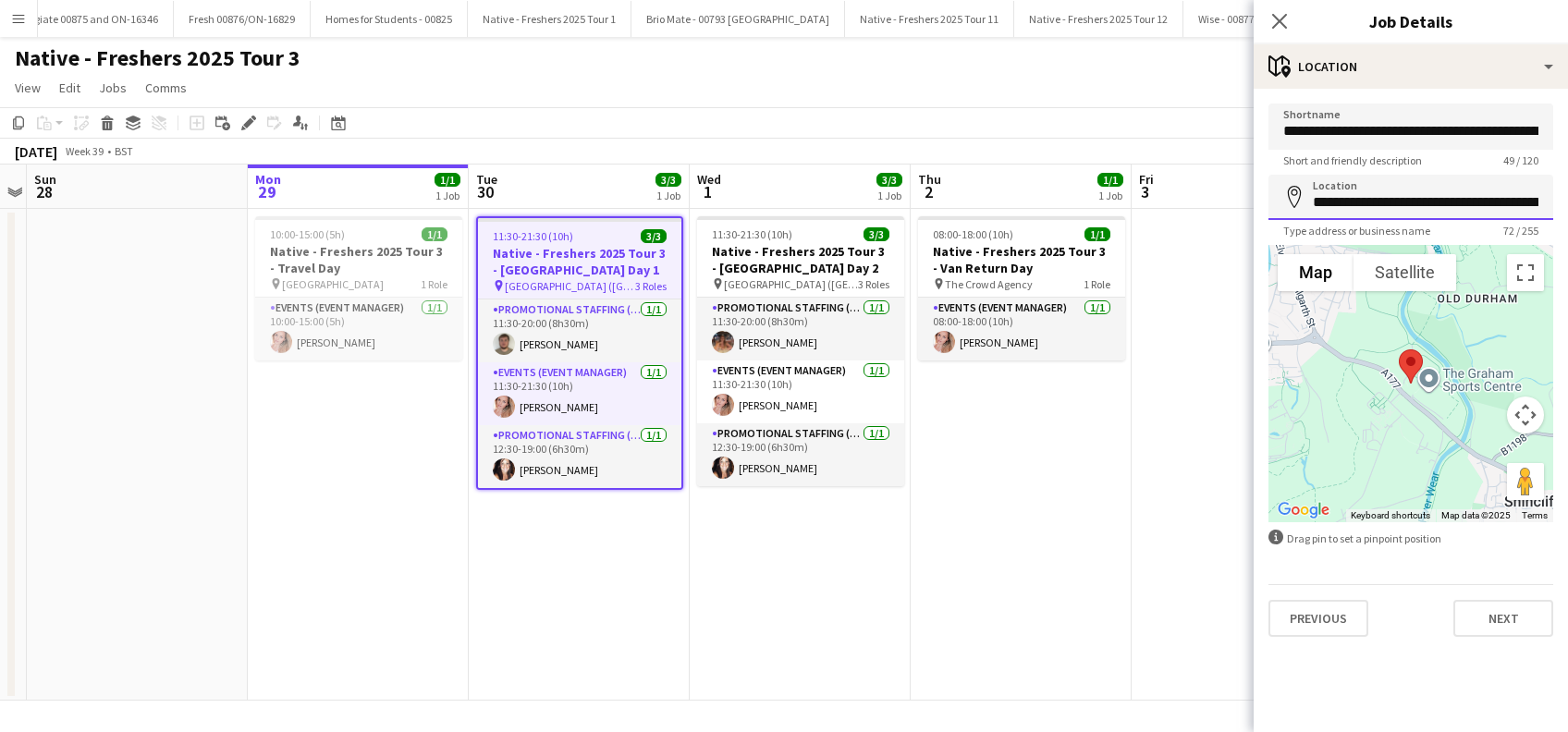
click at [1483, 201] on input "**********" at bounding box center [1410, 198] width 284 height 46
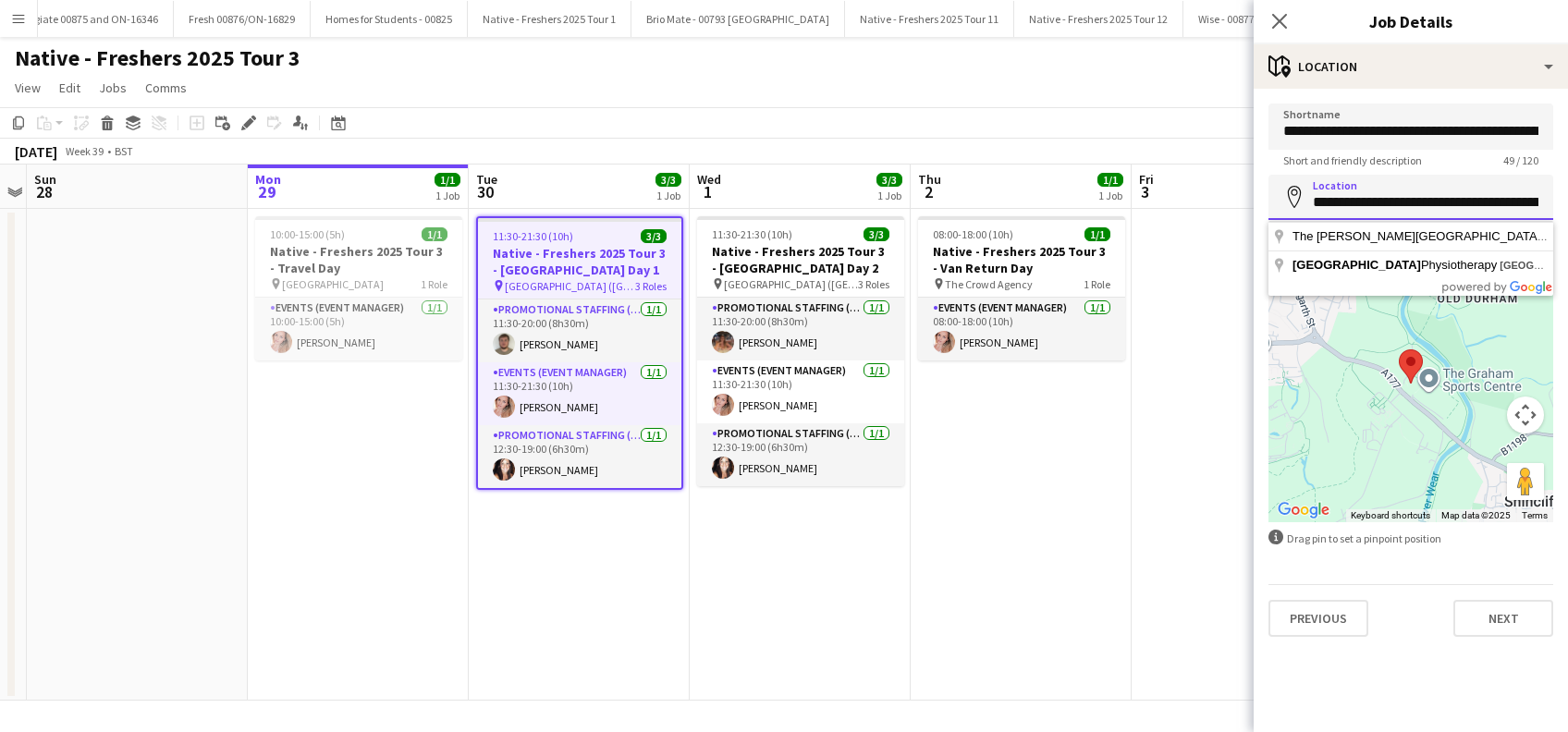
drag, startPoint x: 1421, startPoint y: 206, endPoint x: 1447, endPoint y: 170, distance: 44.4
click at [1426, 206] on input "**********" at bounding box center [1410, 198] width 284 height 46
type input "**********"
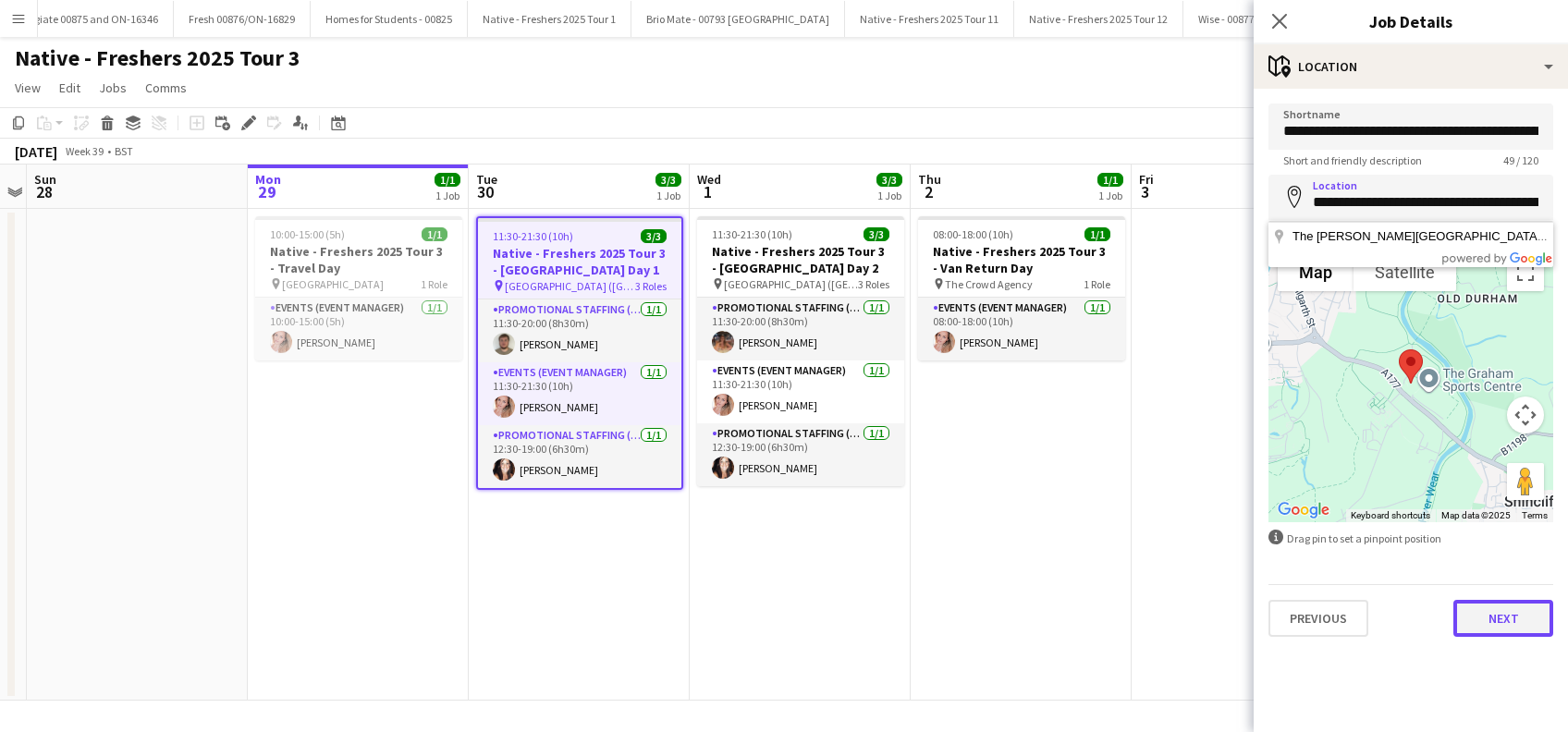
click at [1488, 623] on button "Next" at bounding box center [1502, 618] width 99 height 37
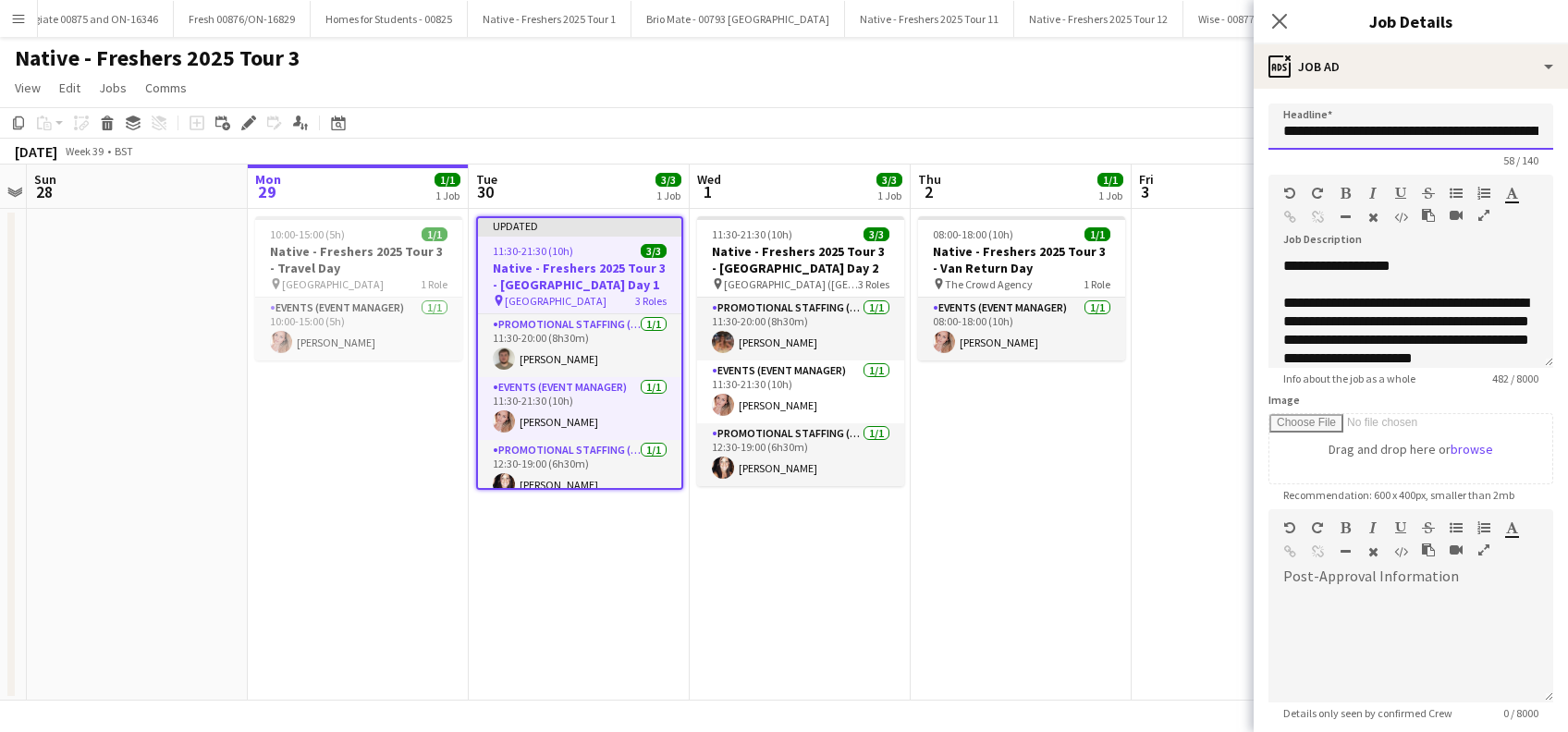
click at [1427, 137] on input "**********" at bounding box center [1410, 126] width 284 height 46
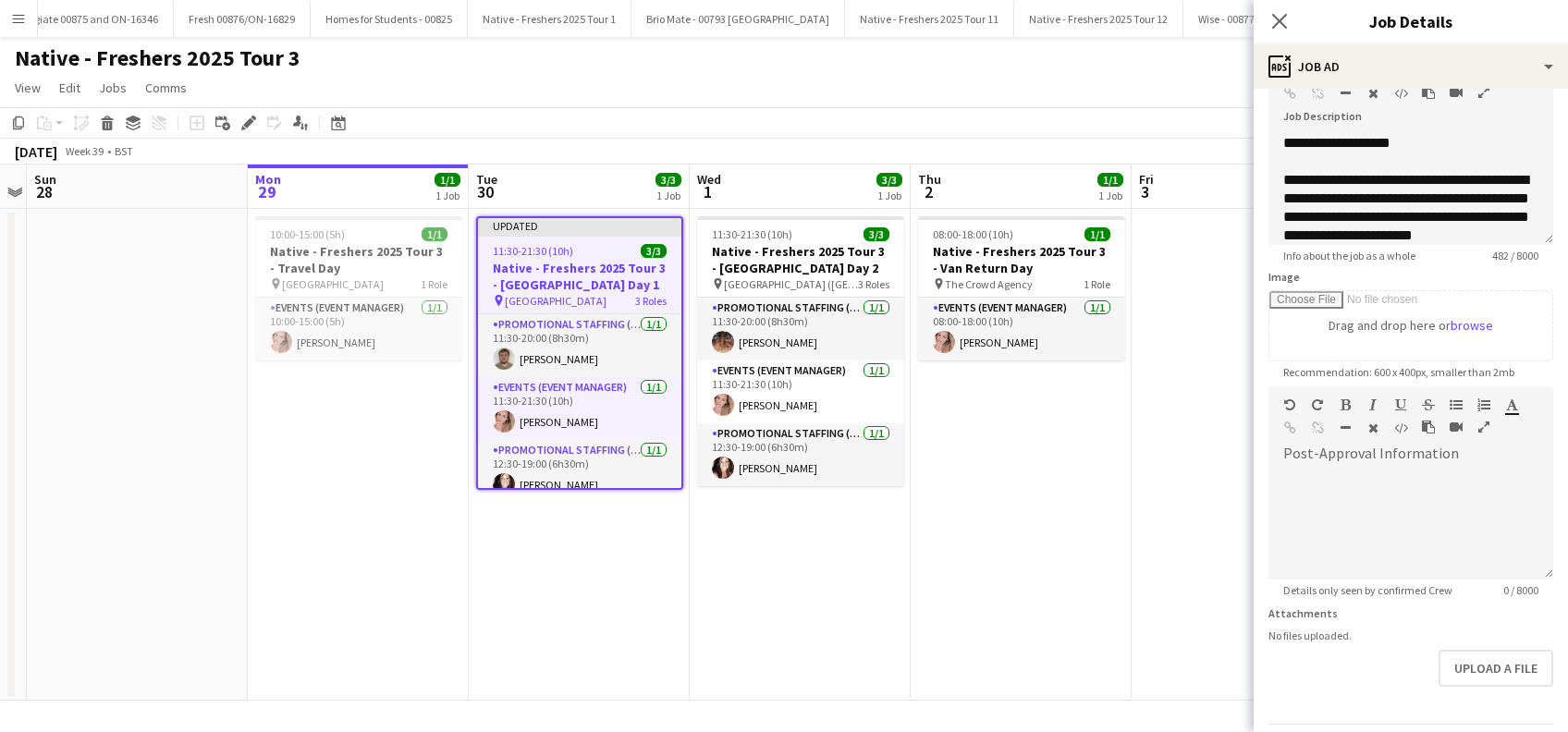
scroll to position [181, 0]
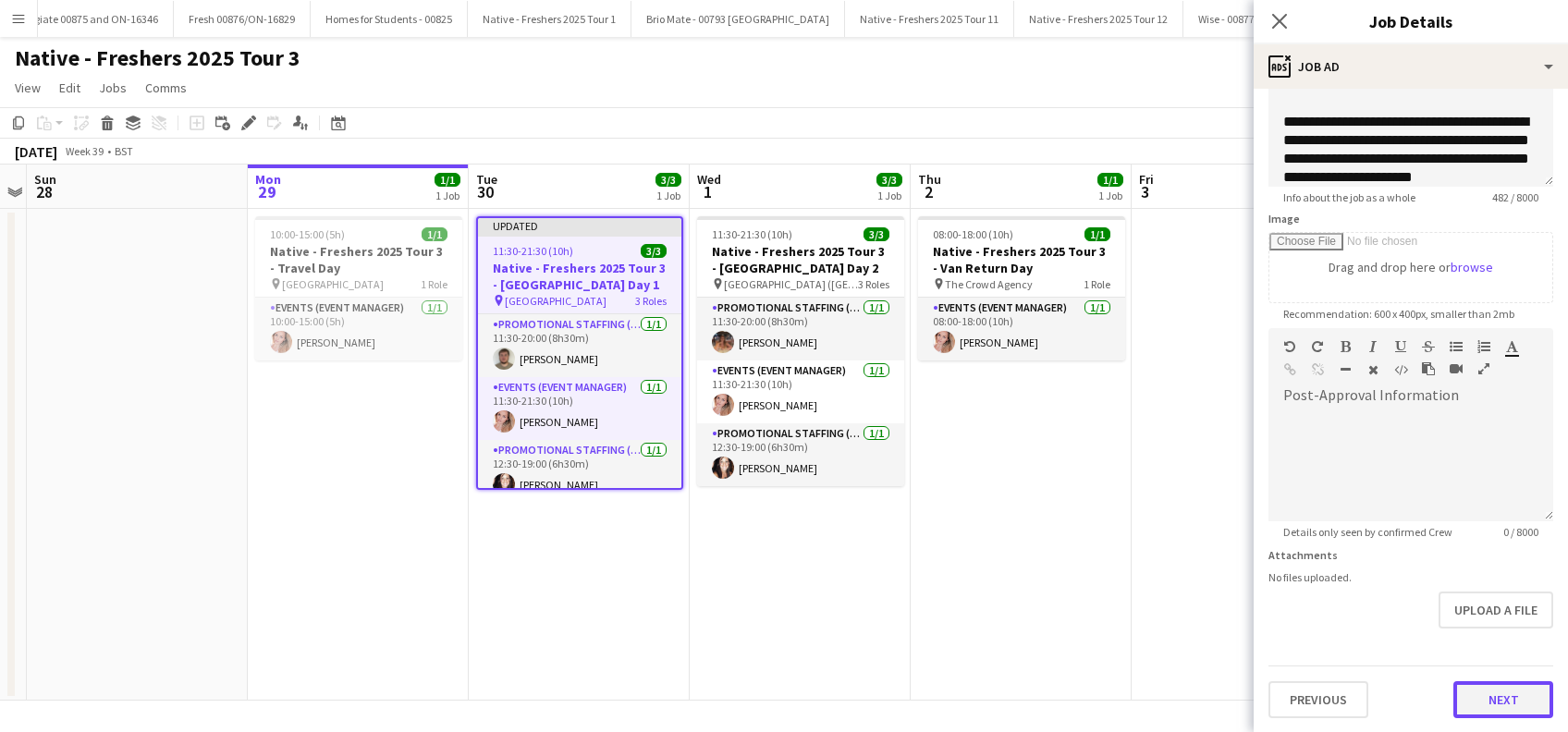
click at [1486, 698] on button "Next" at bounding box center [1502, 699] width 99 height 37
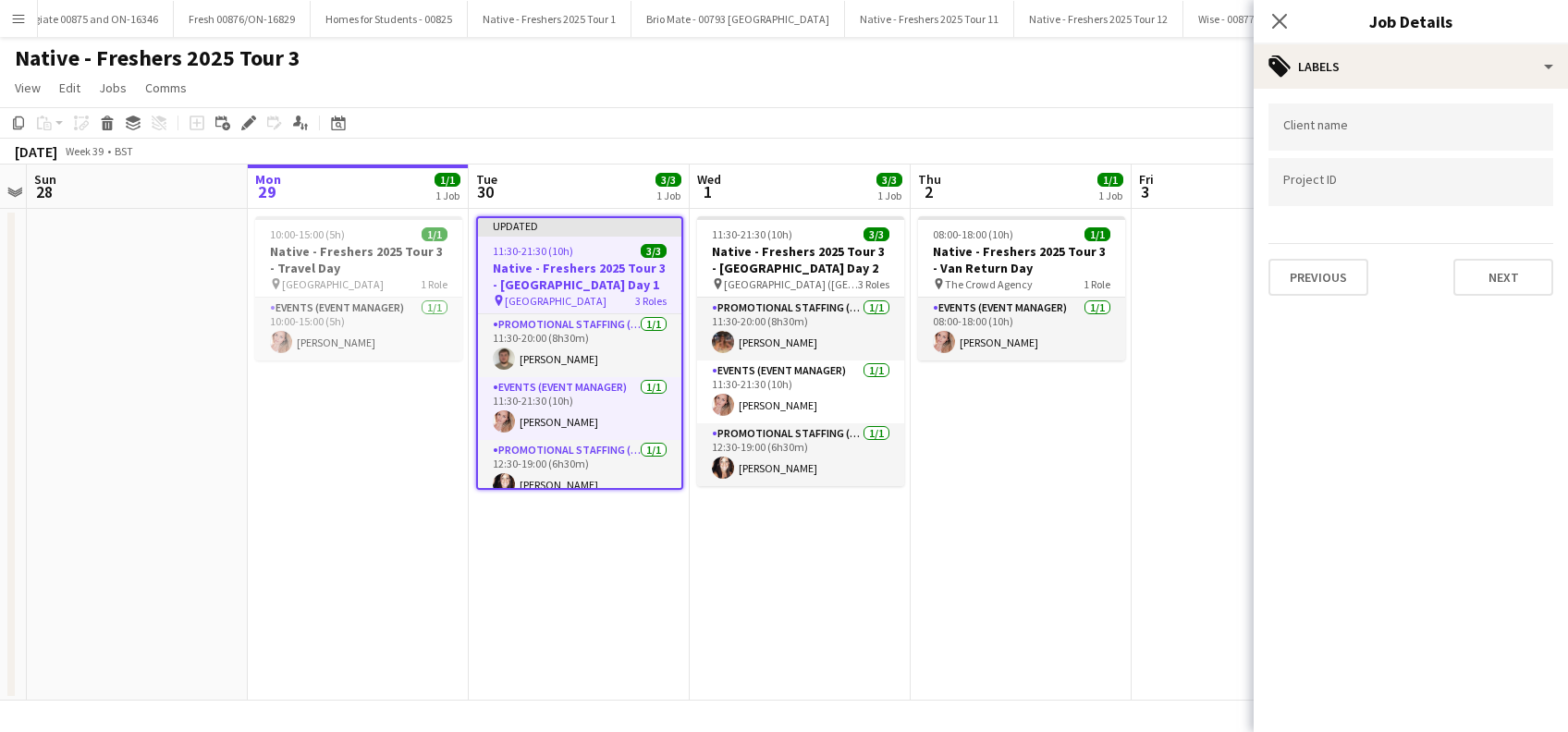
scroll to position [0, 0]
click at [1509, 263] on button "Next" at bounding box center [1502, 277] width 99 height 37
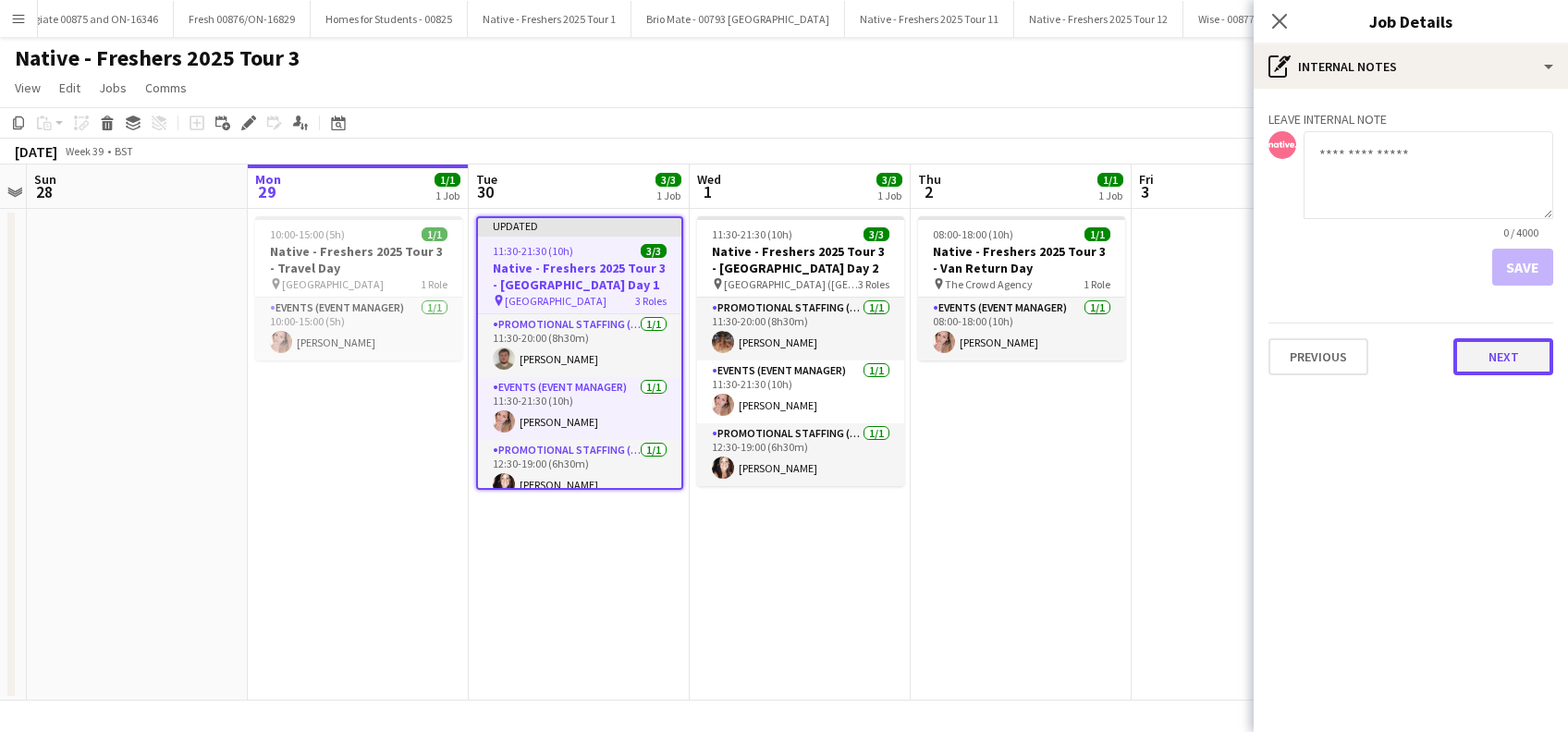
click at [1489, 356] on button "Next" at bounding box center [1502, 357] width 99 height 37
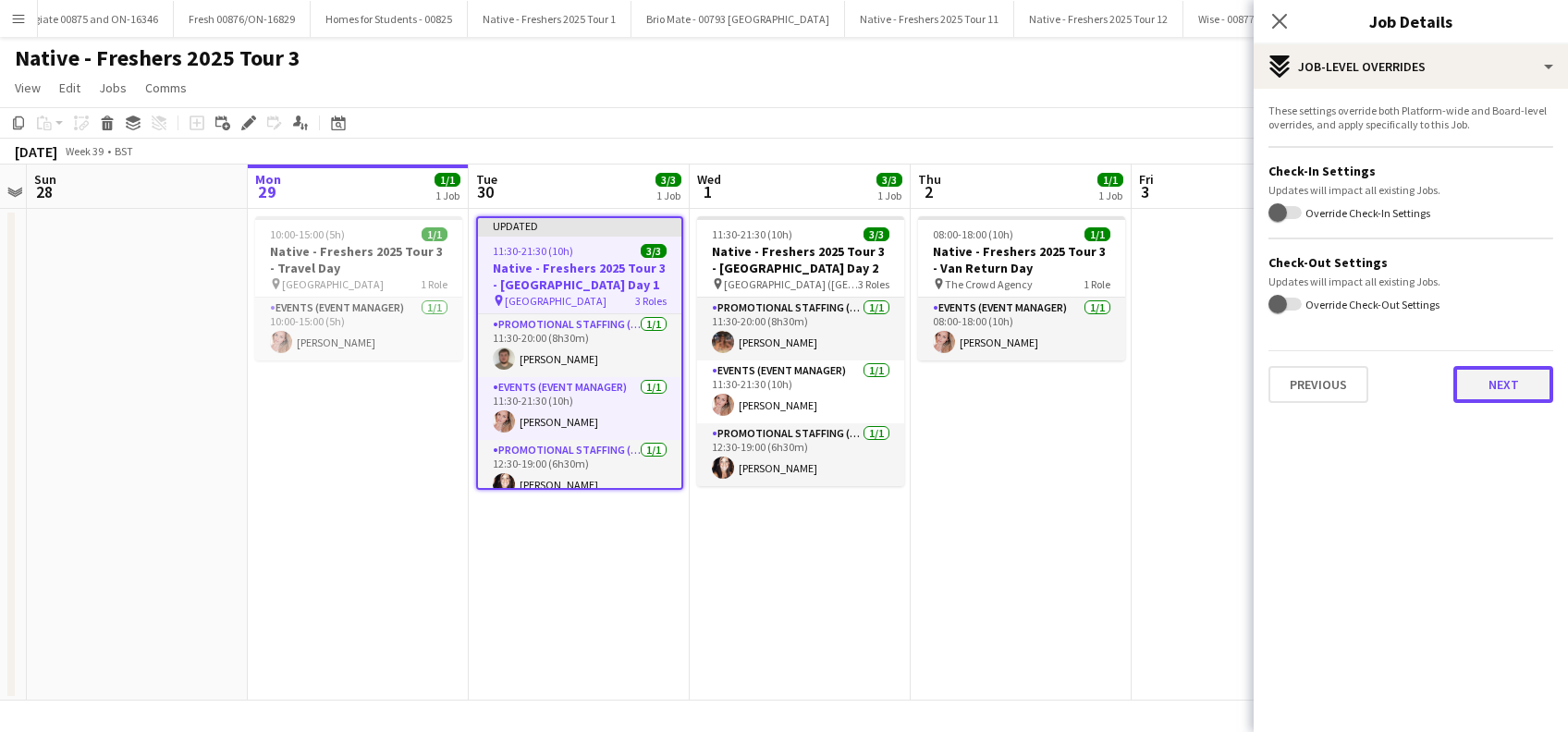
click at [1504, 393] on button "Next" at bounding box center [1502, 385] width 99 height 37
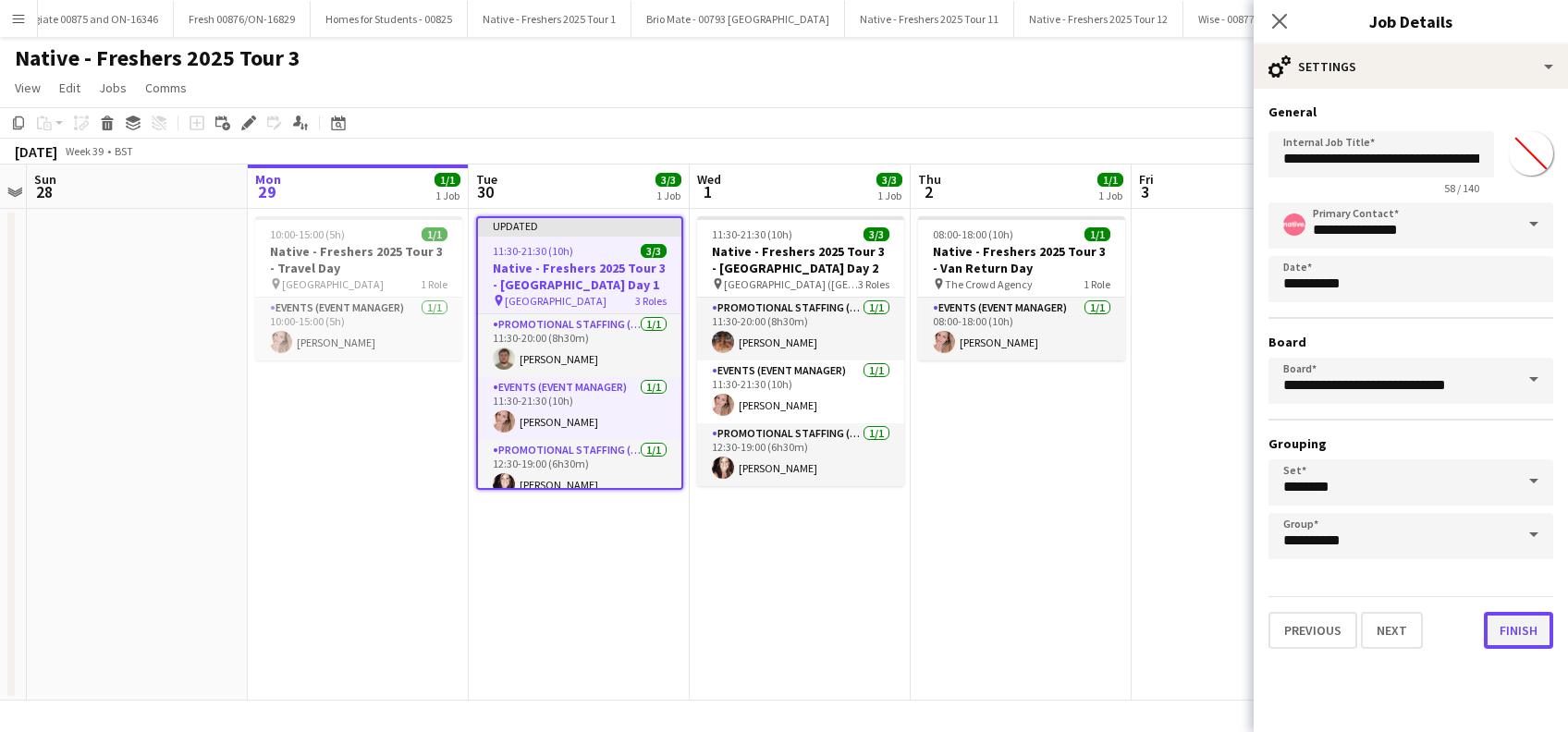
click at [1509, 636] on button "Finish" at bounding box center [1518, 630] width 70 height 37
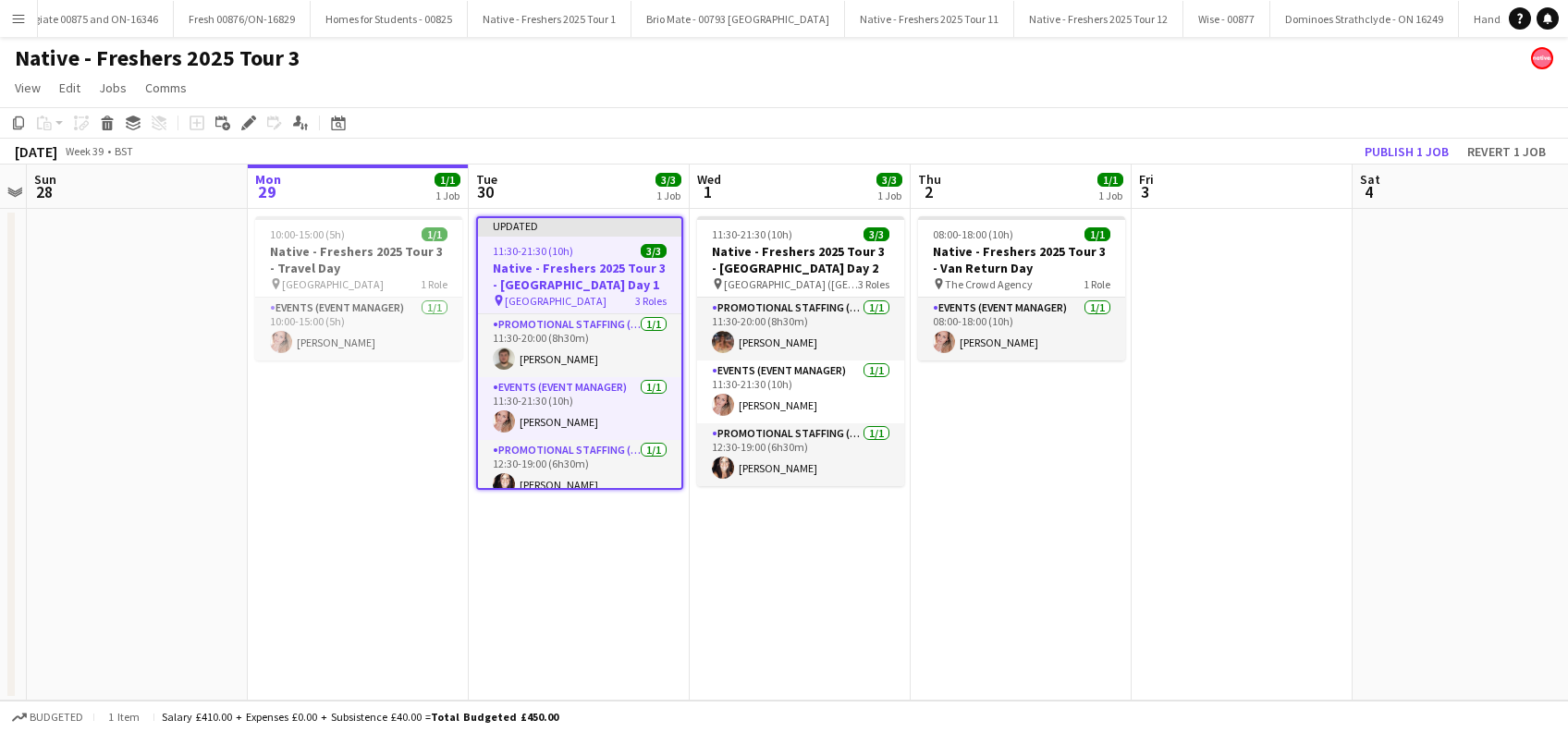
click at [535, 520] on app-date-cell "Updated 11:30-21:30 (10h) 3/3 Native - Freshers 2025 Tour 3 - [GEOGRAPHIC_DATA]…" at bounding box center [579, 454] width 221 height 491
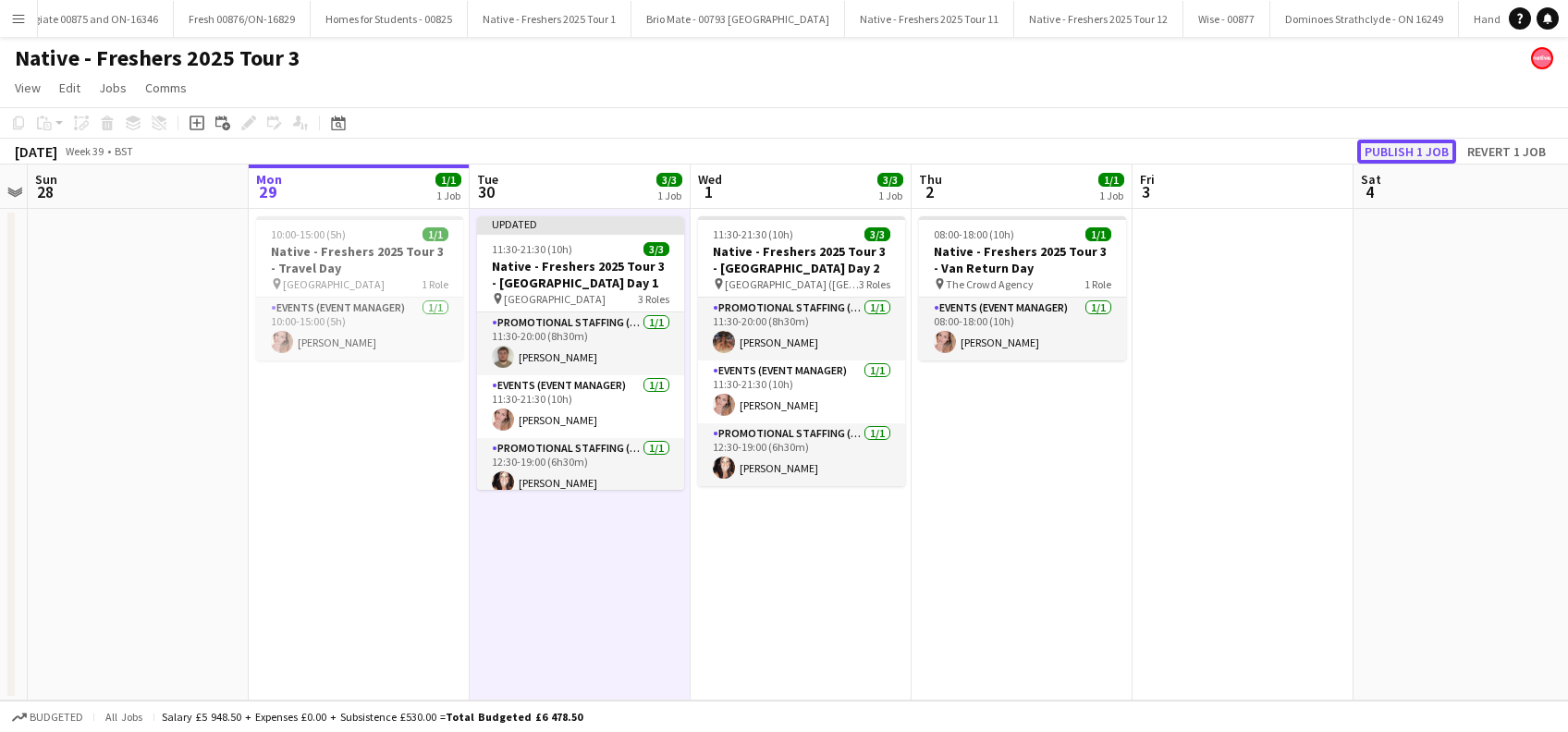
click at [1417, 151] on button "Publish 1 job" at bounding box center [1406, 151] width 99 height 24
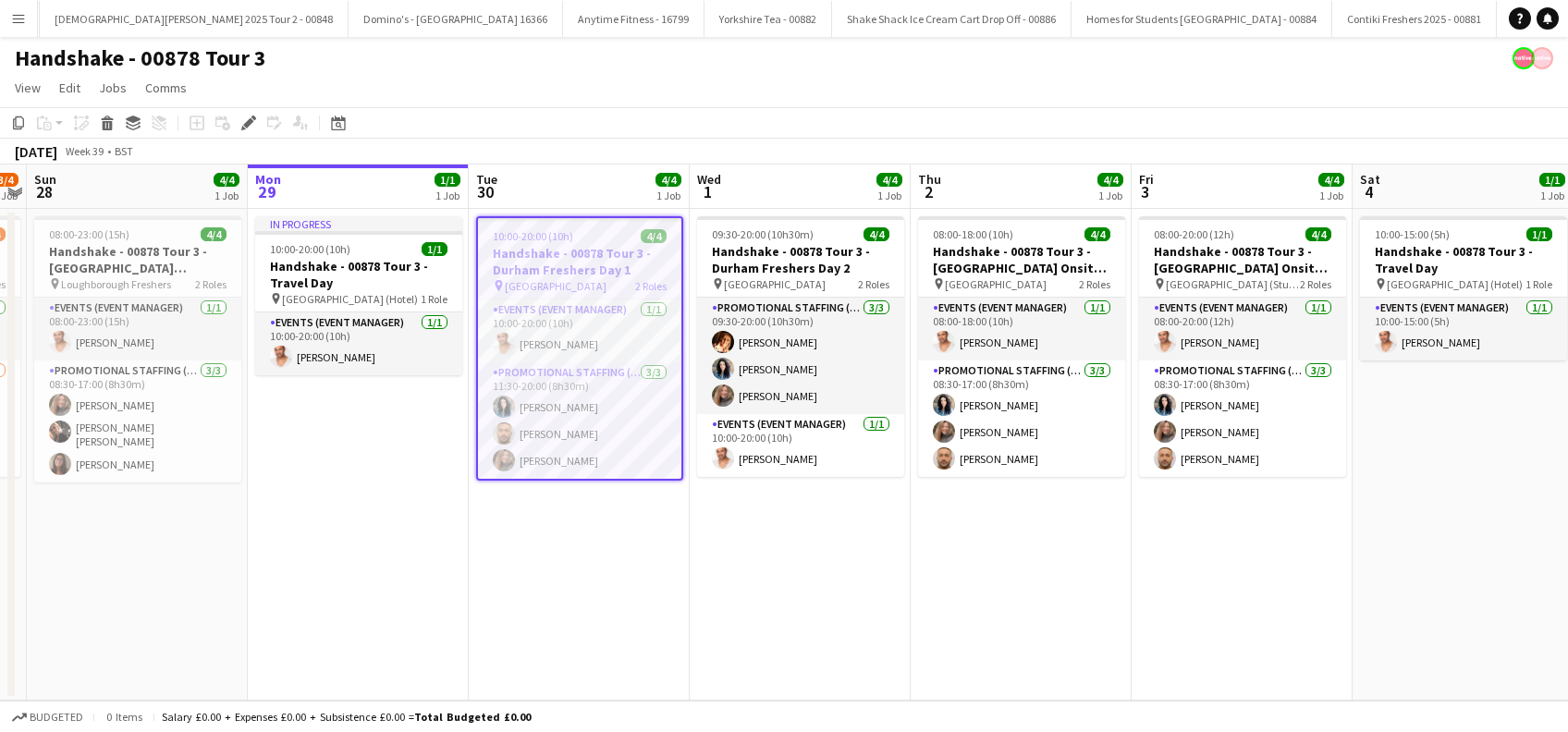
scroll to position [0, 6716]
click at [555, 257] on h3 "Handshake - 00878 Tour 3 - Durham Freshers Day 1" at bounding box center [579, 262] width 204 height 33
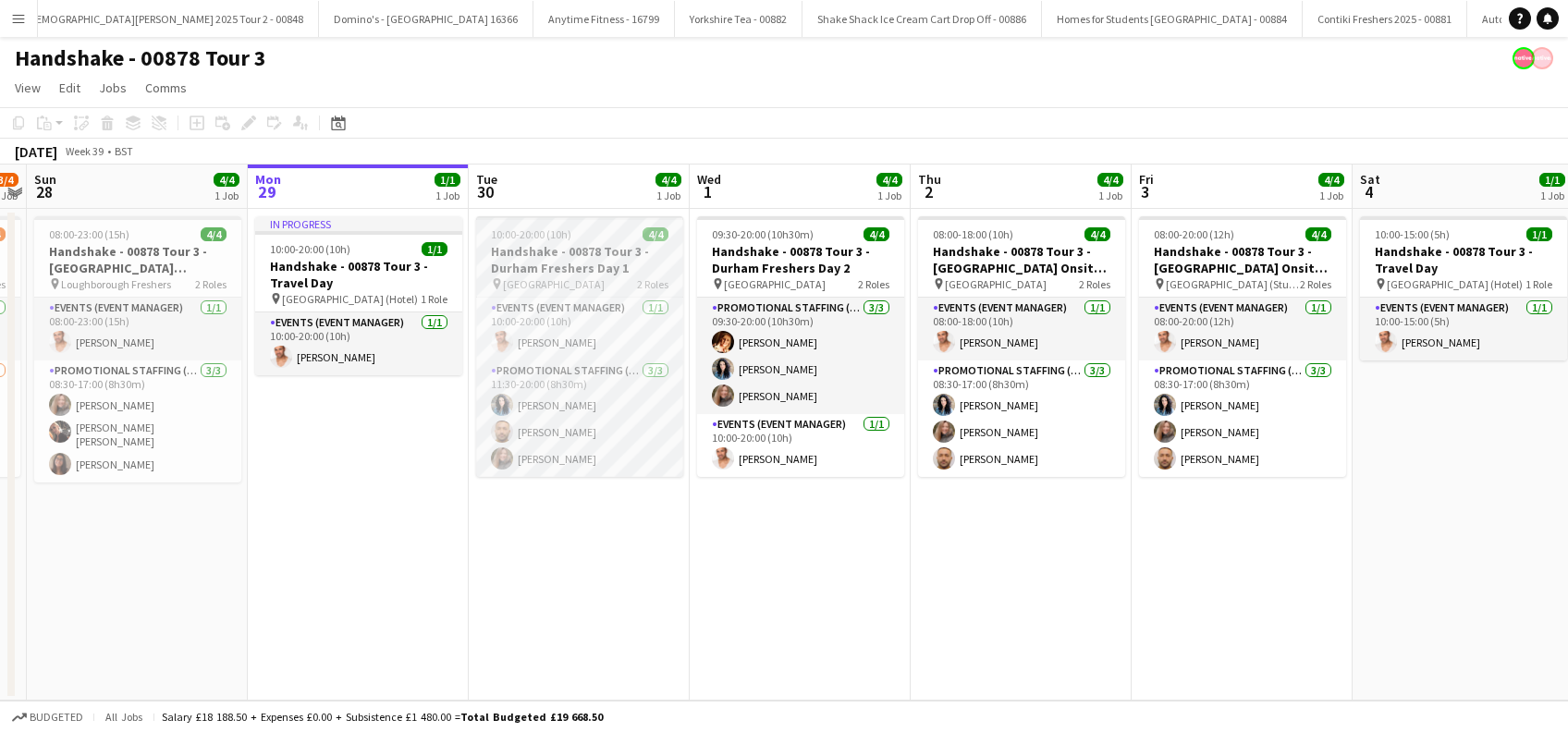
click at [582, 254] on h3 "Handshake - 00878 Tour 3 - Durham Freshers Day 1" at bounding box center [579, 260] width 207 height 33
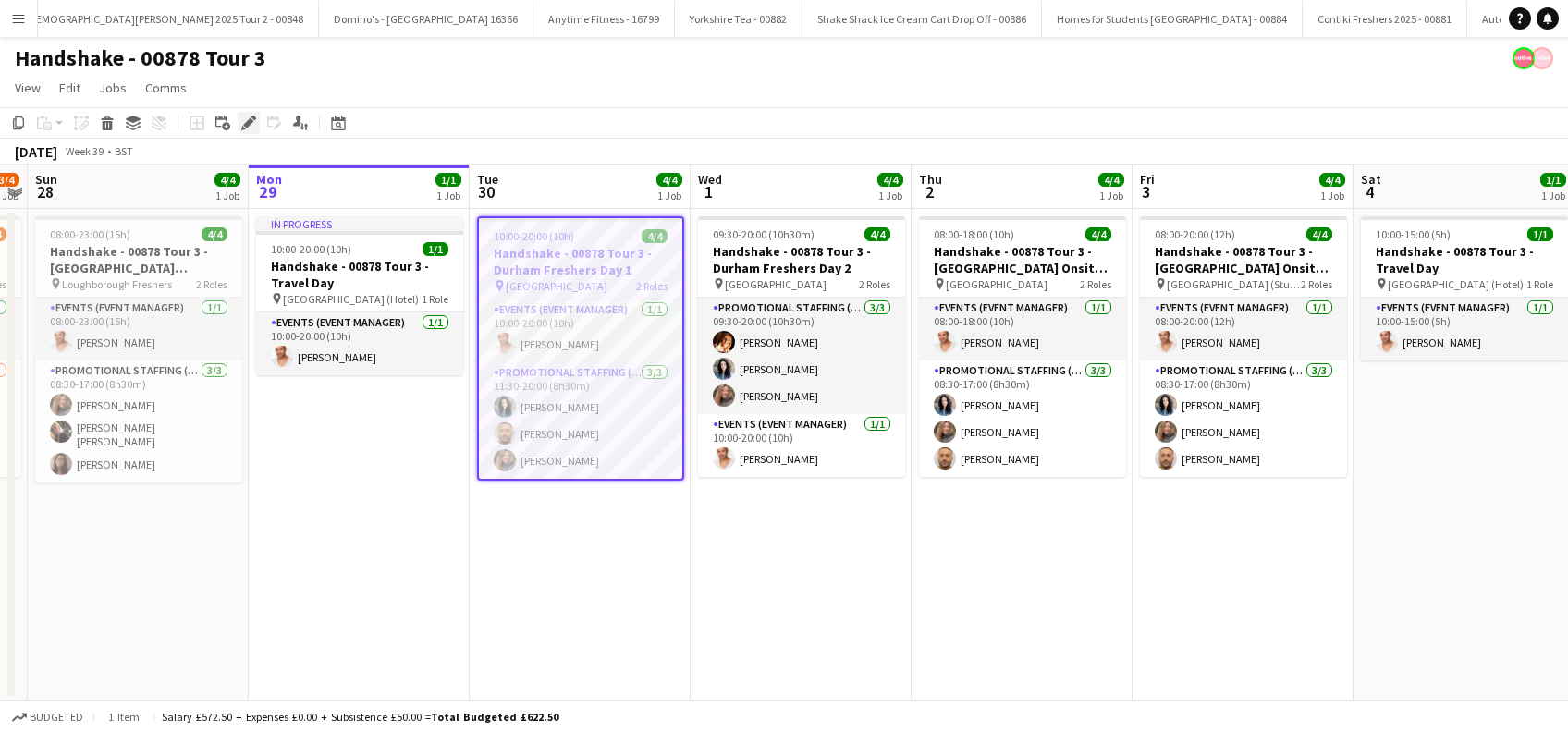
click at [254, 112] on div "Edit" at bounding box center [249, 123] width 22 height 22
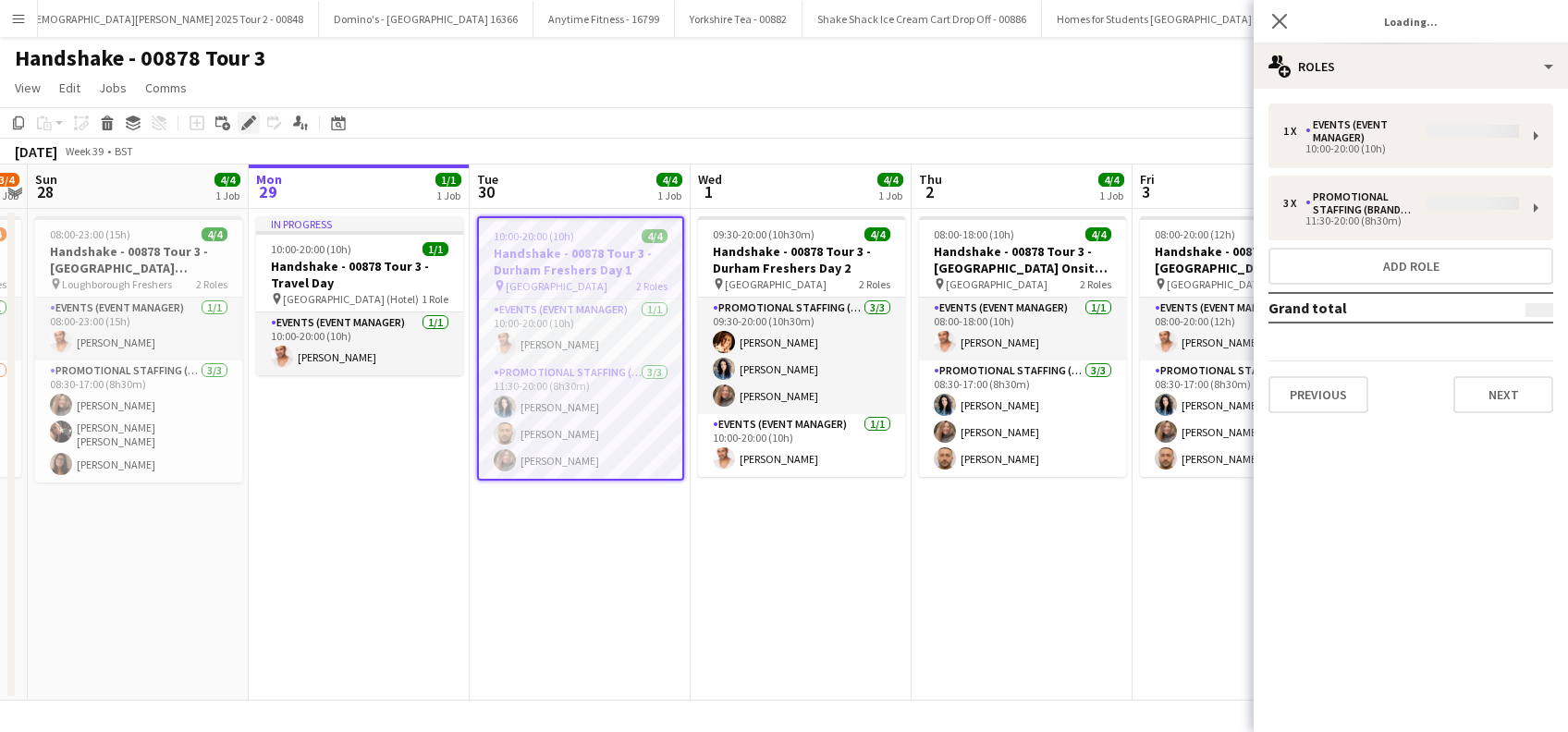
type input "**********"
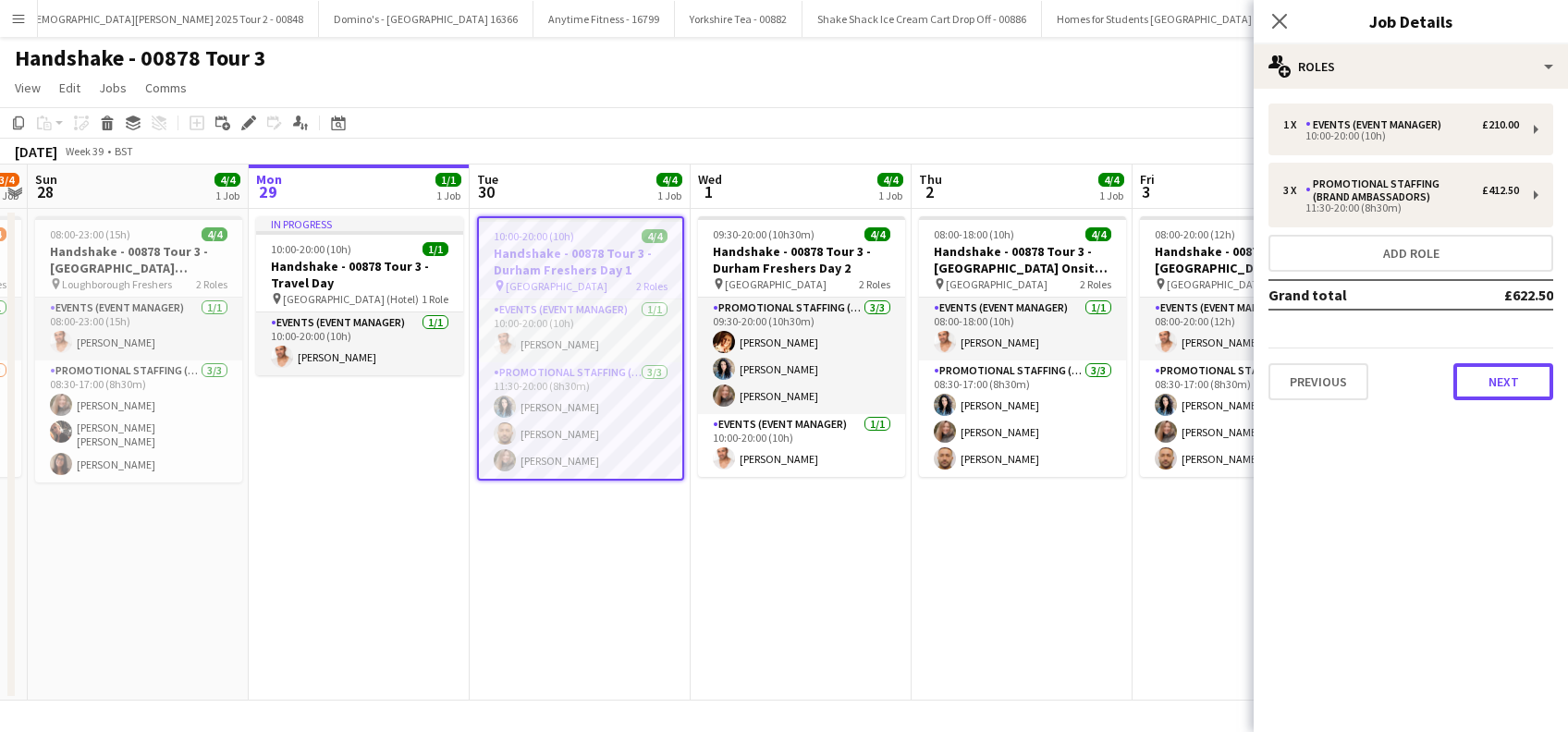
click at [1484, 377] on button "Next" at bounding box center [1502, 382] width 99 height 37
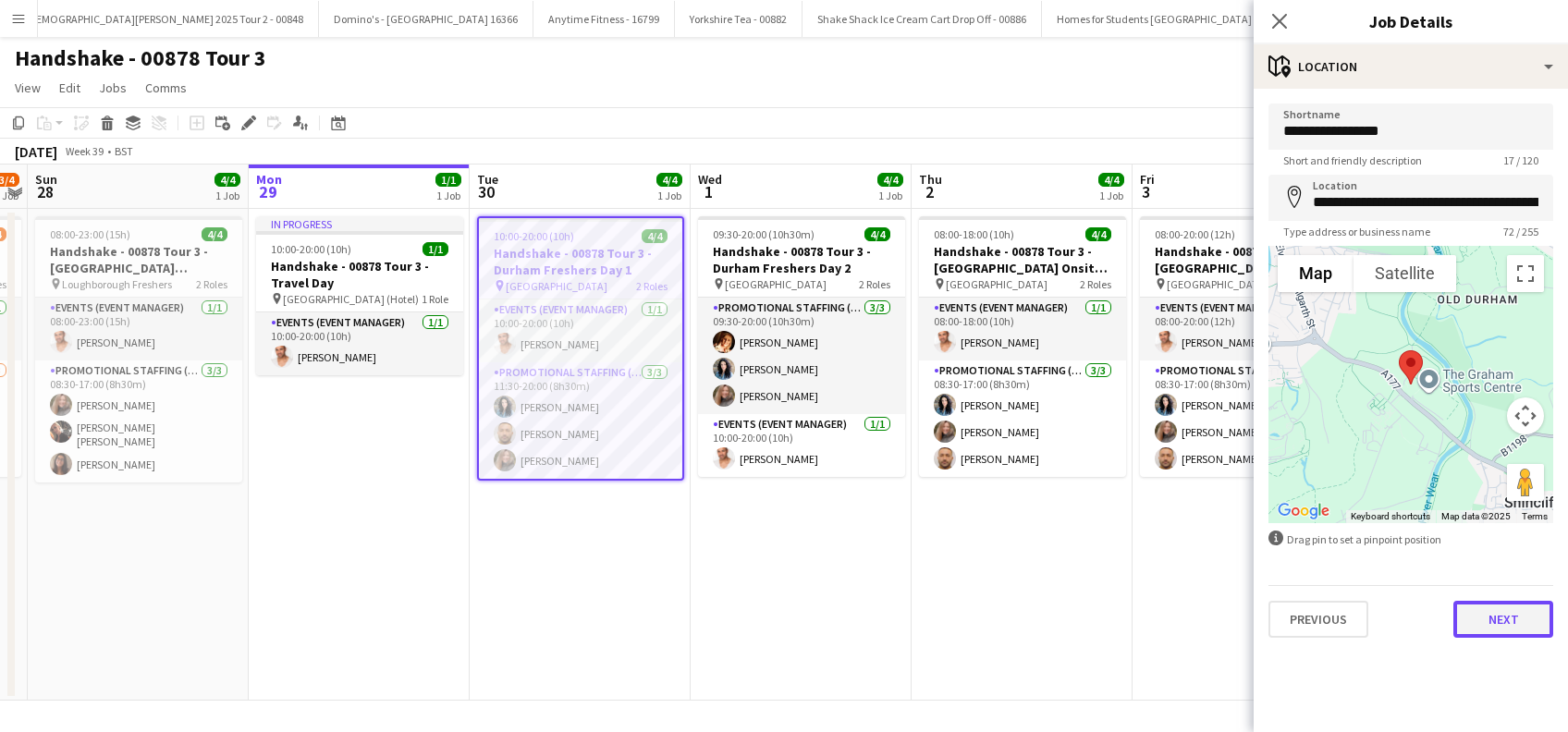
click at [1492, 622] on button "Next" at bounding box center [1502, 619] width 99 height 37
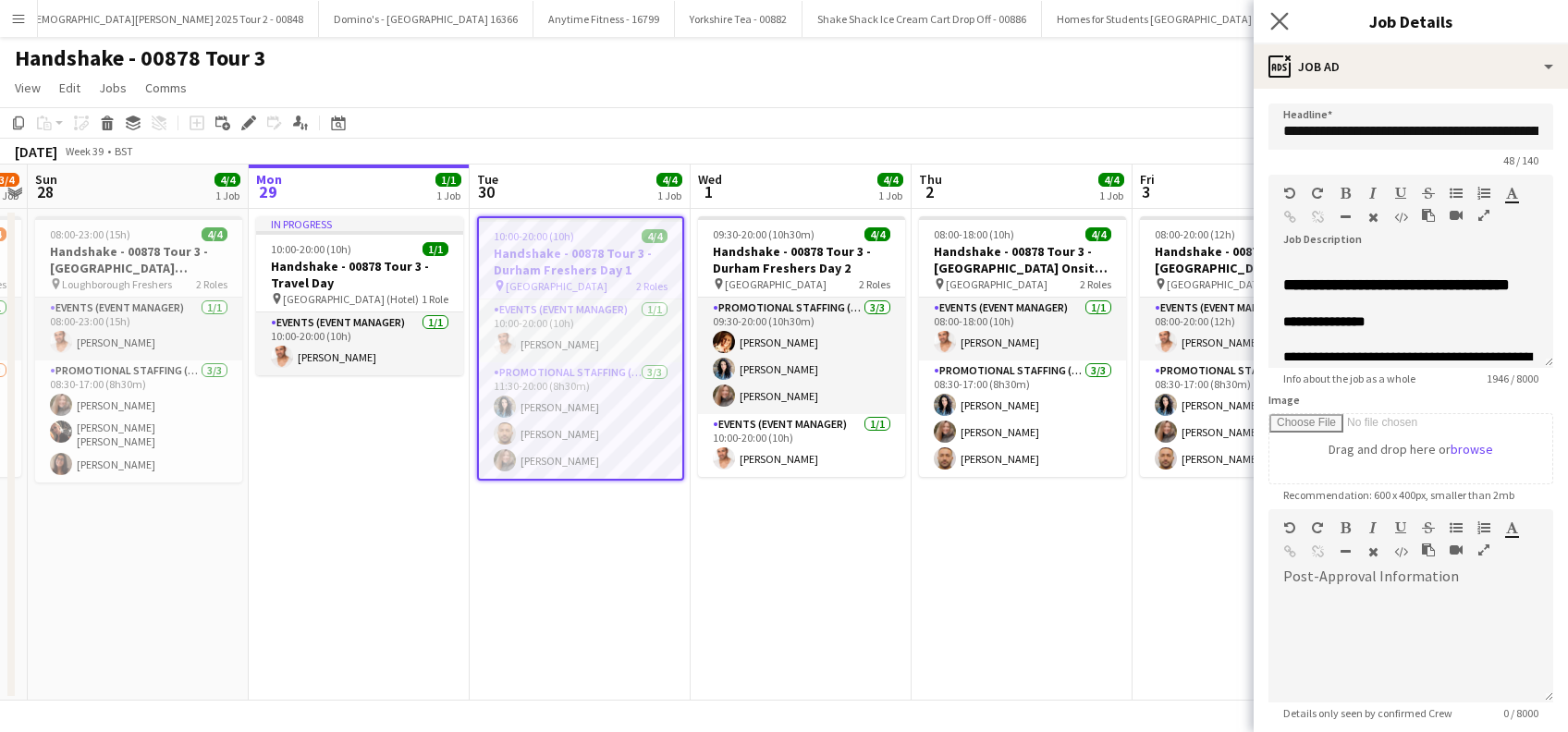
click at [1282, 12] on icon "Close pop-in" at bounding box center [1278, 20] width 18 height 18
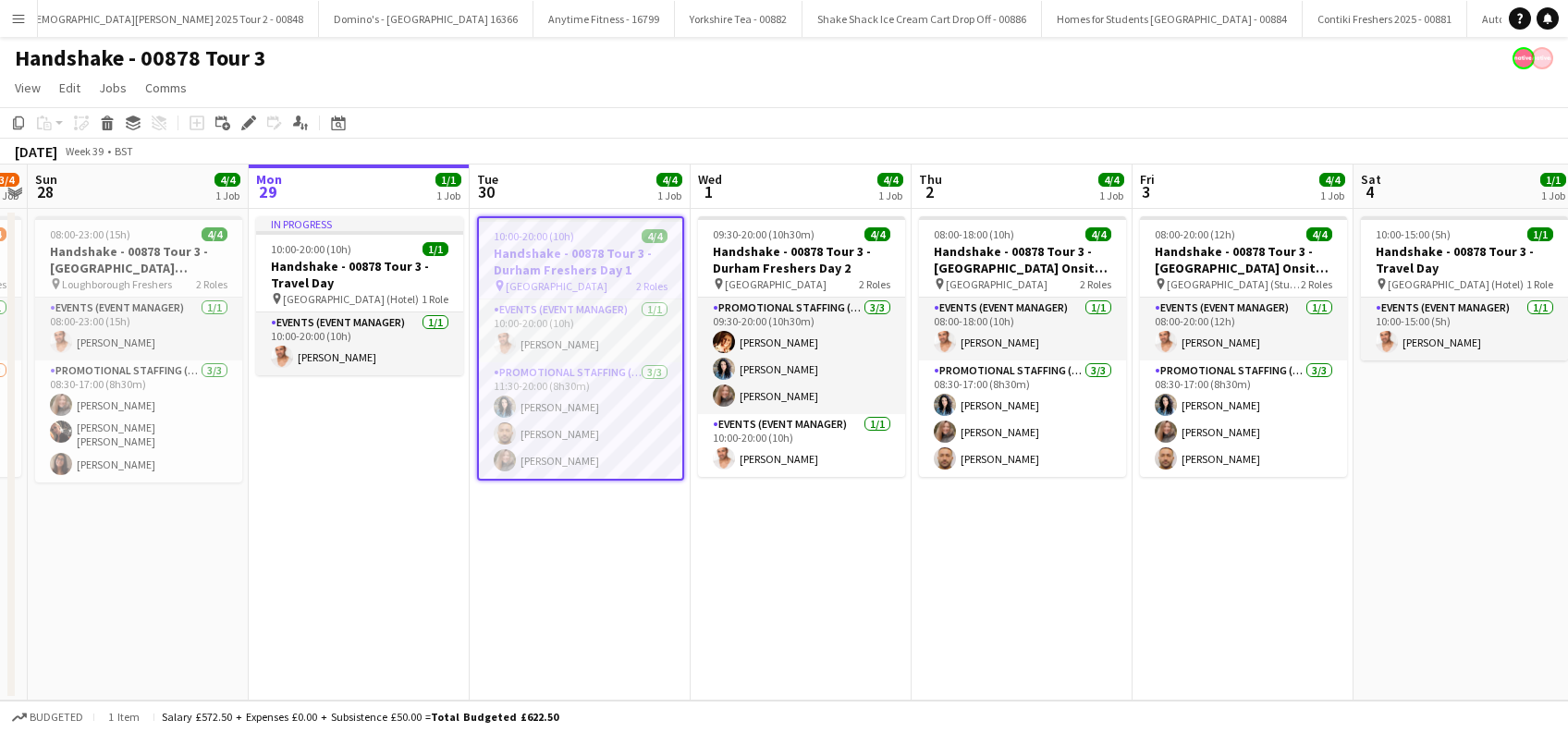
click at [840, 556] on app-date-cell "09:30-20:00 (10h30m) 4/4 Handshake - 00878 Tour 3 - Durham Freshers Day 2 pin D…" at bounding box center [801, 454] width 221 height 491
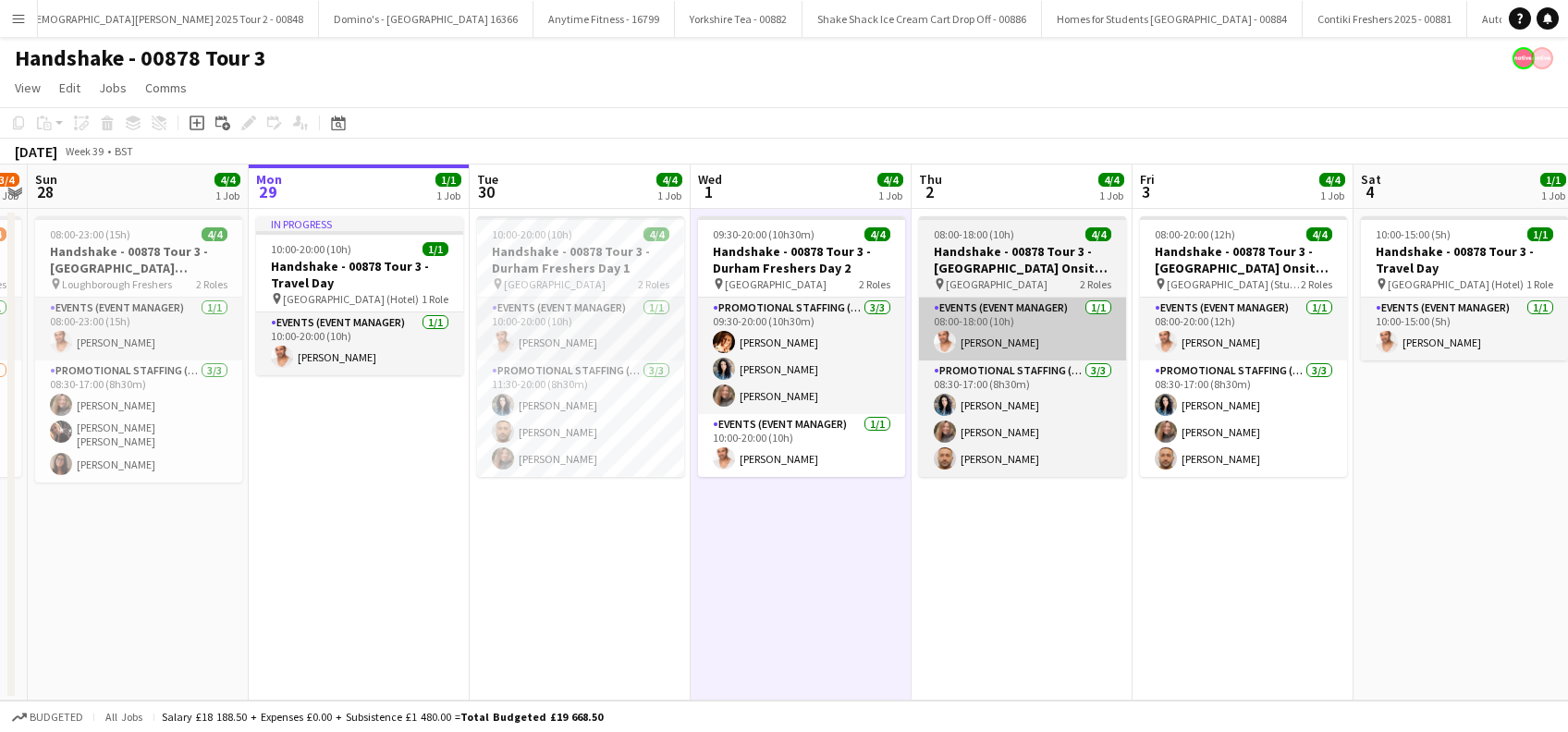
scroll to position [0, 634]
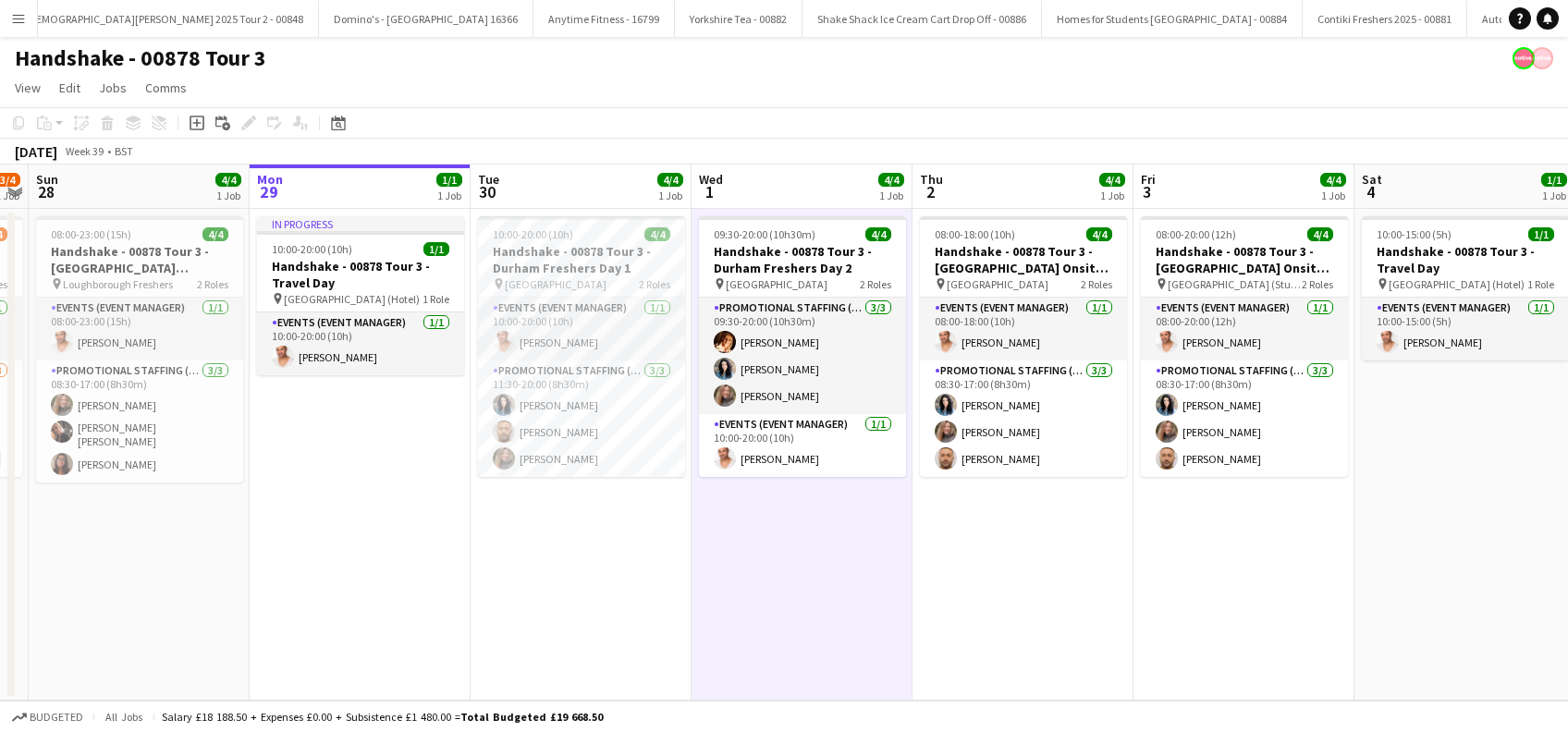
click at [609, 538] on app-date-cell "10:00-20:00 (10h) 4/4 Handshake - 00878 Tour 3 - Durham Freshers Day 1 pin Durh…" at bounding box center [581, 454] width 221 height 491
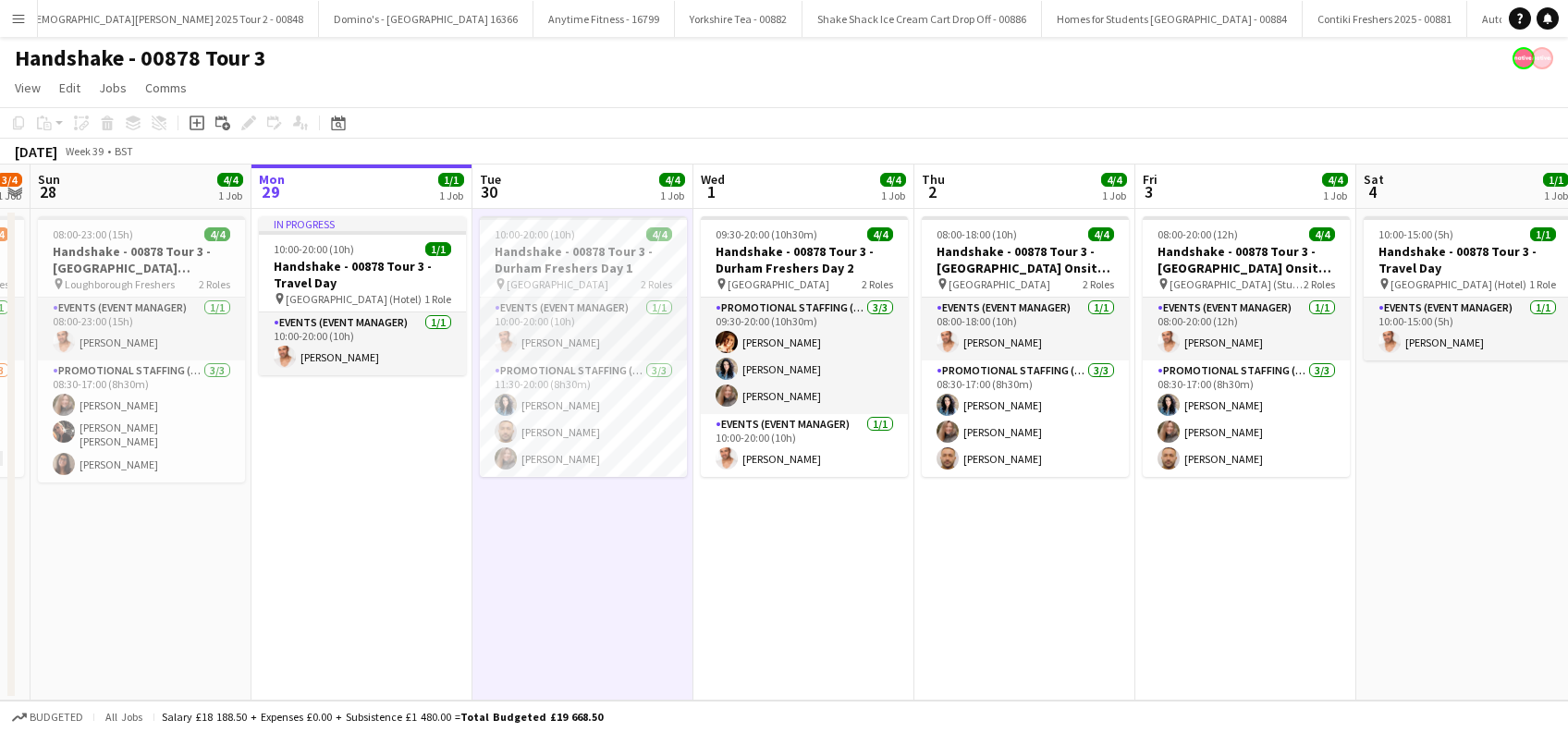
click at [698, 565] on app-date-cell "09:30-20:00 (10h30m) 4/4 Handshake - 00878 Tour 3 - Durham Freshers Day 2 pin D…" at bounding box center [804, 454] width 221 height 491
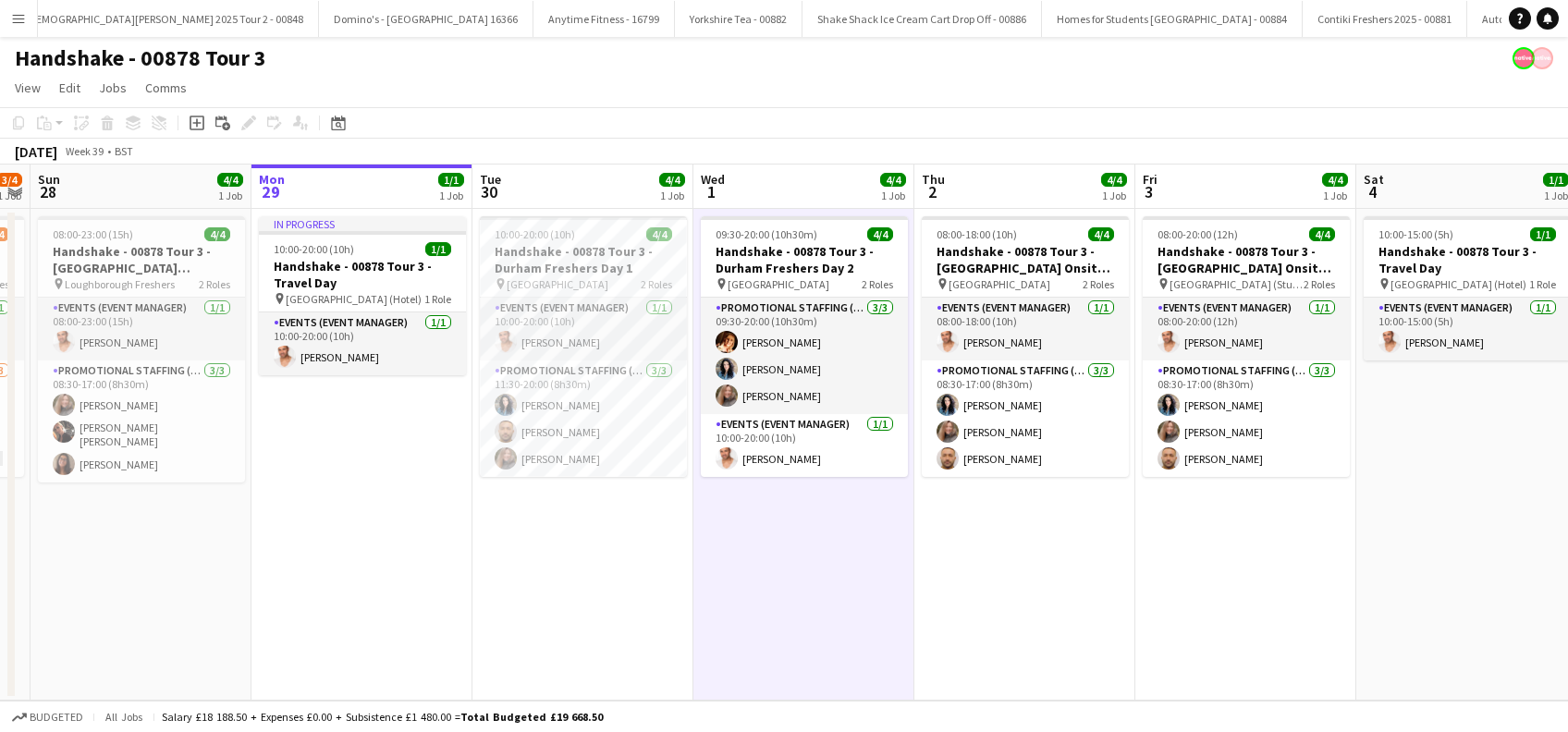
scroll to position [0, 631]
click at [584, 559] on app-date-cell "10:00-20:00 (10h) 4/4 Handshake - 00878 Tour 3 - Durham Freshers Day 1 pin Durh…" at bounding box center [584, 454] width 221 height 491
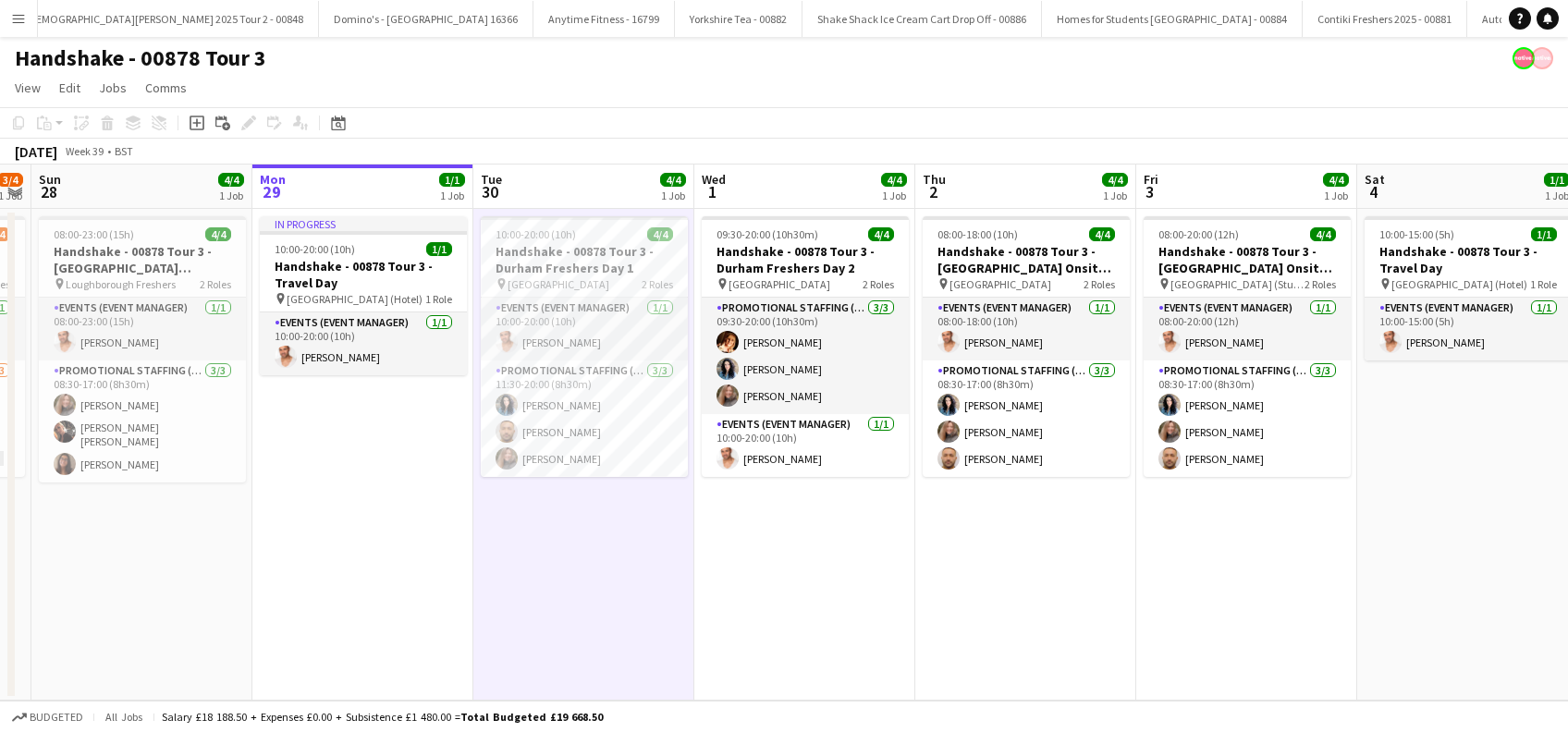
click at [780, 576] on app-date-cell "09:30-20:00 (10h30m) 4/4 Handshake - 00878 Tour 3 - Durham Freshers Day 2 pin D…" at bounding box center [805, 454] width 221 height 491
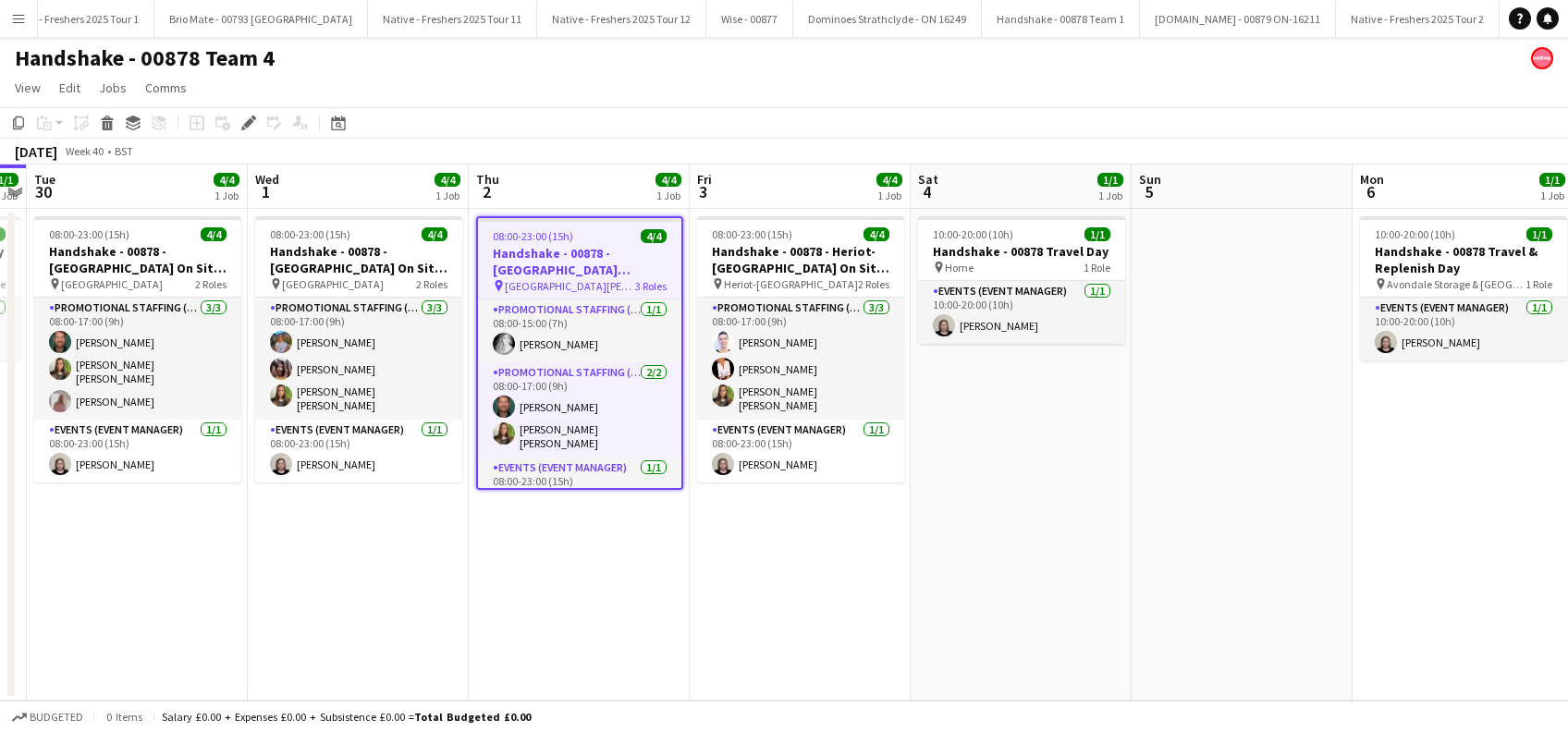
click at [779, 541] on app-date-cell "08:00-23:00 (15h) 4/4 Handshake - 00878 - [GEOGRAPHIC_DATA] On Site Day pin Her…" at bounding box center [800, 454] width 221 height 491
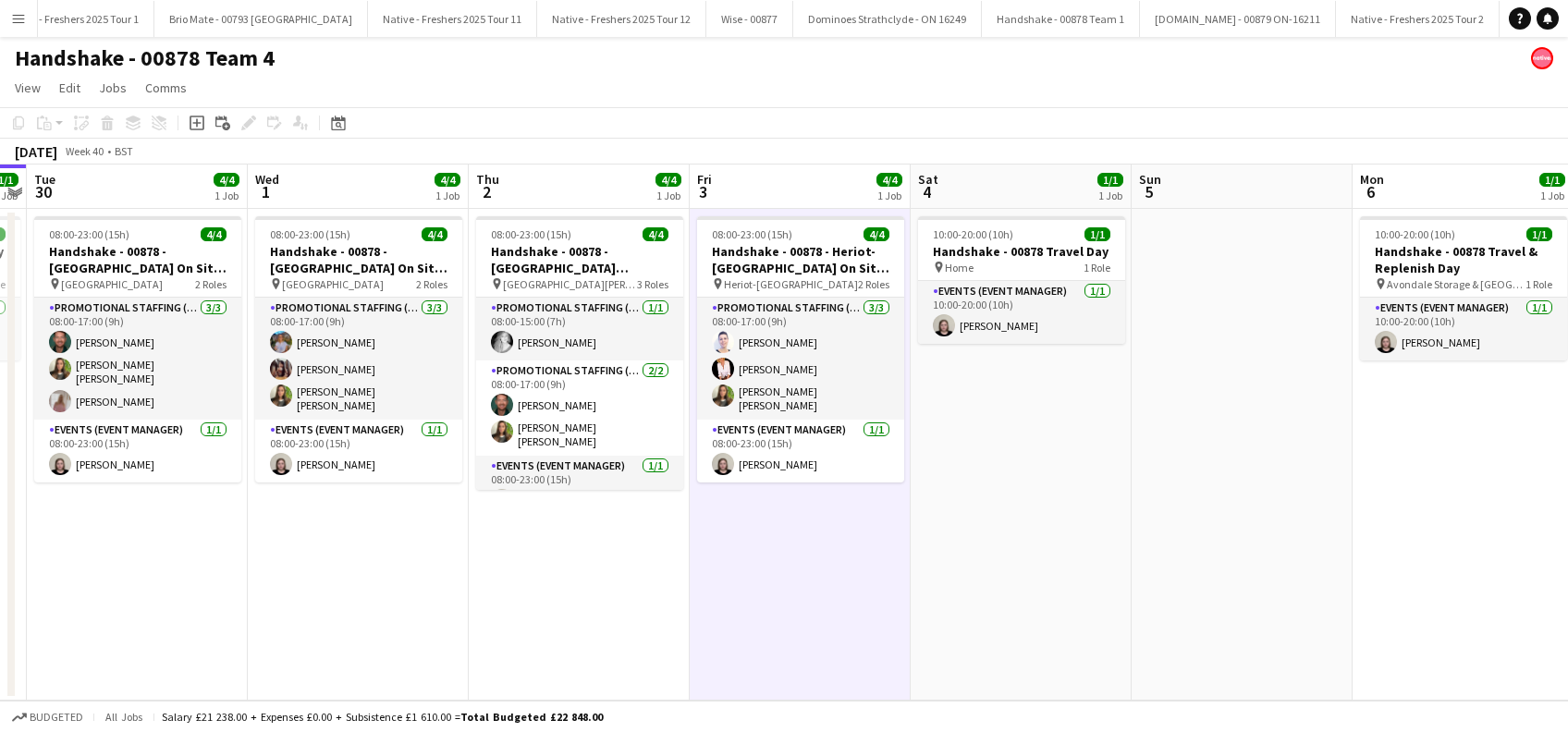
click at [1059, 501] on app-date-cell "10:00-20:00 (10h) 1/1 Handshake - 00878 Travel Day pin Home 1 Role Events (Even…" at bounding box center [1021, 454] width 221 height 491
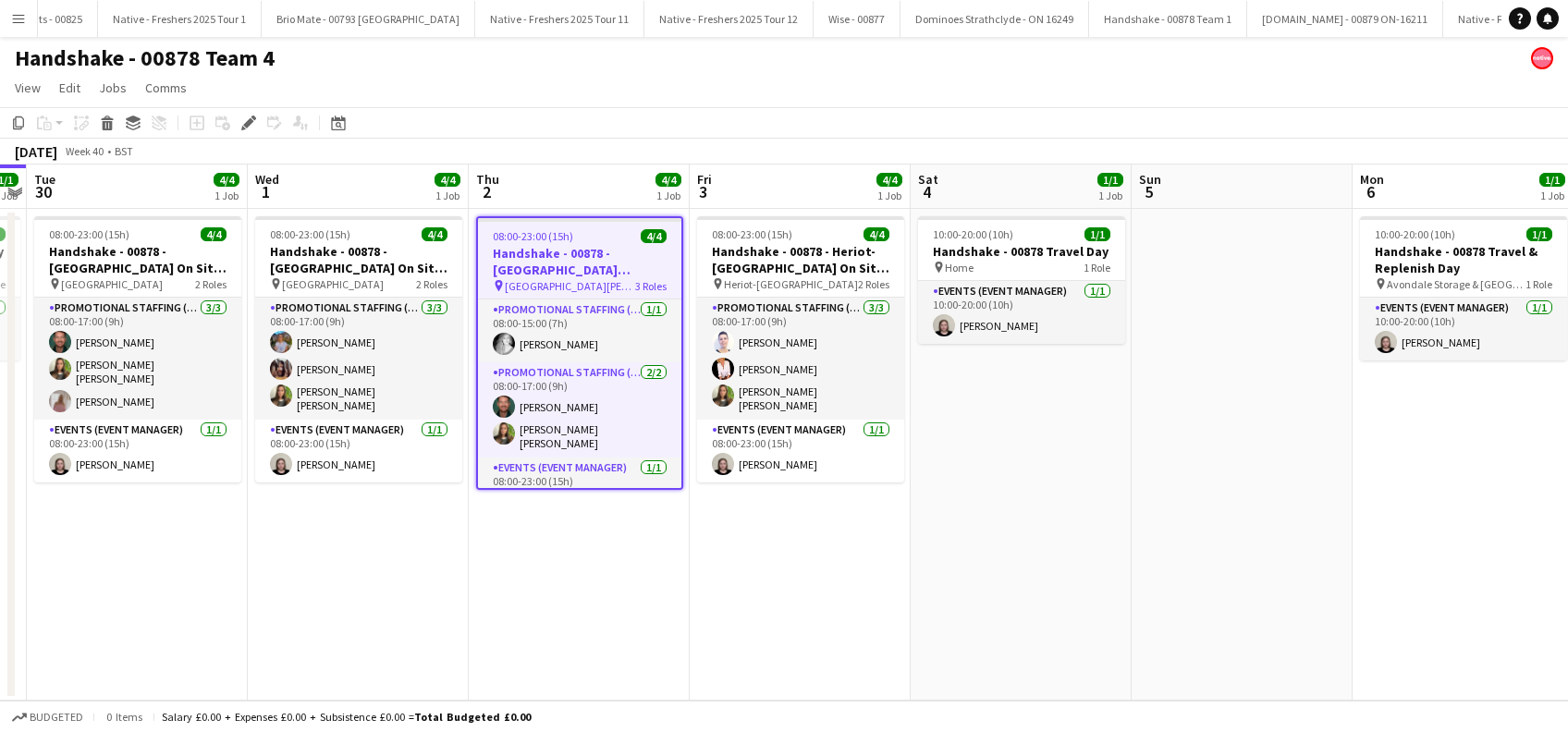
scroll to position [0, 3827]
click at [804, 558] on app-date-cell "08:00-23:00 (15h) 4/4 Handshake - 00878 - [GEOGRAPHIC_DATA] On Site Day pin Her…" at bounding box center [800, 454] width 221 height 491
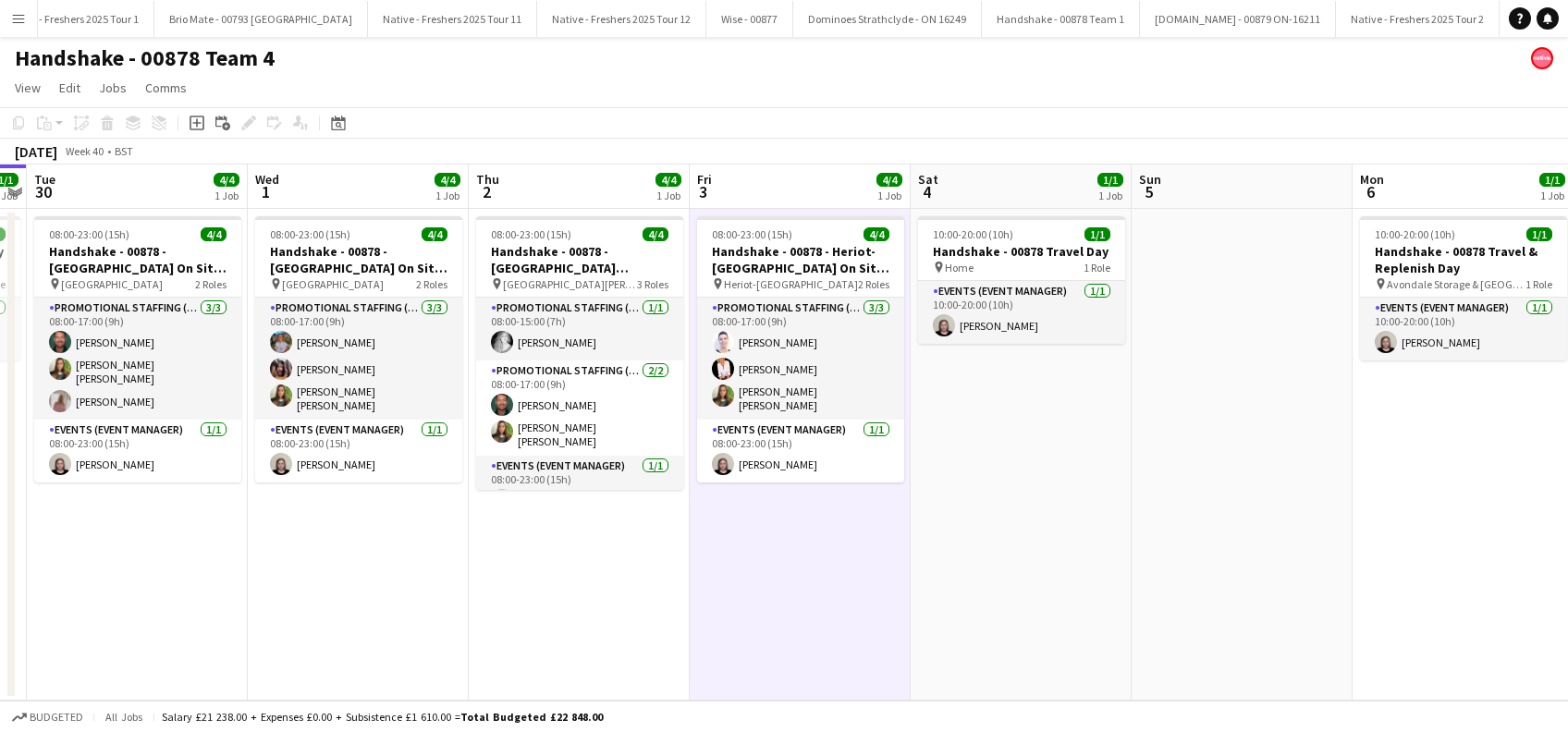
click at [1134, 517] on app-date-cell at bounding box center [1242, 454] width 221 height 491
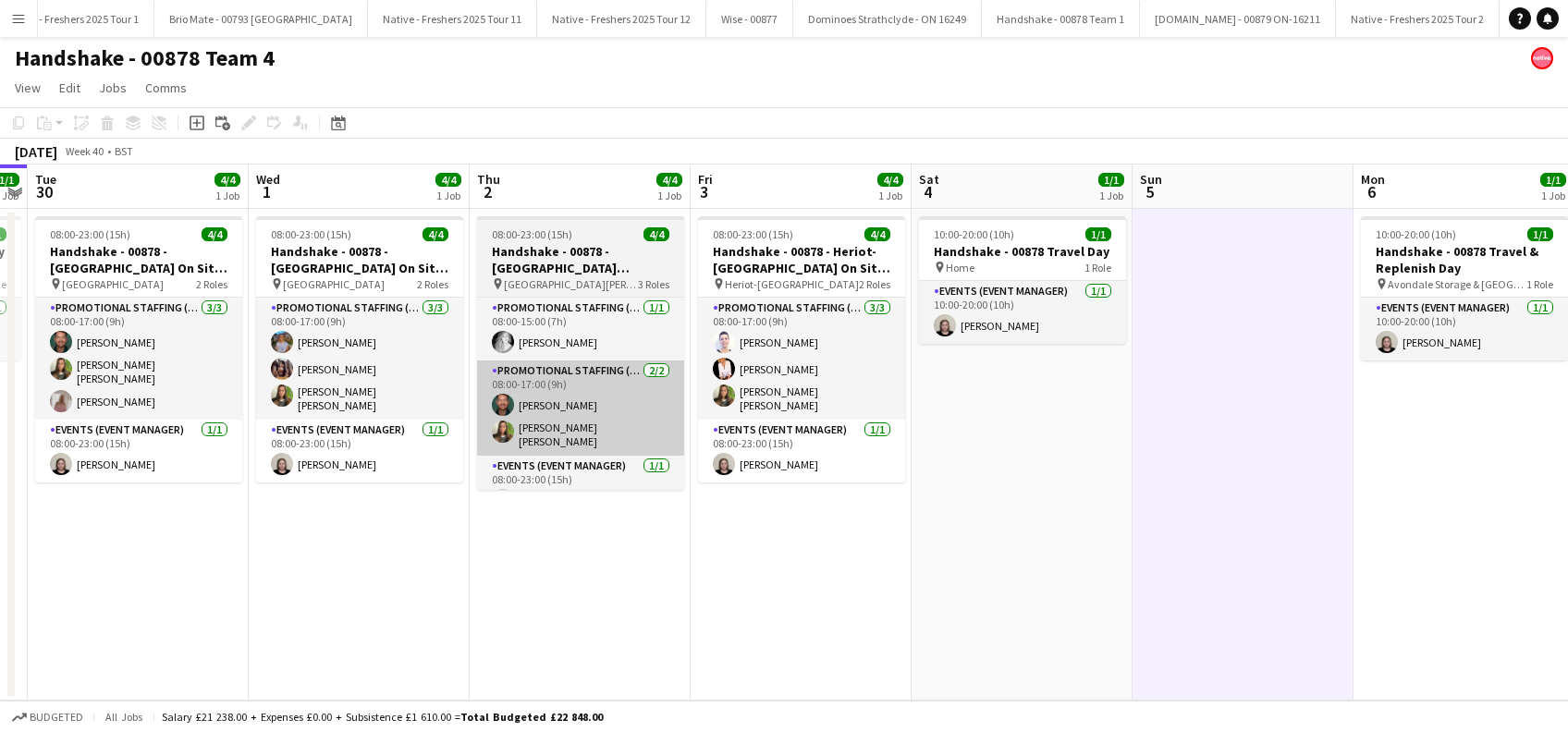
drag, startPoint x: 562, startPoint y: 500, endPoint x: 547, endPoint y: 428, distance: 73.5
click at [561, 495] on app-date-cell "08:00-23:00 (15h) 4/4 Handshake - 00878 - [GEOGRAPHIC_DATA][PERSON_NAME] On Sit…" at bounding box center [580, 454] width 221 height 491
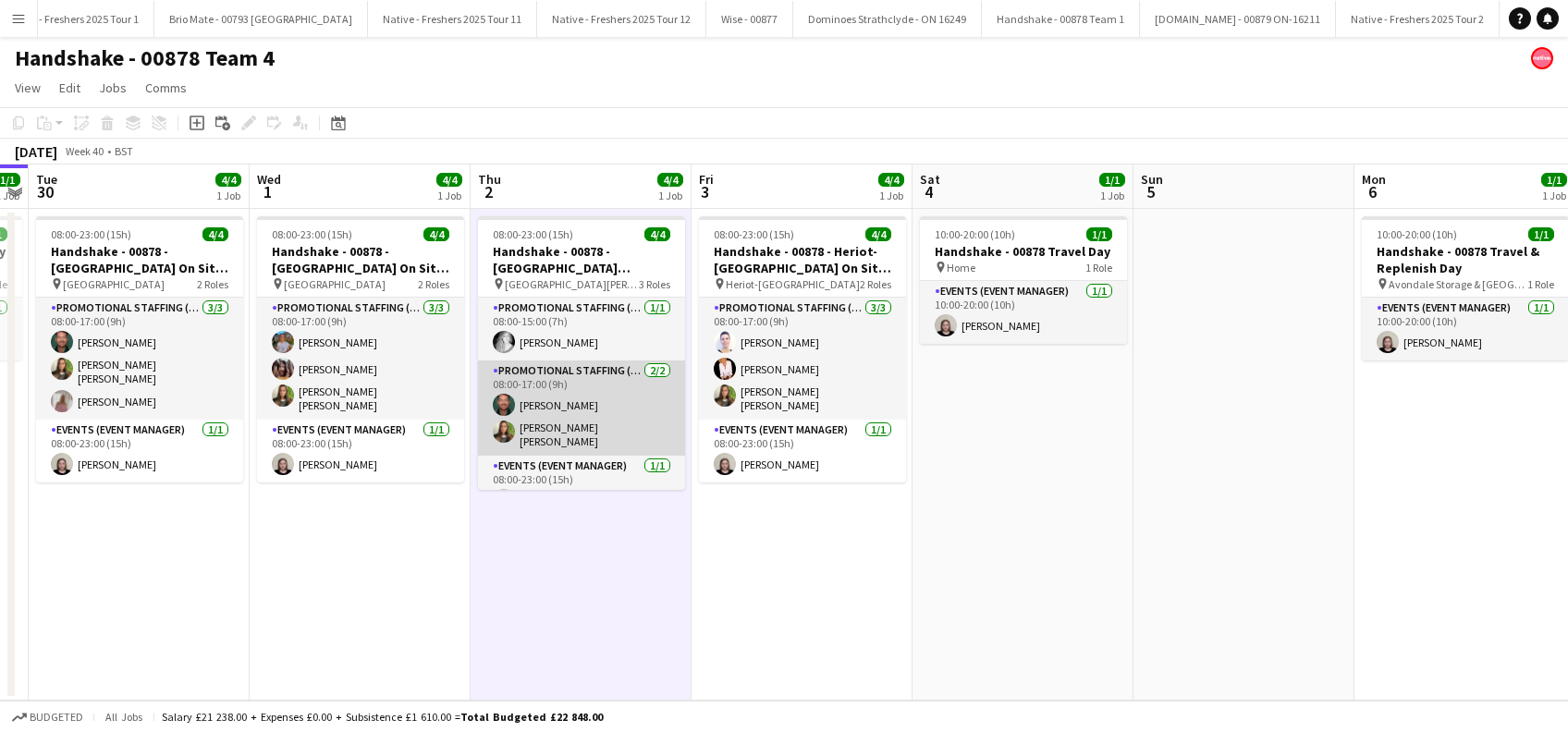
click at [547, 427] on app-card-role "Promotional Staffing (Brand Ambassadors) [DATE] 08:00-17:00 (9h) [PERSON_NAME] …" at bounding box center [581, 408] width 207 height 95
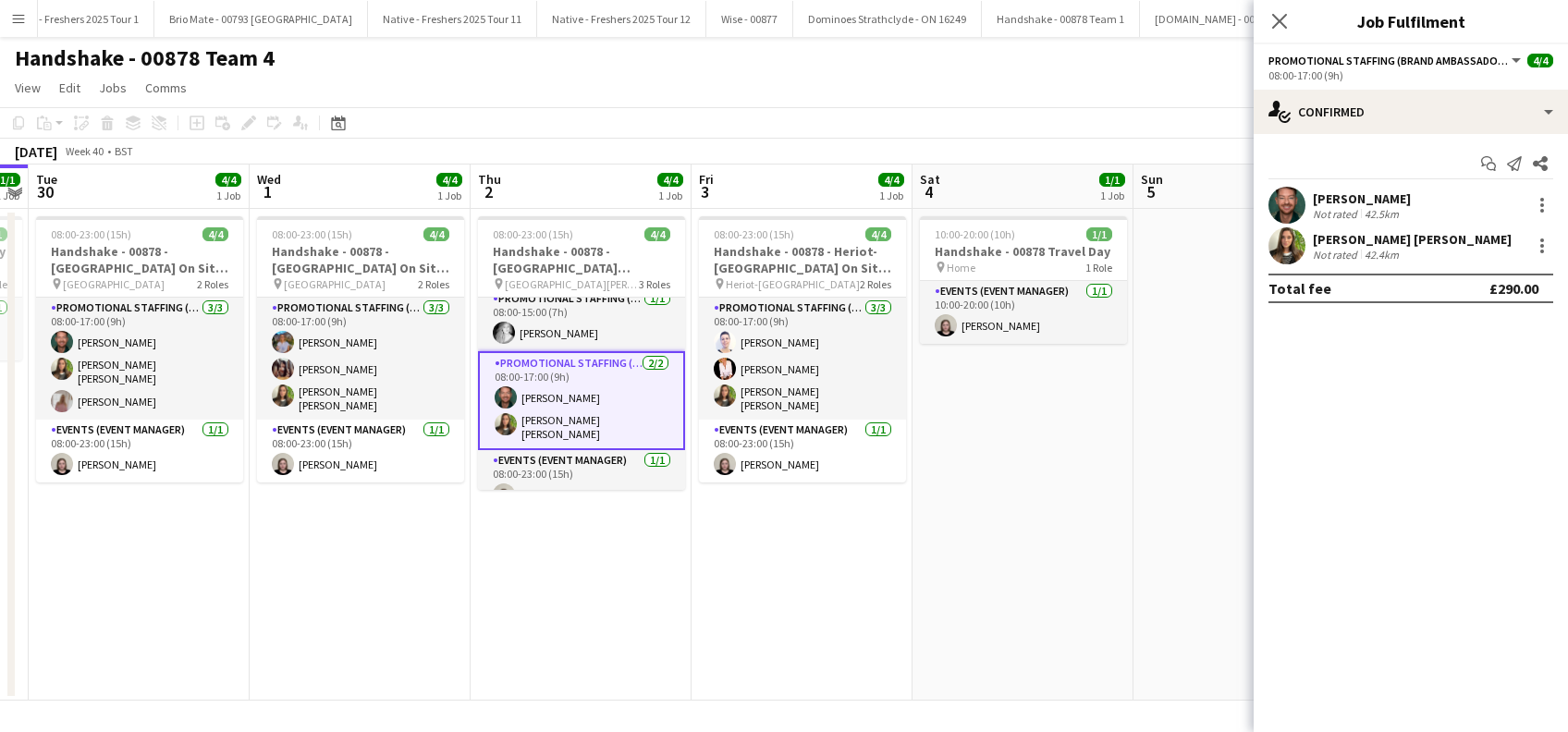
scroll to position [0, 0]
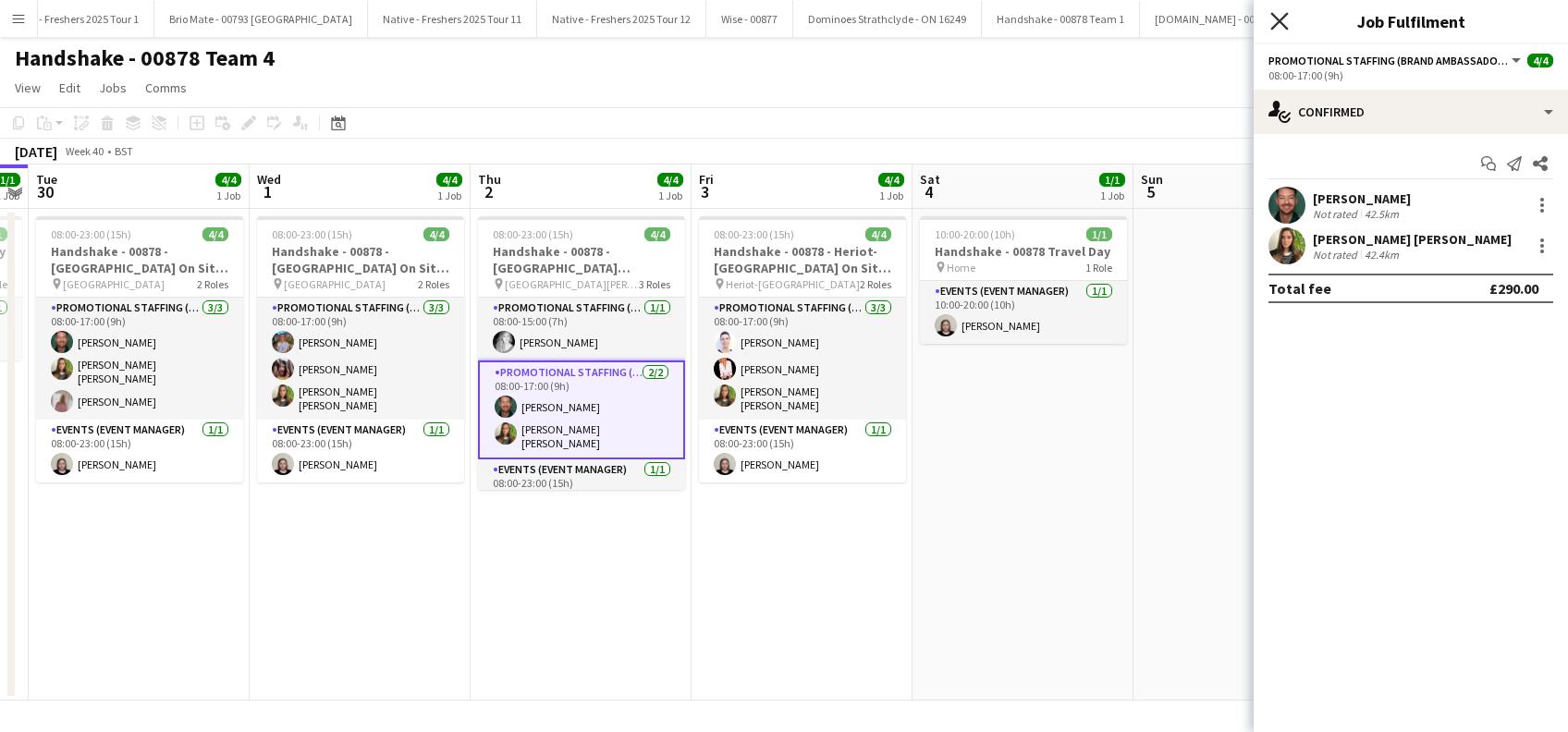
click at [1276, 28] on icon "Close pop-in" at bounding box center [1278, 20] width 18 height 18
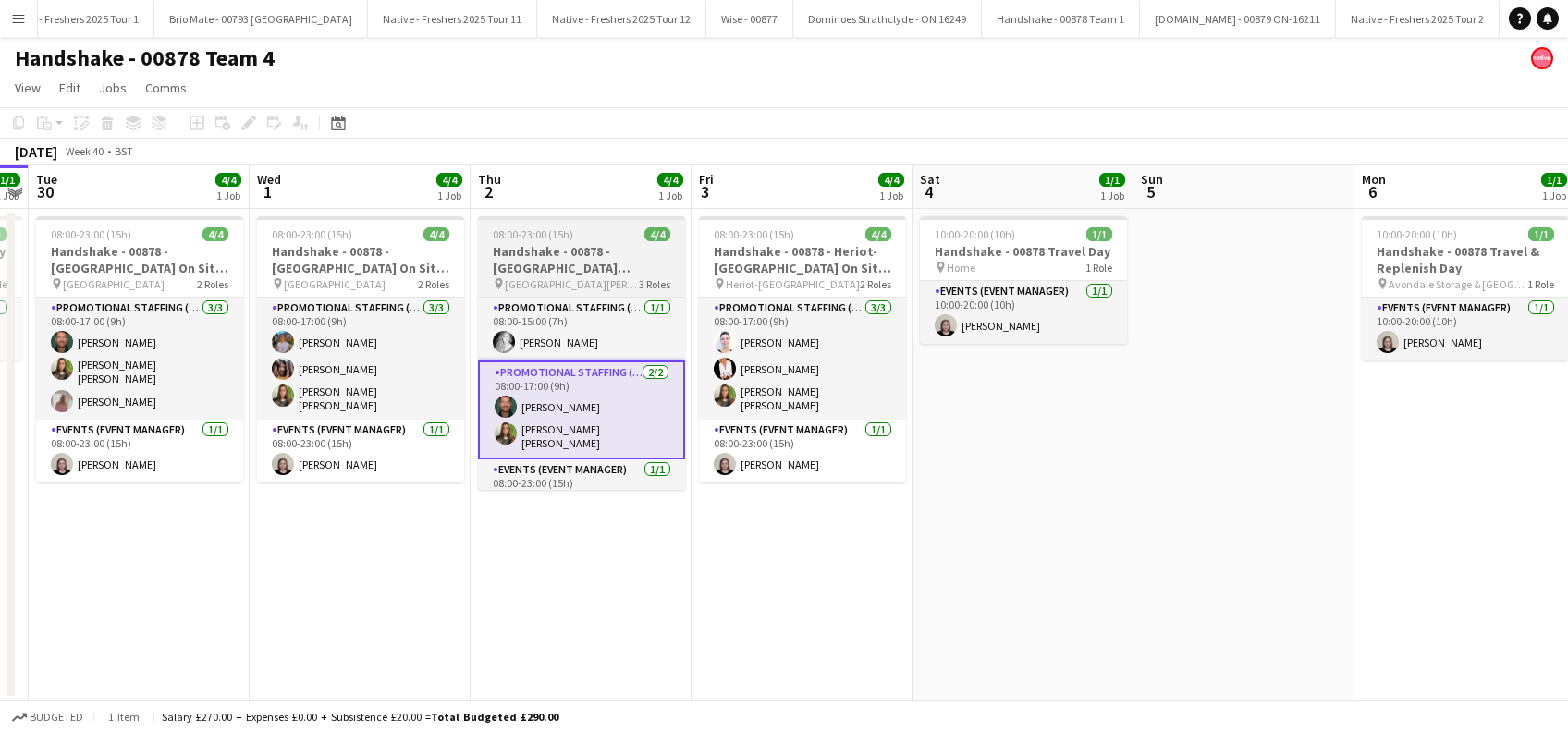
drag, startPoint x: 518, startPoint y: 620, endPoint x: 613, endPoint y: 270, distance: 362.7
click at [518, 619] on app-date-cell "08:00-23:00 (15h) 4/4 Handshake - 00878 - University of St Andrews On Site Day …" at bounding box center [581, 454] width 221 height 491
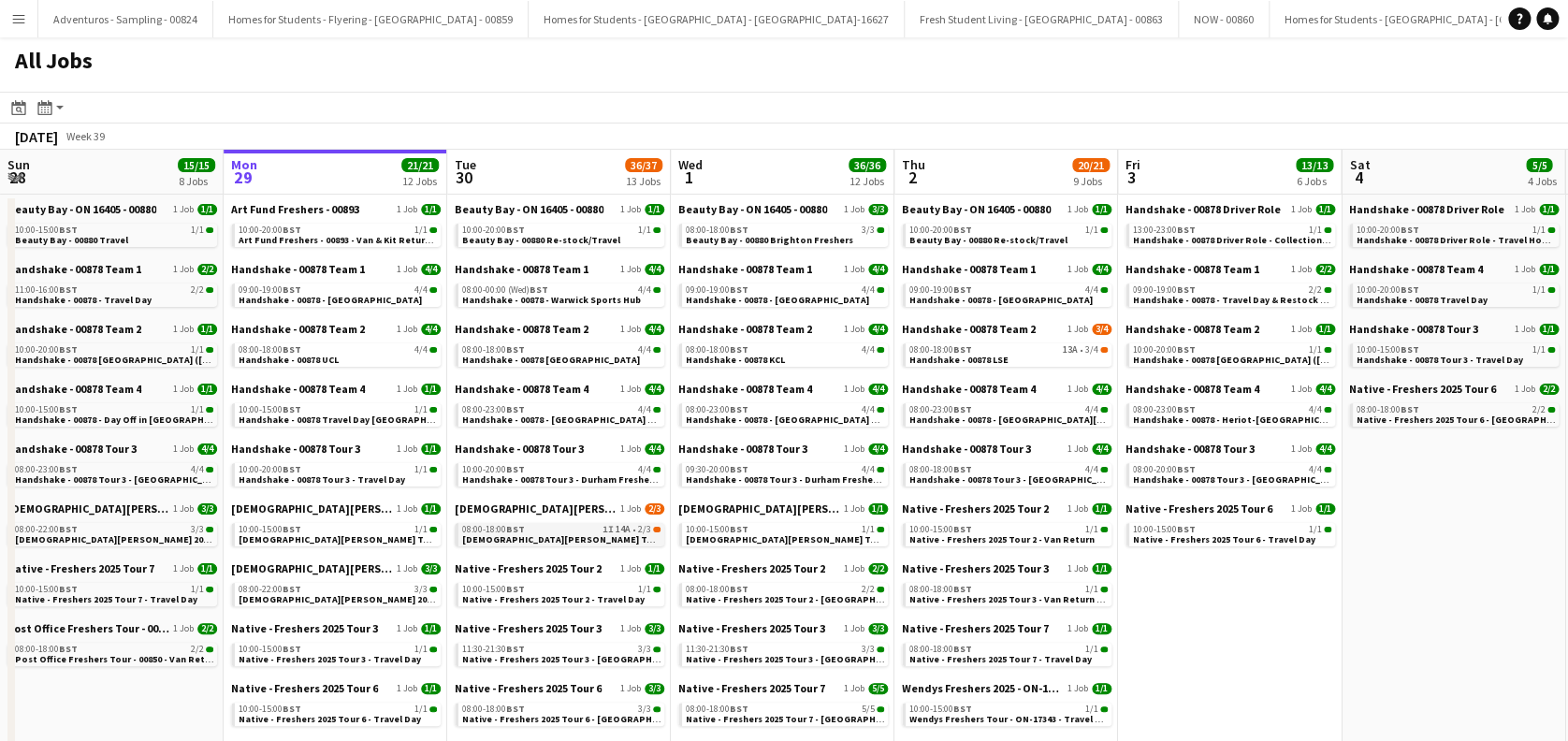
click at [572, 533] on span "[DEMOGRAPHIC_DATA][PERSON_NAME] Tour 1 - 00848 - [GEOGRAPHIC_DATA]" at bounding box center [631, 539] width 340 height 12
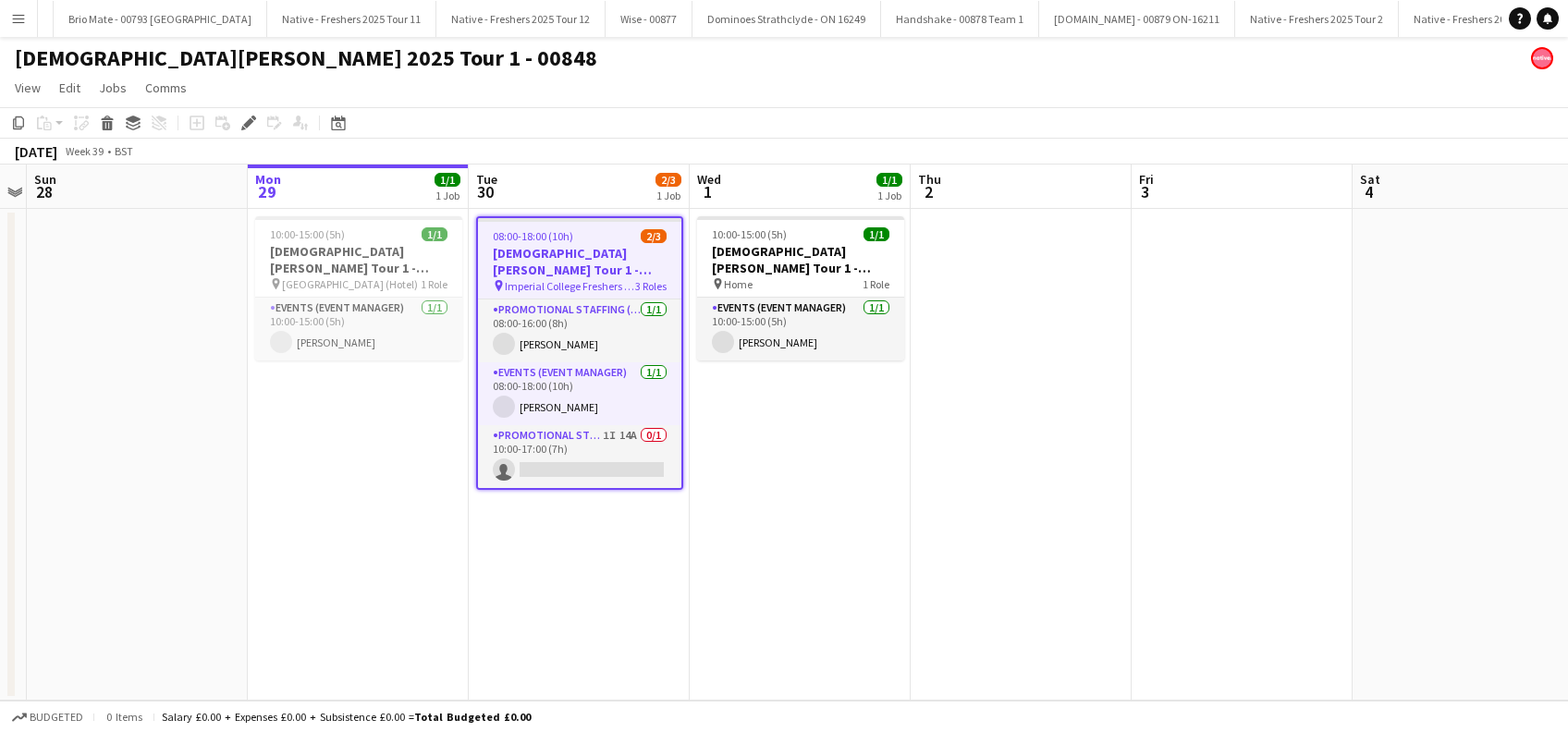
scroll to position [0, 4447]
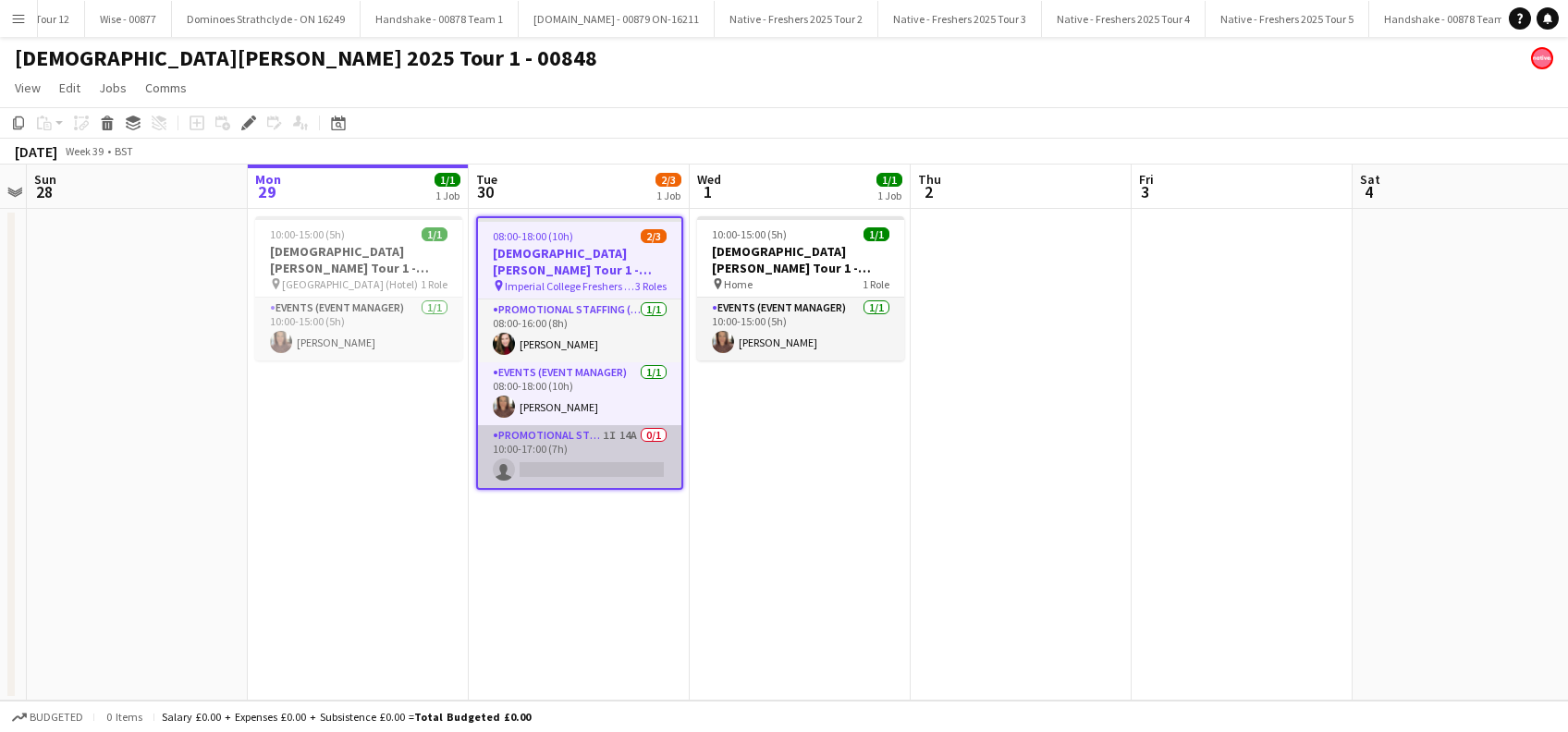
click at [563, 458] on app-card-role "Promotional Staffing (Brand Ambassadors) 1I 14A 0/1 10:00-17:00 (7h) single-neu…" at bounding box center [579, 456] width 204 height 63
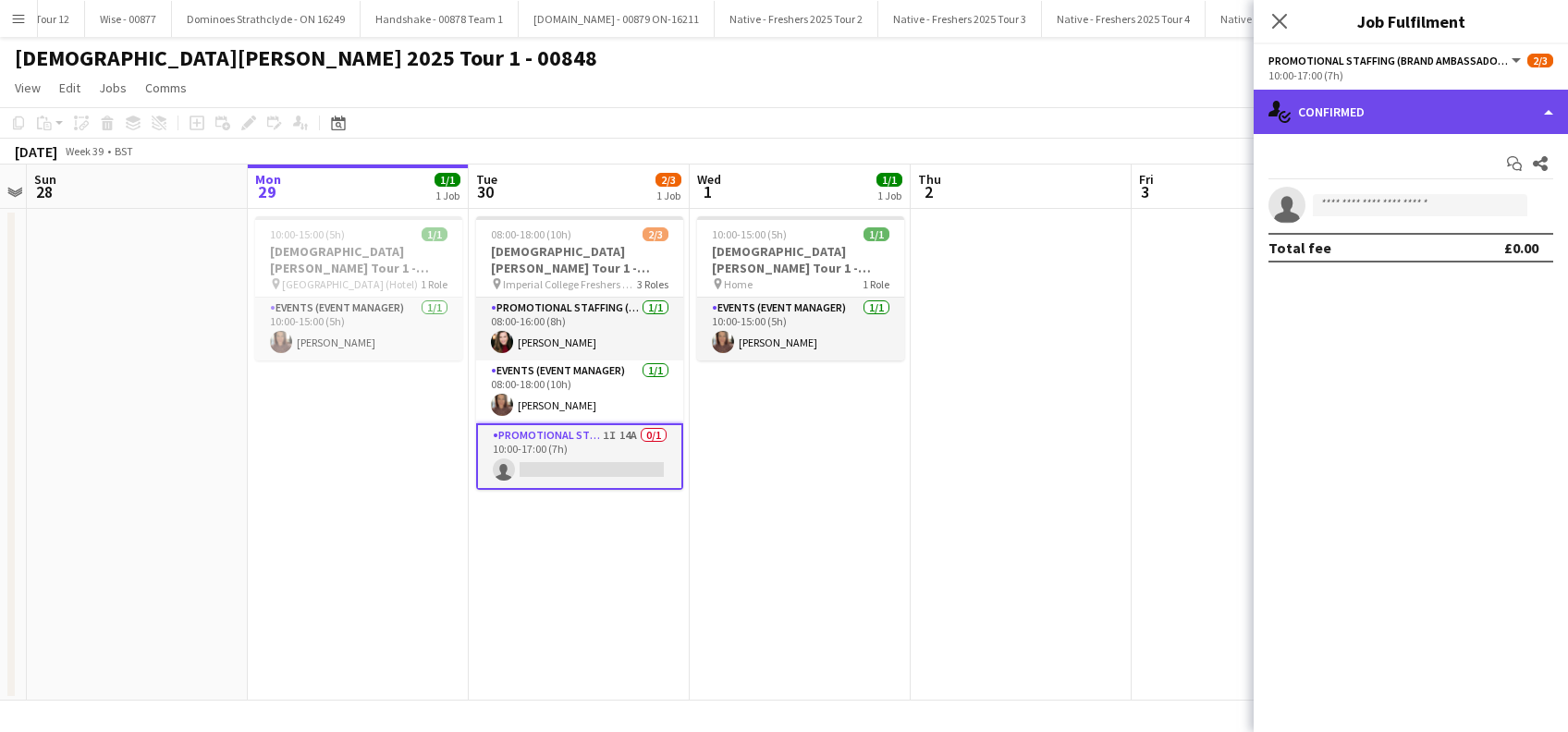
click at [1372, 115] on div "single-neutral-actions-check-2 Confirmed" at bounding box center [1410, 111] width 314 height 45
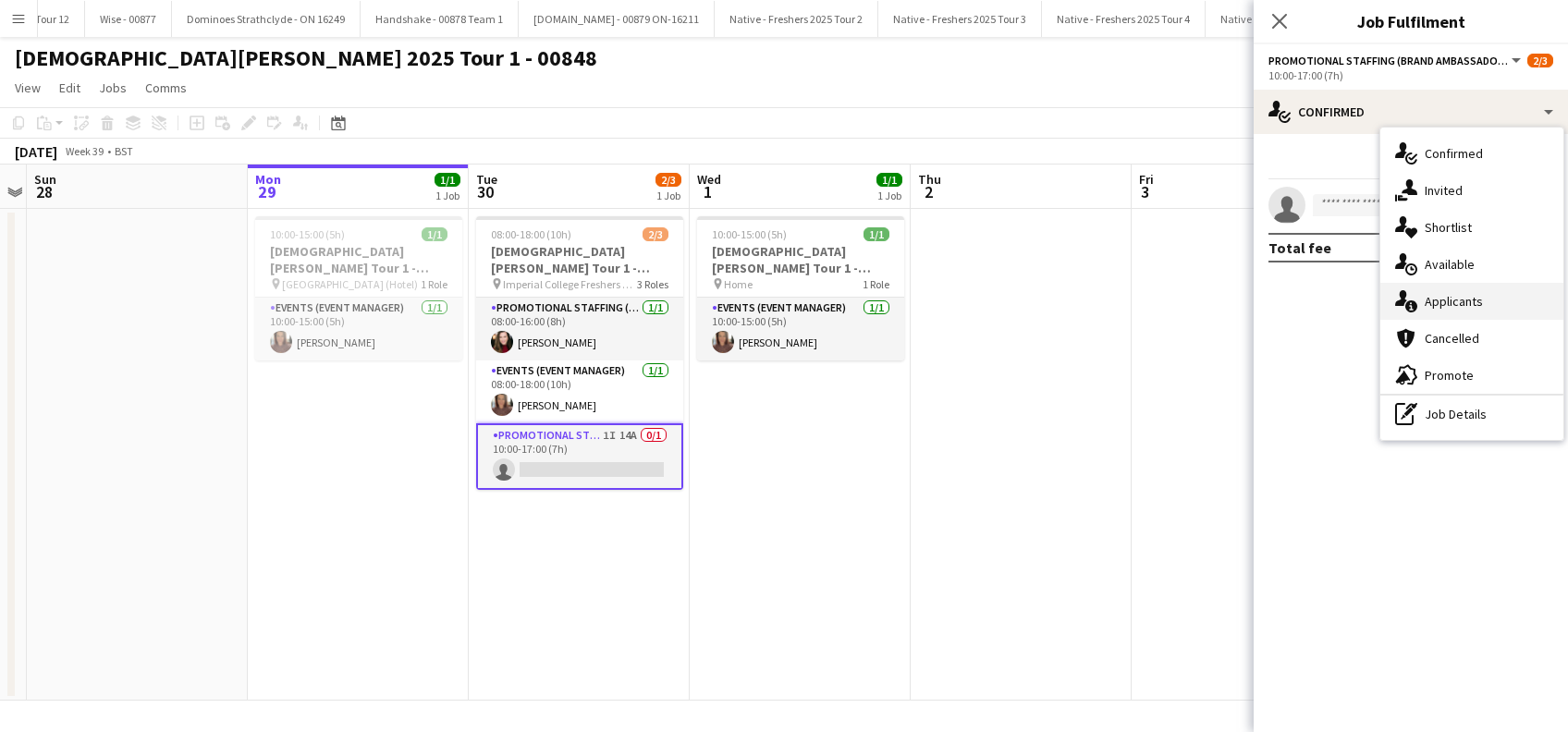
click at [1449, 303] on span "Applicants" at bounding box center [1453, 301] width 59 height 17
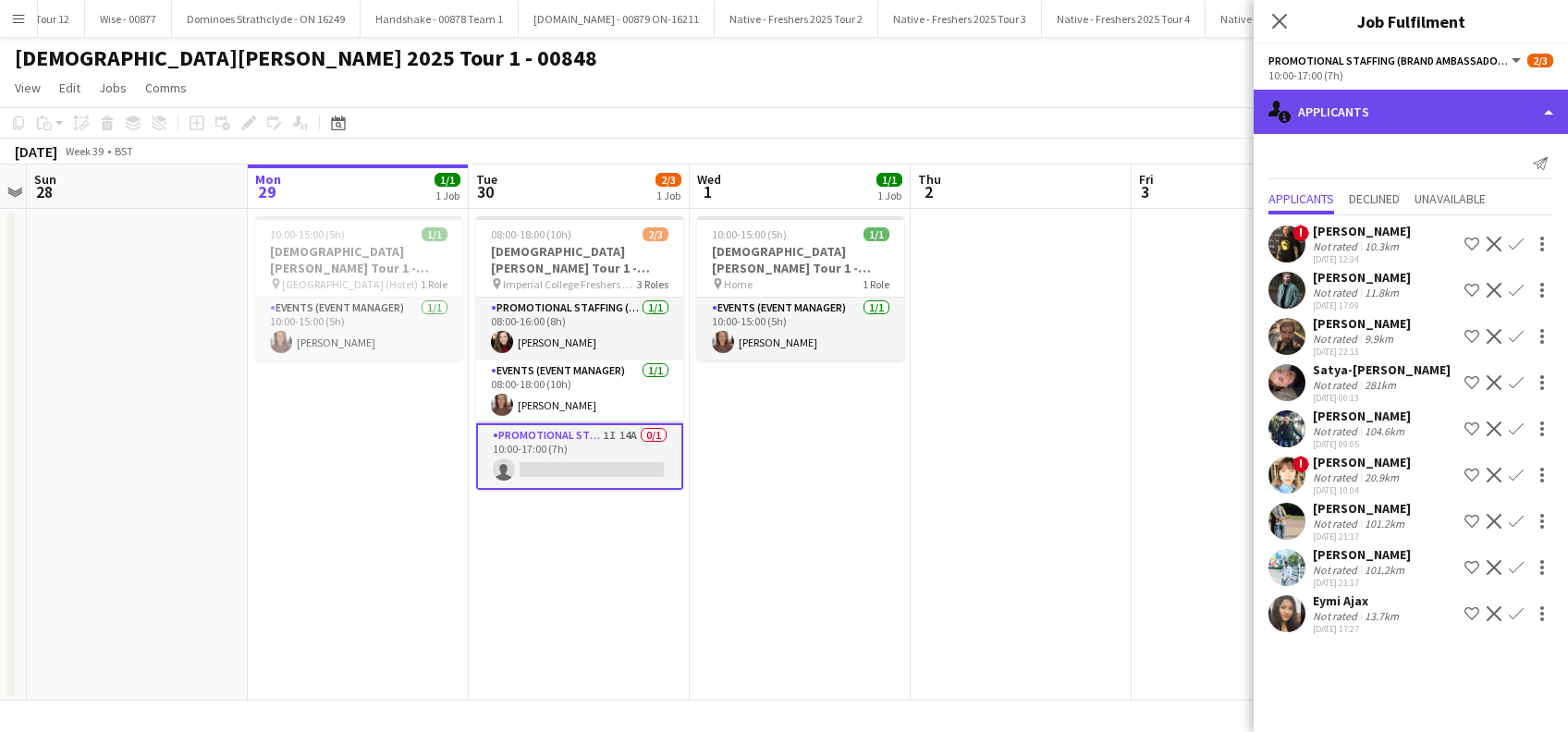
click at [1373, 127] on div "single-neutral-actions-information Applicants" at bounding box center [1410, 111] width 314 height 45
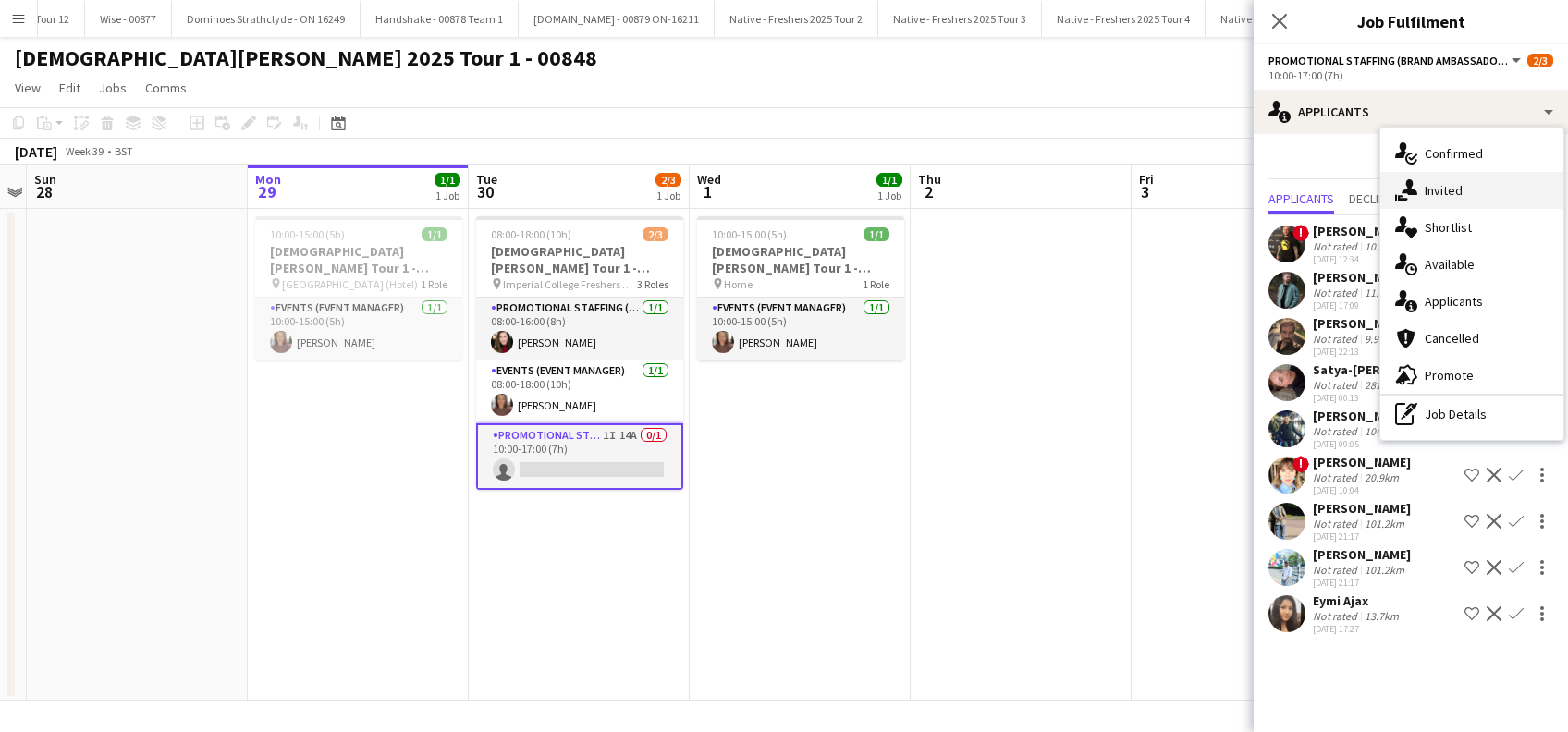
click at [1434, 182] on span "Invited" at bounding box center [1443, 190] width 38 height 17
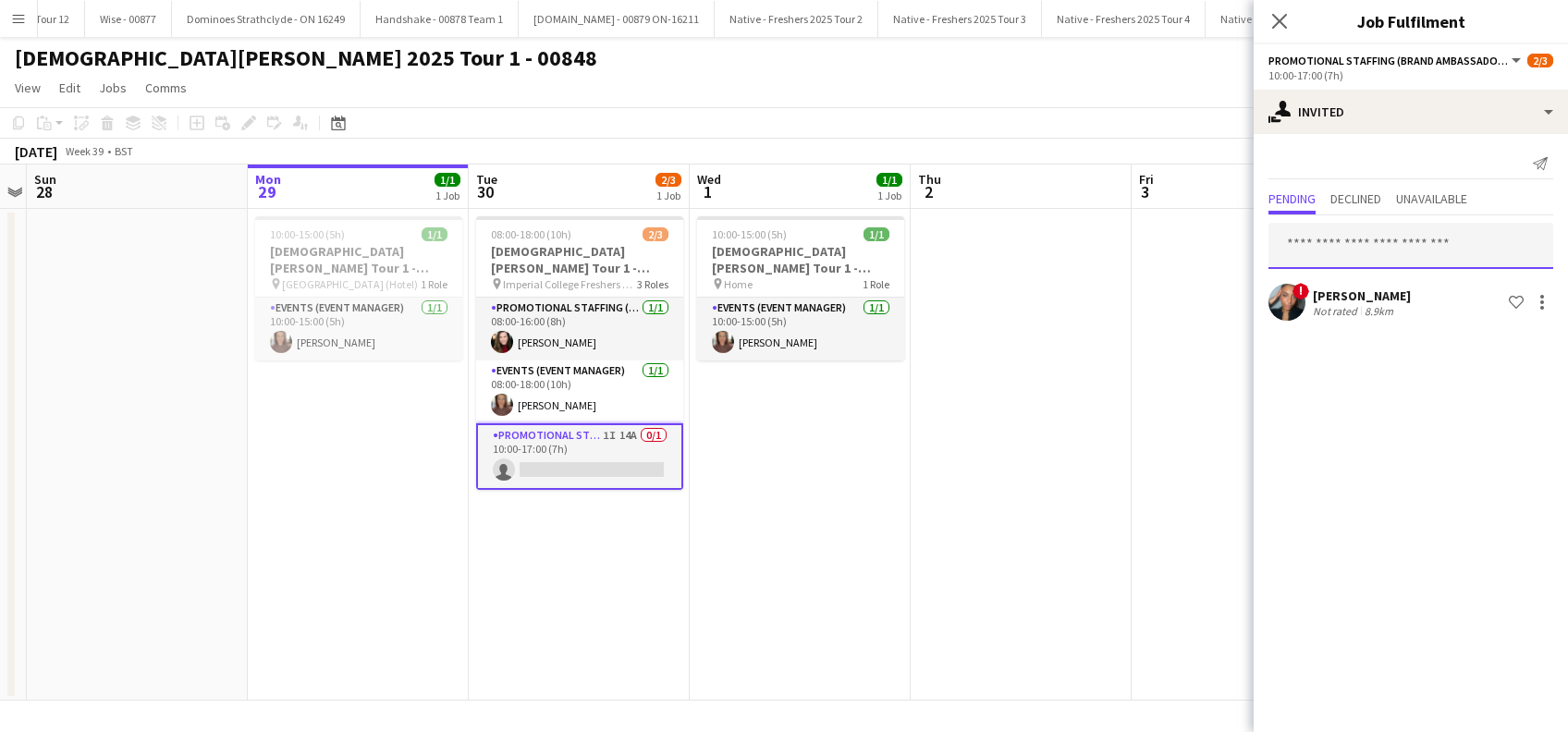
click at [1330, 230] on input "text" at bounding box center [1410, 246] width 284 height 46
type input "****"
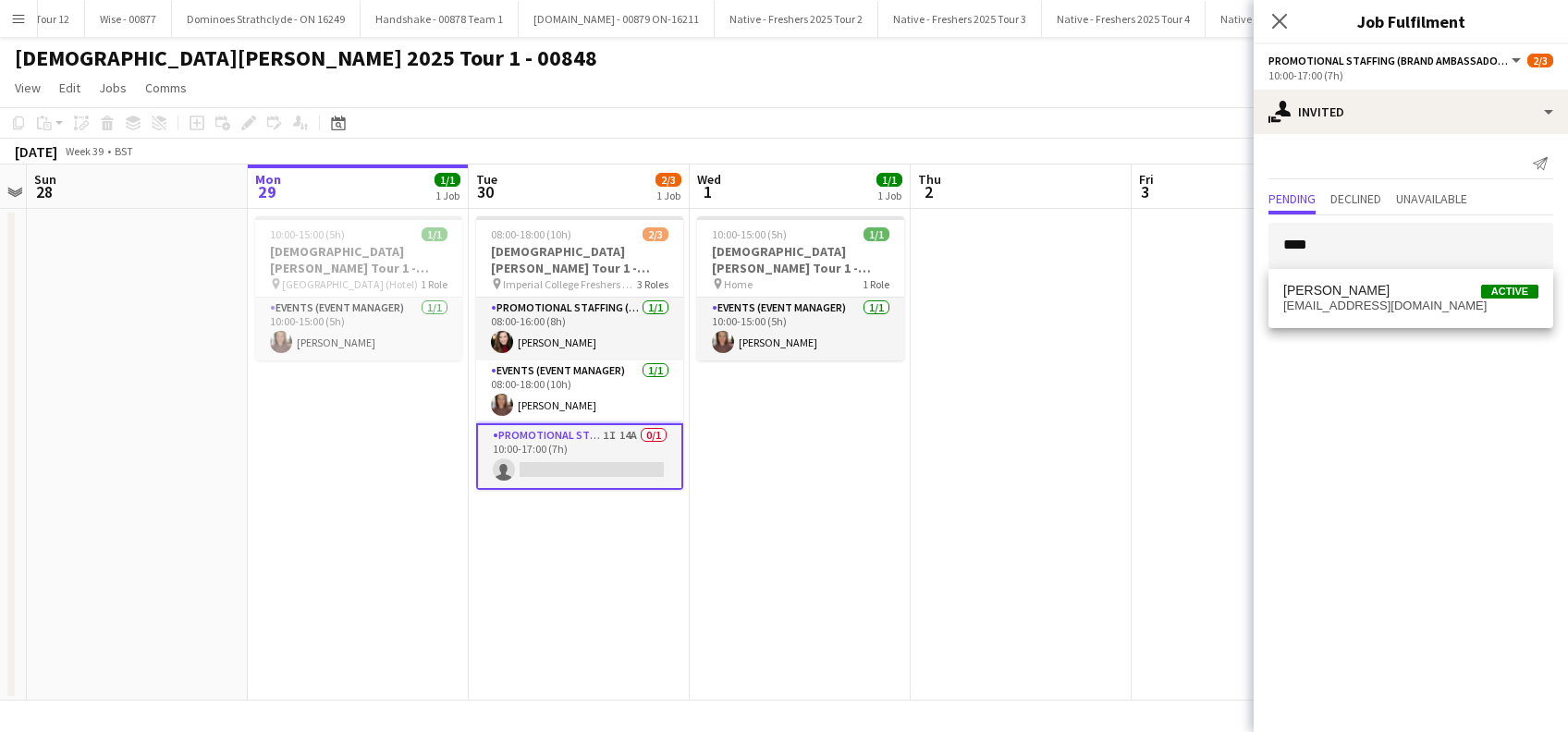
click at [1361, 274] on div "[PERSON_NAME] Active [EMAIL_ADDRESS][DOMAIN_NAME]" at bounding box center [1410, 298] width 284 height 59
click at [1354, 288] on span "[PERSON_NAME]" at bounding box center [1336, 290] width 106 height 16
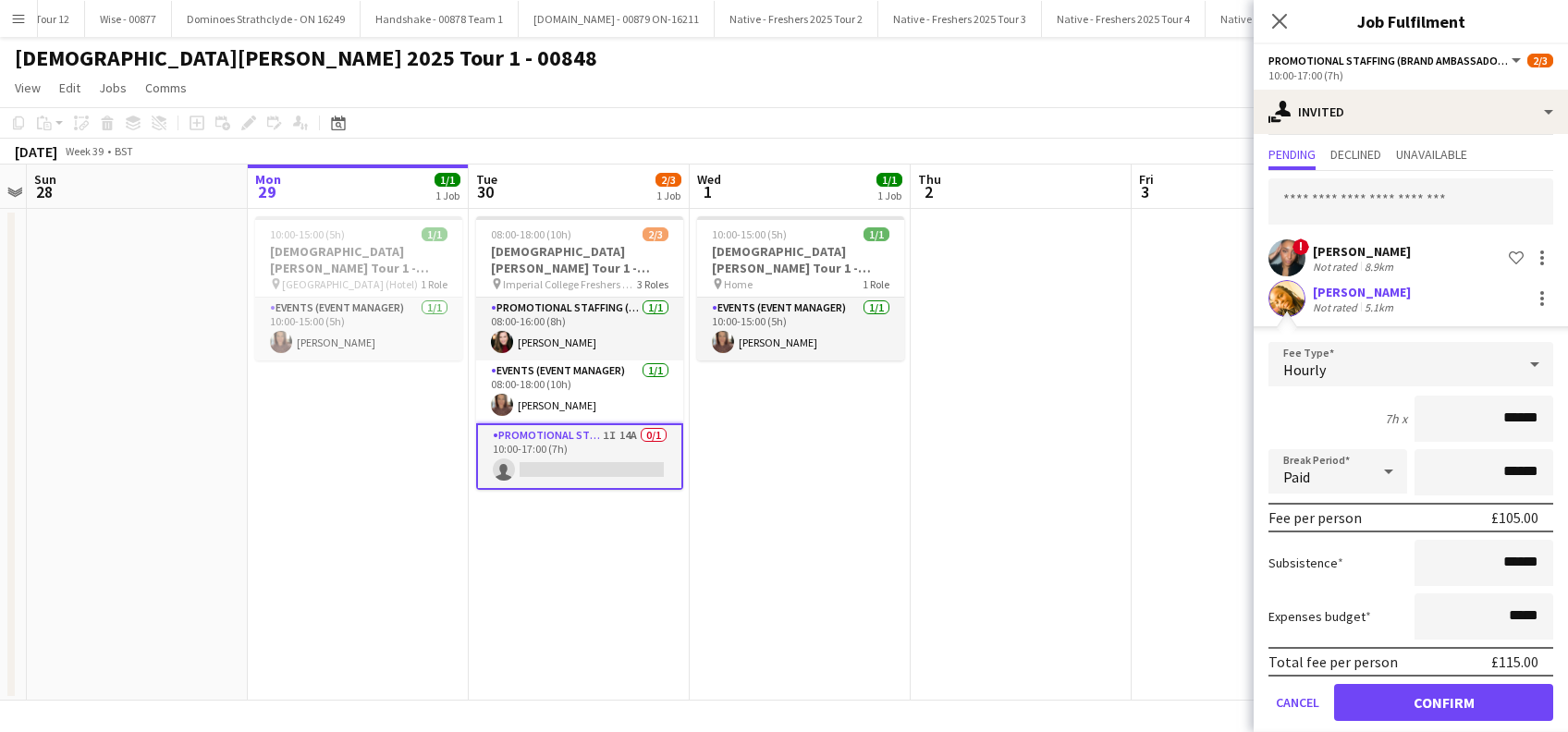
scroll to position [65, 0]
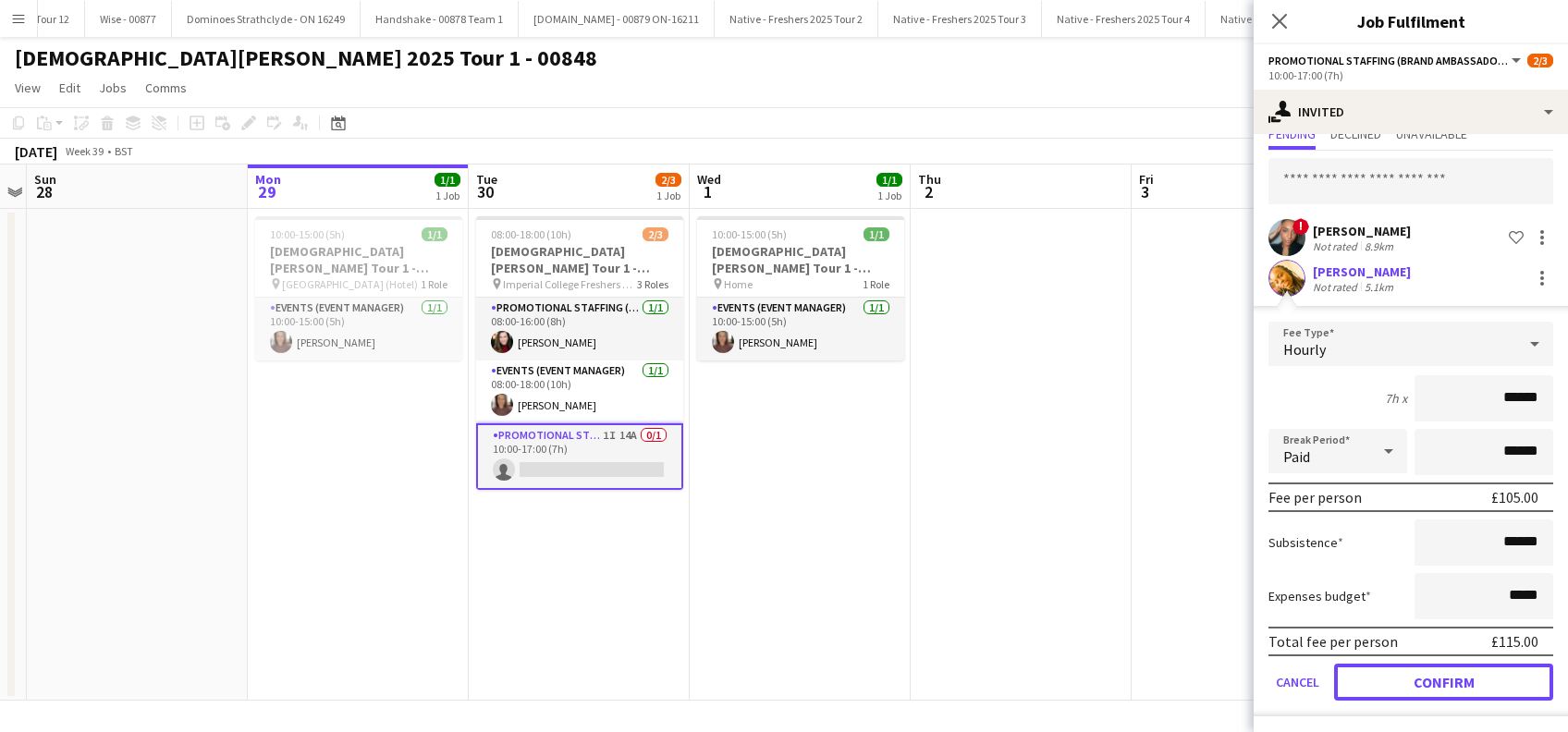
click at [1423, 686] on button "Confirm" at bounding box center [1443, 682] width 219 height 37
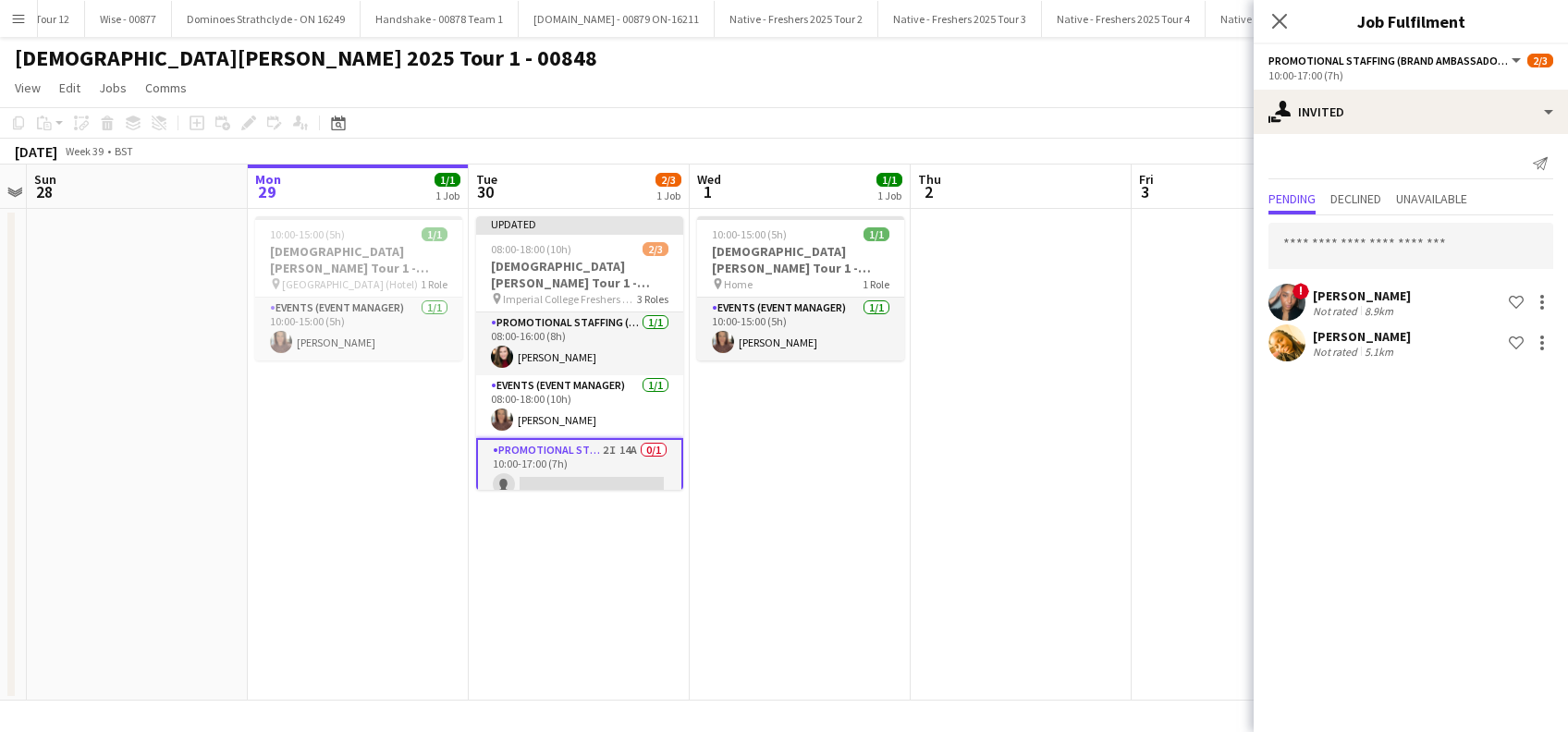
scroll to position [0, 0]
click at [1275, 11] on app-icon "Close pop-in" at bounding box center [1279, 21] width 27 height 27
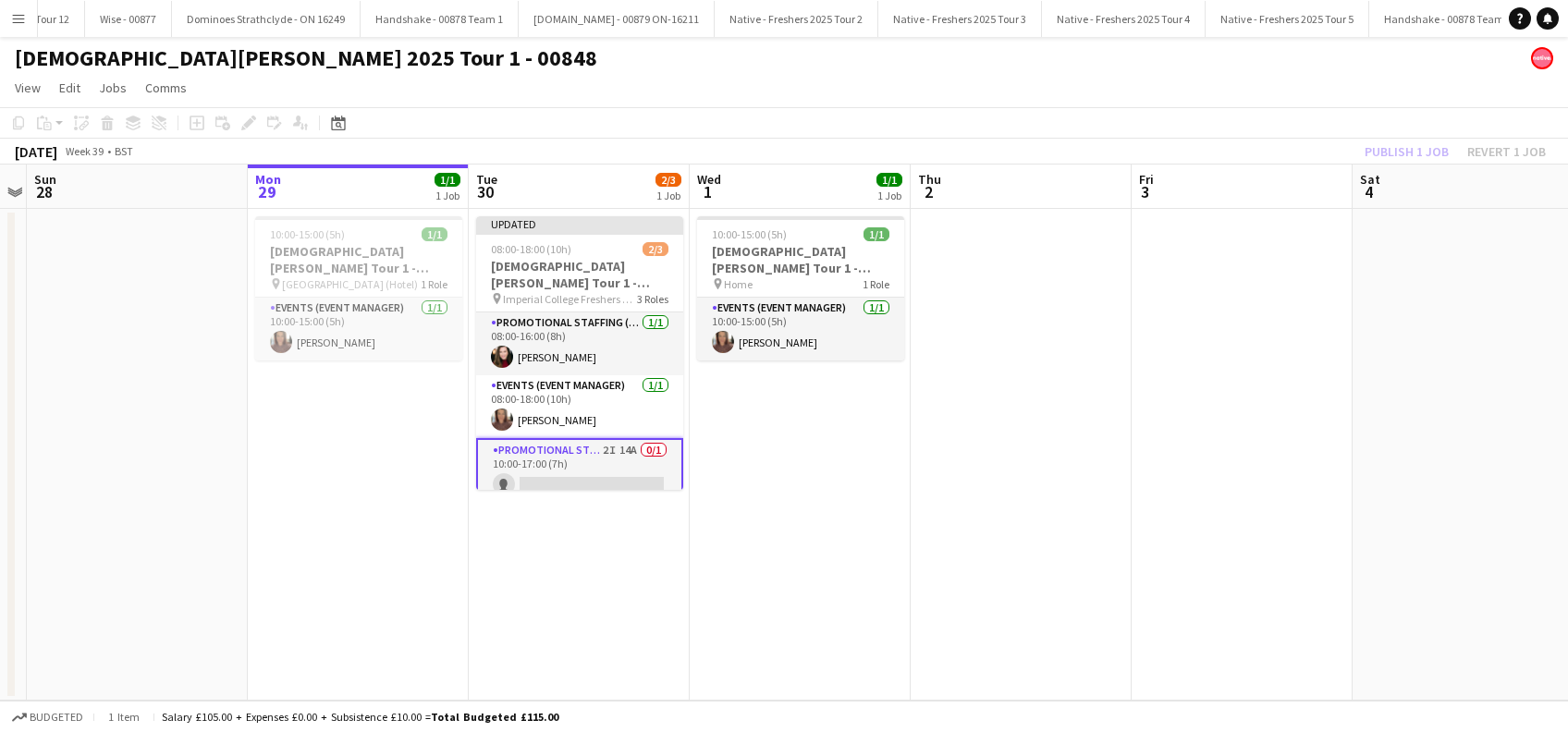
click at [601, 475] on app-card-role "Promotional Staffing (Brand Ambassadors) 2I 14A 0/1 10:00-17:00 (7h) single-neu…" at bounding box center [579, 471] width 207 height 67
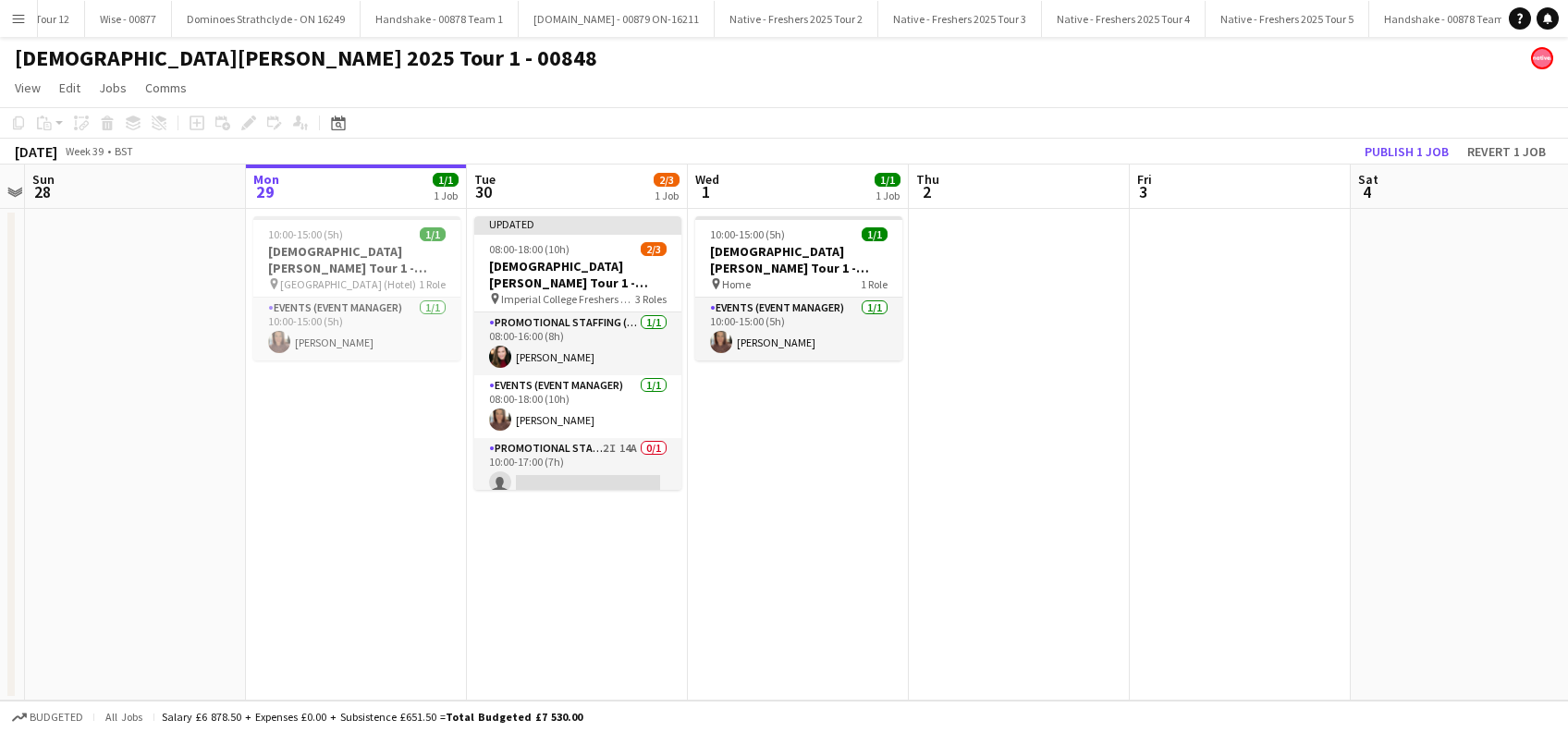
click at [1376, 131] on app-toolbar "Copy Paste Paste Ctrl+V Paste with crew Ctrl+Shift+V Paste linked Job [GEOGRAPH…" at bounding box center [784, 123] width 1568 height 32
click at [1391, 152] on button "Publish 1 job" at bounding box center [1406, 151] width 99 height 24
